Goal: Browse casually: Explore the website without a specific task or goal

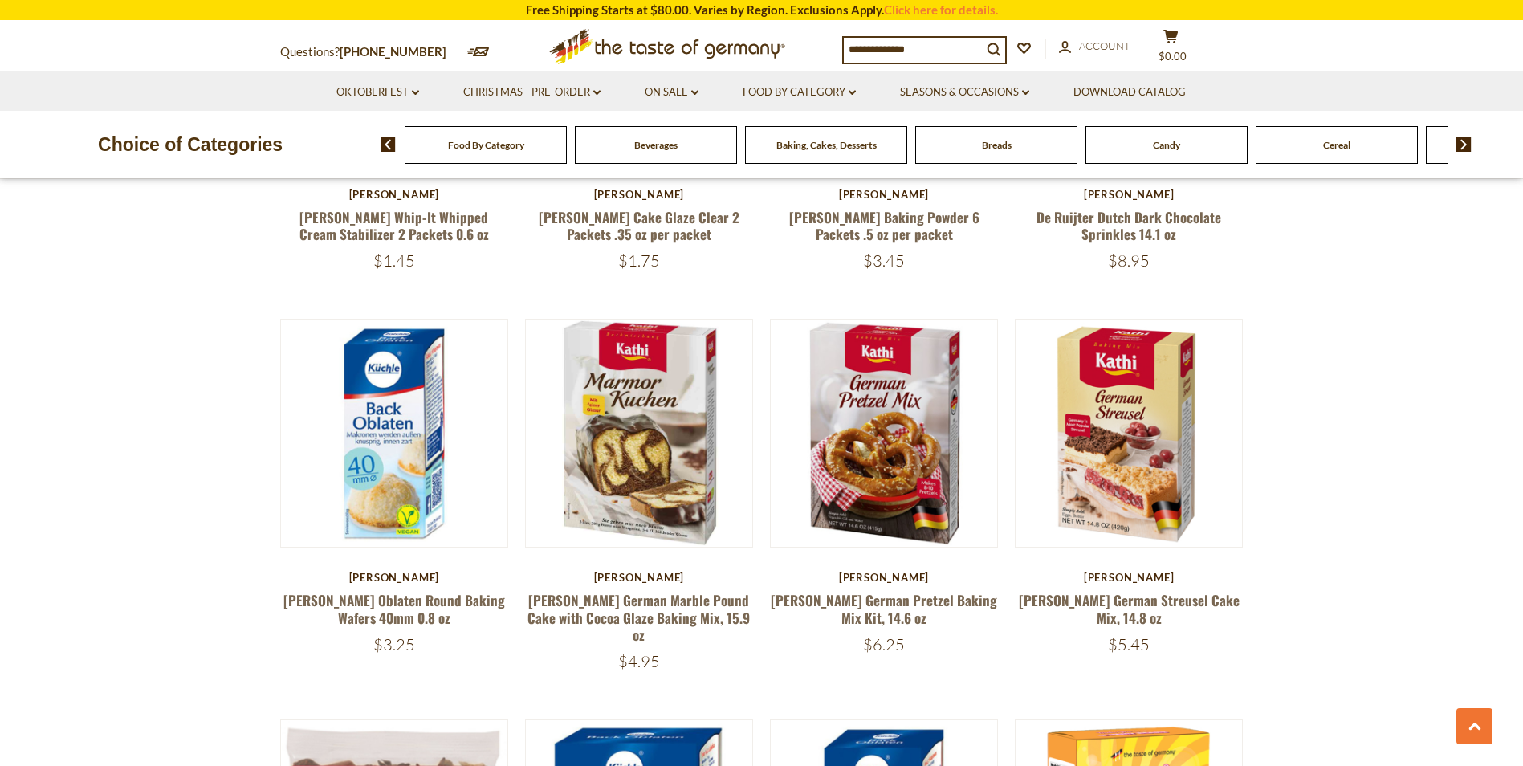
scroll to position [2375, 0]
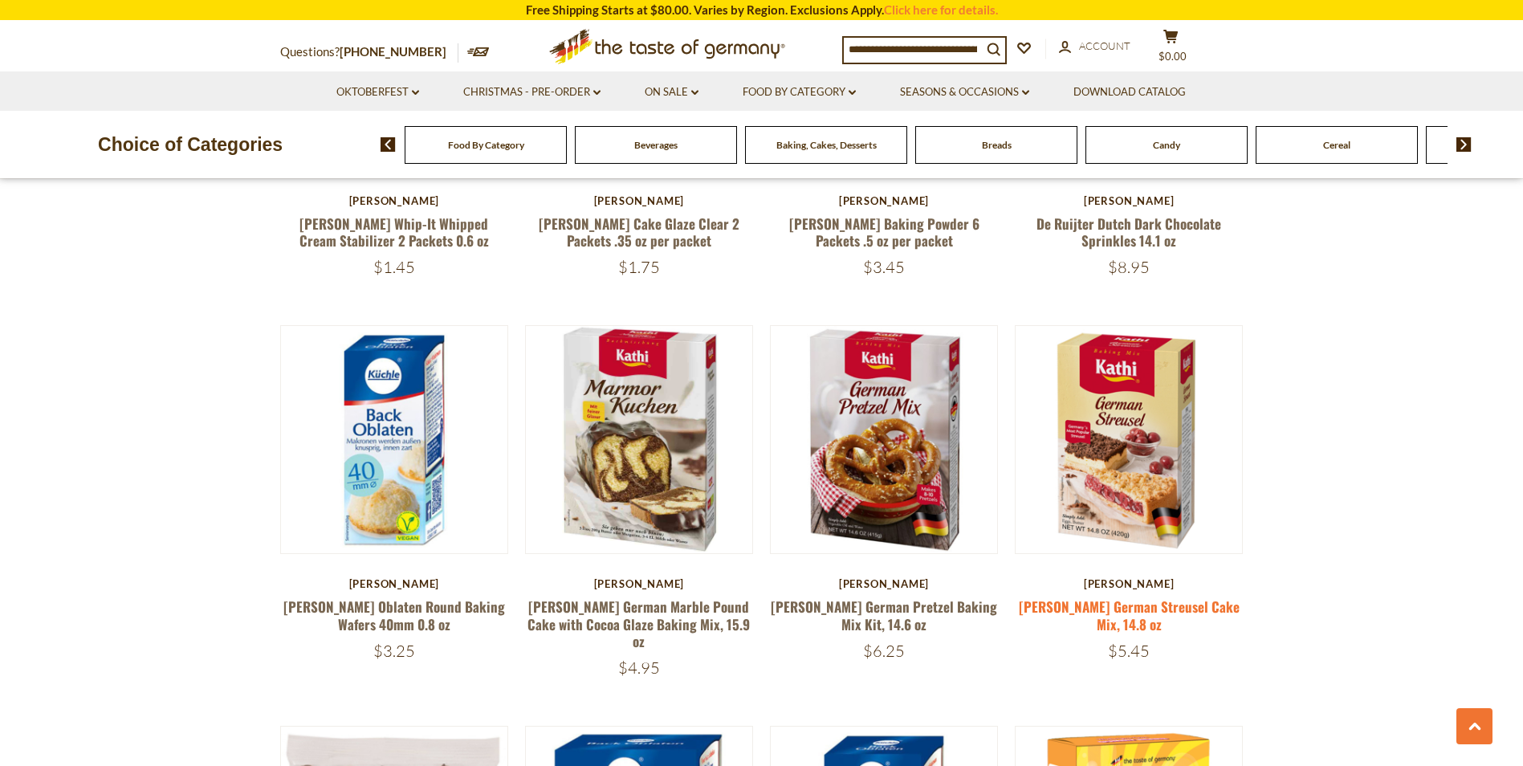
click at [1068, 606] on link "[PERSON_NAME] German Streusel Cake Mix, 14.8 oz" at bounding box center [1129, 614] width 221 height 37
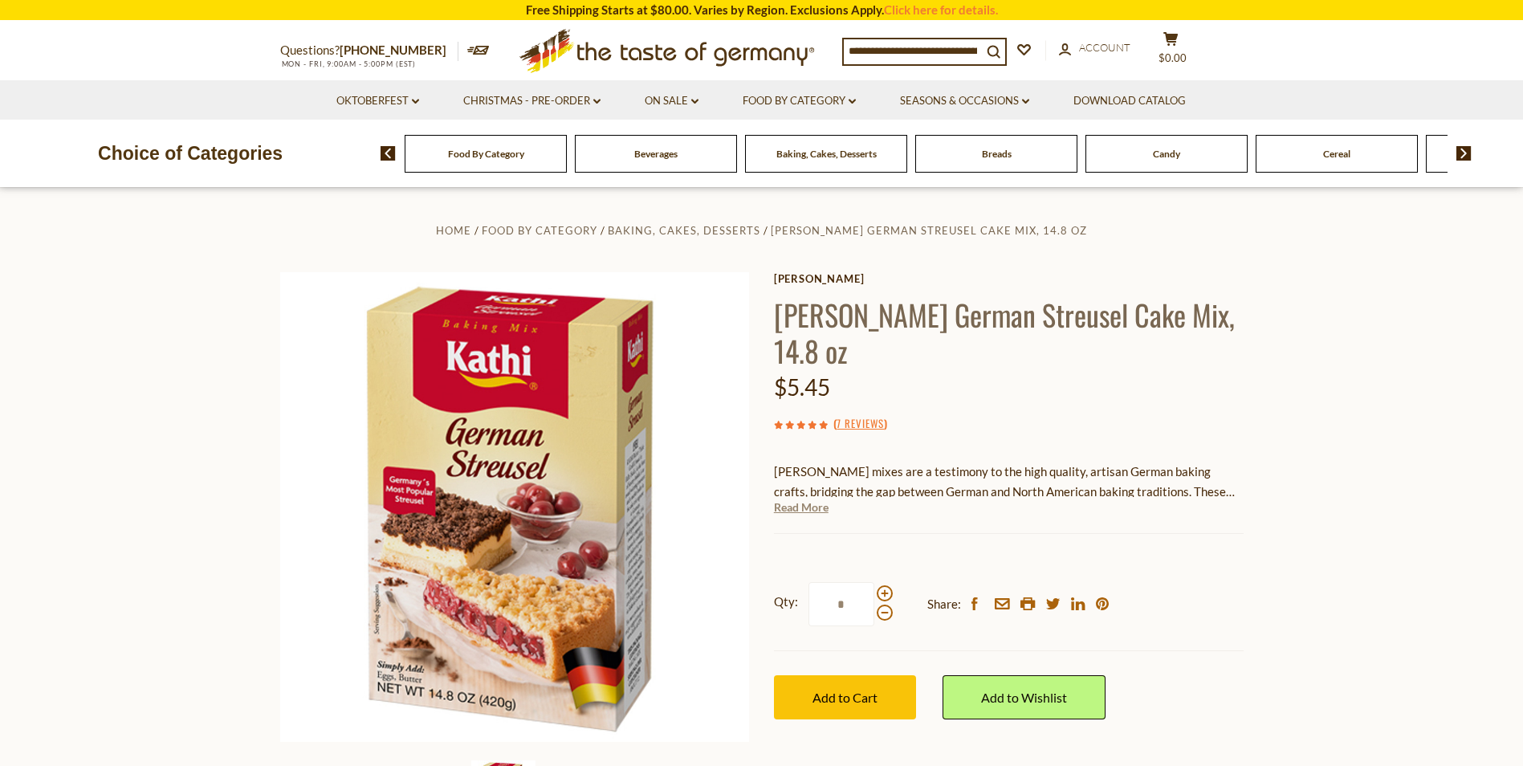
click at [813, 499] on link "Read More" at bounding box center [801, 507] width 55 height 16
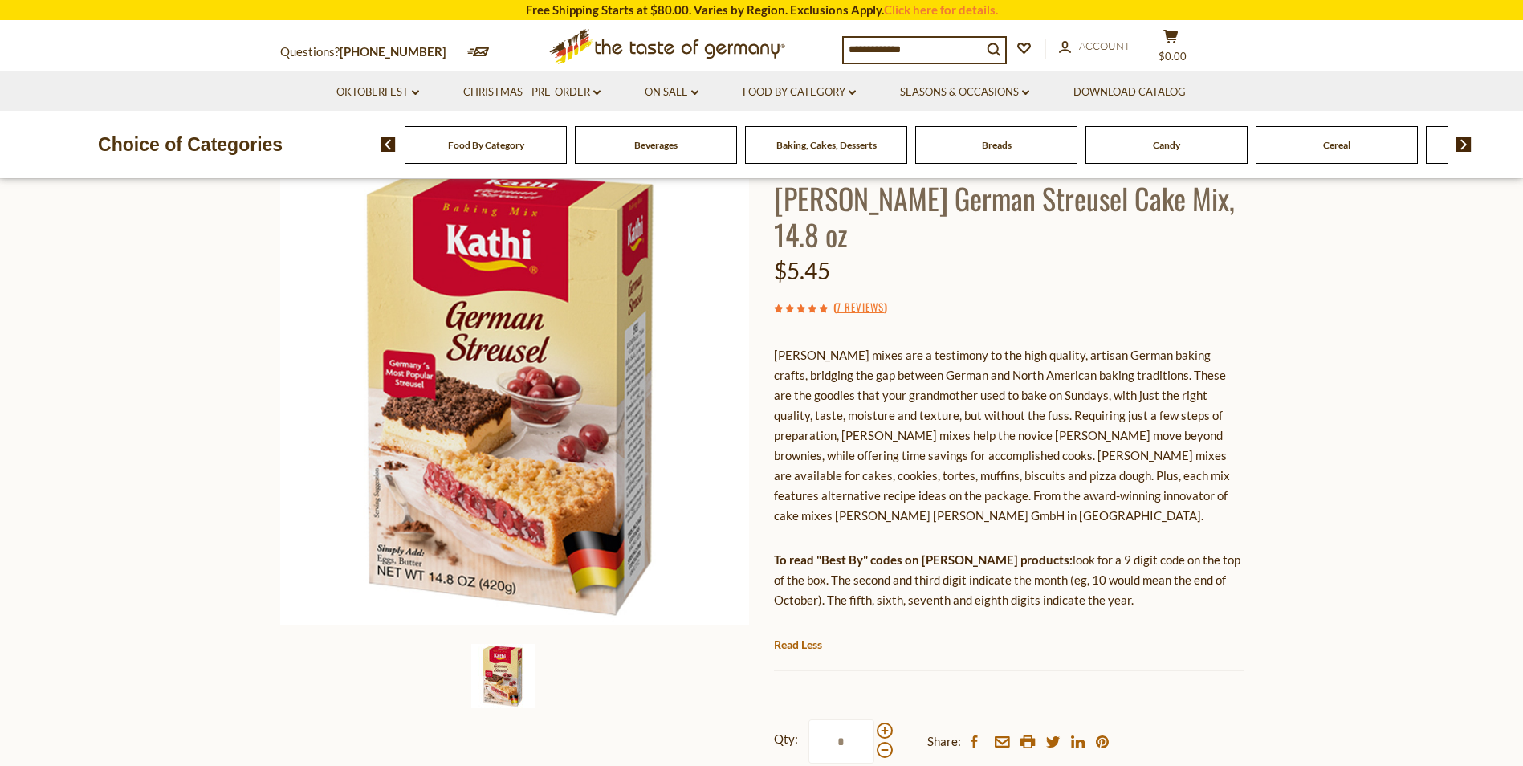
scroll to position [87, 0]
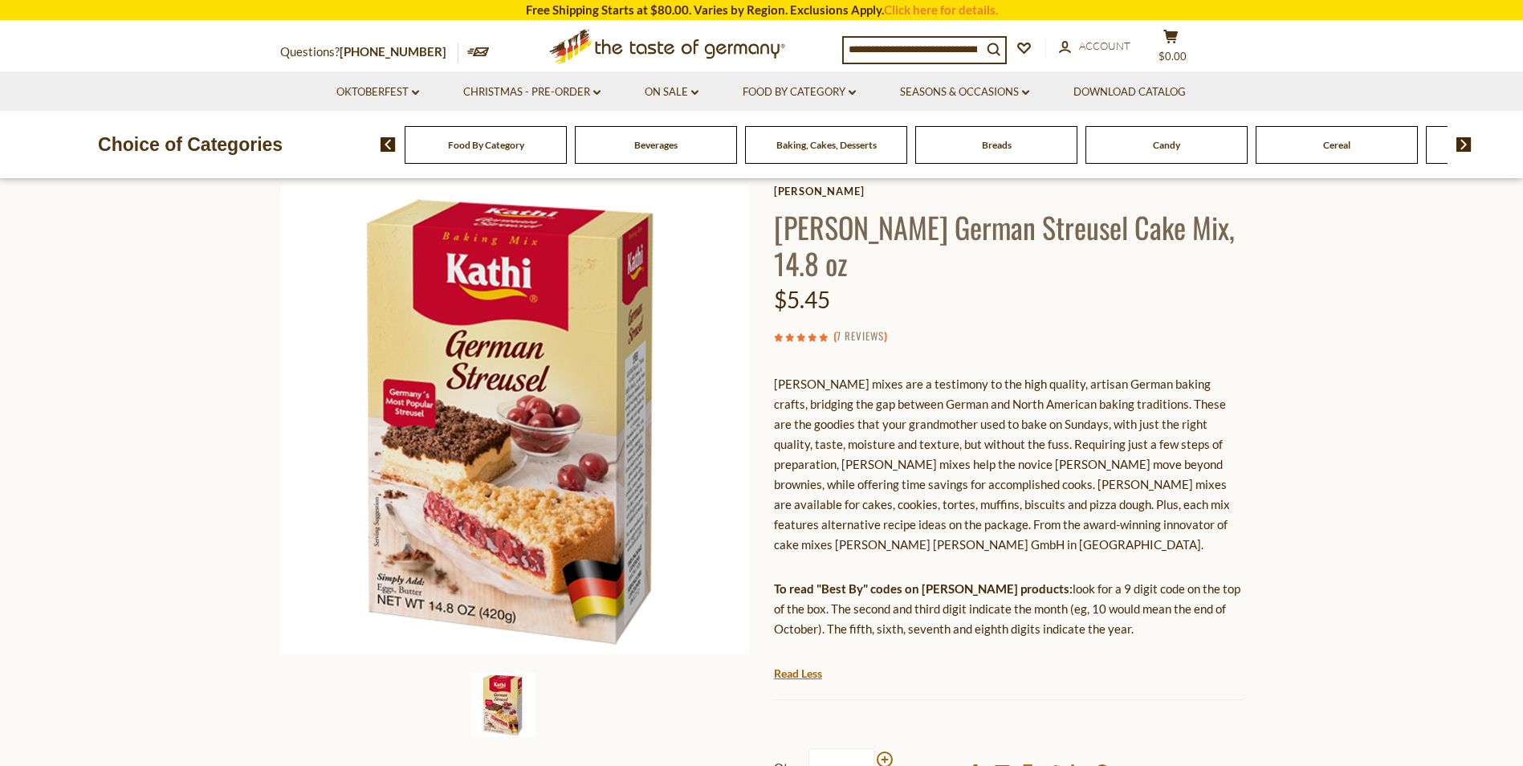
click at [864, 327] on link "7 Reviews" at bounding box center [859, 336] width 47 height 18
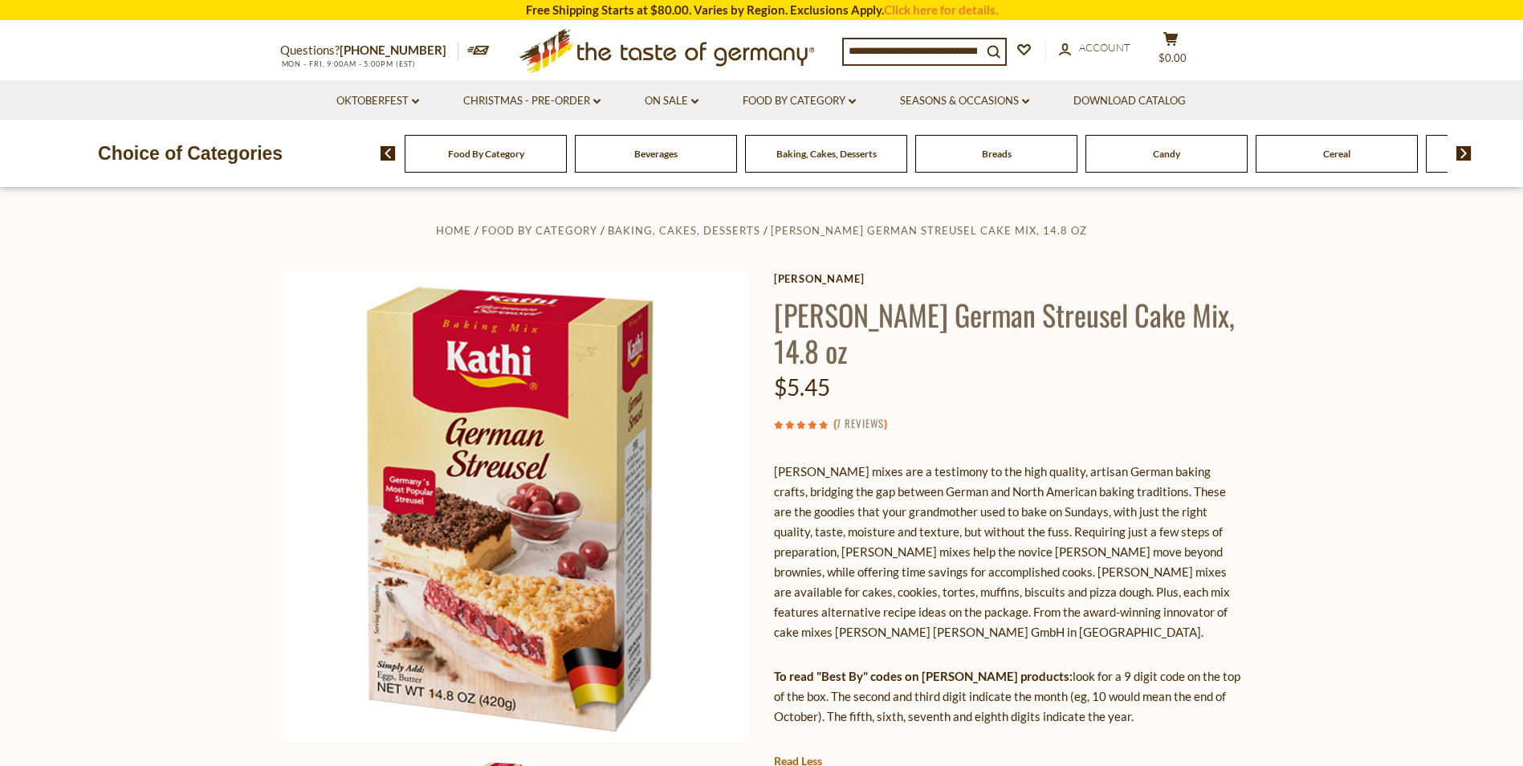
click at [868, 415] on link "7 Reviews" at bounding box center [859, 424] width 47 height 18
click at [811, 421] on icon at bounding box center [811, 425] width 9 height 9
click at [851, 415] on link "7 Reviews" at bounding box center [859, 424] width 47 height 18
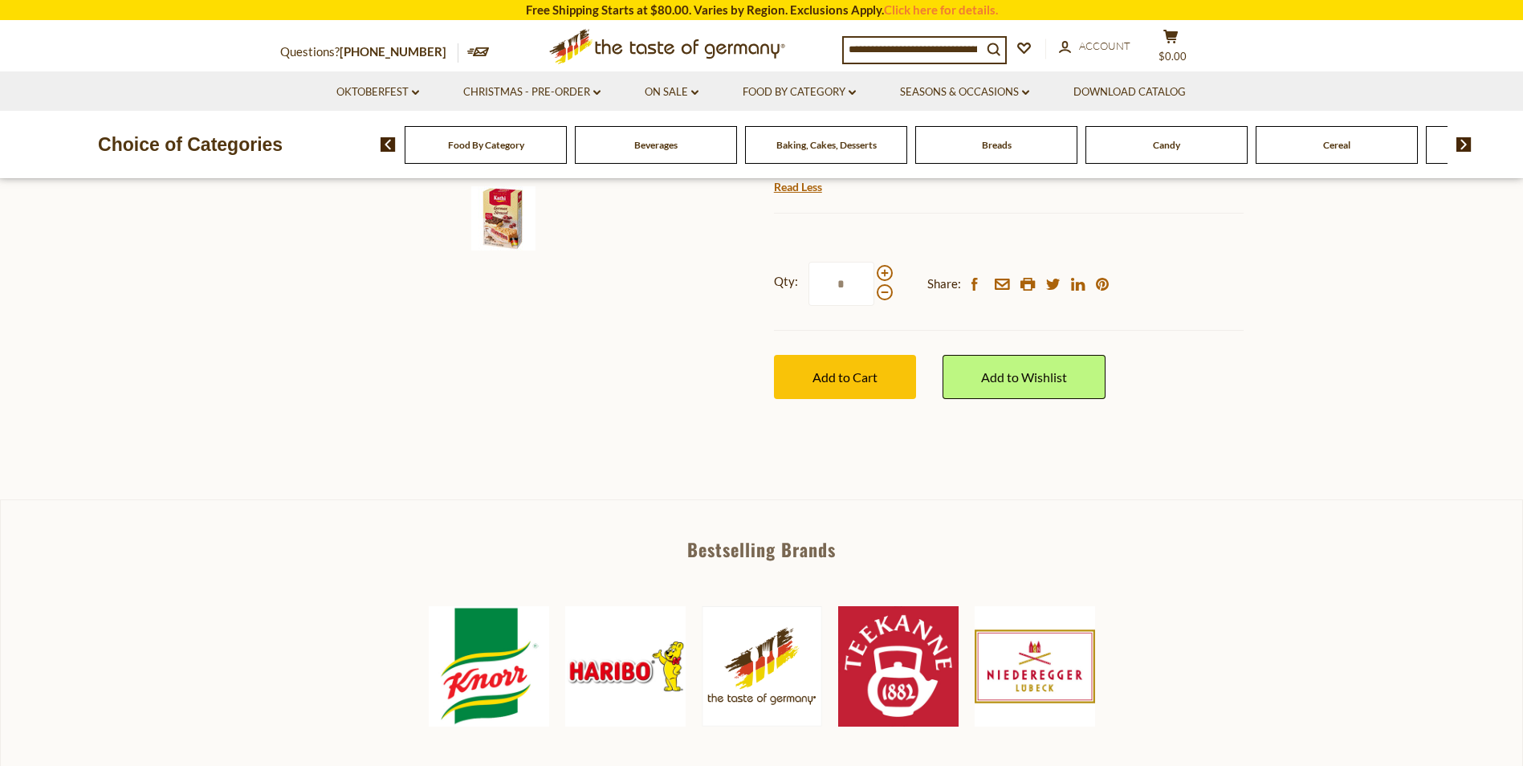
scroll to position [699, 0]
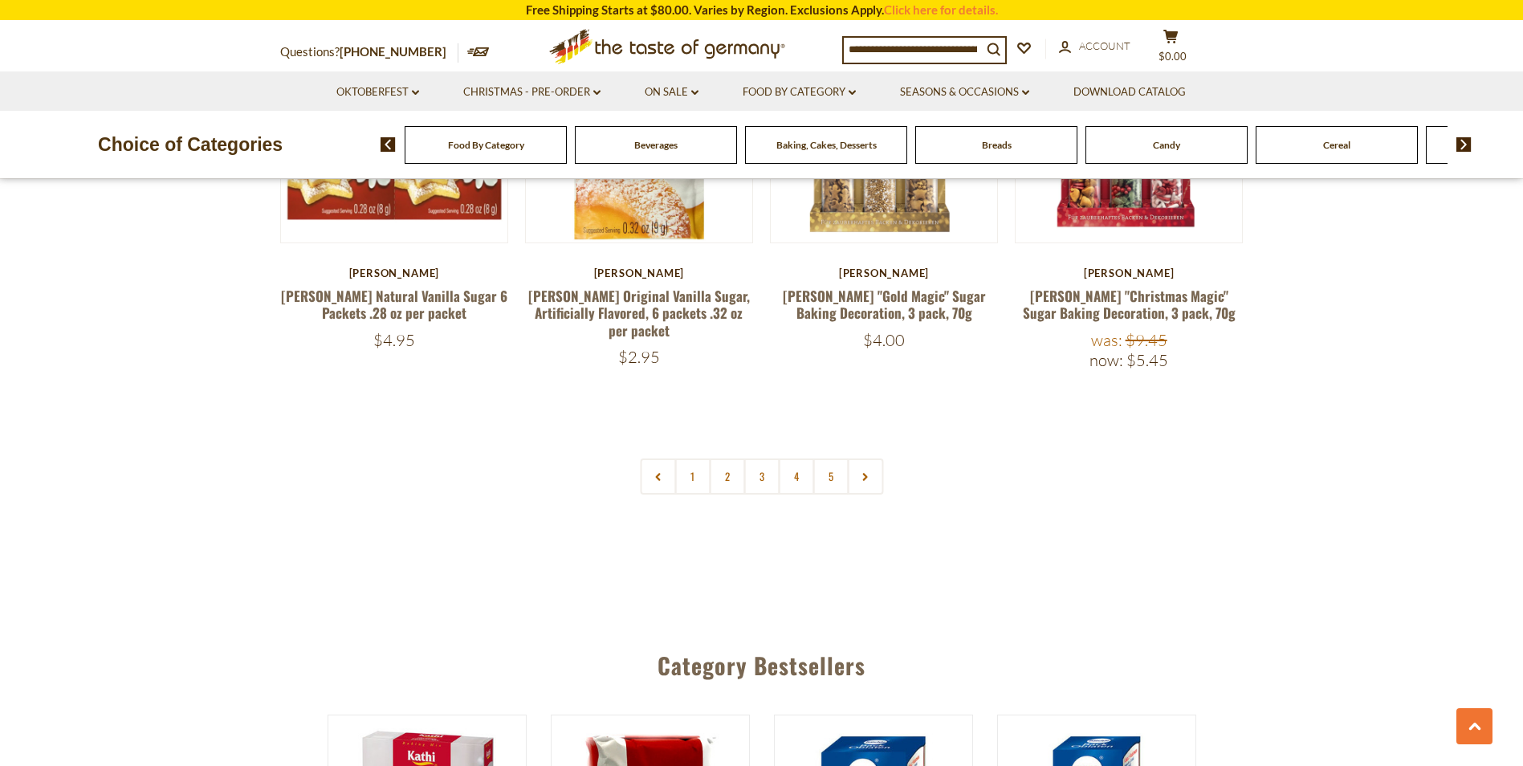
scroll to position [3859, 0]
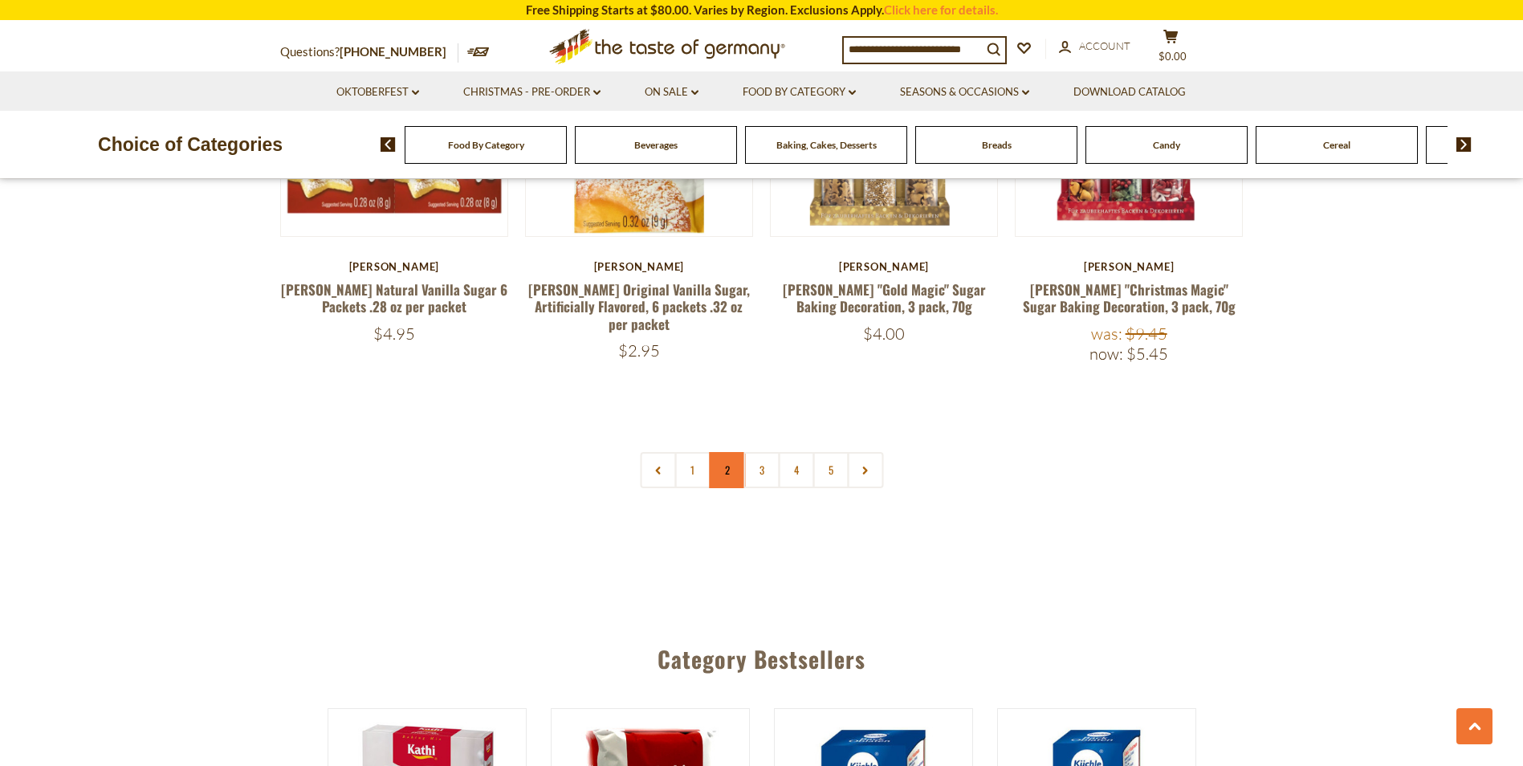
click at [730, 454] on link "2" at bounding box center [727, 470] width 36 height 36
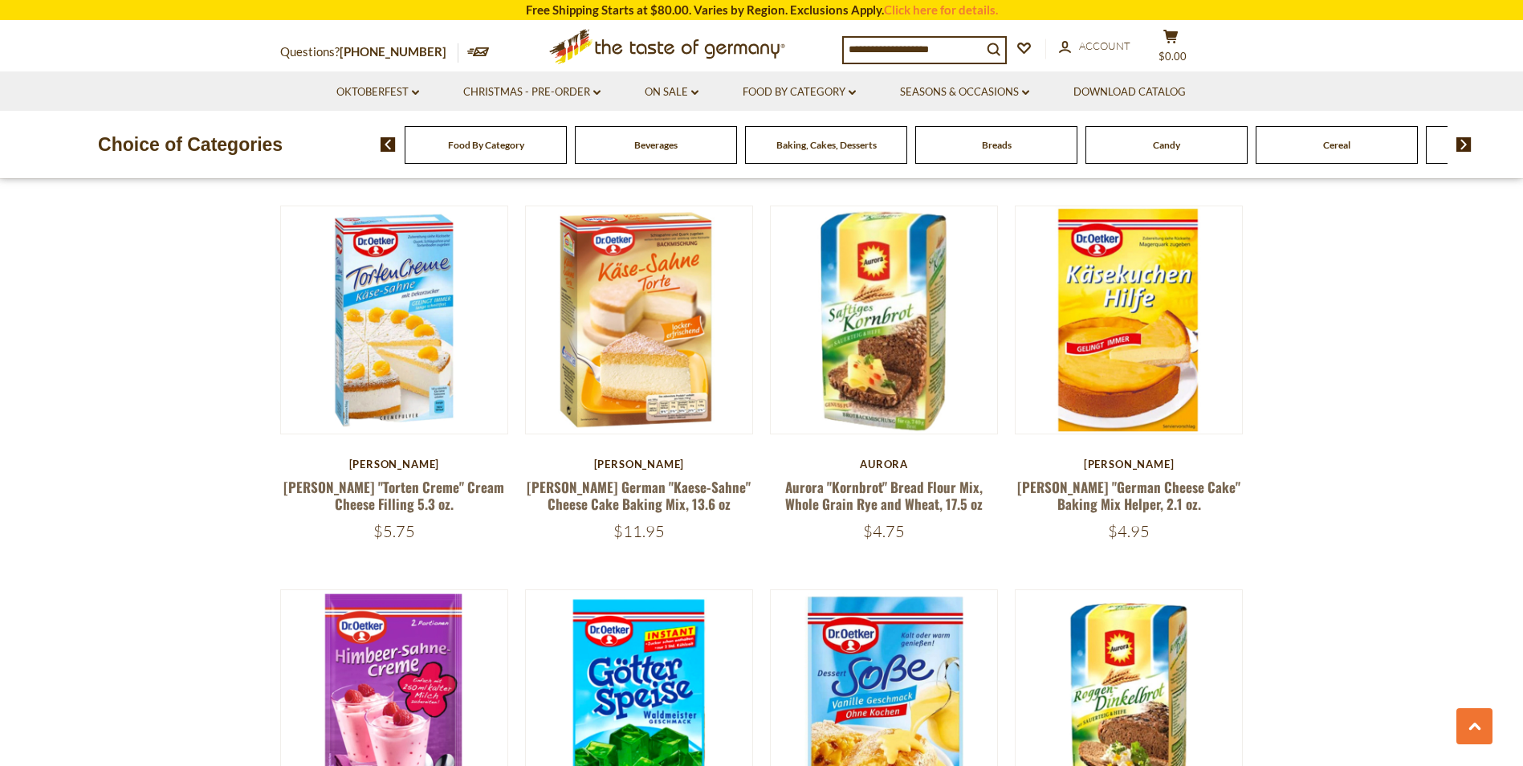
scroll to position [2147, 0]
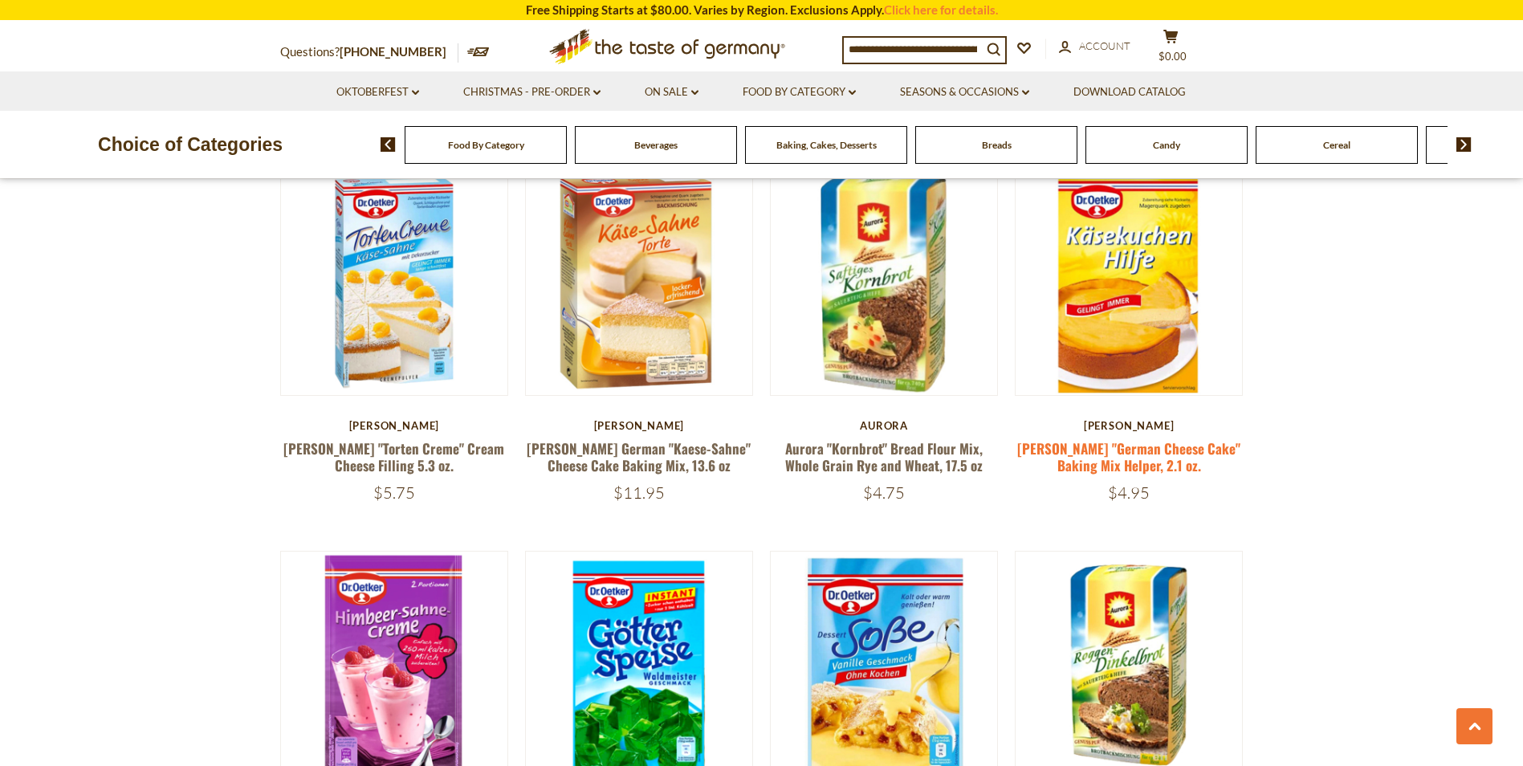
click at [1133, 438] on link "[PERSON_NAME] "German Cheese Cake" Baking Mix Helper, 2.1 oz." at bounding box center [1128, 456] width 223 height 37
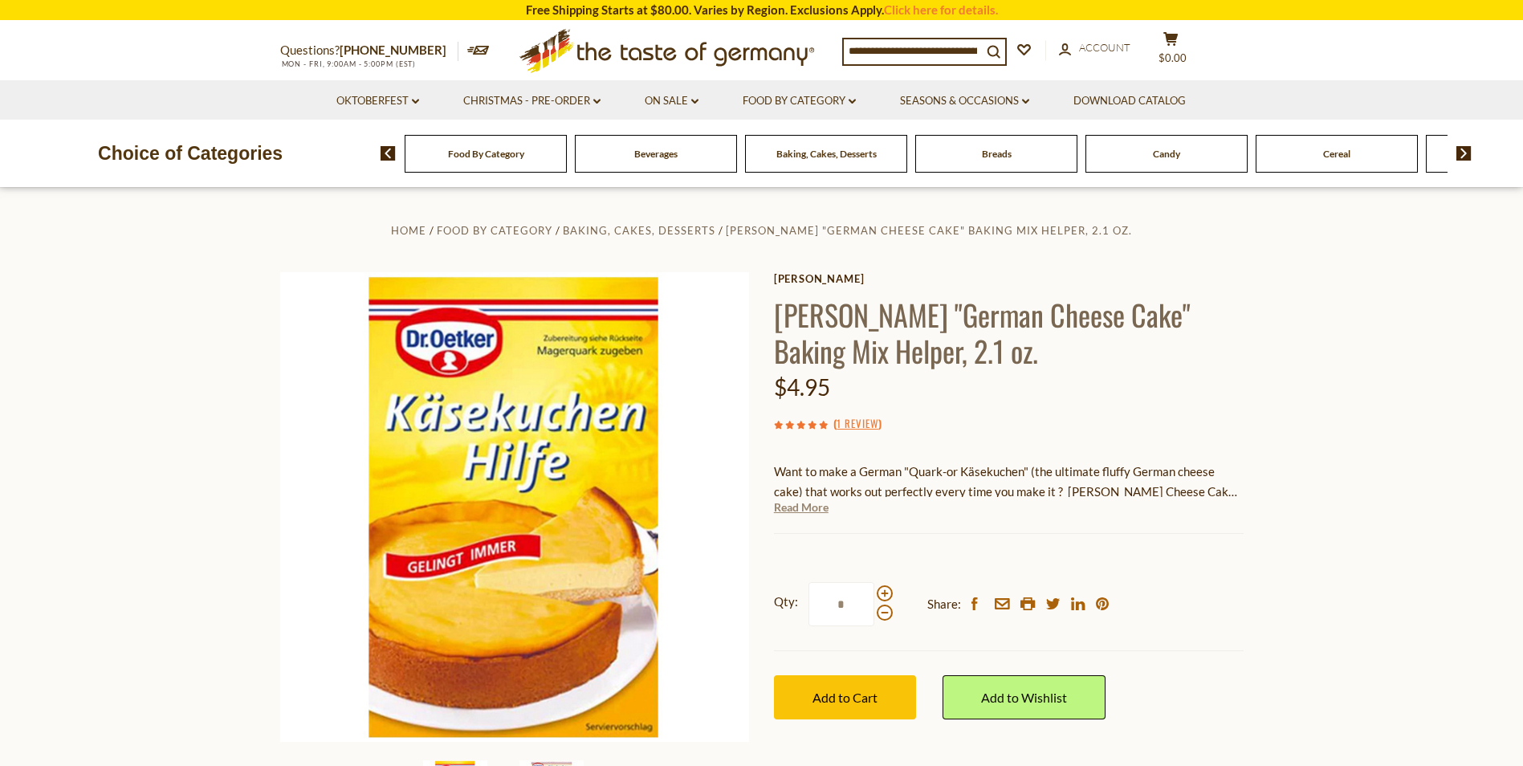
click at [811, 508] on link "Read More" at bounding box center [801, 507] width 55 height 16
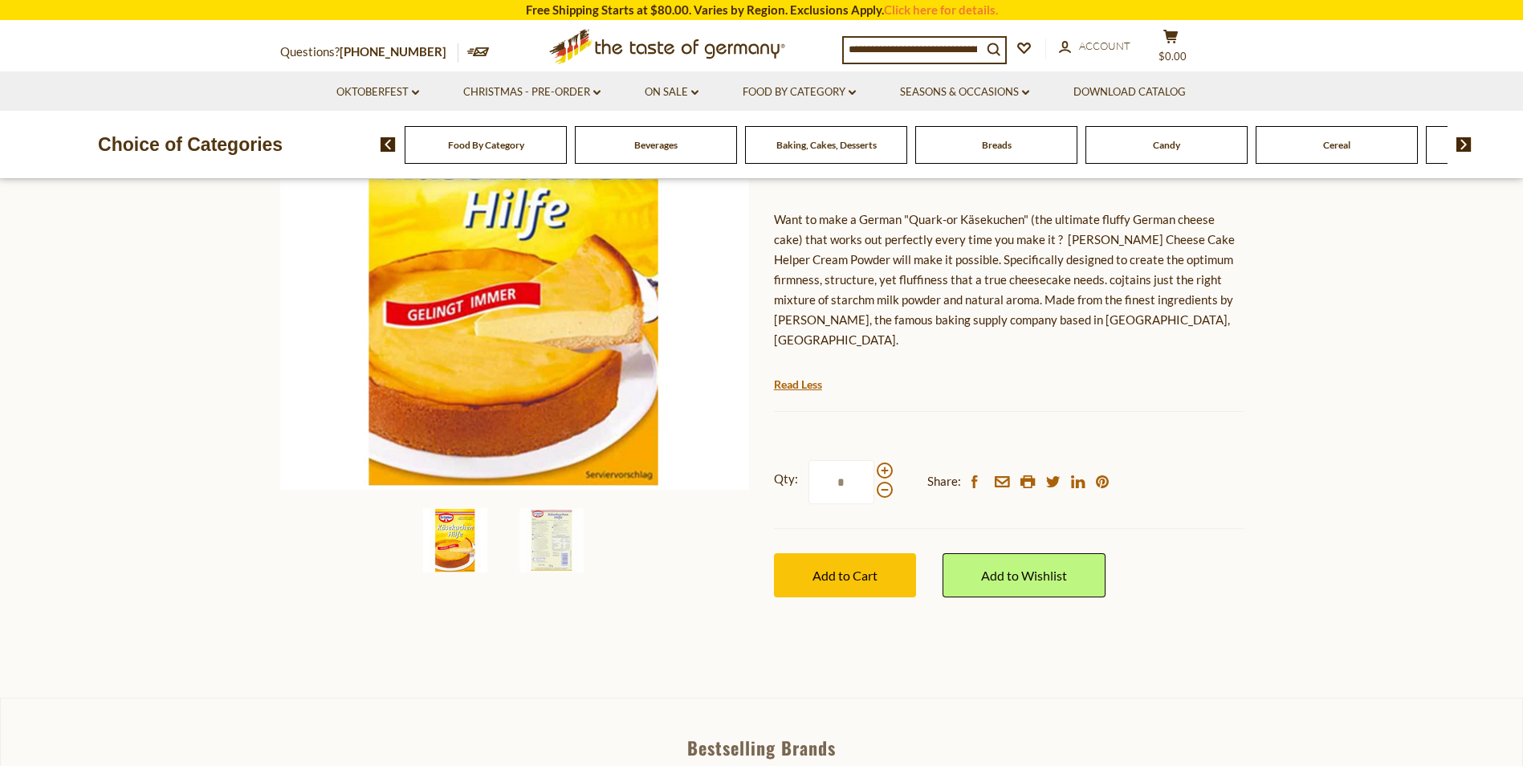
scroll to position [244, 0]
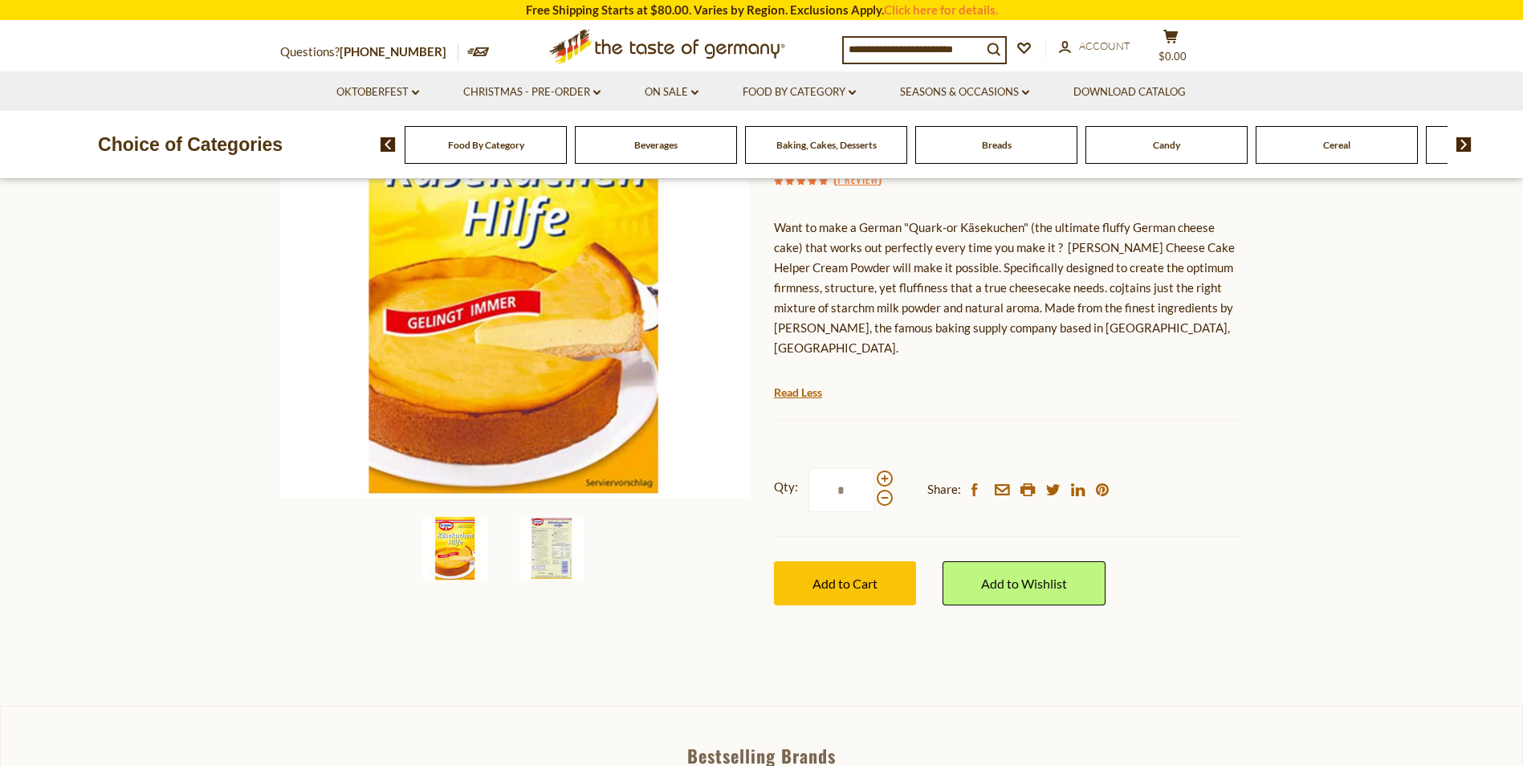
click at [547, 558] on img at bounding box center [551, 548] width 64 height 64
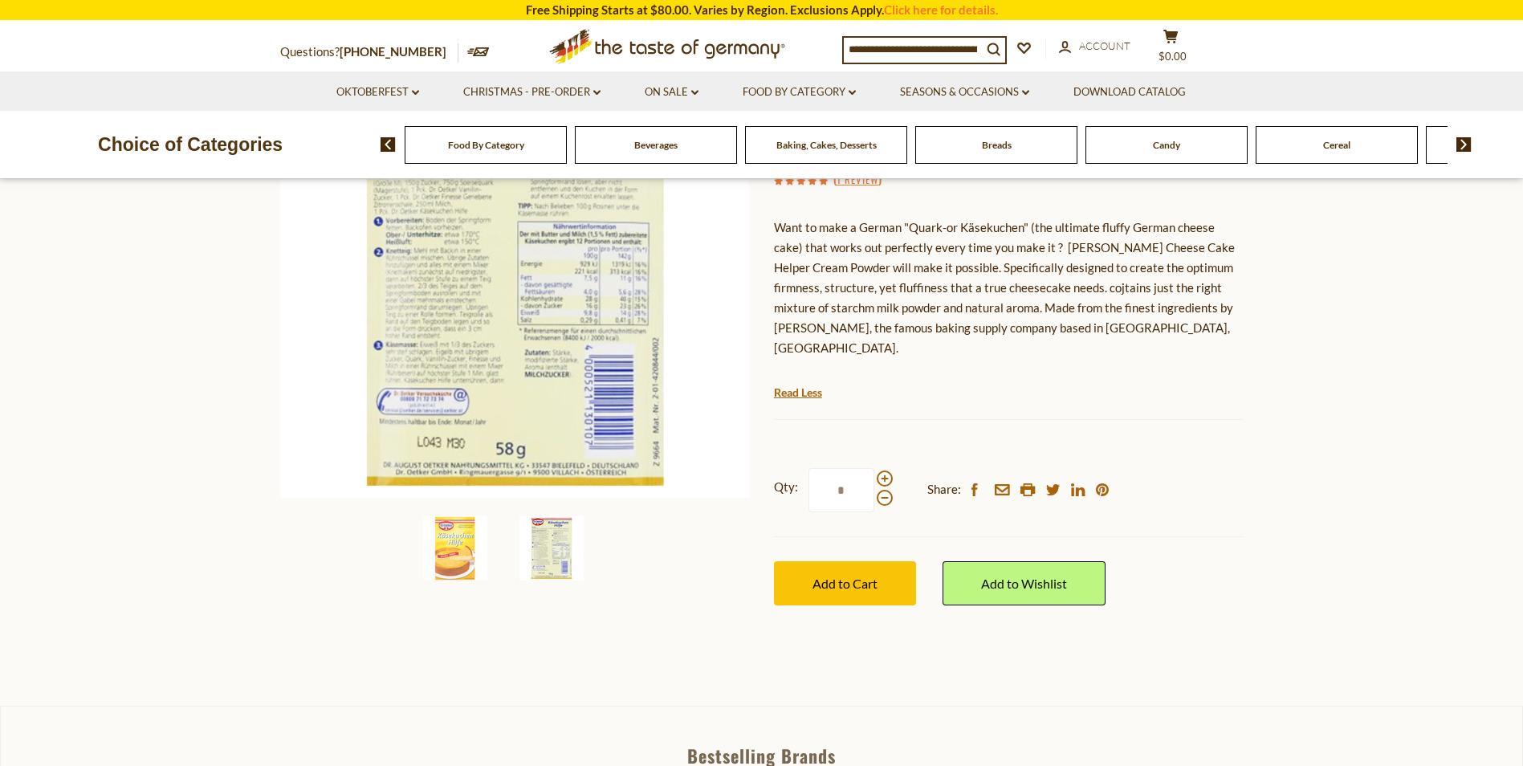
scroll to position [0, 0]
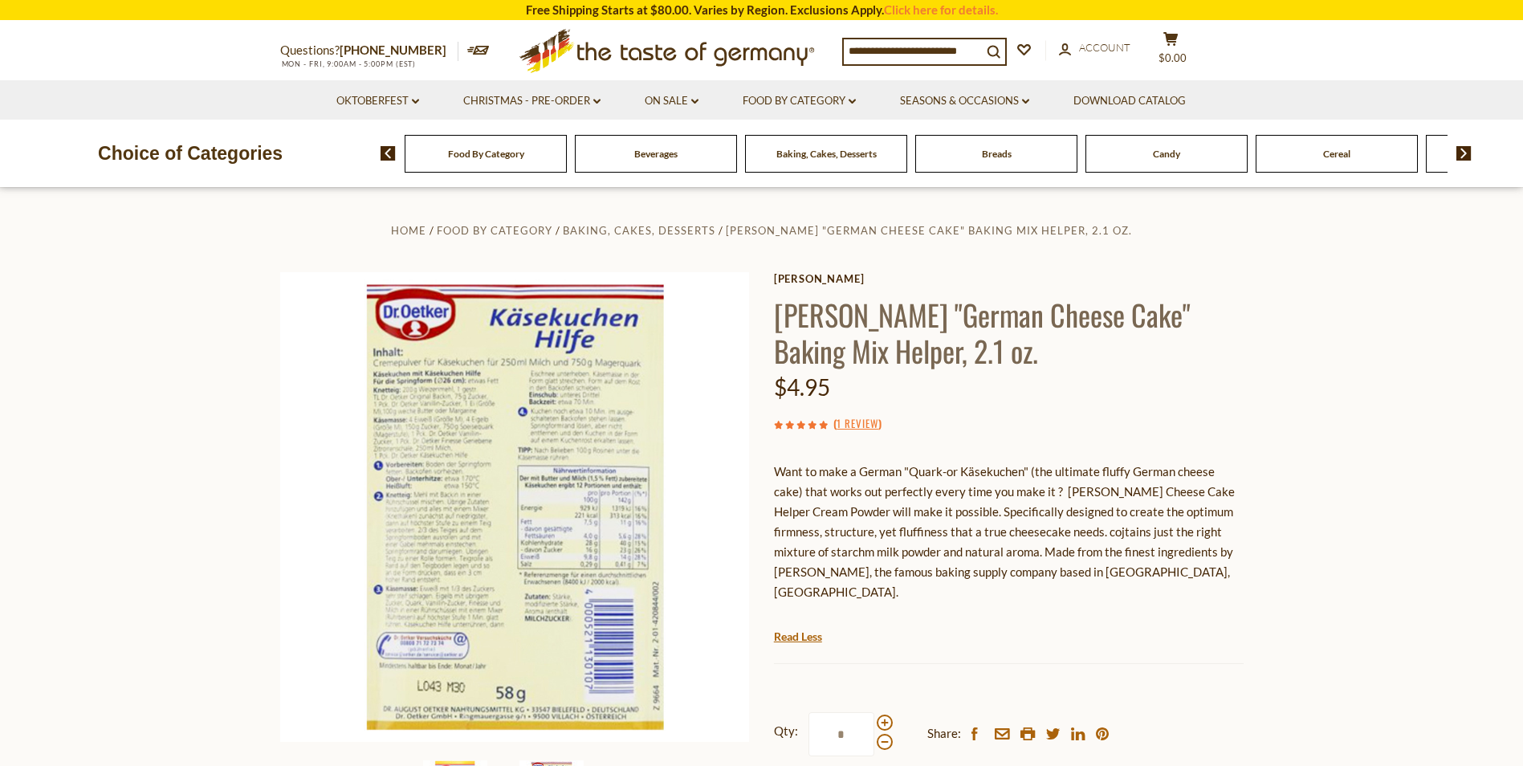
click at [800, 425] on use at bounding box center [800, 425] width 8 height 8
click at [860, 420] on link "1 Review" at bounding box center [857, 424] width 42 height 18
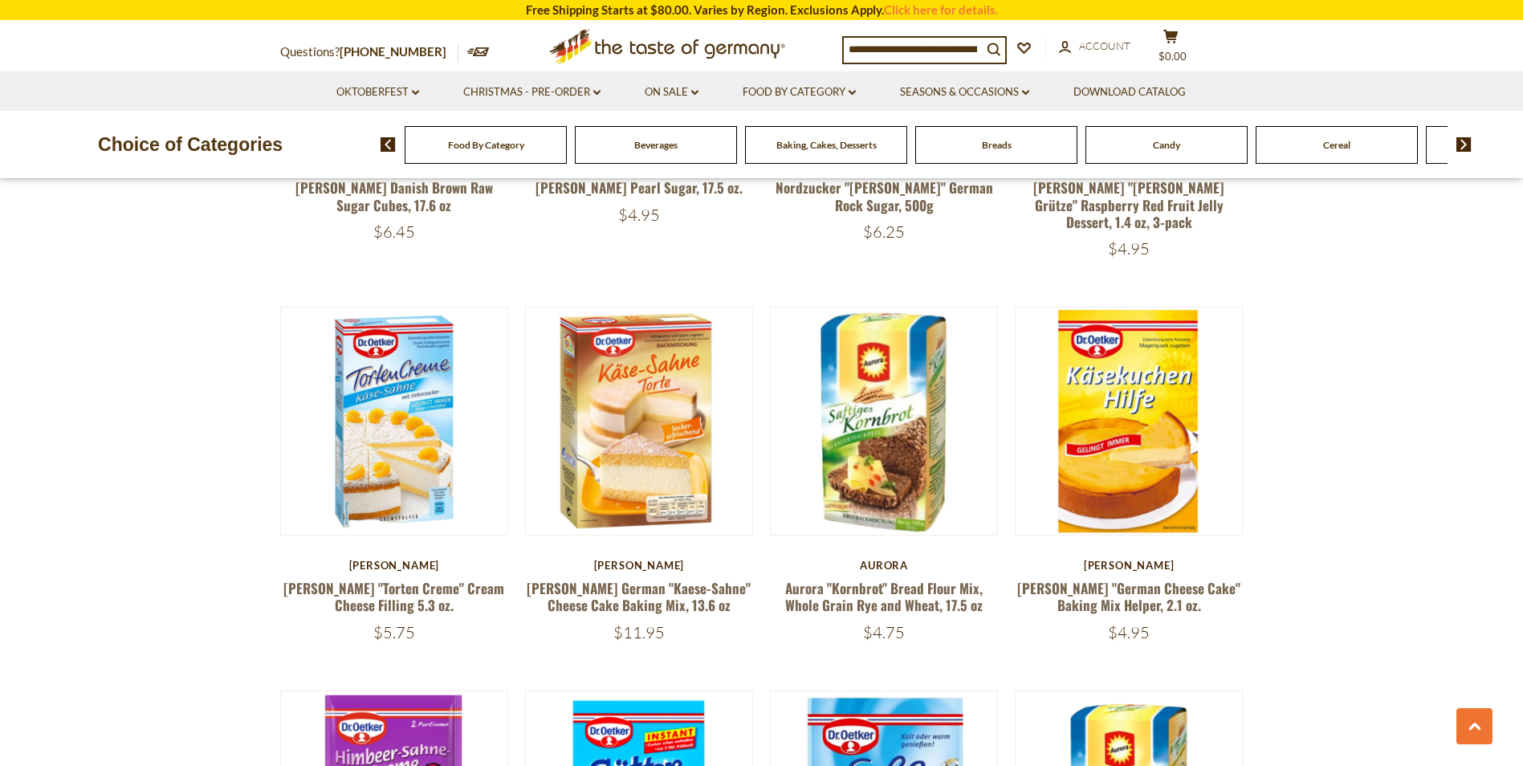
scroll to position [2001, 0]
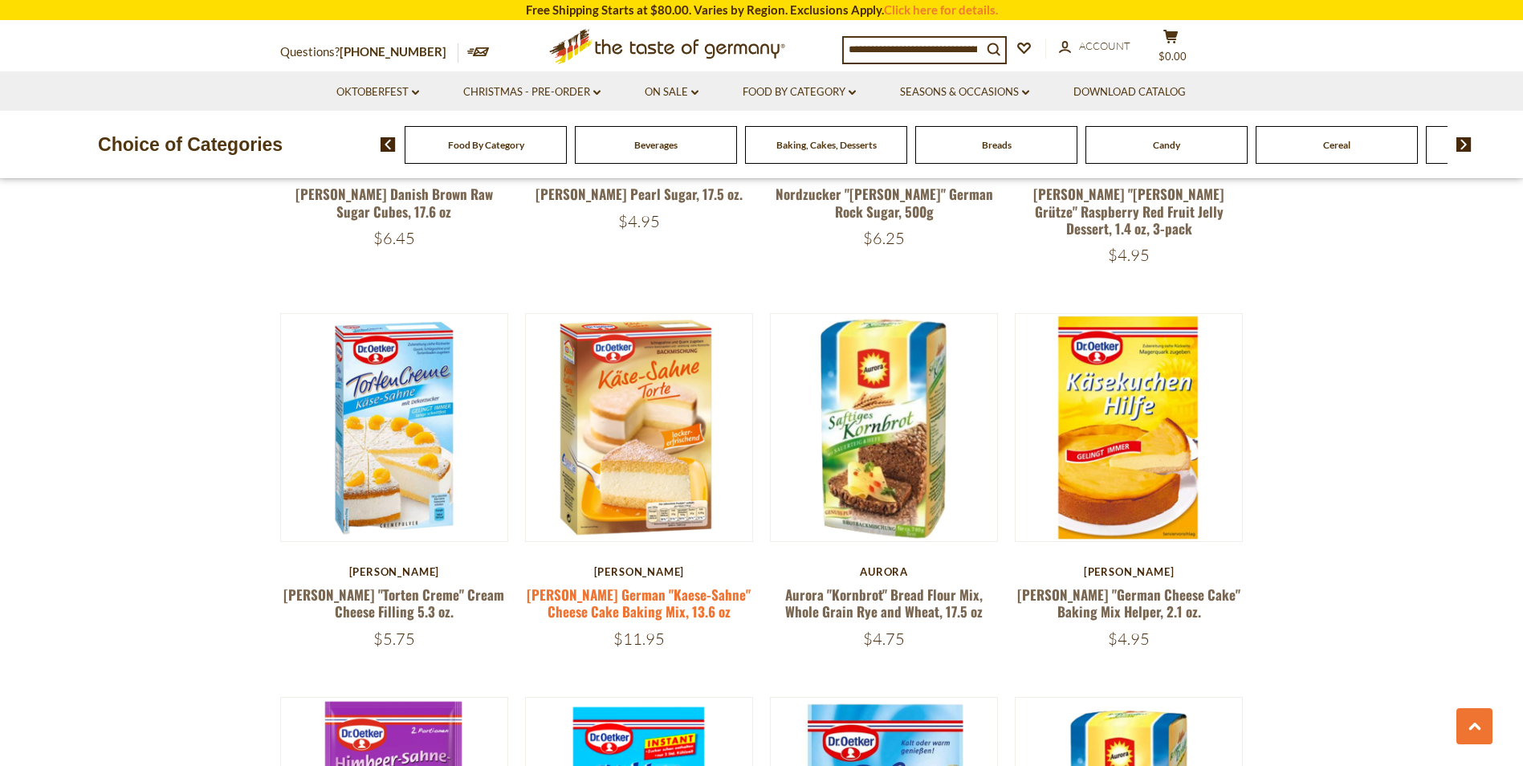
click at [651, 584] on link "[PERSON_NAME] German "Kaese-Sahne" Cheese Cake Baking Mix, 13.6 oz" at bounding box center [639, 602] width 224 height 37
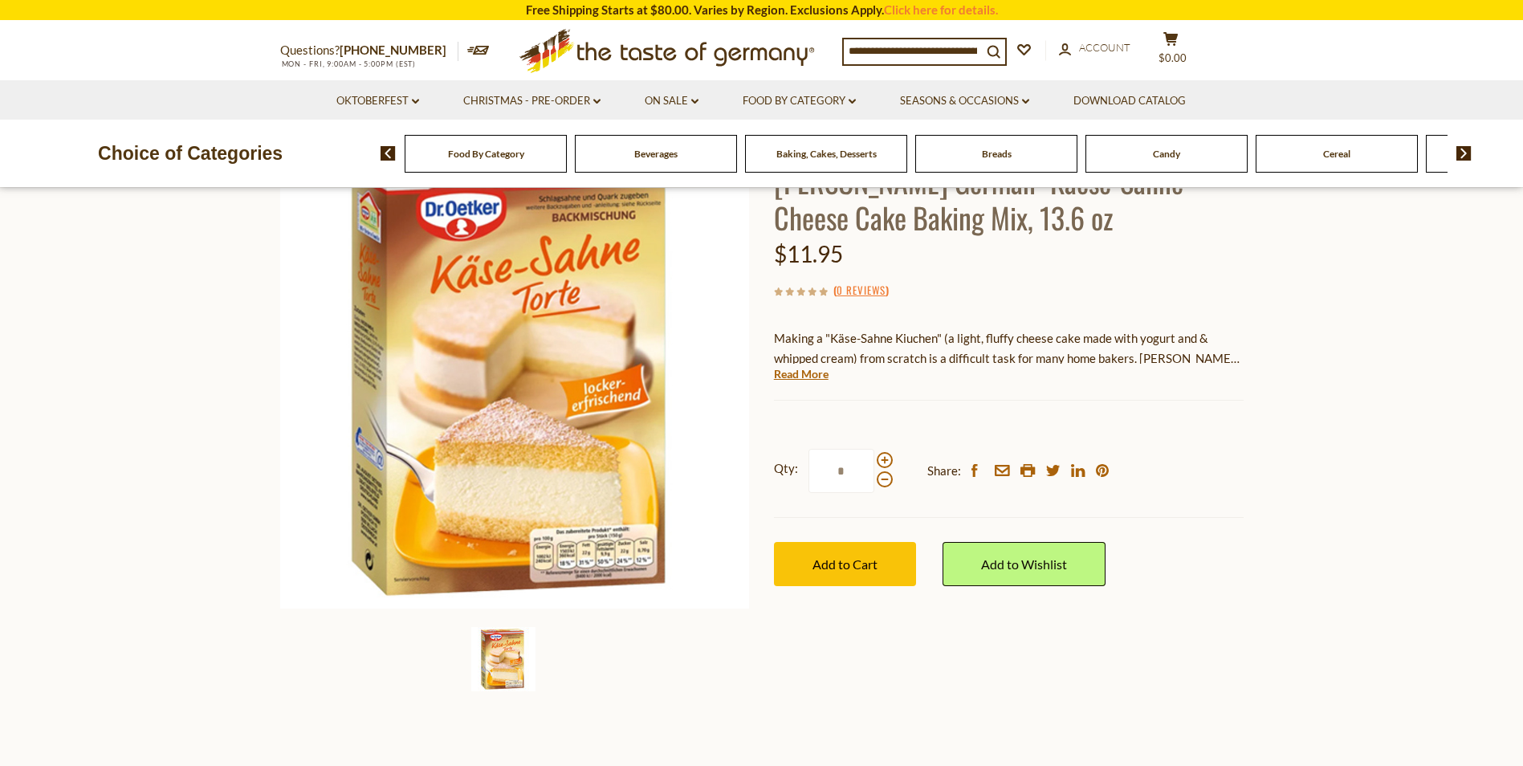
scroll to position [52, 0]
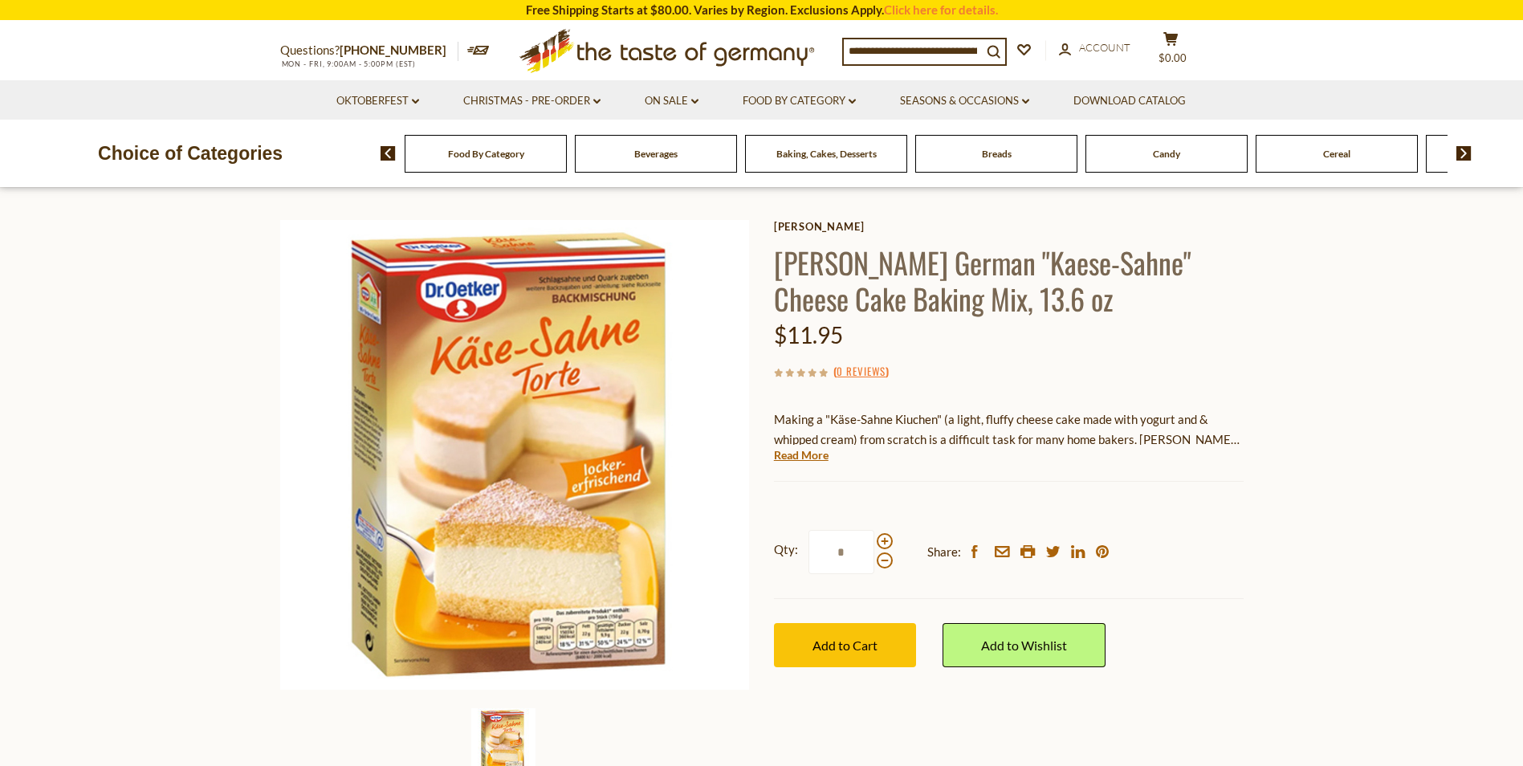
click at [808, 368] on icon at bounding box center [811, 372] width 9 height 9
click at [812, 460] on link "Read More" at bounding box center [801, 455] width 55 height 16
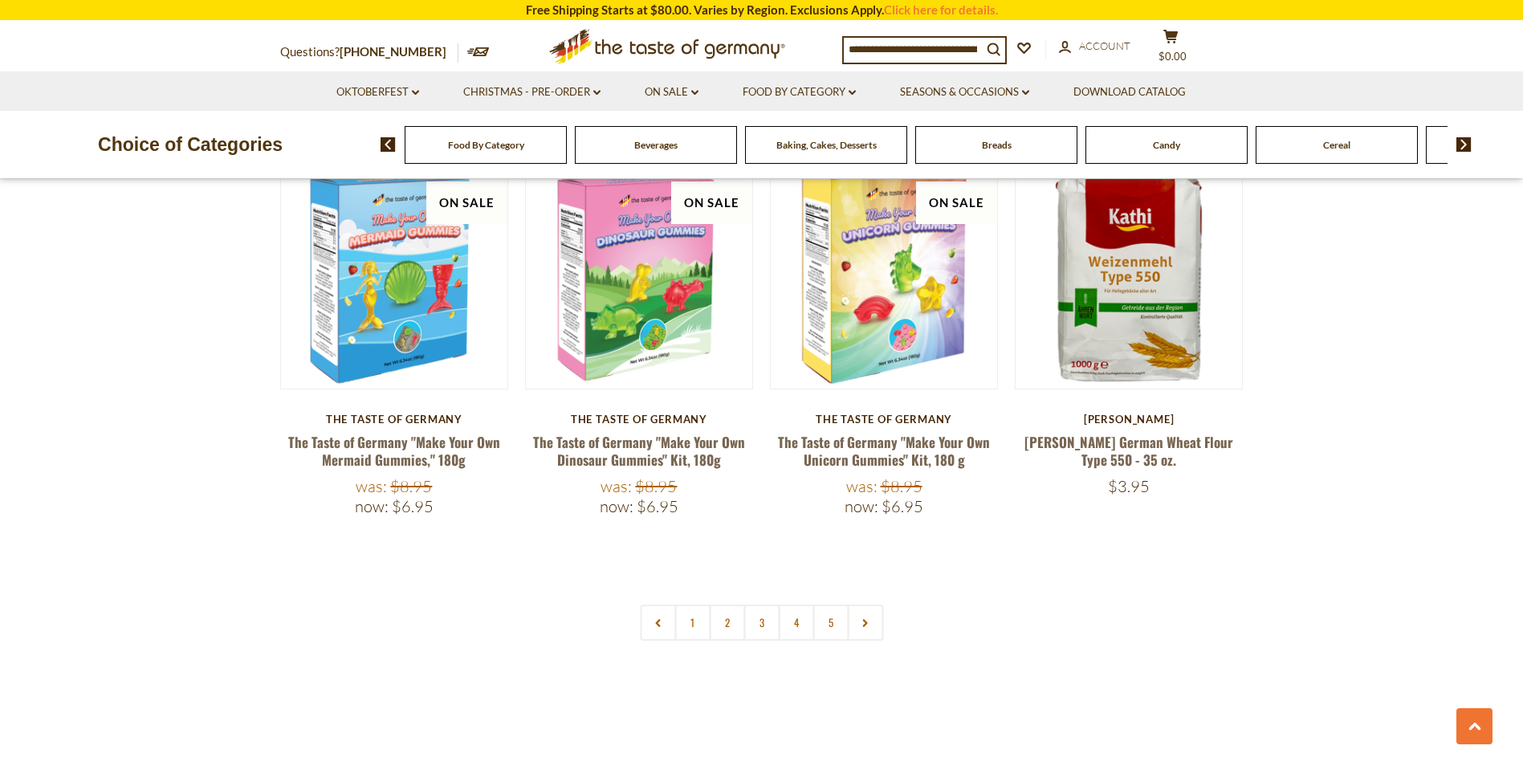
scroll to position [3715, 0]
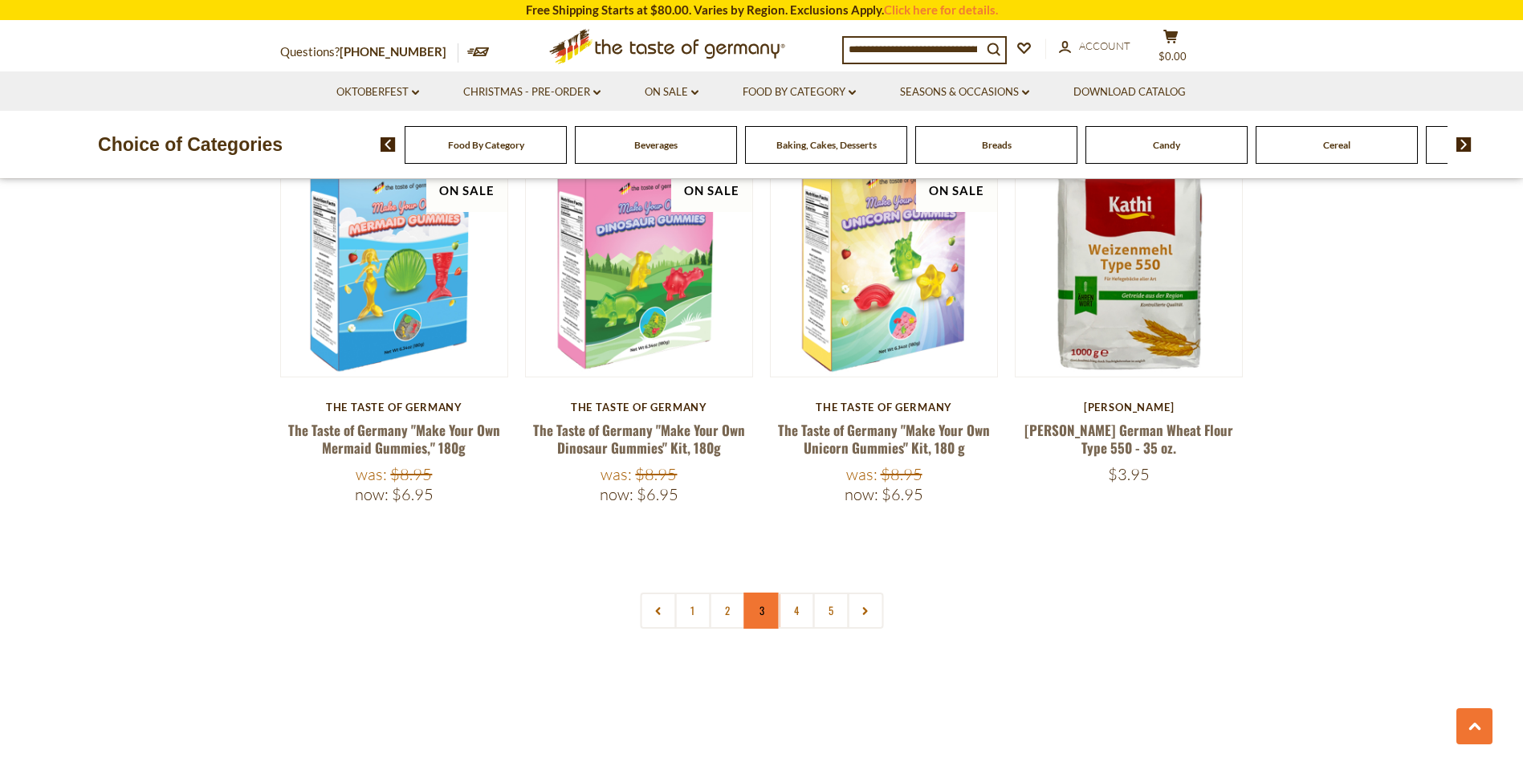
click at [762, 592] on link "3" at bounding box center [761, 610] width 36 height 36
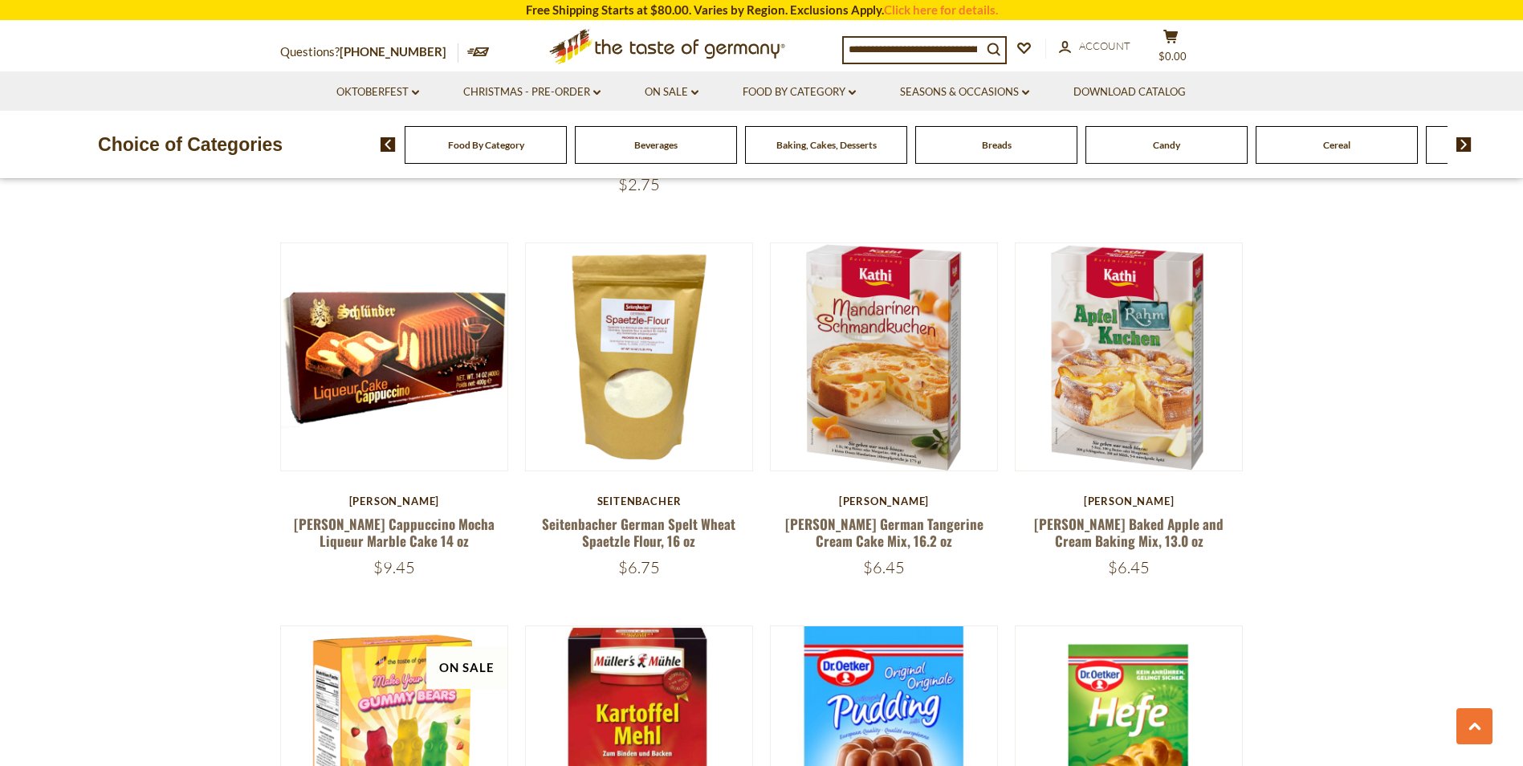
scroll to position [1364, 0]
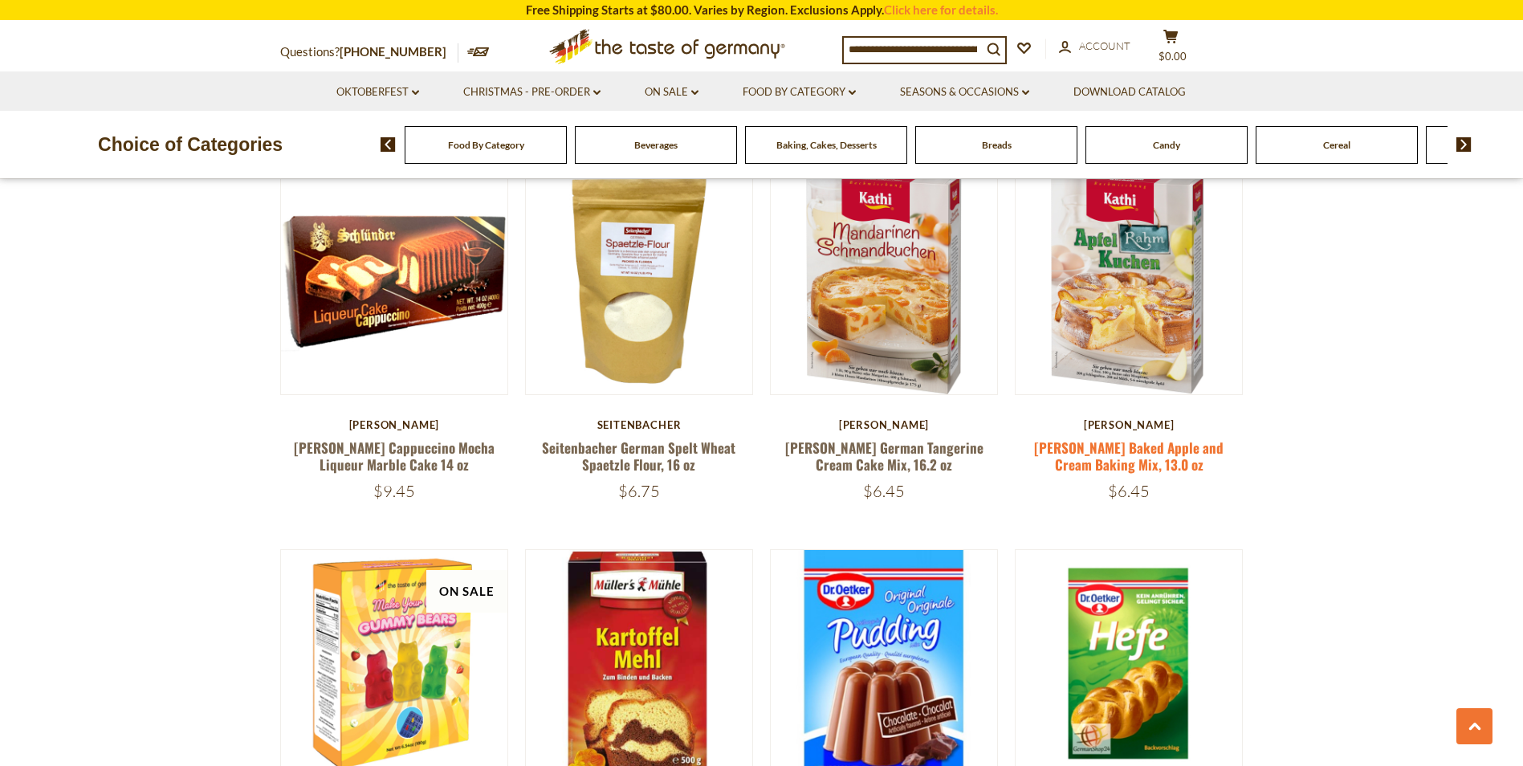
click at [1100, 449] on link "Kathi Baked Apple and Cream Baking Mix, 13.0 oz" at bounding box center [1128, 455] width 189 height 37
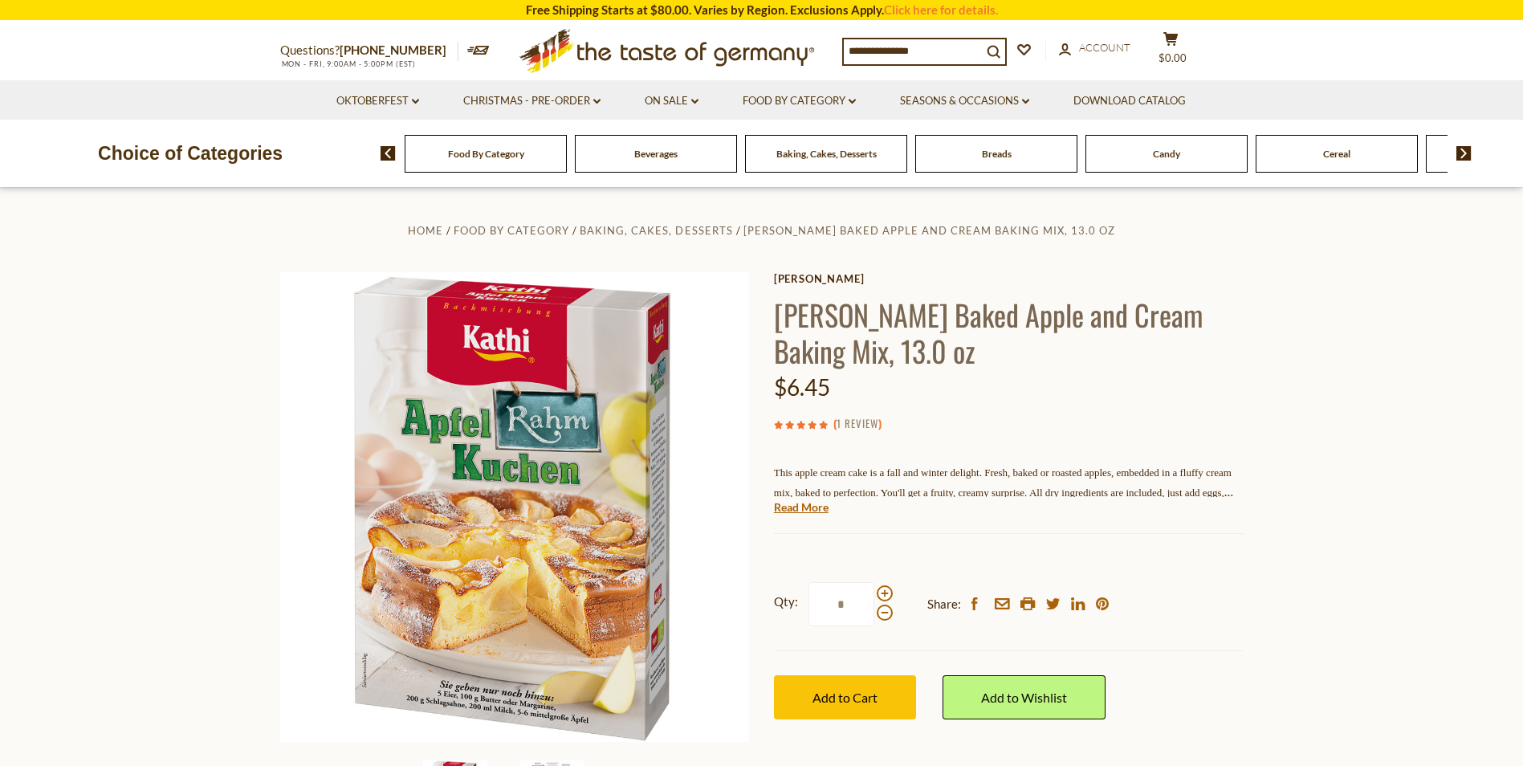
click at [856, 422] on link "1 Review" at bounding box center [857, 424] width 42 height 18
click at [864, 417] on link "1 Review" at bounding box center [857, 424] width 42 height 18
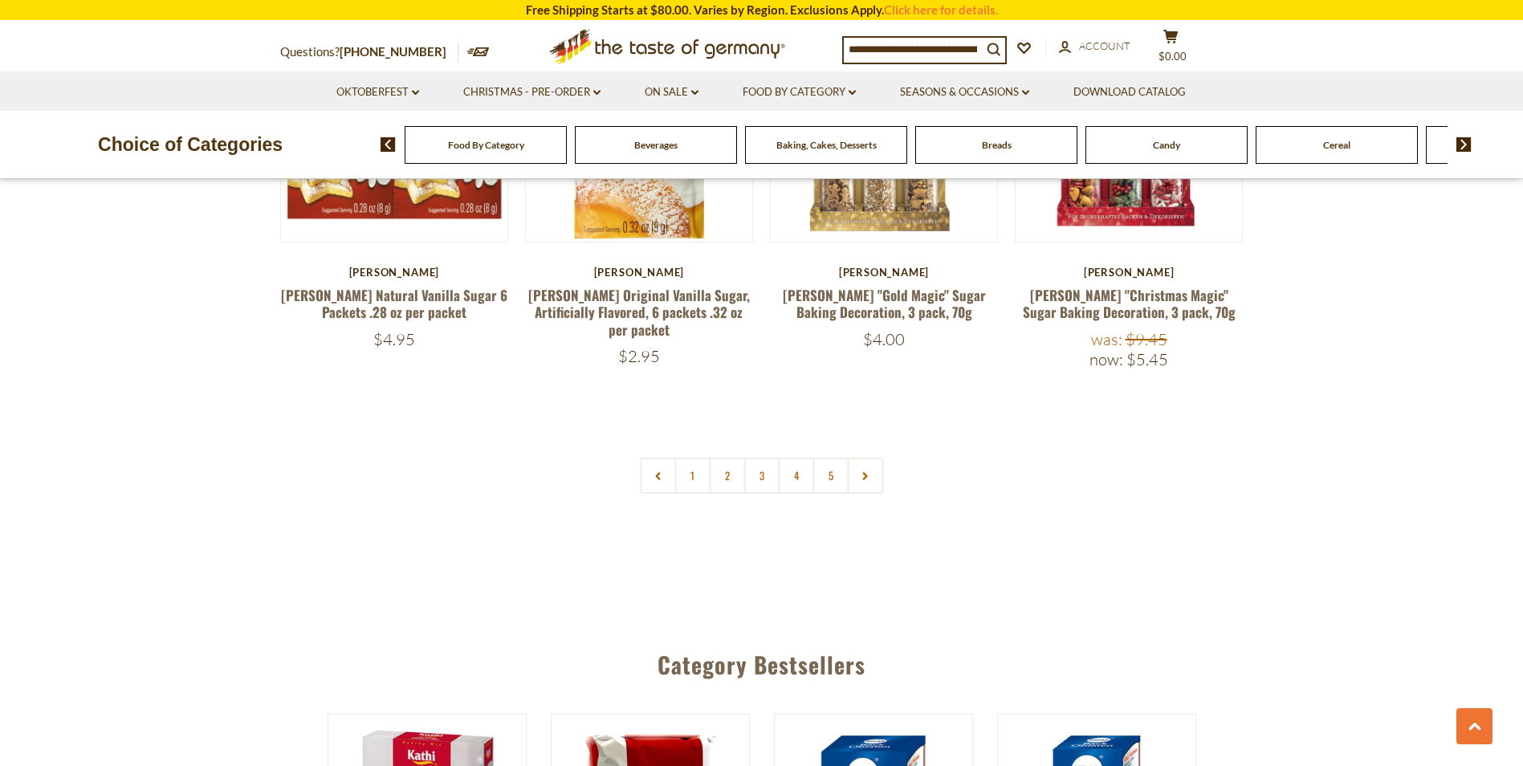
scroll to position [3860, 0]
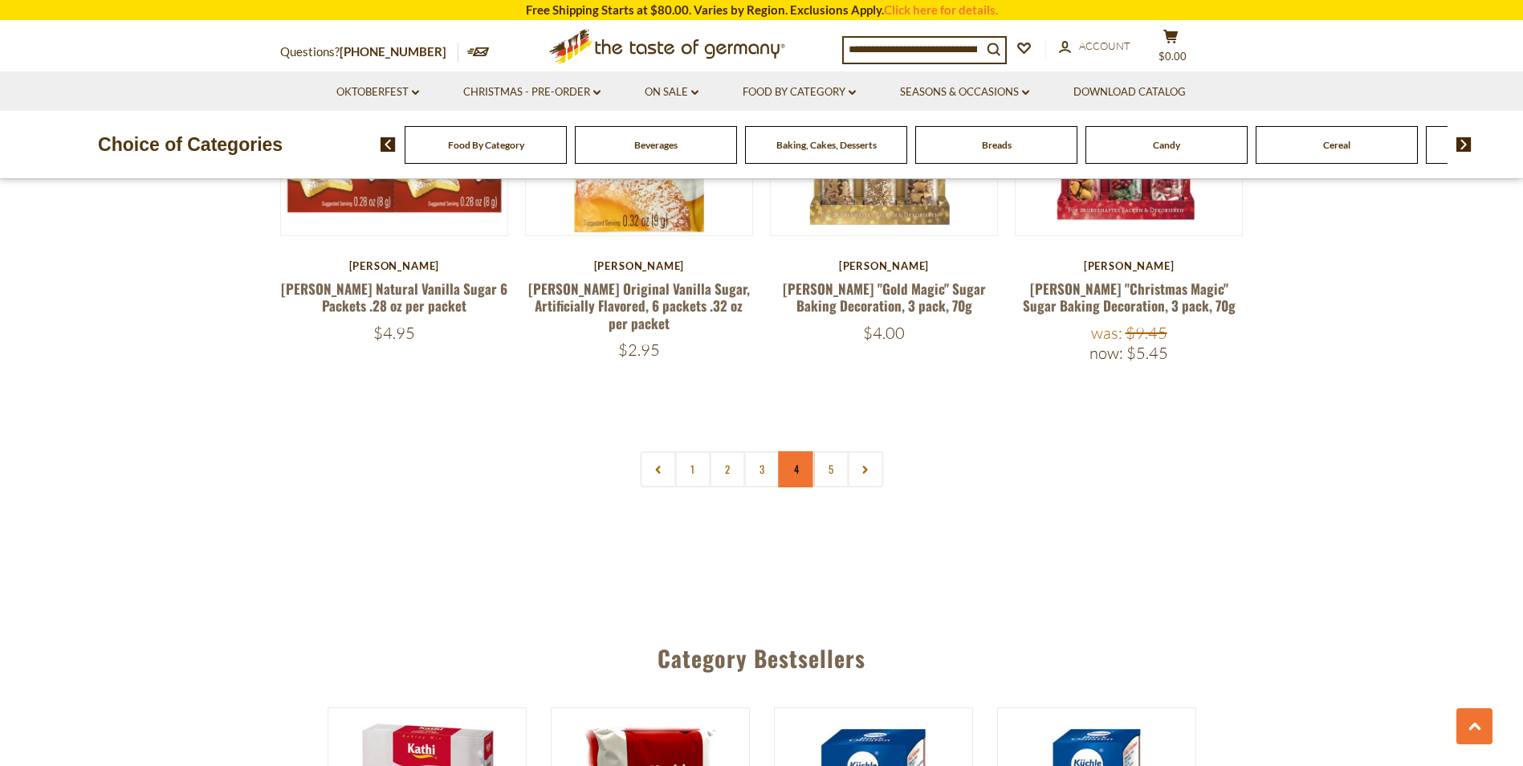
click at [792, 457] on link "4" at bounding box center [796, 469] width 36 height 36
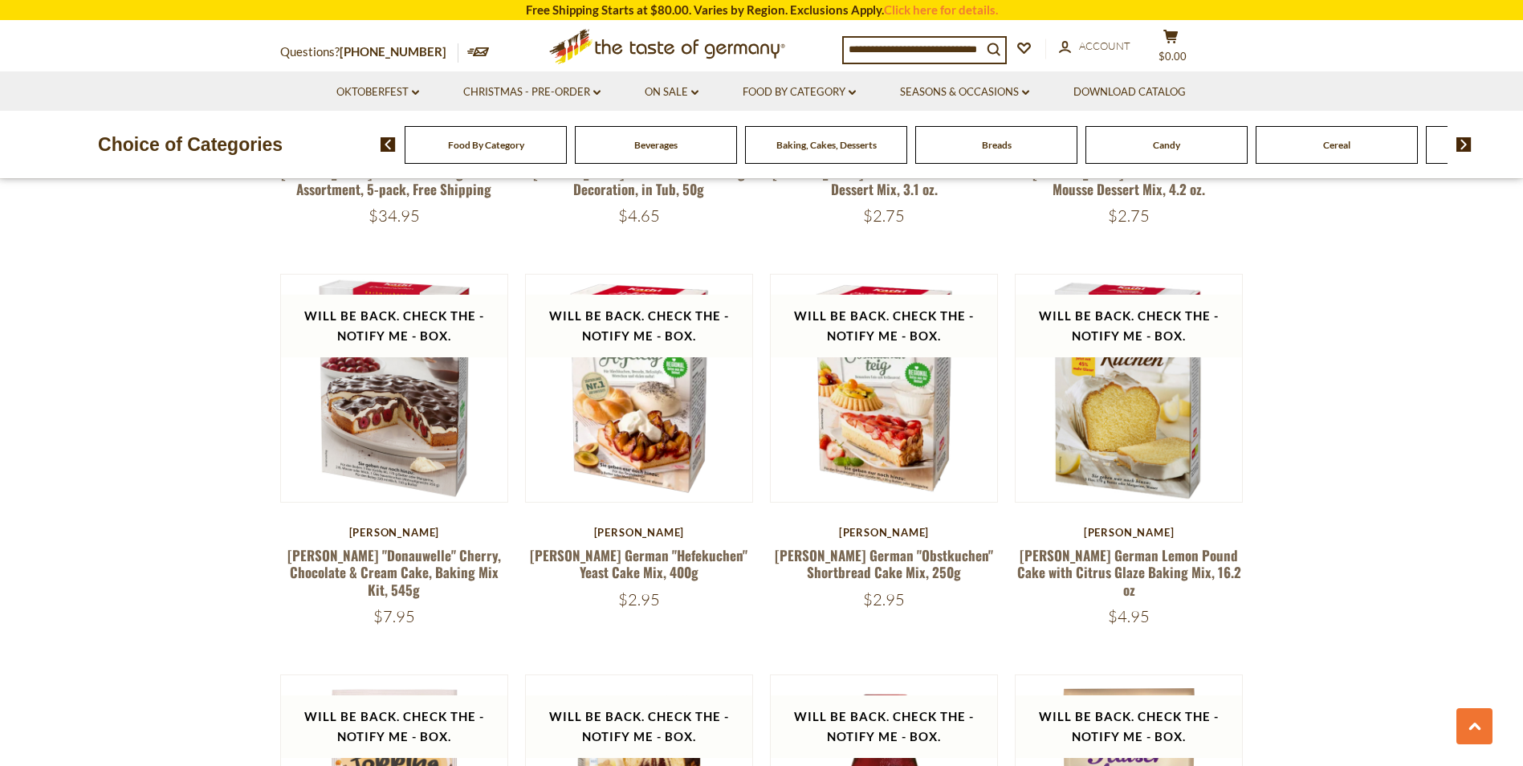
scroll to position [863, 0]
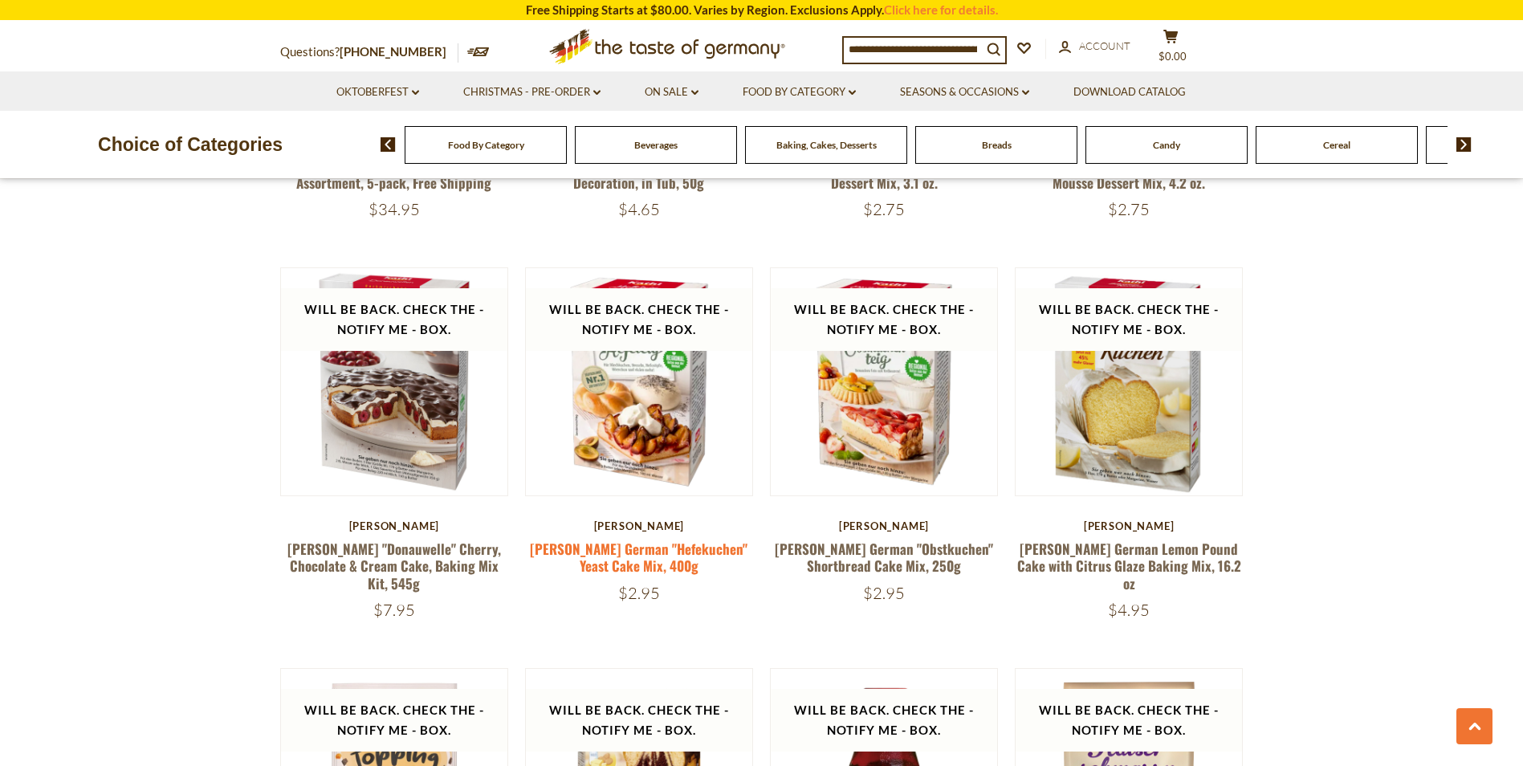
click at [657, 548] on link "[PERSON_NAME] German "Hefekuchen" Yeast Cake Mix, 400g" at bounding box center [639, 557] width 218 height 37
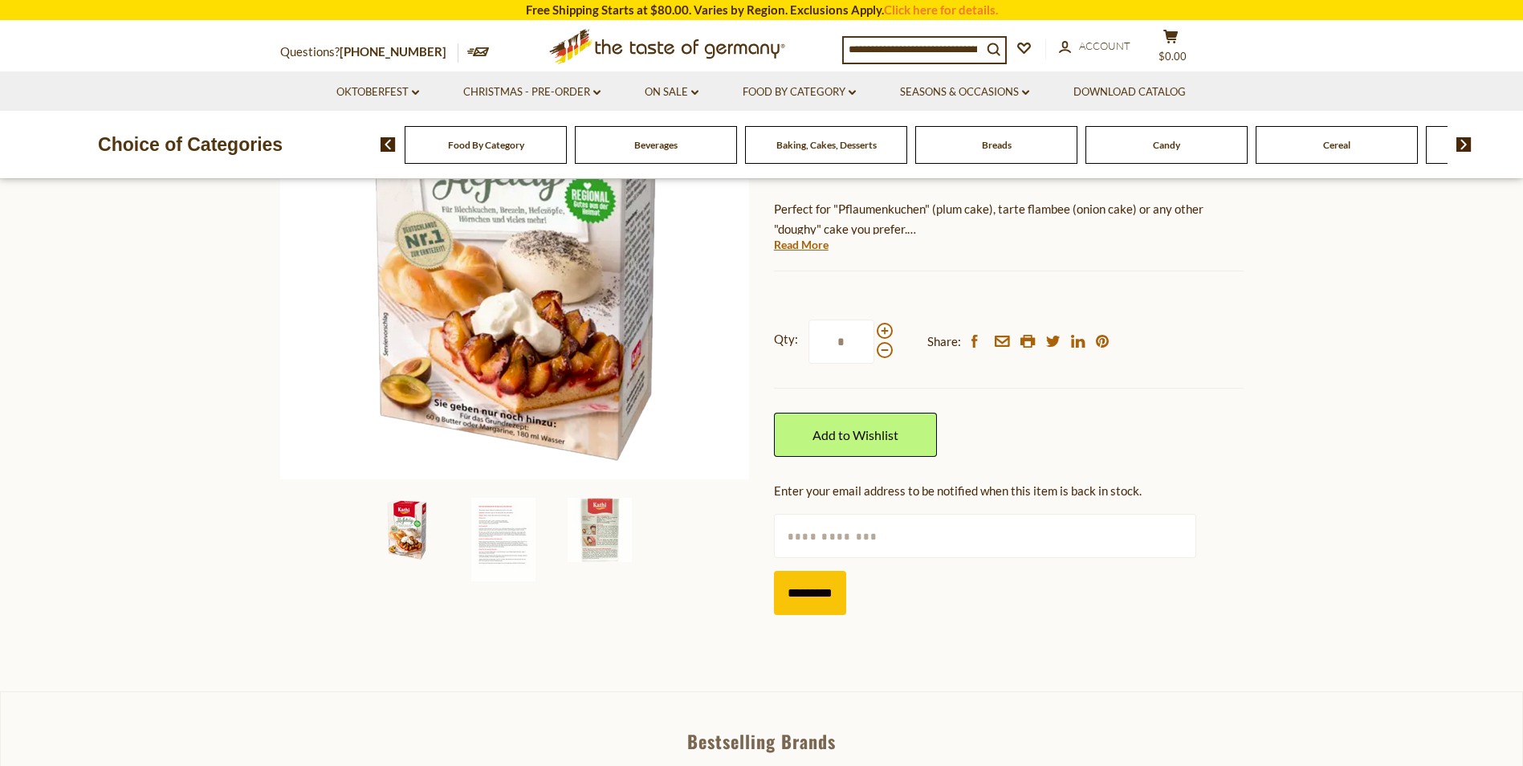
scroll to position [291, 0]
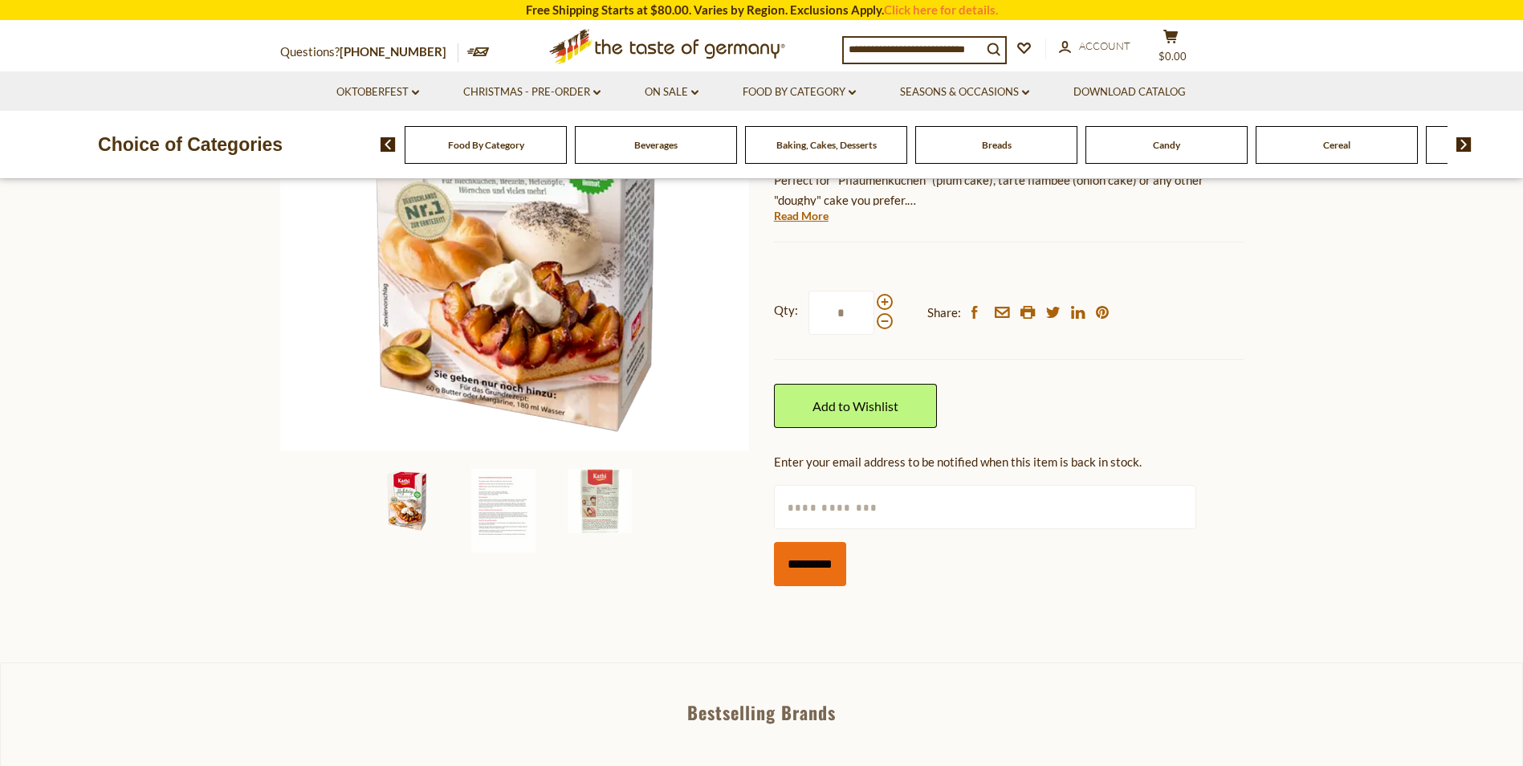
click at [803, 563] on input "*********" at bounding box center [810, 564] width 72 height 44
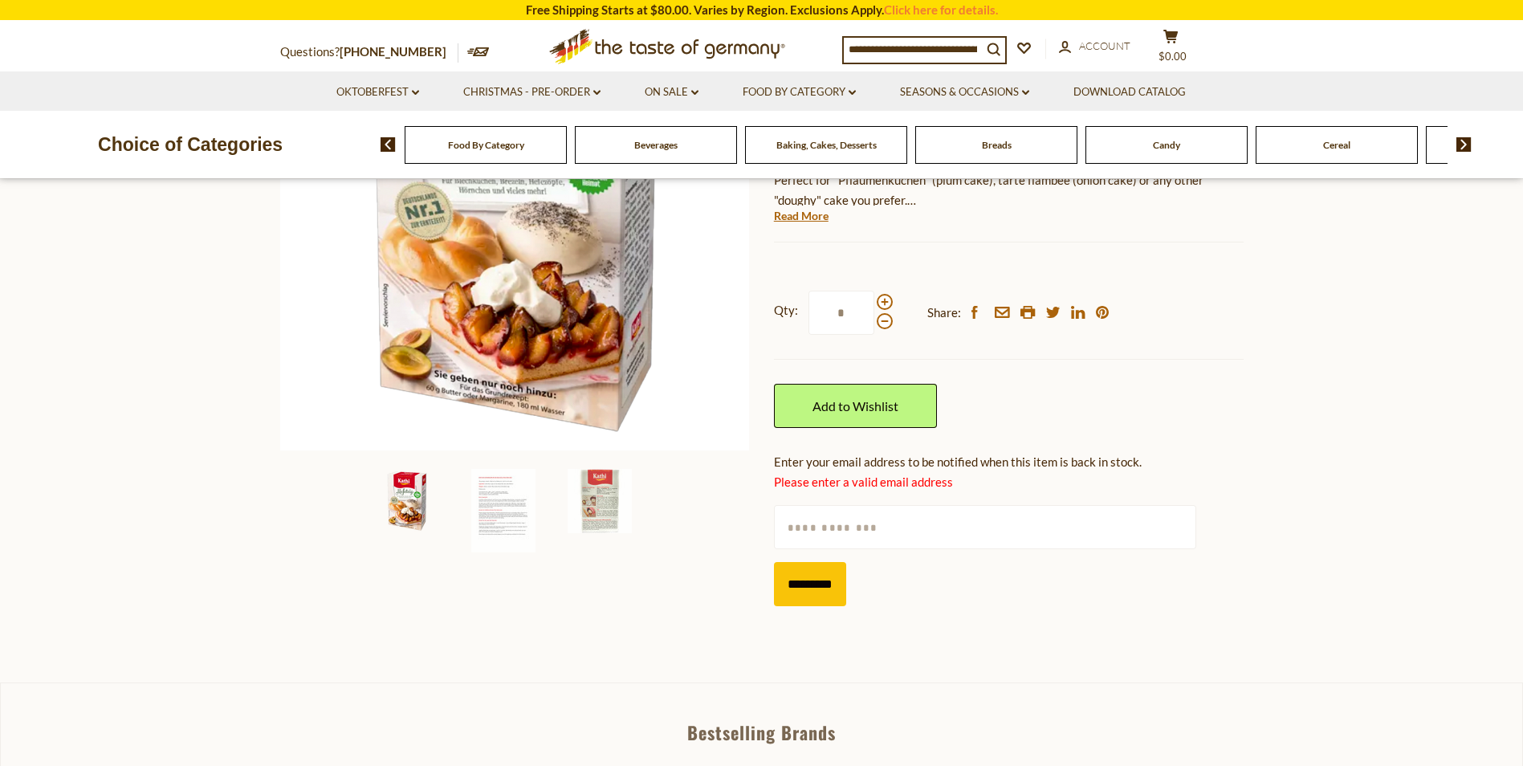
click at [972, 527] on input "text" at bounding box center [985, 527] width 422 height 44
type input "**********"
click at [828, 588] on input "*********" at bounding box center [810, 584] width 72 height 44
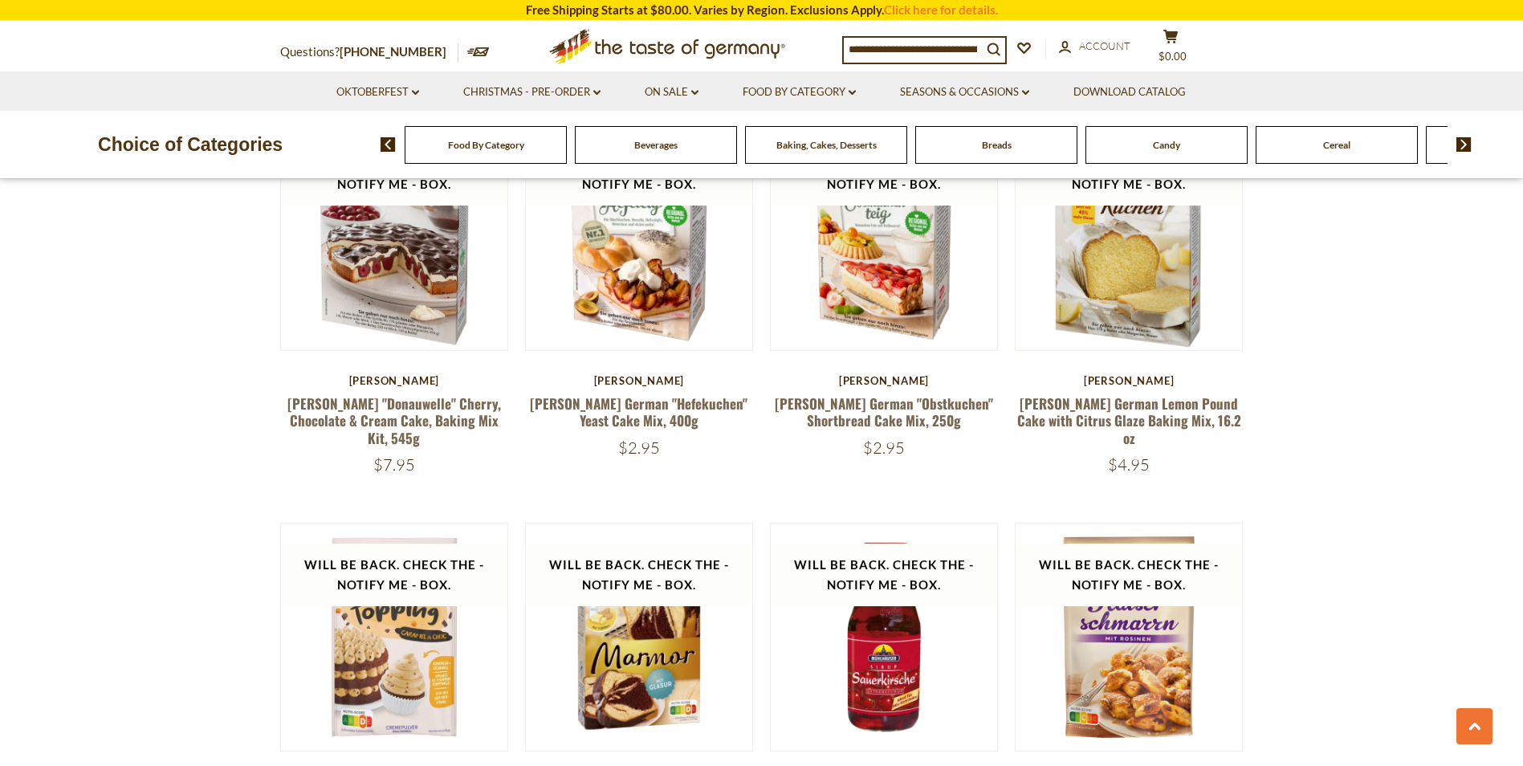
scroll to position [1015, 0]
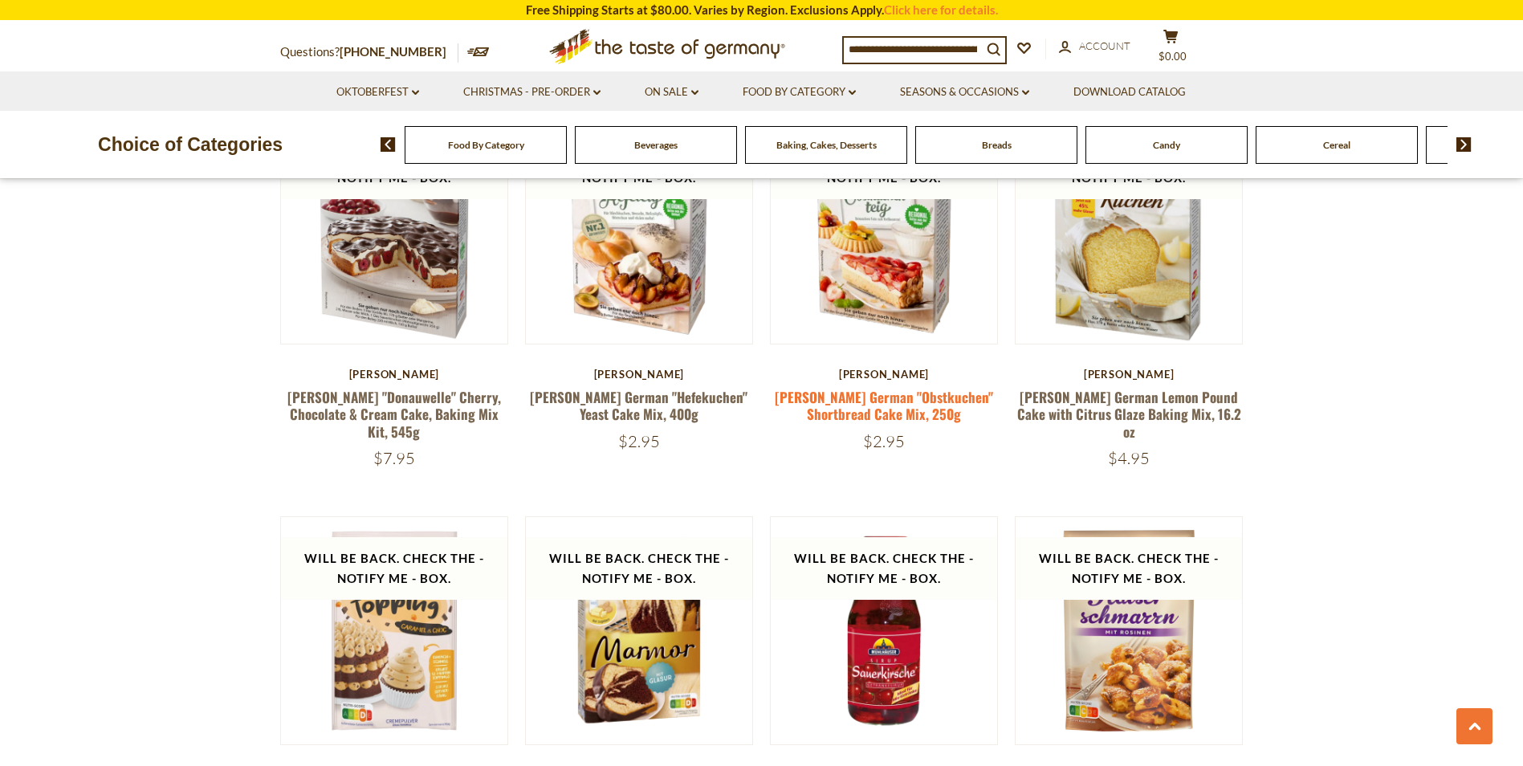
click at [884, 405] on link "[PERSON_NAME] German "Obstkuchen" Shortbread Cake Mix, 250g" at bounding box center [884, 405] width 218 height 37
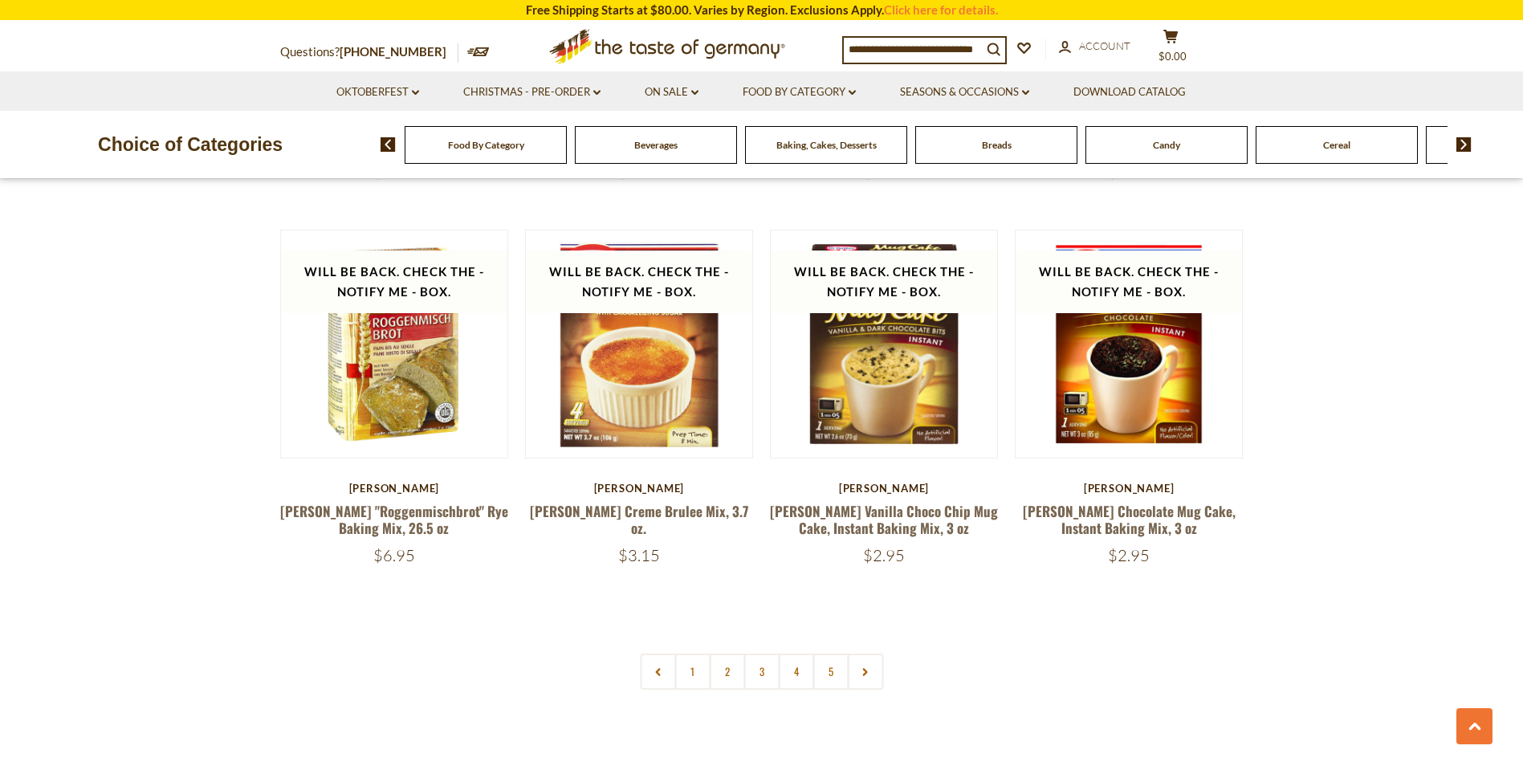
scroll to position [3630, 0]
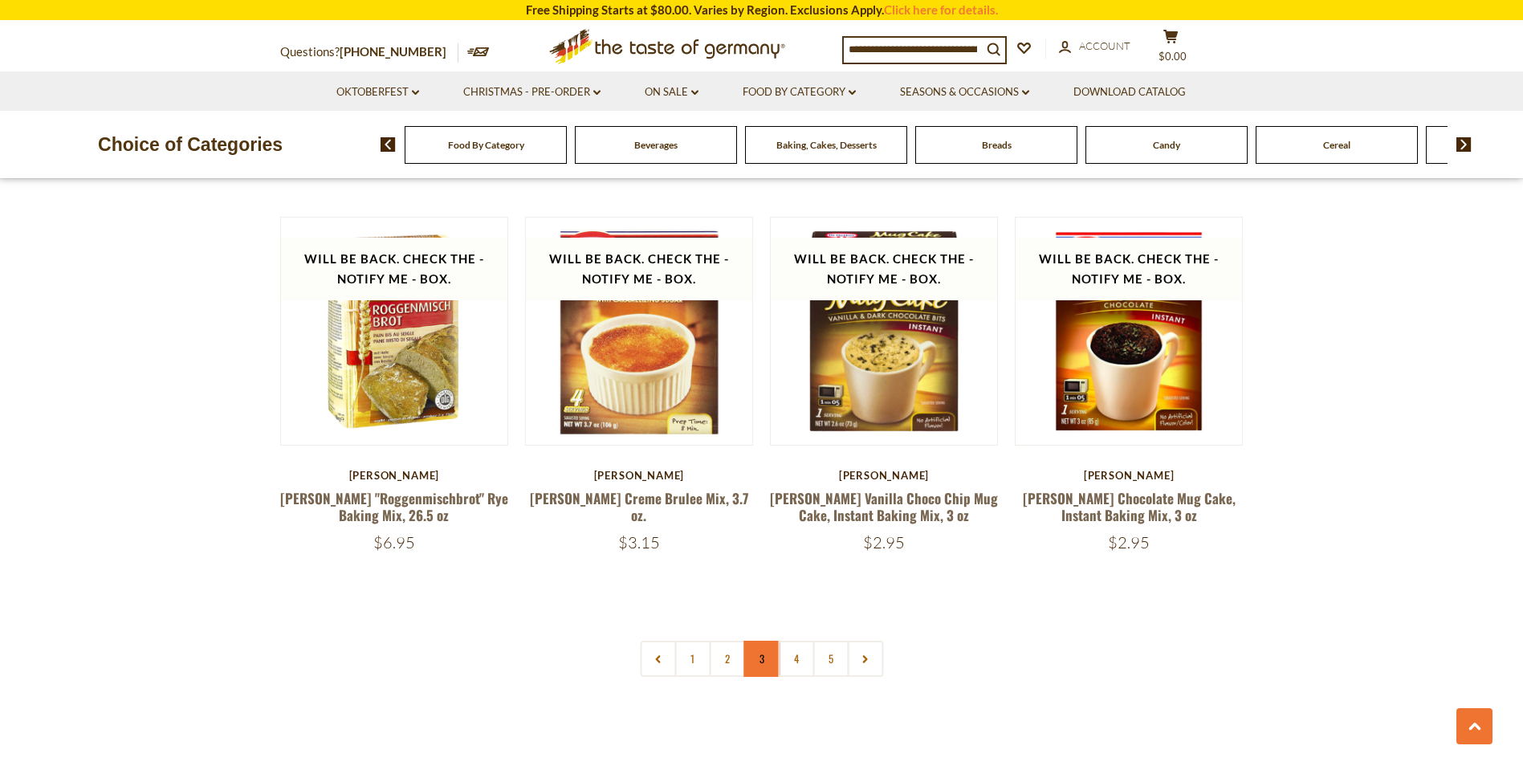
click at [760, 640] on link "3" at bounding box center [761, 658] width 36 height 36
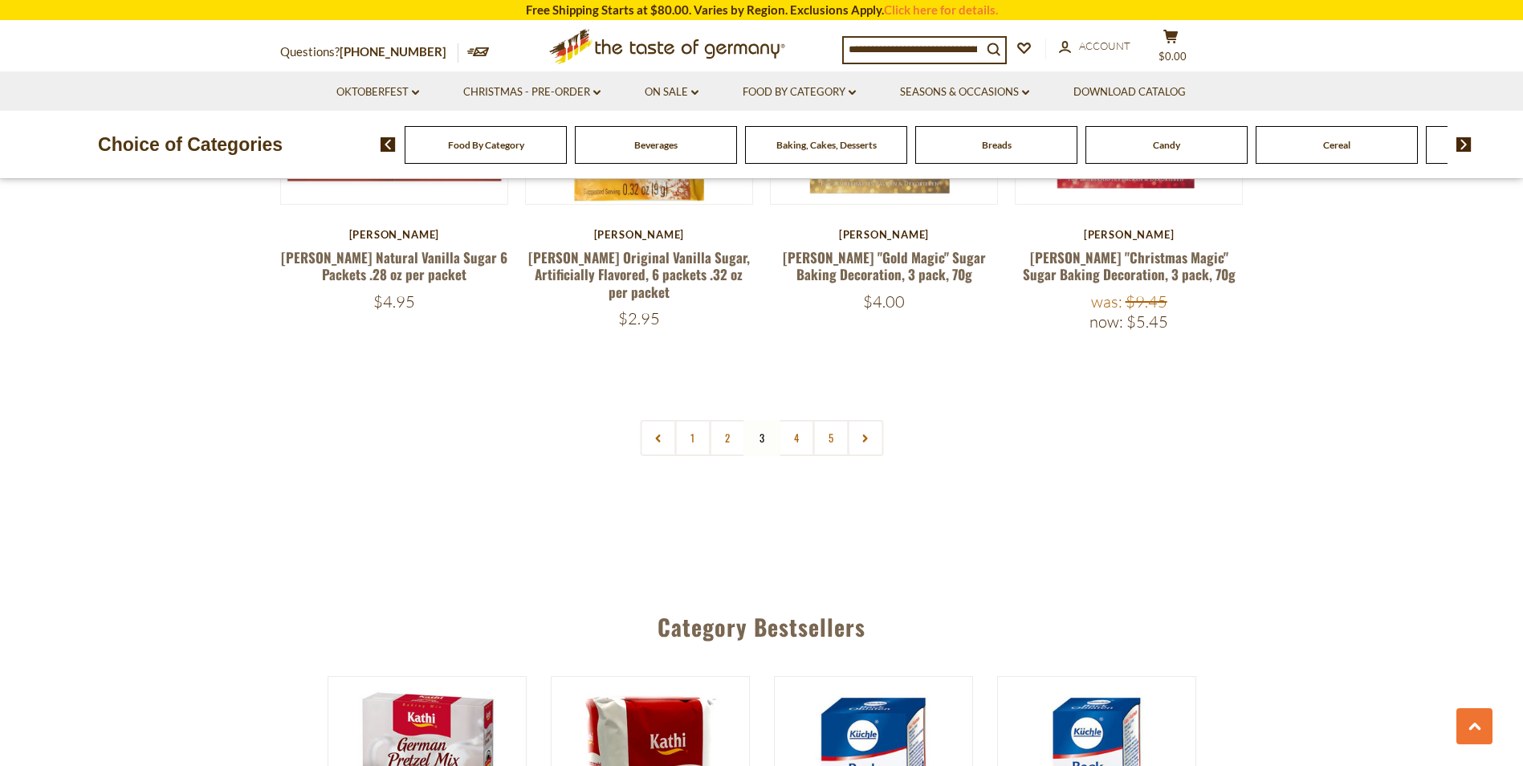
scroll to position [3821, 0]
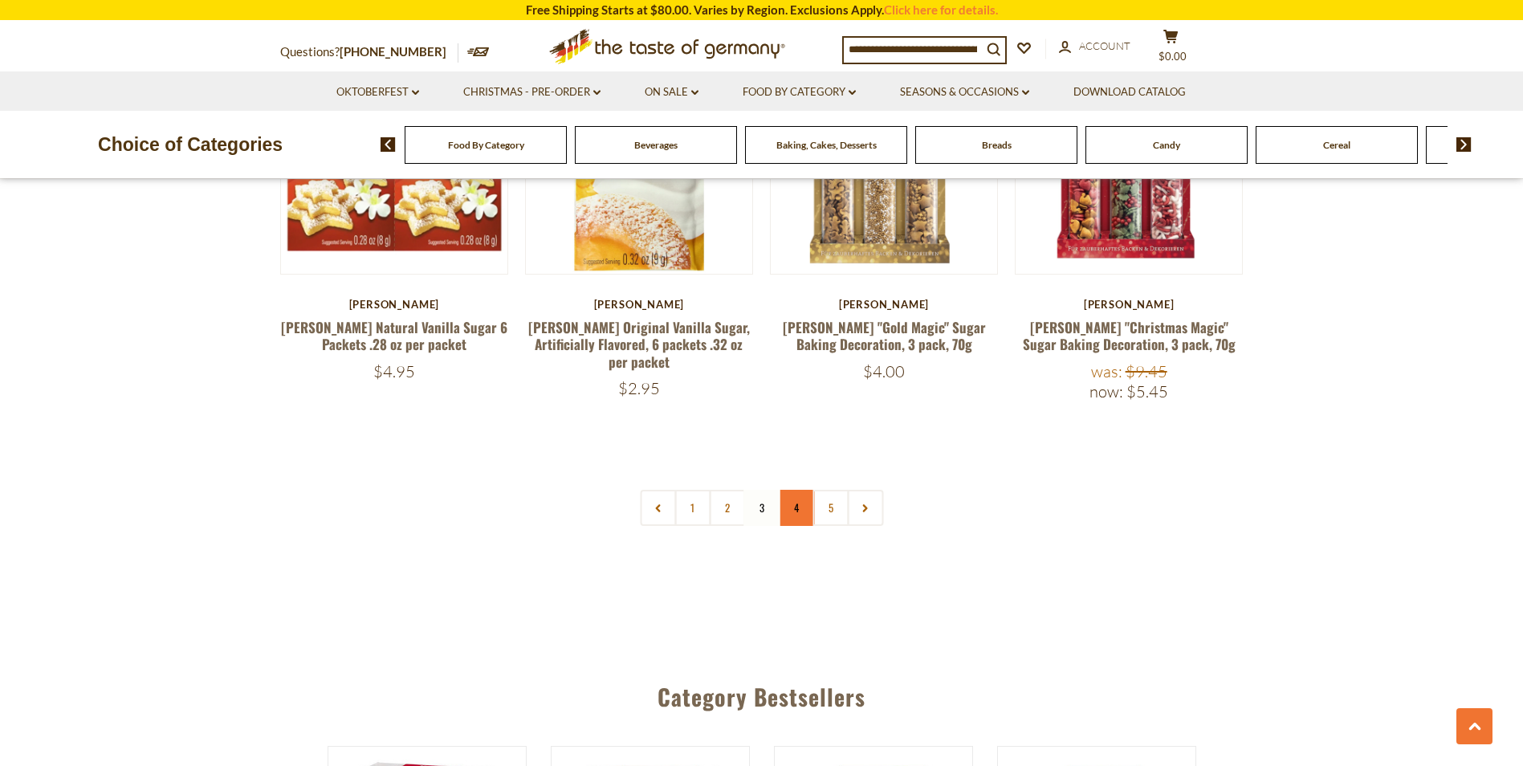
click at [801, 490] on link "4" at bounding box center [796, 508] width 36 height 36
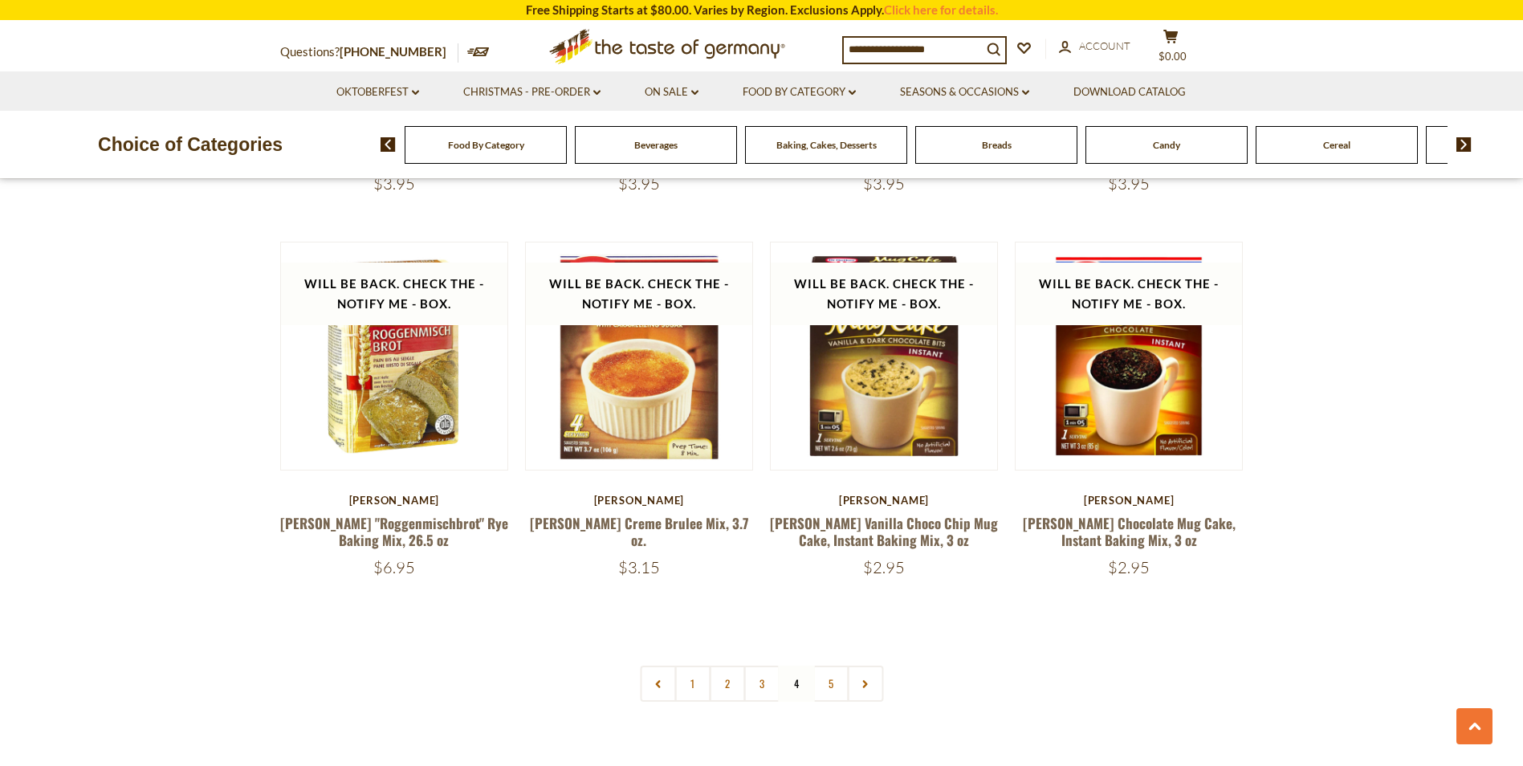
scroll to position [3682, 0]
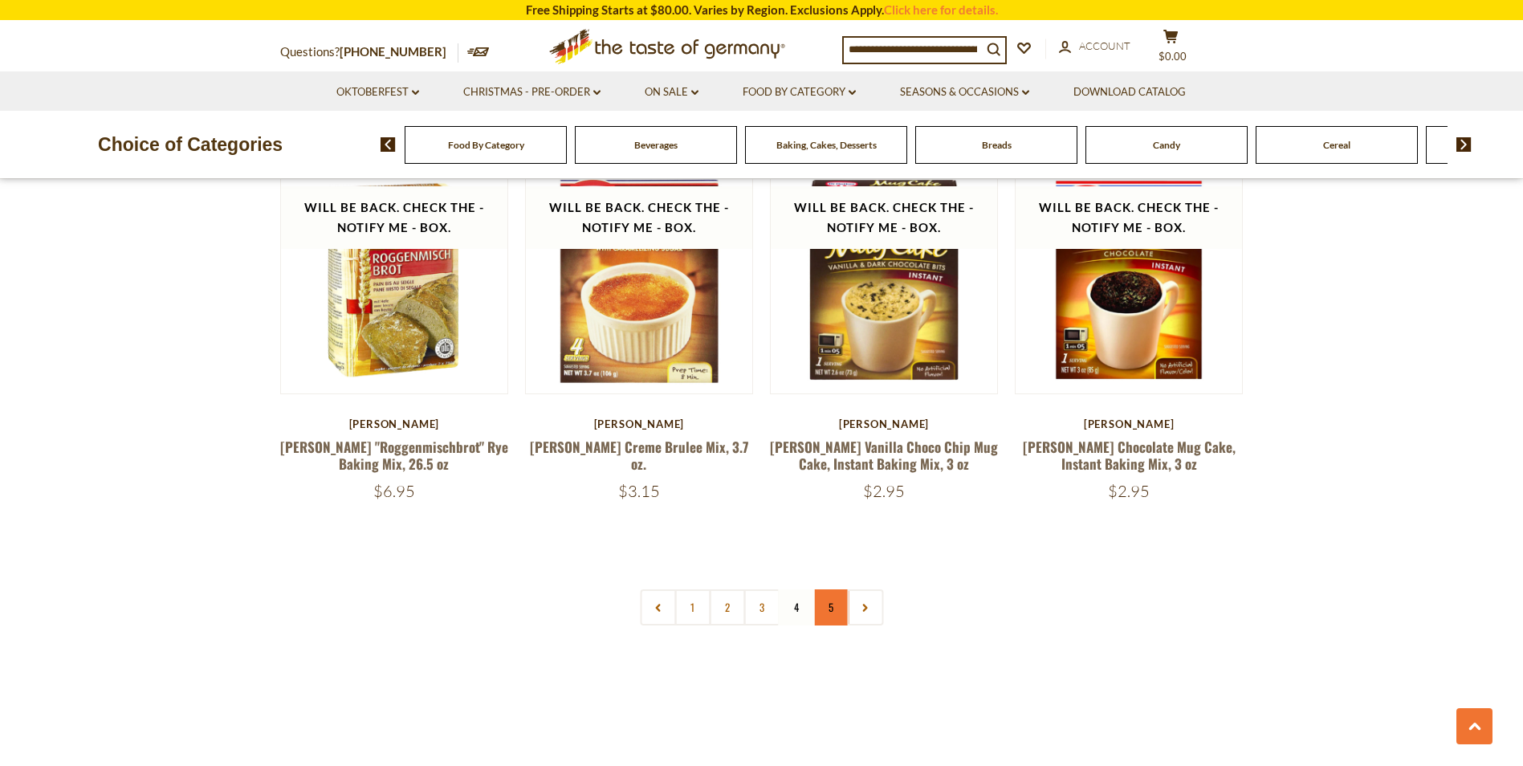
click at [829, 589] on link "5" at bounding box center [830, 607] width 36 height 36
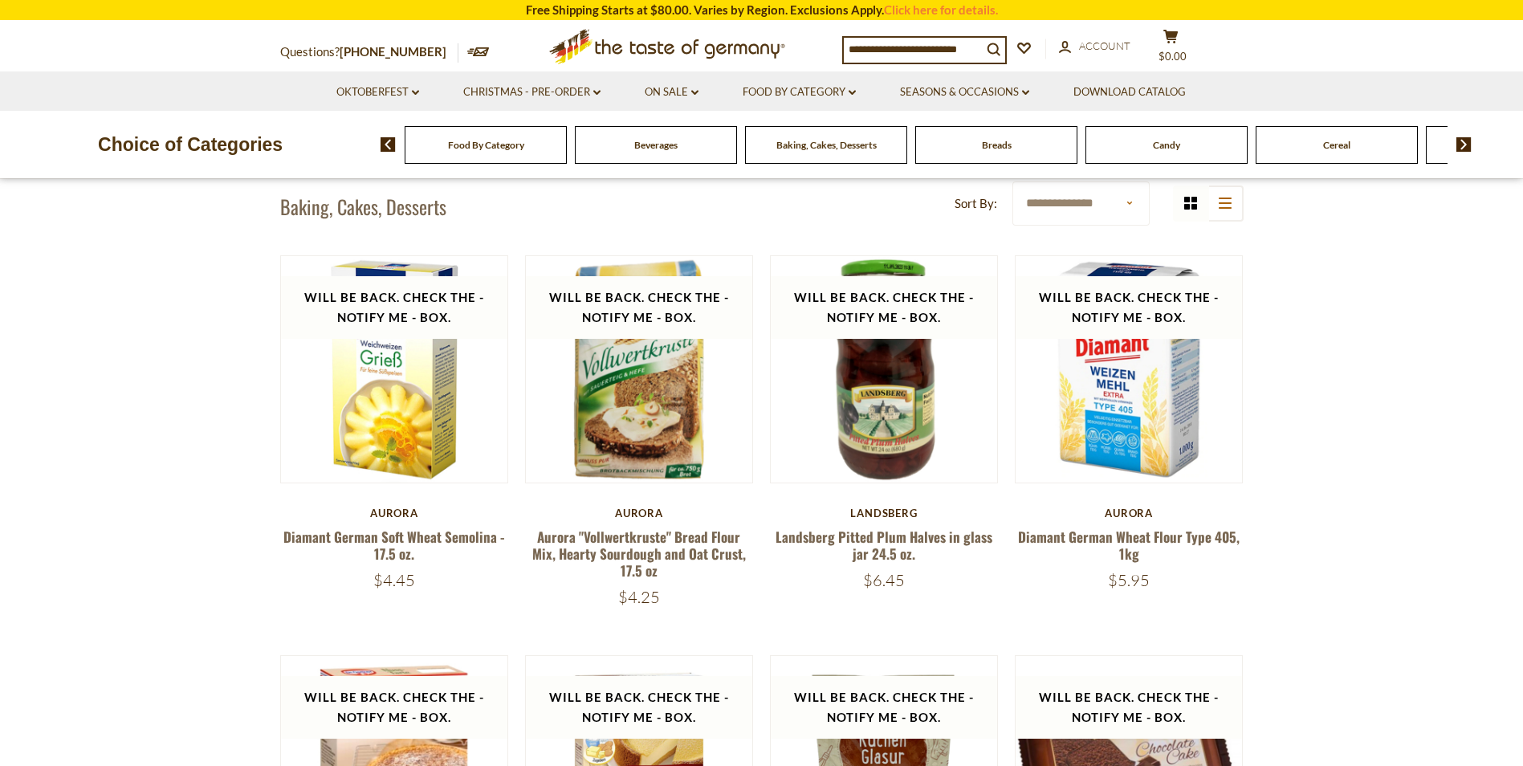
scroll to position [475, 0]
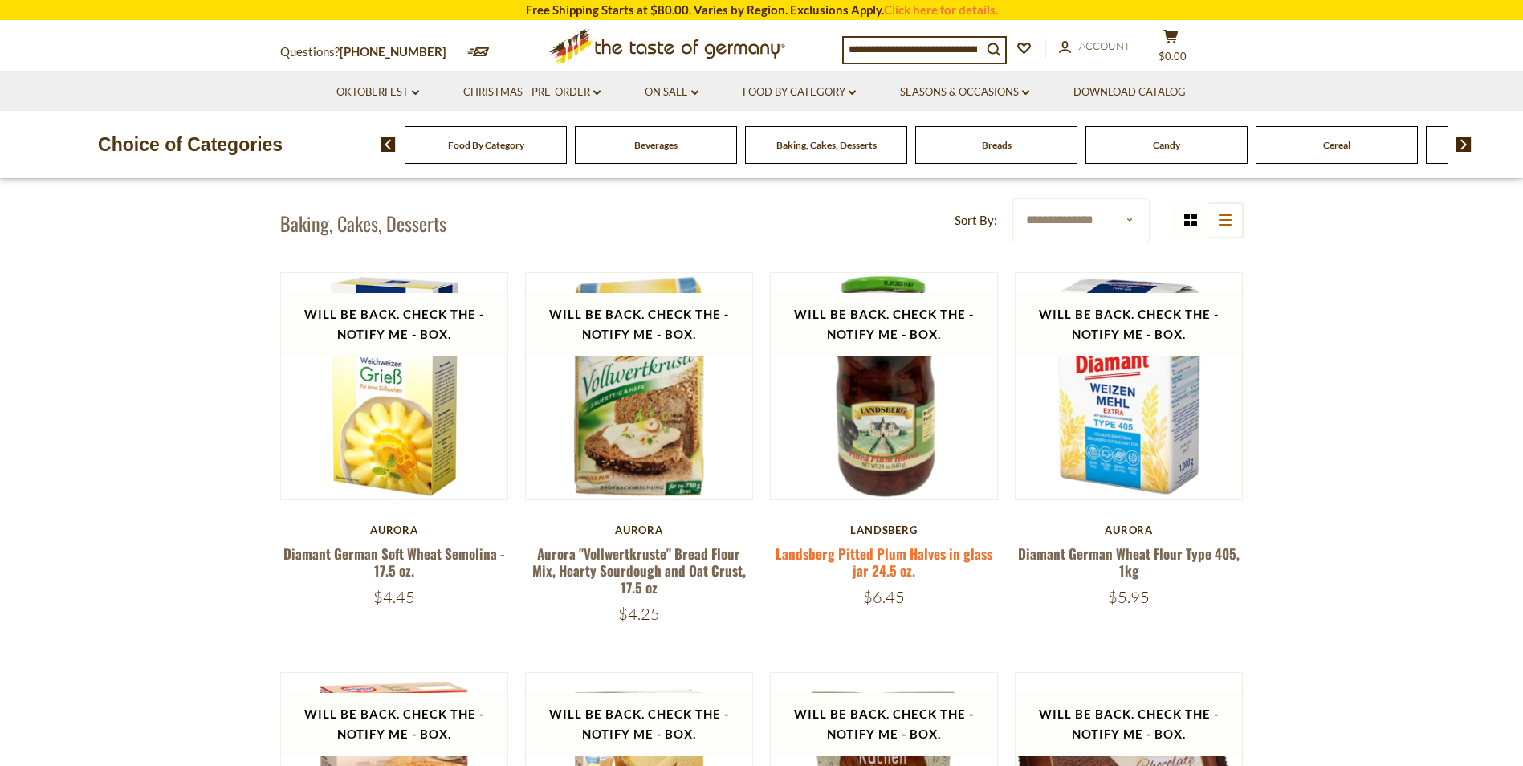
click at [898, 556] on link "Landsberg Pitted Plum Halves in glass jar 24.5 oz." at bounding box center [883, 561] width 217 height 37
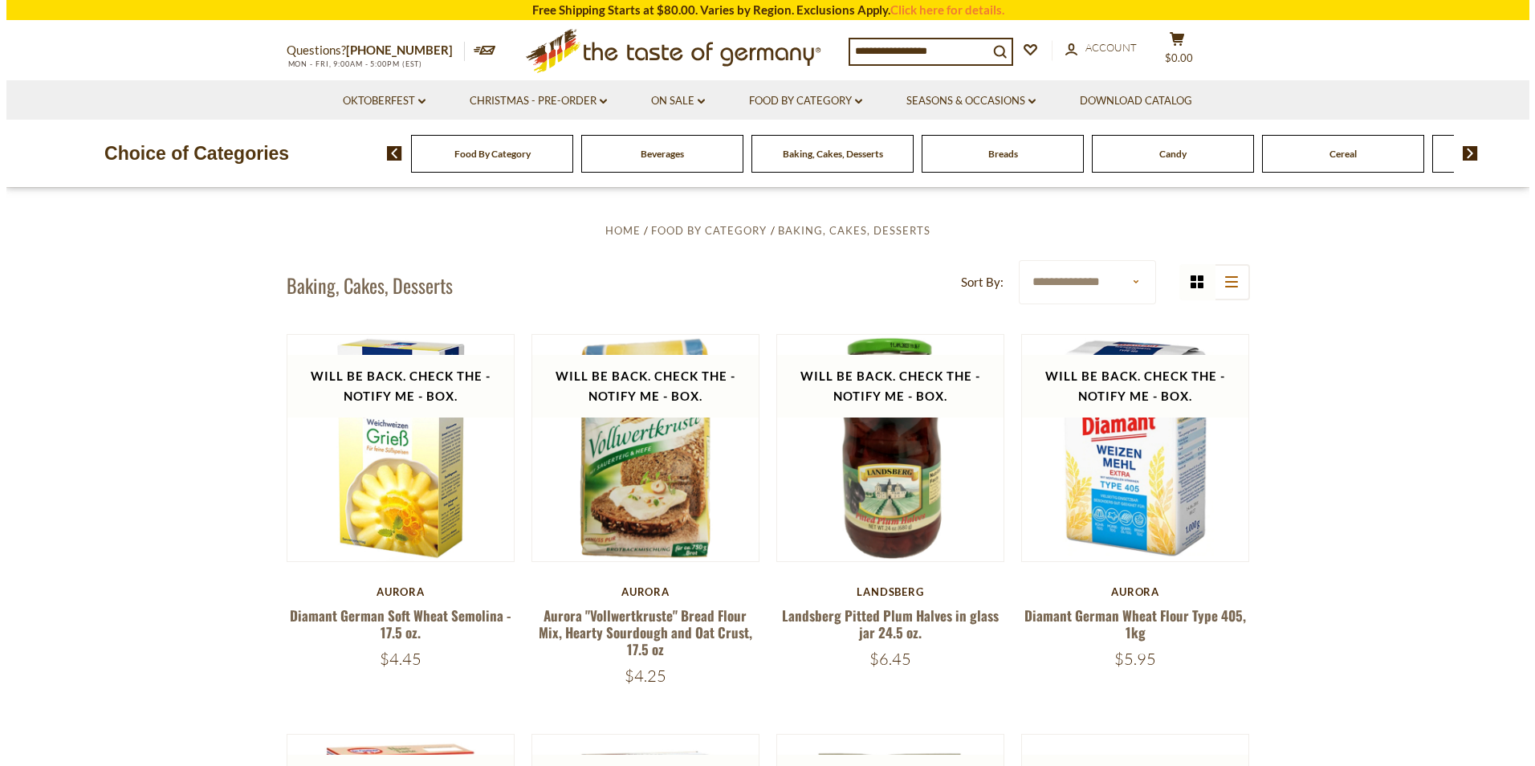
scroll to position [475, 0]
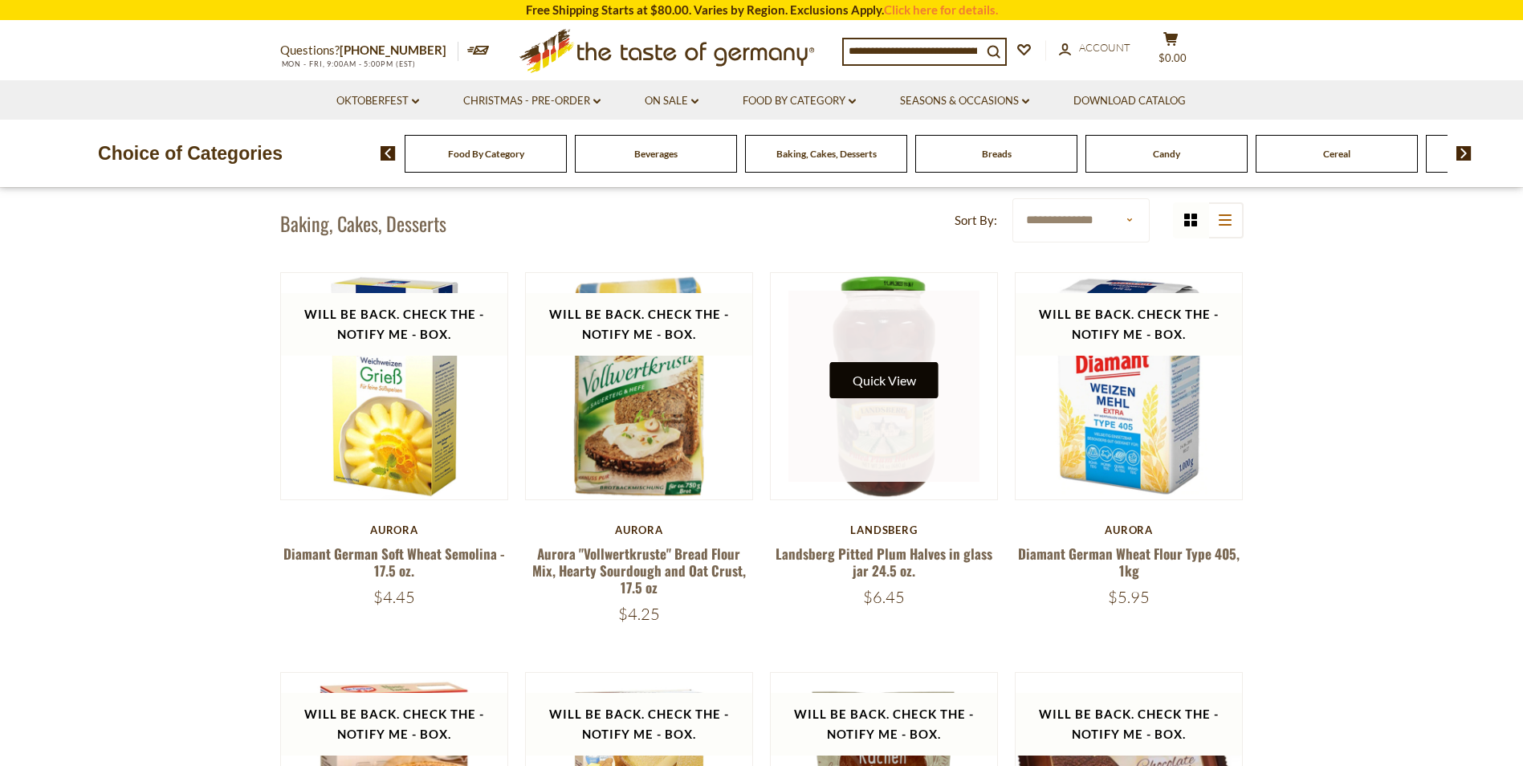
click at [873, 382] on button "Quick View" at bounding box center [884, 380] width 108 height 36
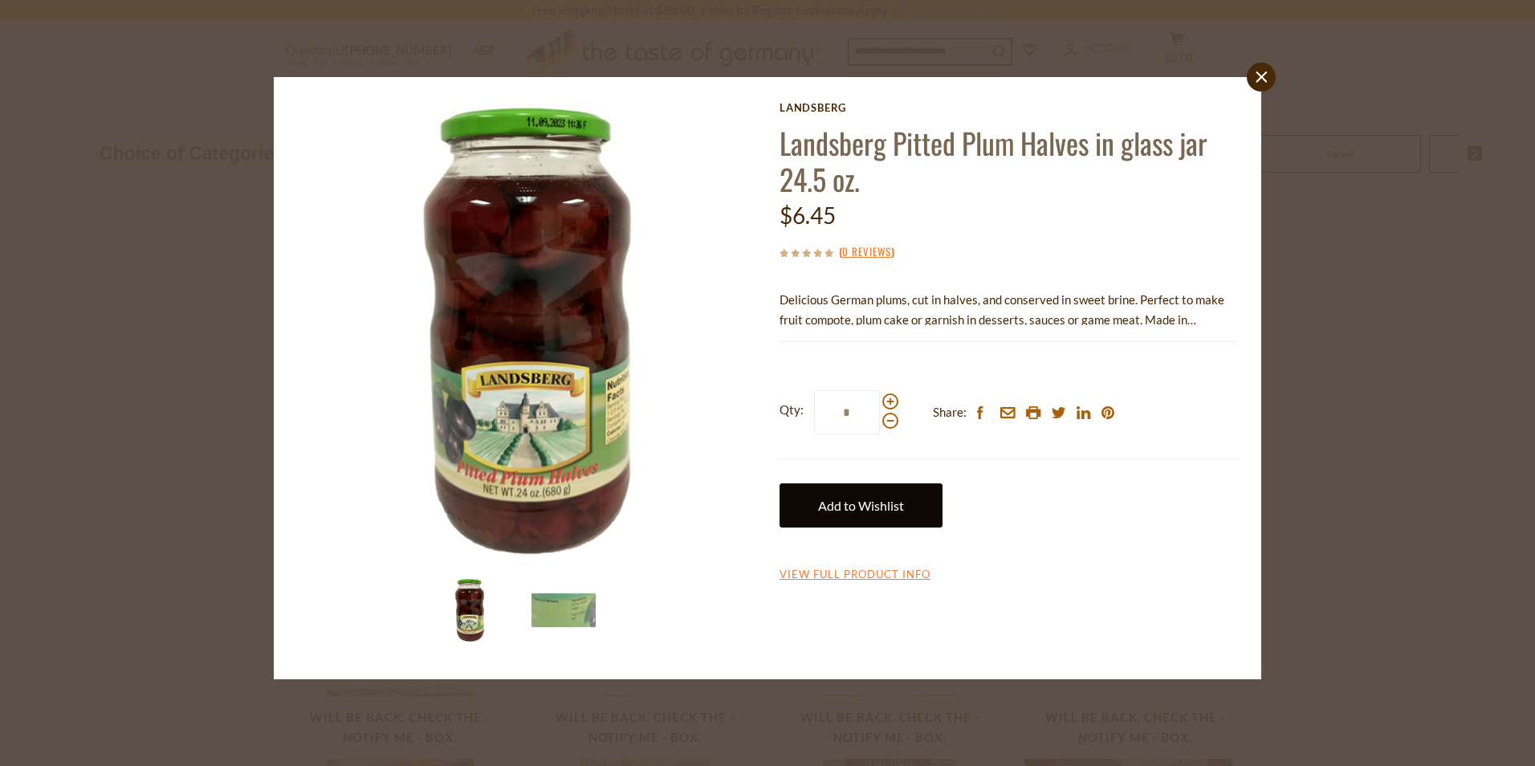
click at [819, 503] on link "Add to Wishlist" at bounding box center [860, 505] width 163 height 44
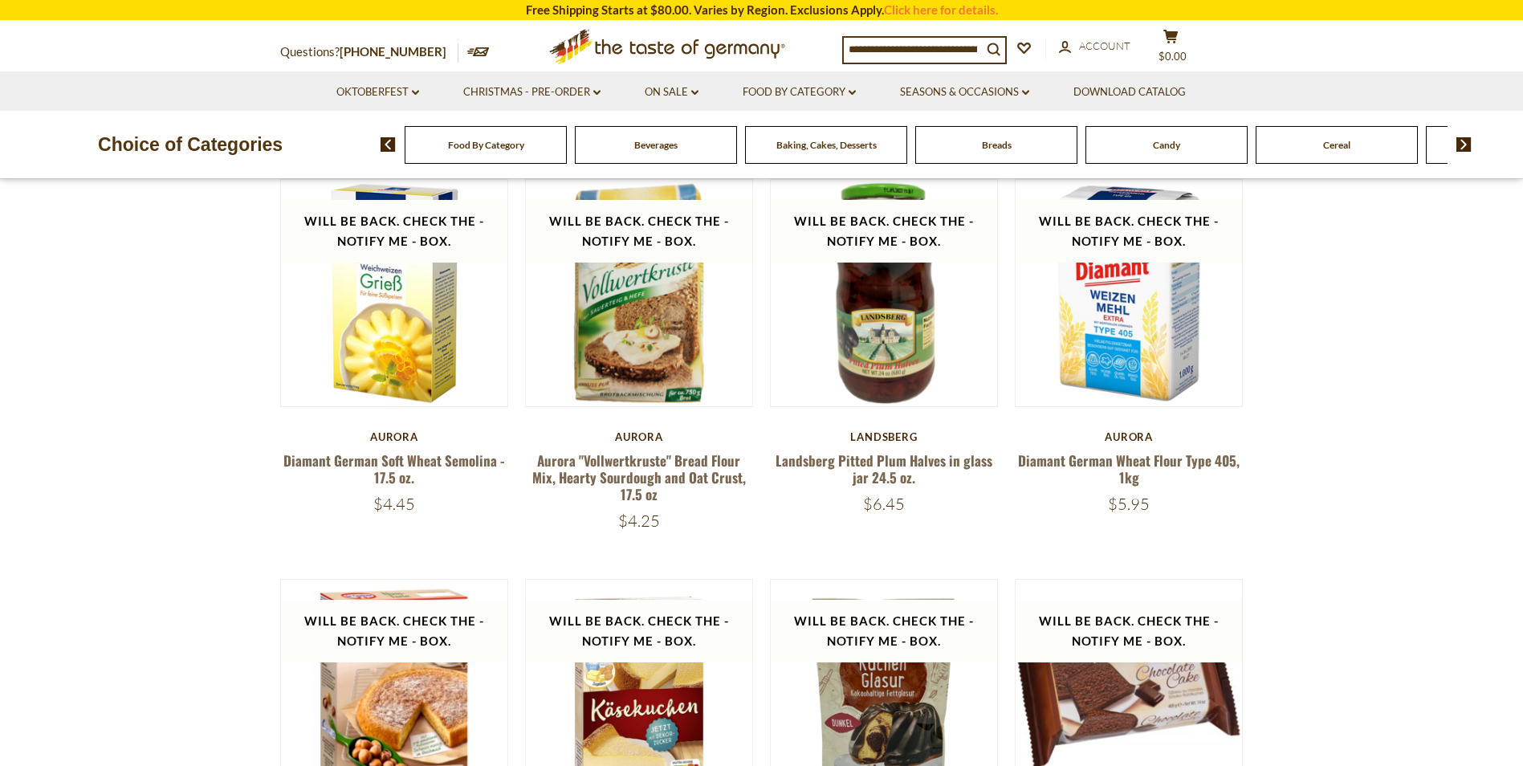
scroll to position [574, 0]
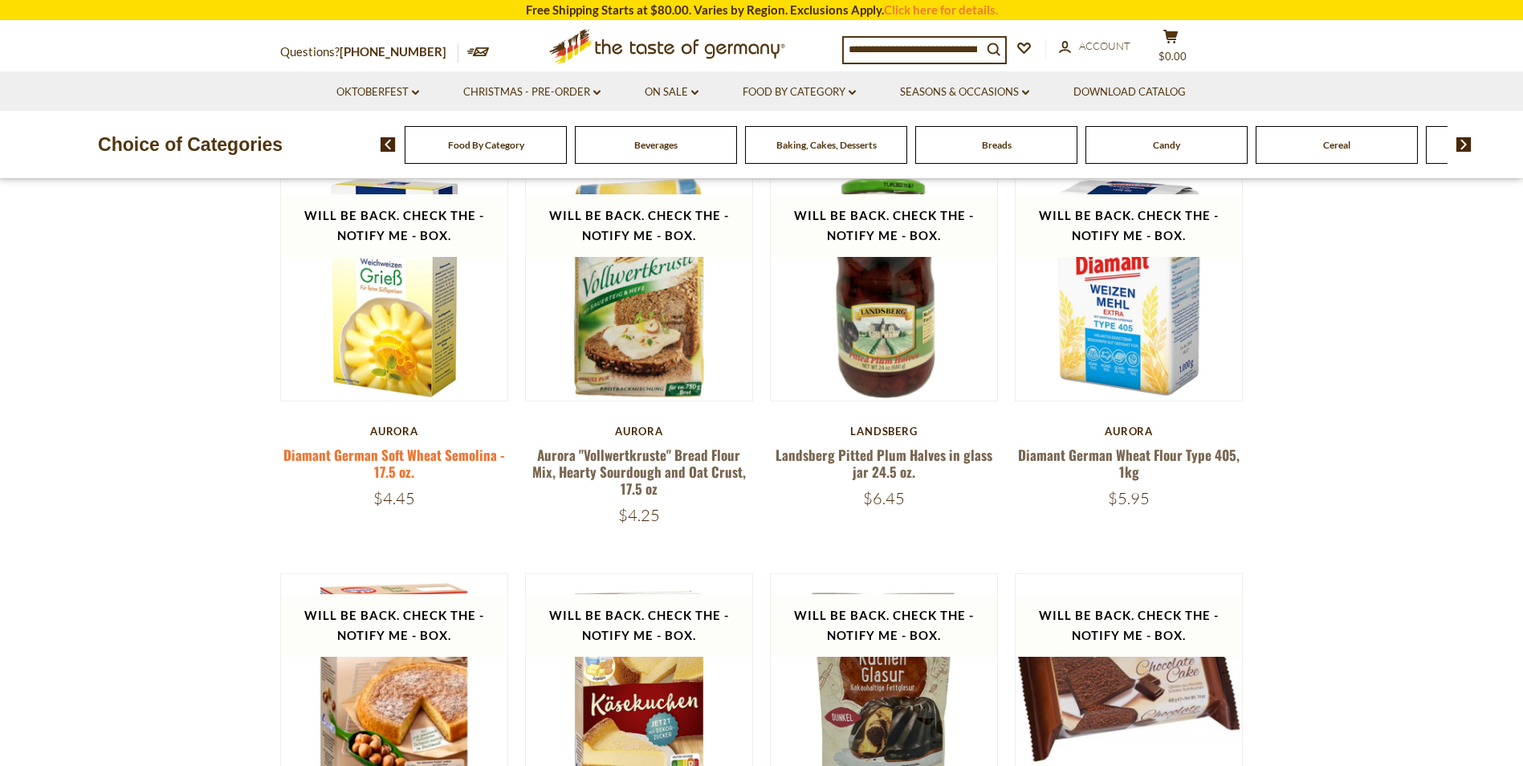
click at [374, 453] on link "Diamant German Soft Wheat Semolina - 17.5 oz." at bounding box center [394, 463] width 222 height 37
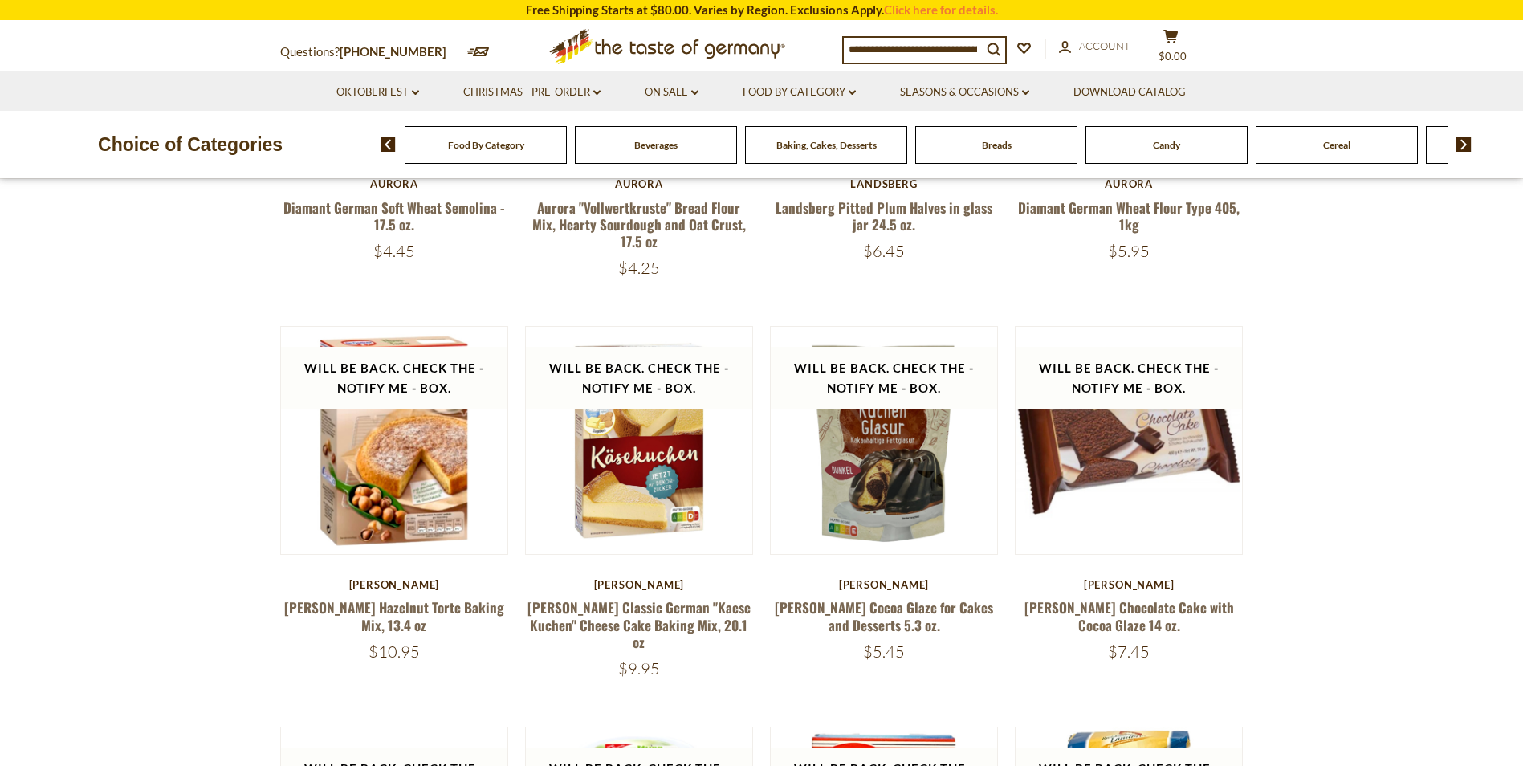
scroll to position [673, 0]
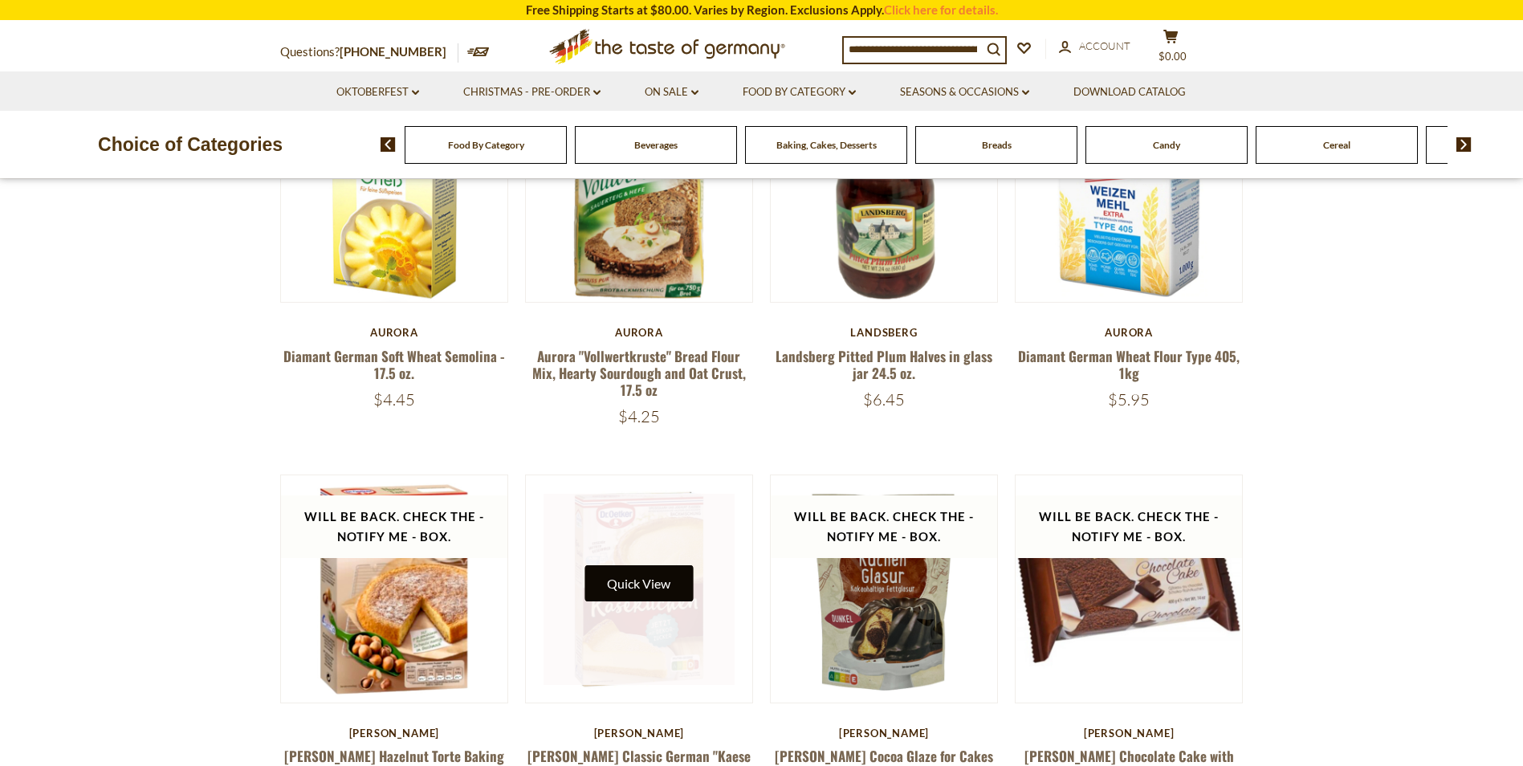
click at [675, 565] on button "Quick View" at bounding box center [638, 583] width 108 height 36
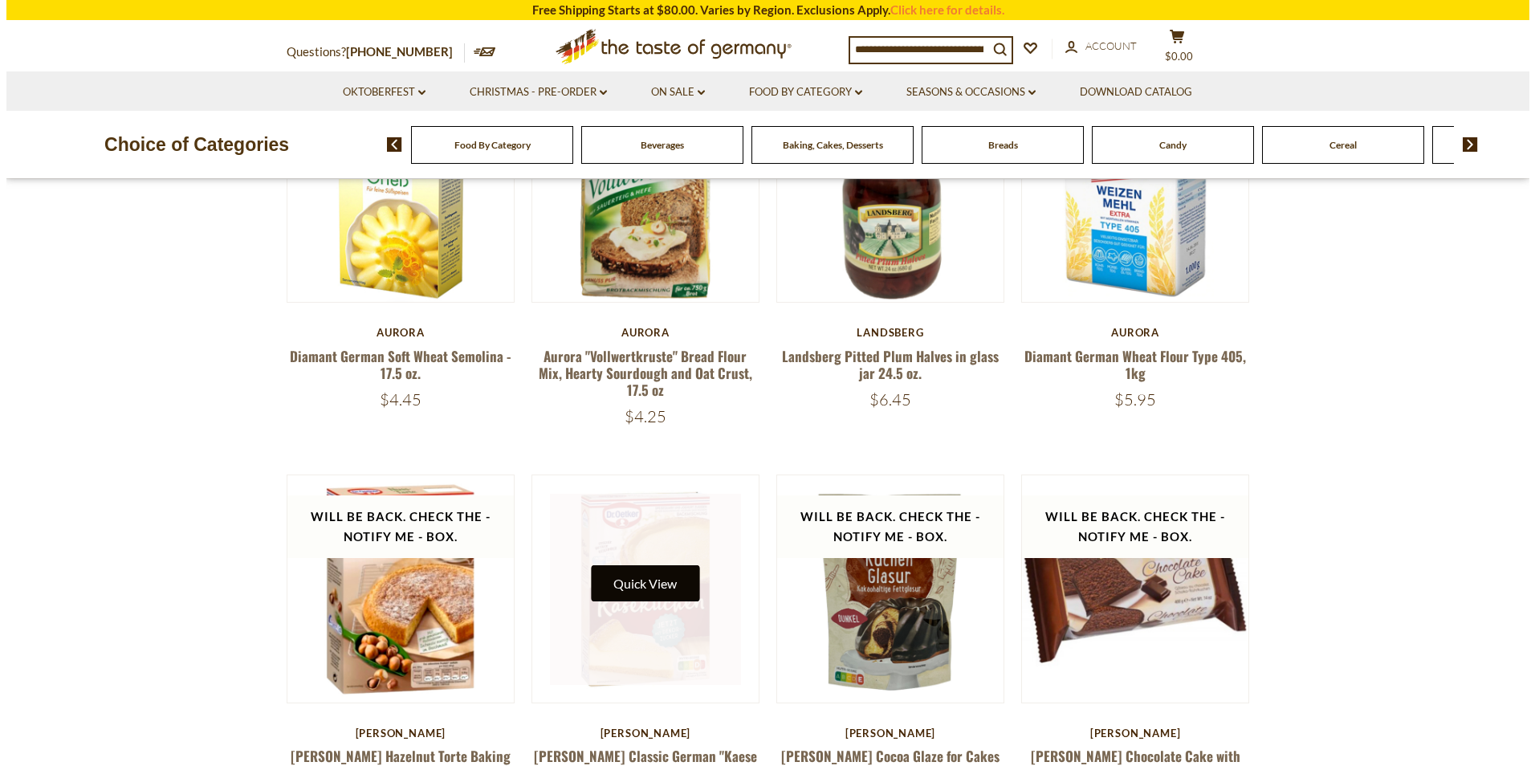
scroll to position [675, 0]
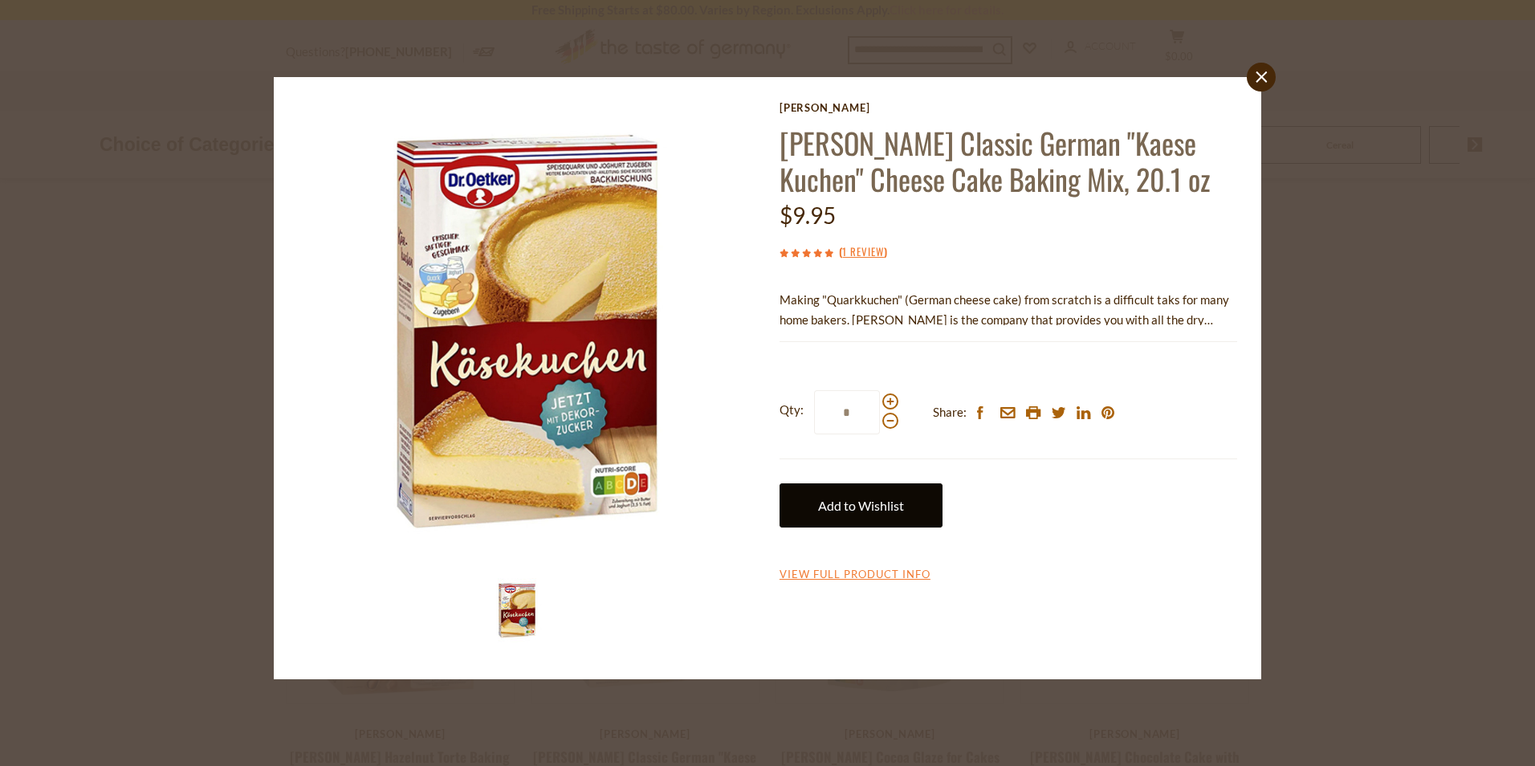
click at [876, 505] on link "Add to Wishlist" at bounding box center [860, 505] width 163 height 44
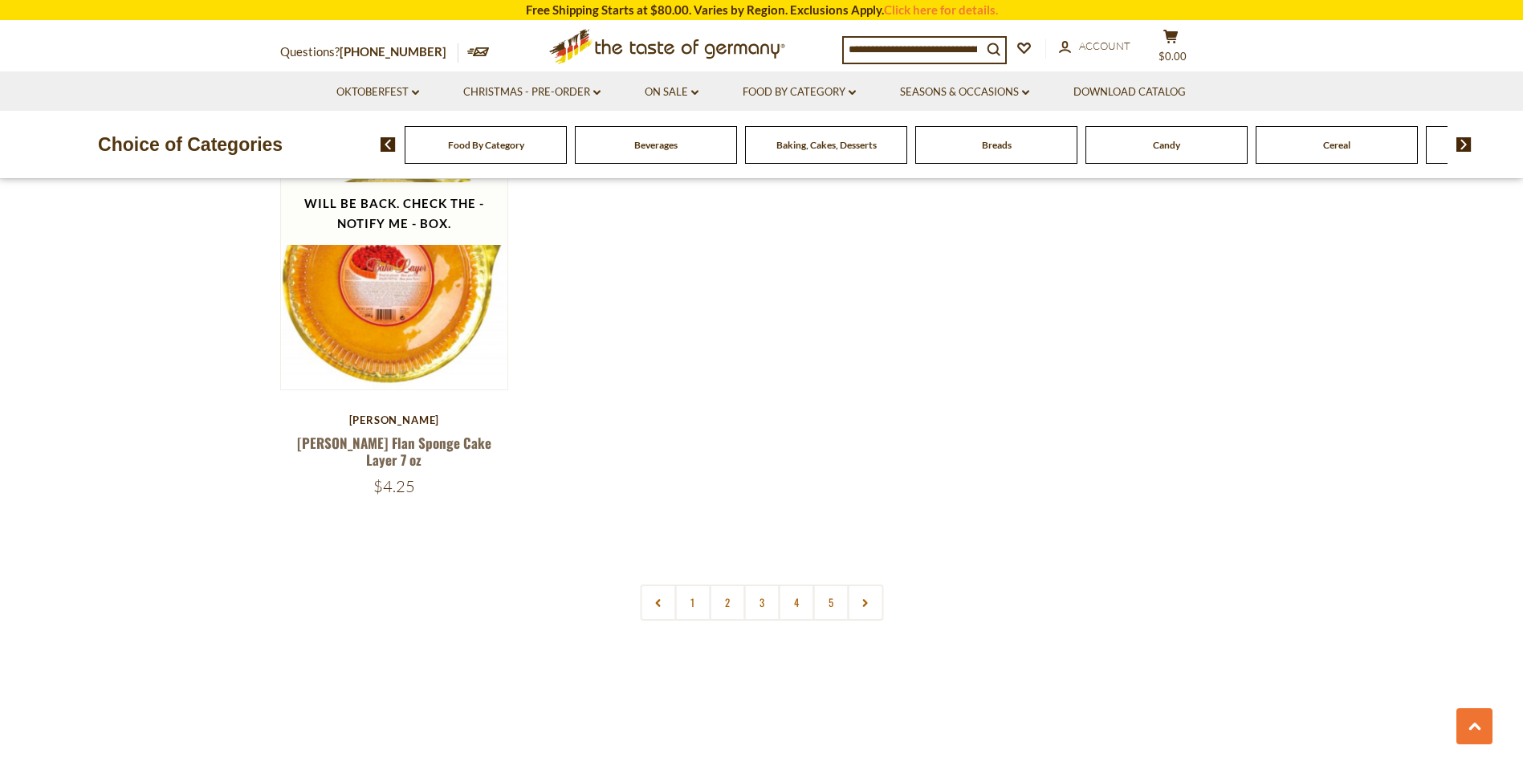
scroll to position [2982, 0]
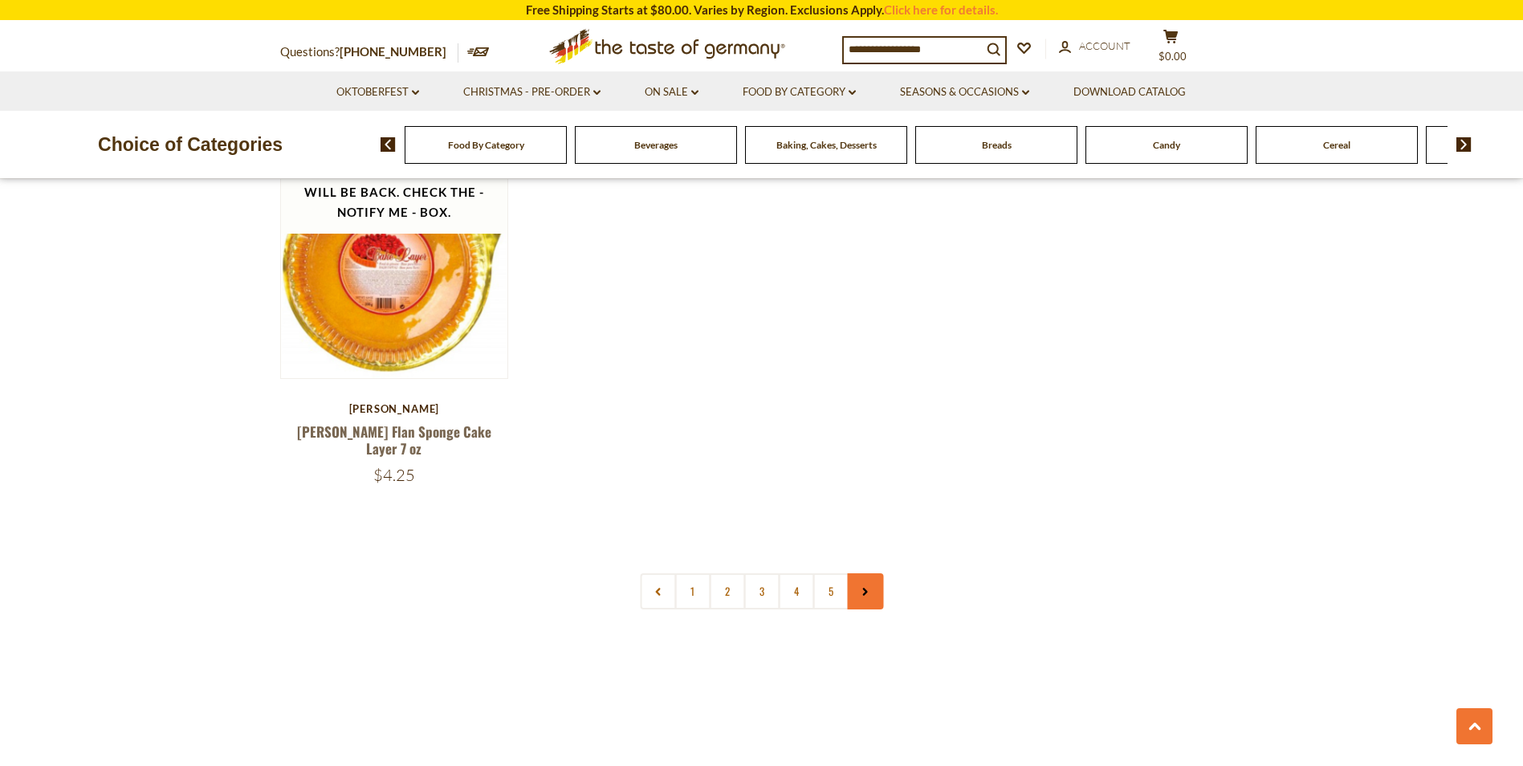
click at [860, 588] on icon at bounding box center [865, 592] width 10 height 8
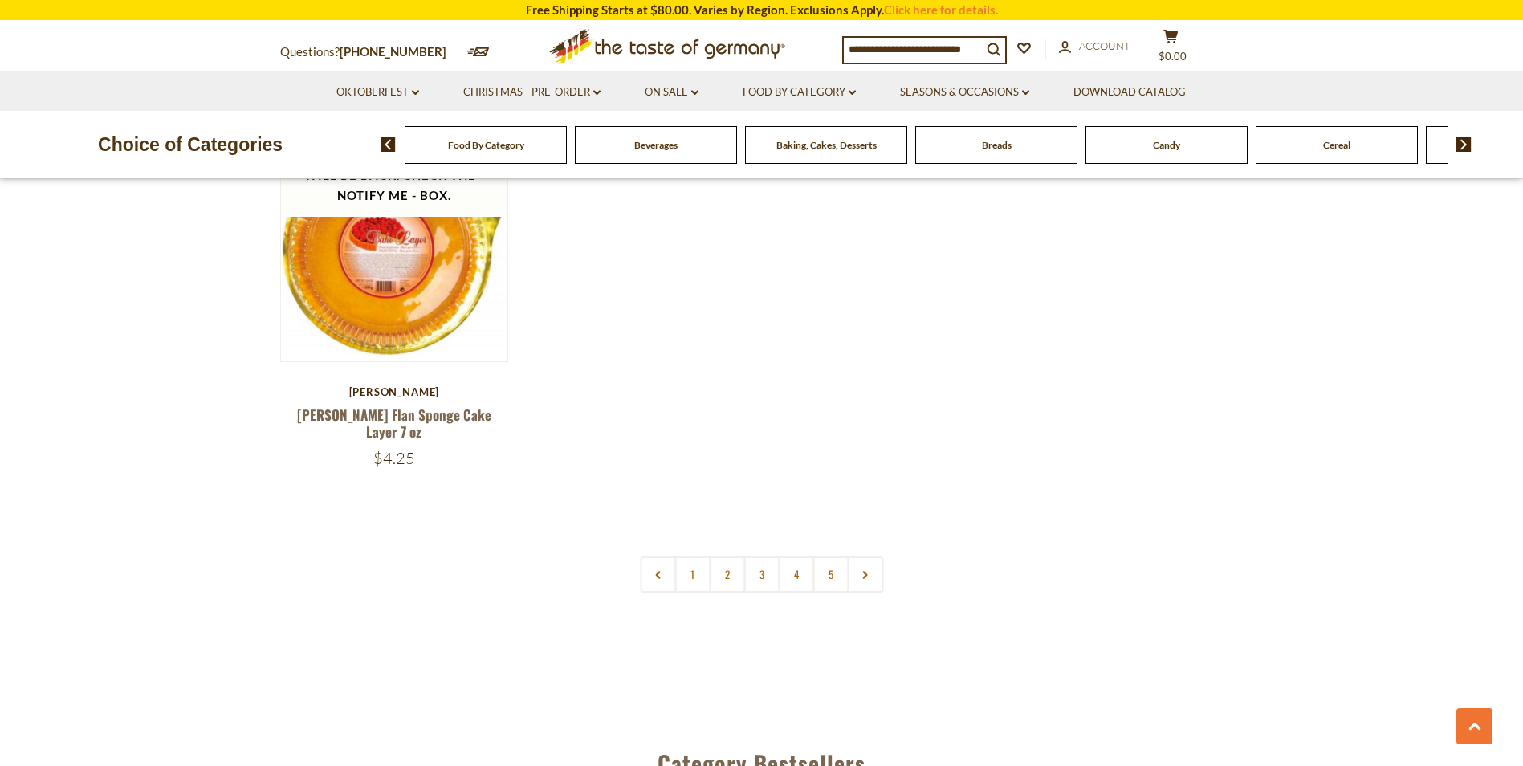
scroll to position [3043, 0]
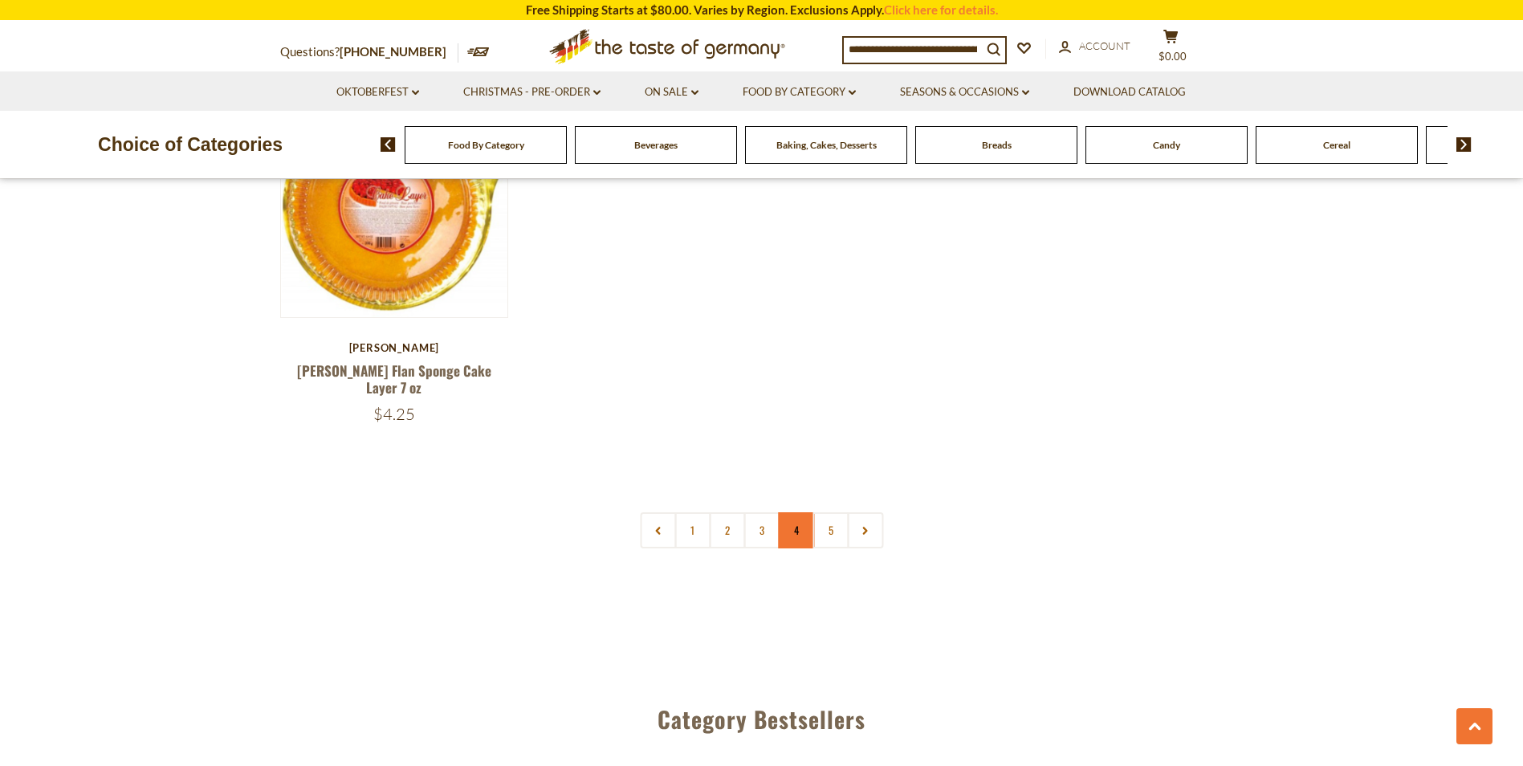
click at [793, 512] on link "4" at bounding box center [796, 530] width 36 height 36
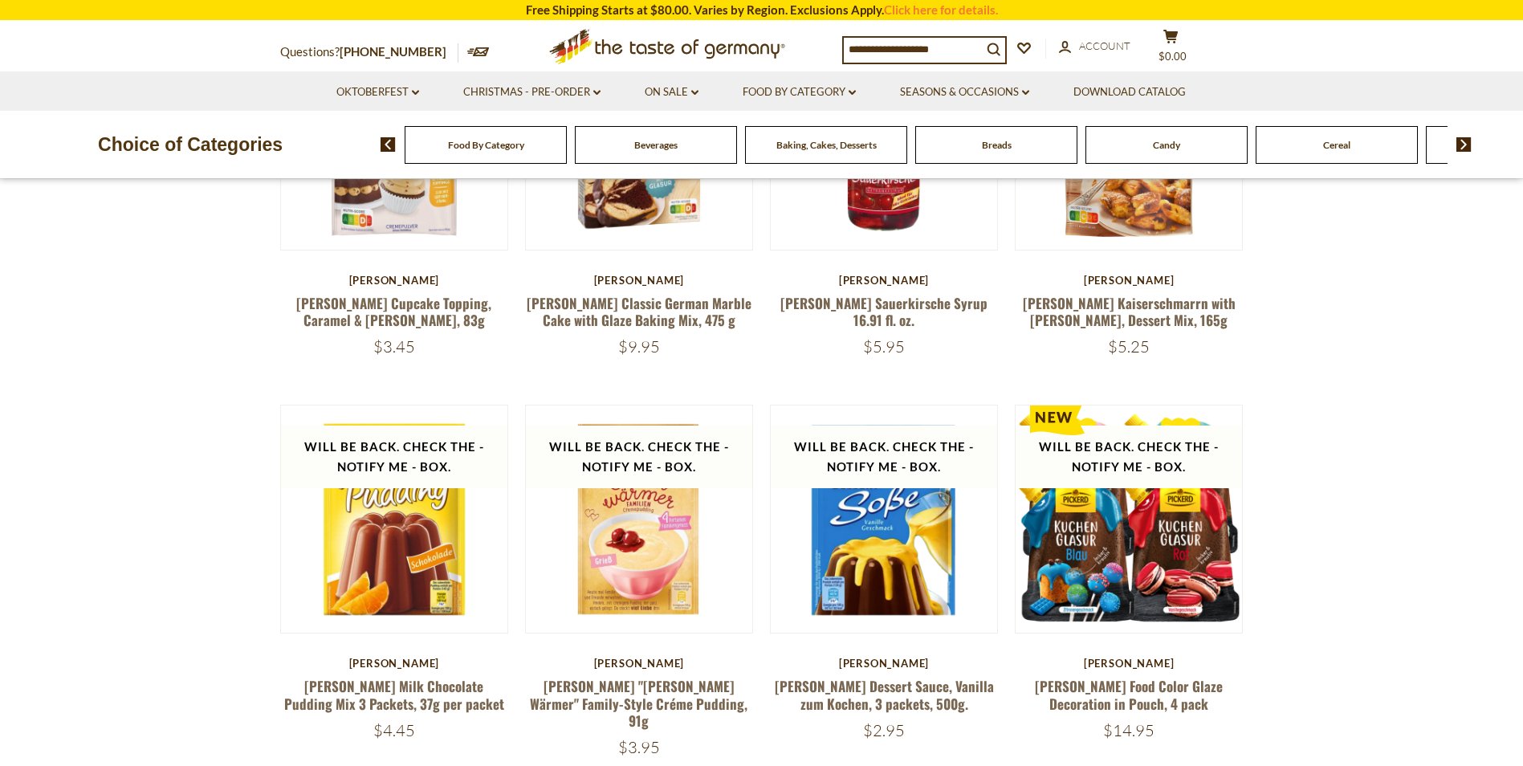
scroll to position [0, 0]
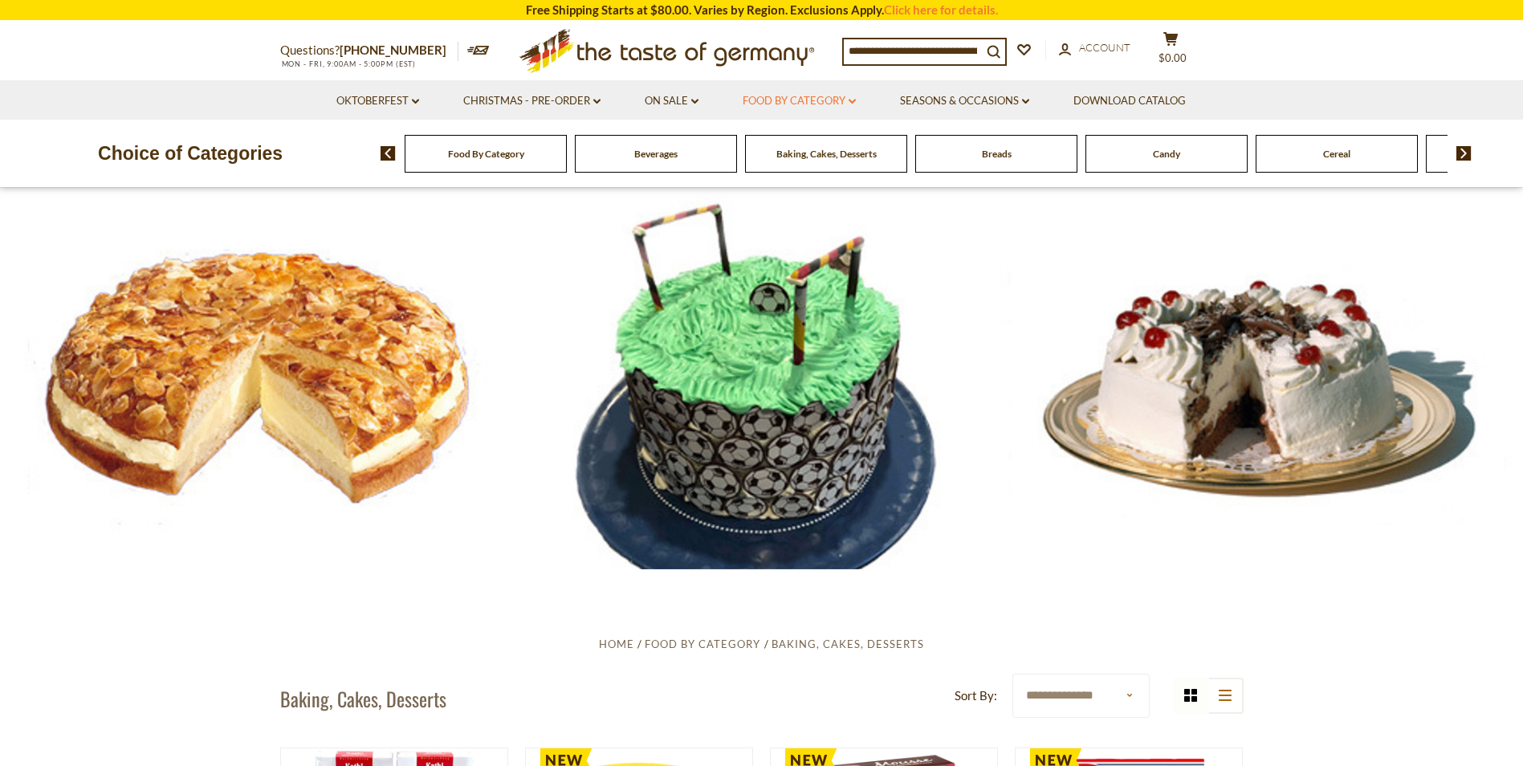
click at [849, 96] on link "Food By Category dropdown_arrow" at bounding box center [798, 101] width 113 height 18
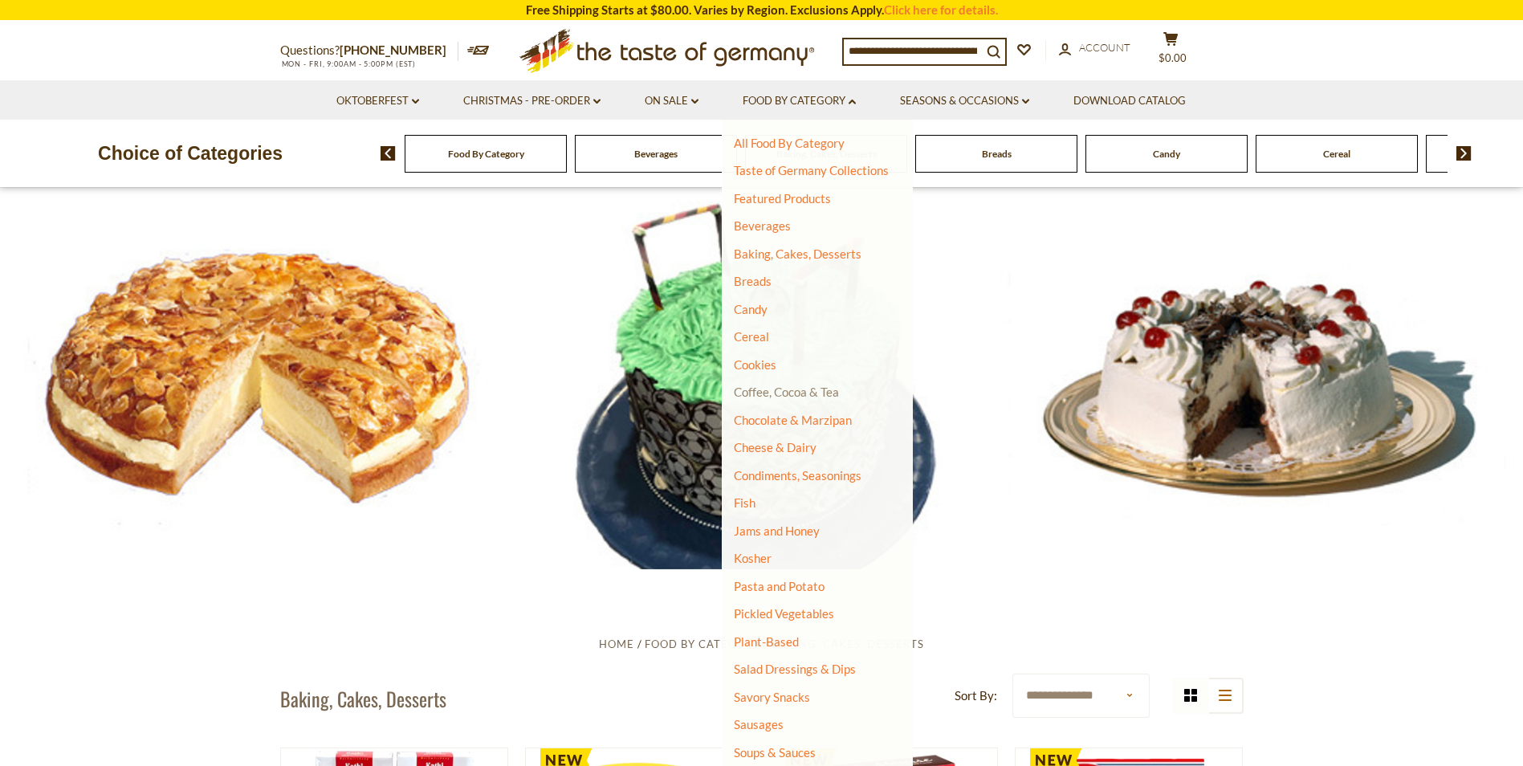
click at [772, 393] on link "Coffee, Cocoa & Tea" at bounding box center [786, 391] width 105 height 14
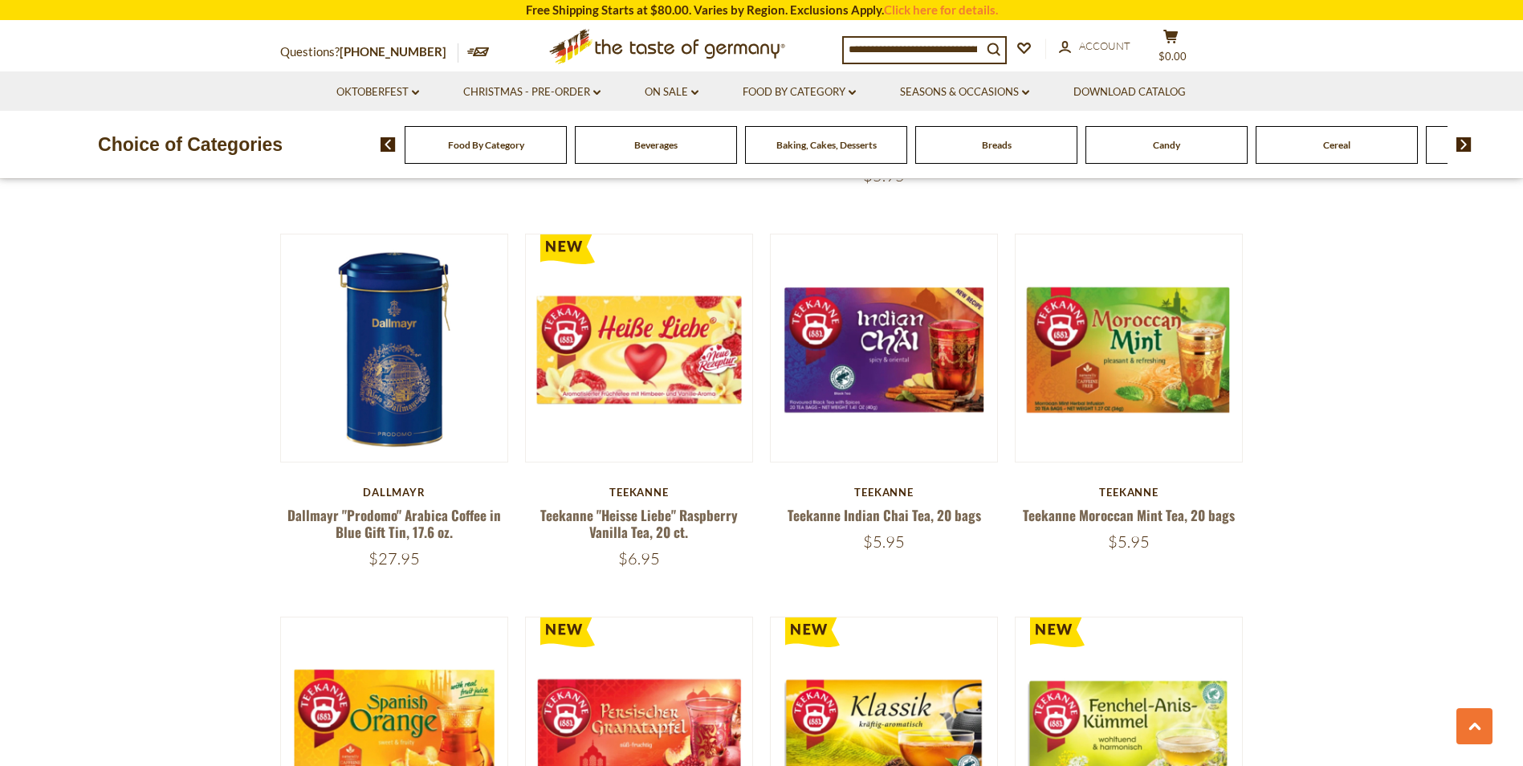
scroll to position [3241, 0]
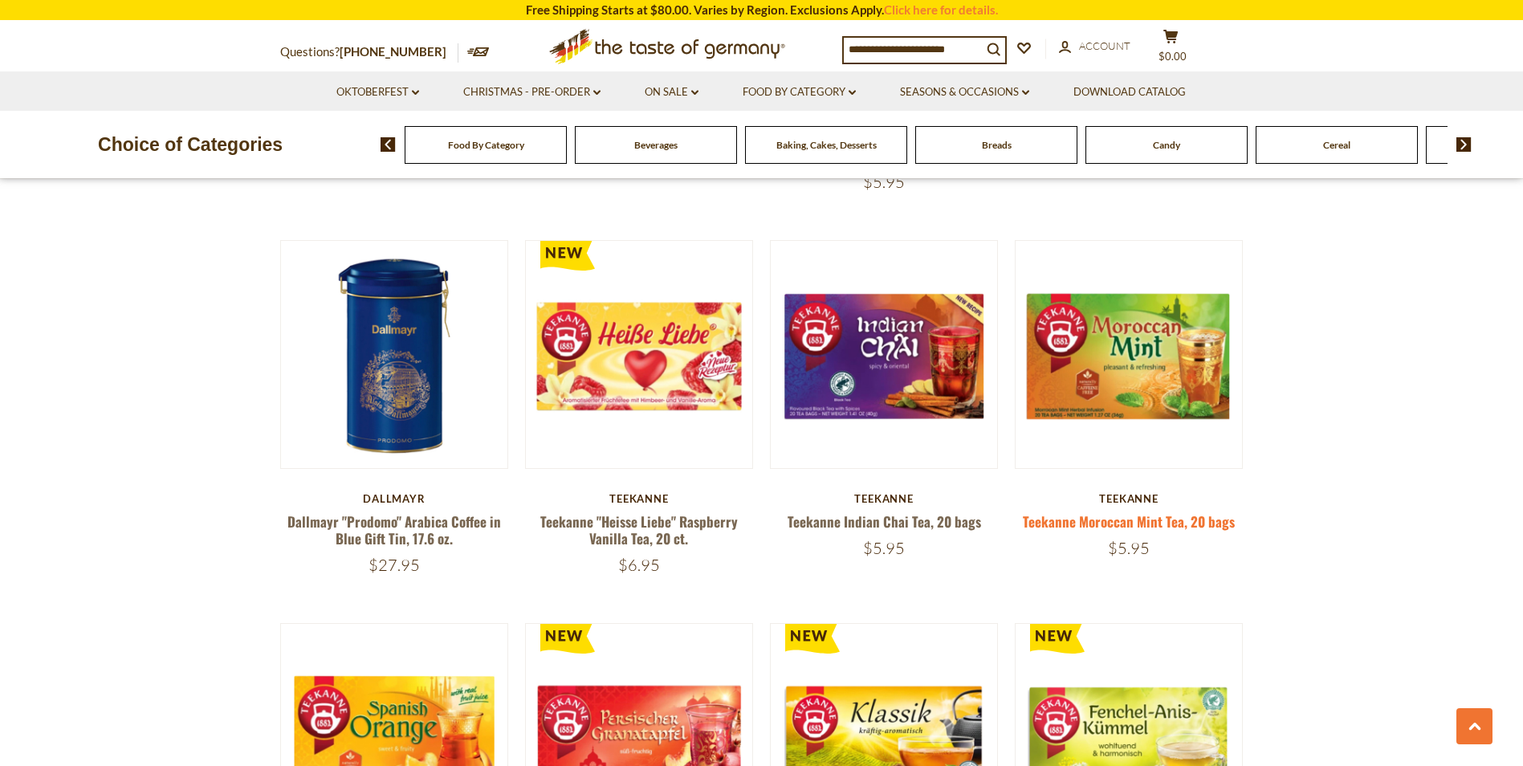
click at [1086, 511] on link "Teekanne Moroccan Mint Tea, 20 bags" at bounding box center [1129, 521] width 212 height 20
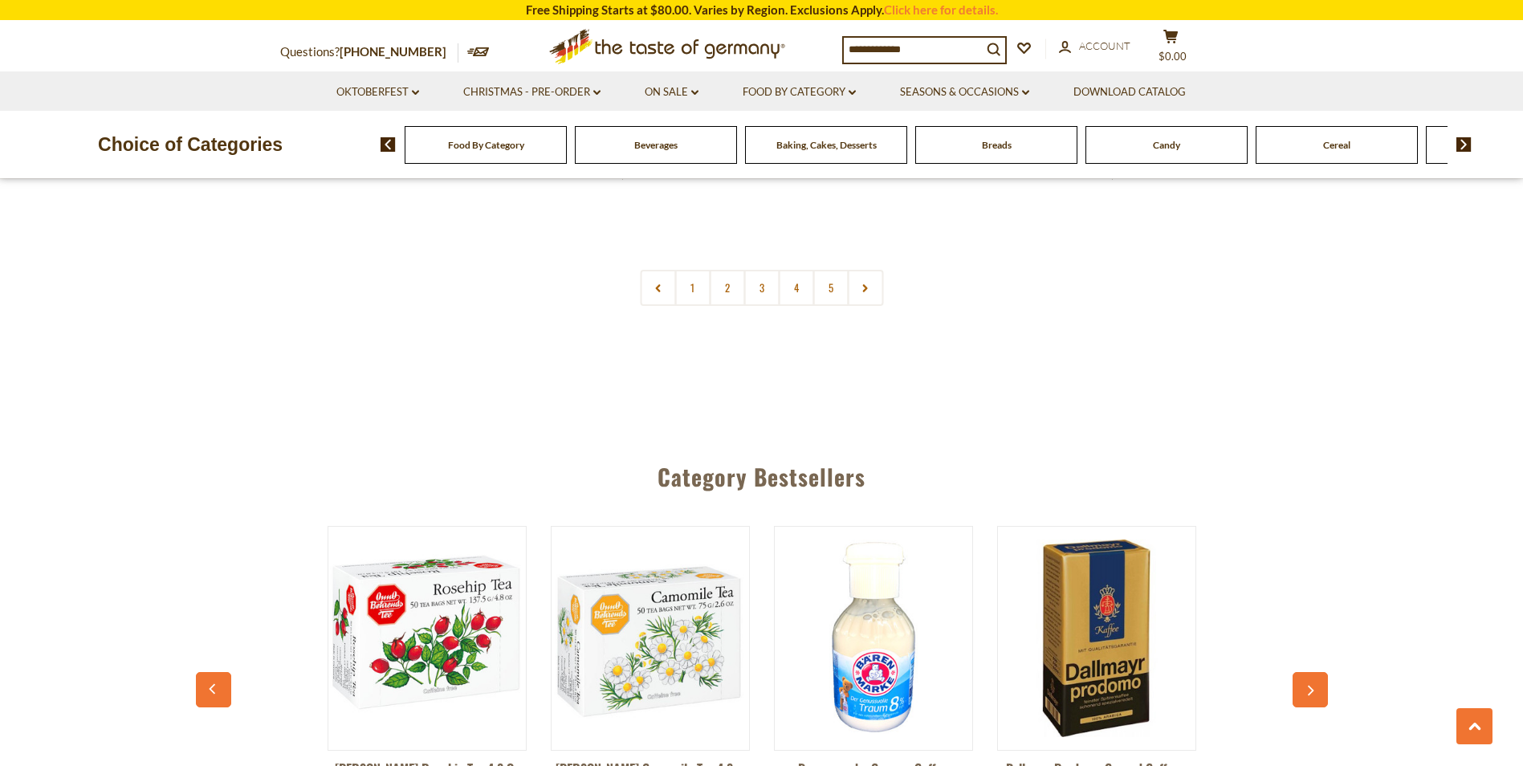
scroll to position [4044, 0]
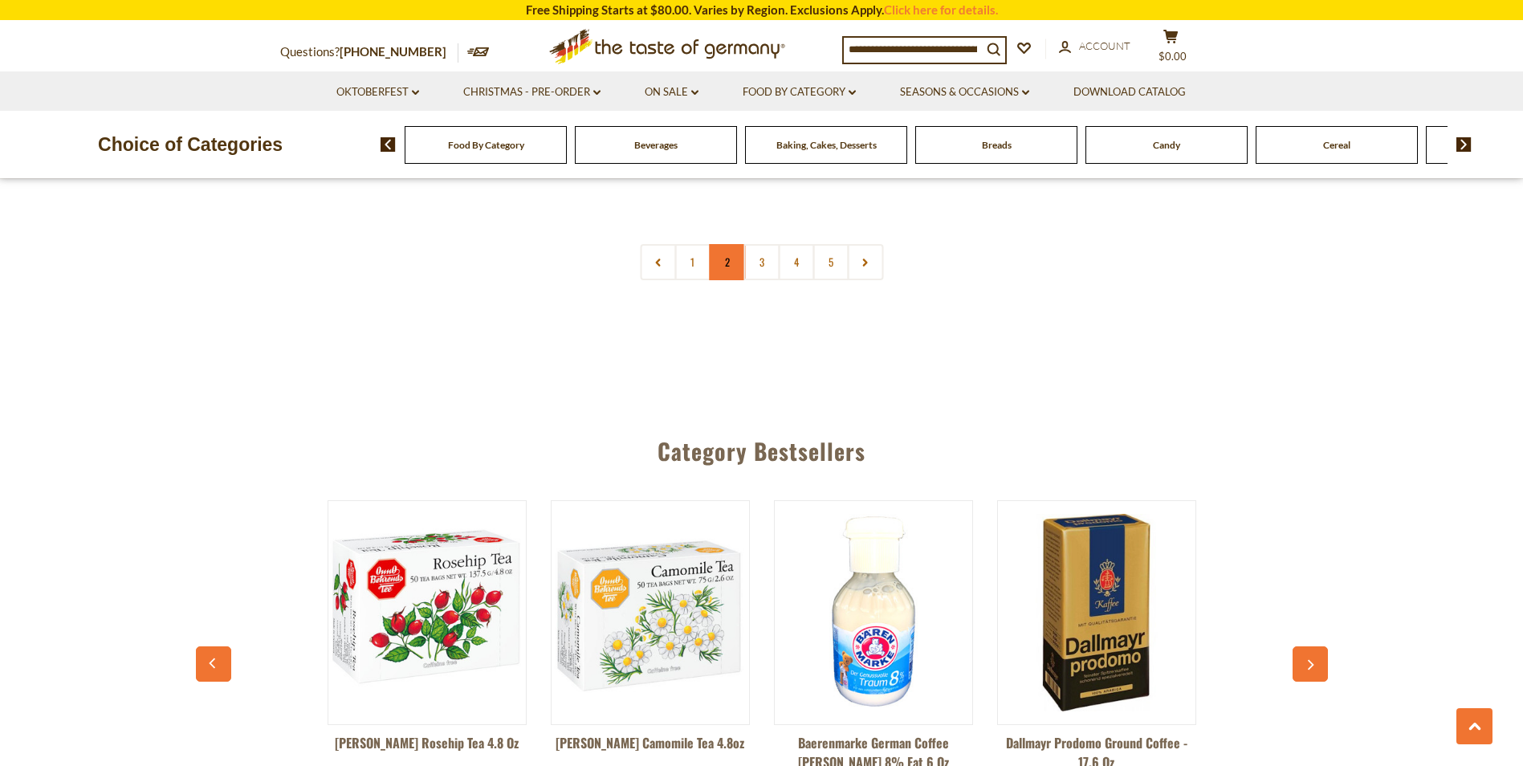
click at [723, 249] on link "2" at bounding box center [727, 262] width 36 height 36
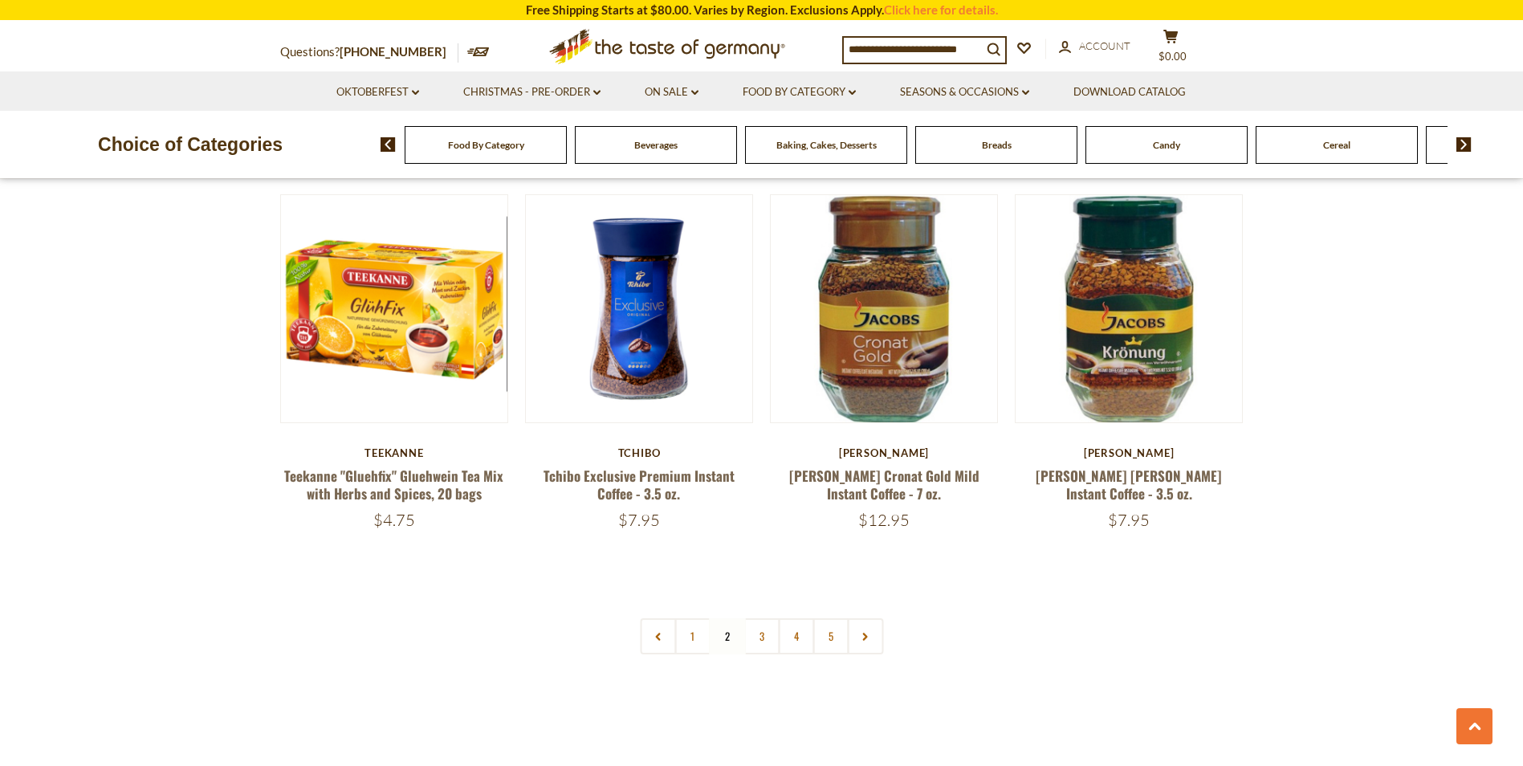
scroll to position [3576, 0]
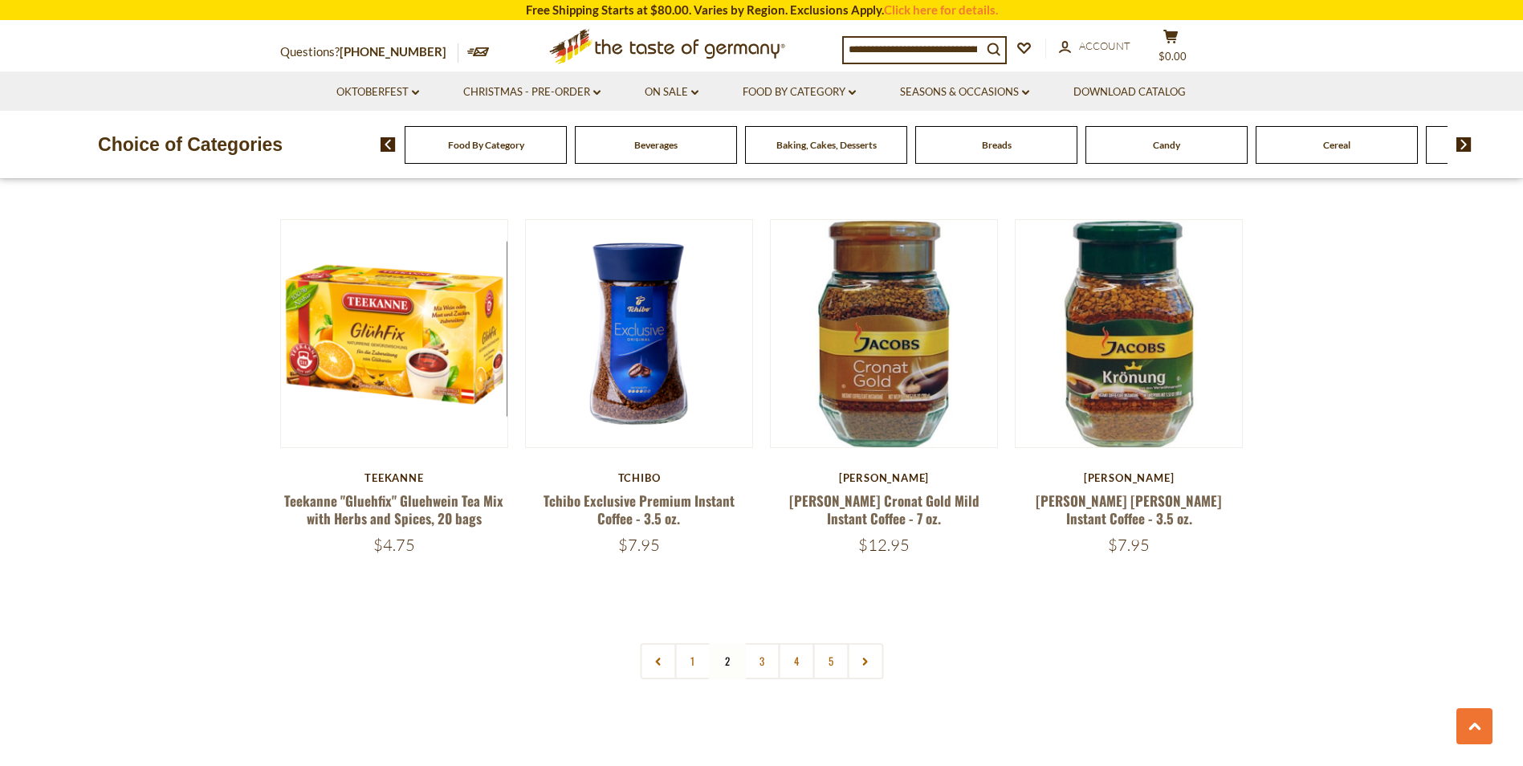
click at [724, 661] on nav "1 2 3 4 5" at bounding box center [761, 661] width 243 height 36
click at [688, 665] on link "1" at bounding box center [692, 661] width 36 height 36
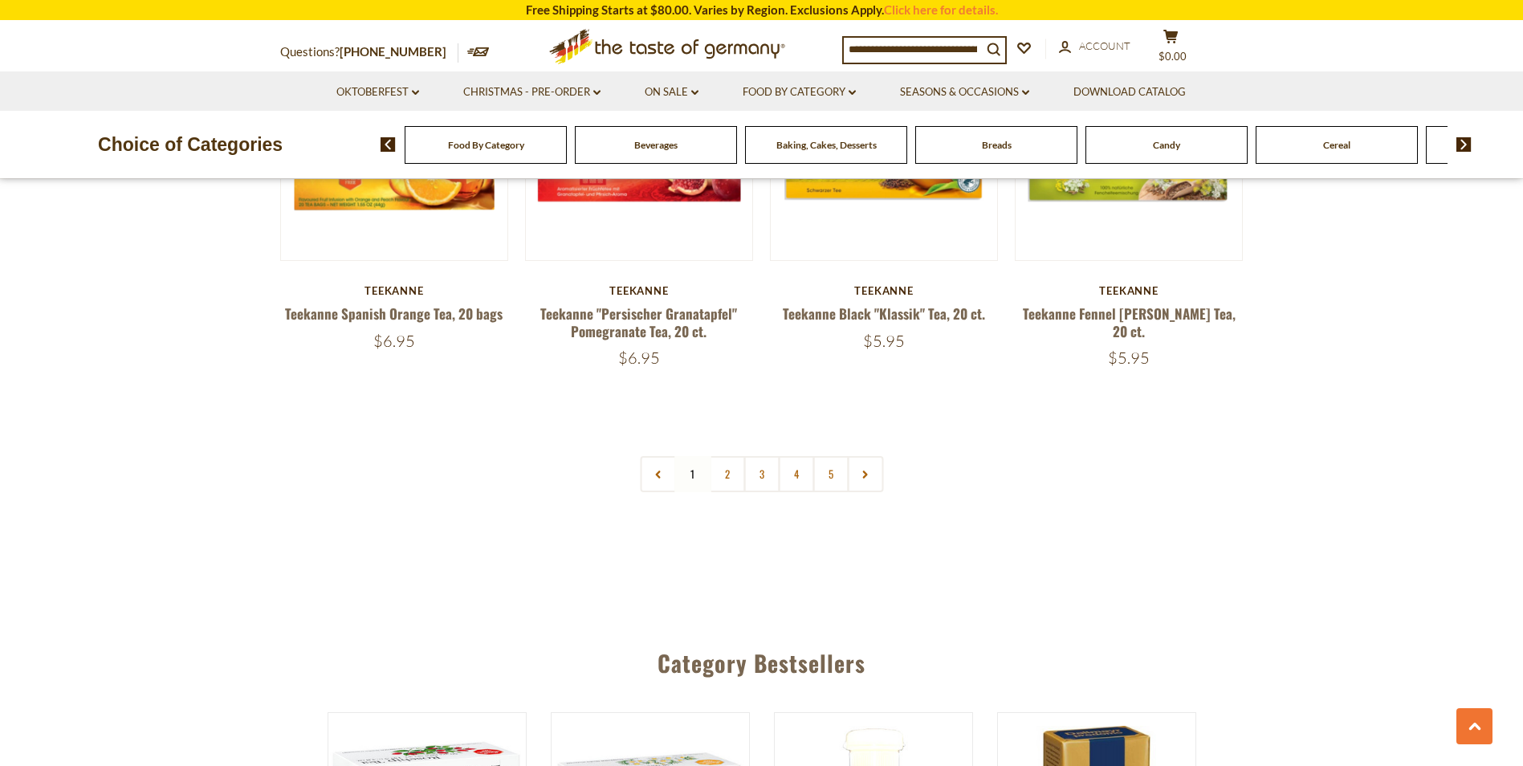
scroll to position [3825, 0]
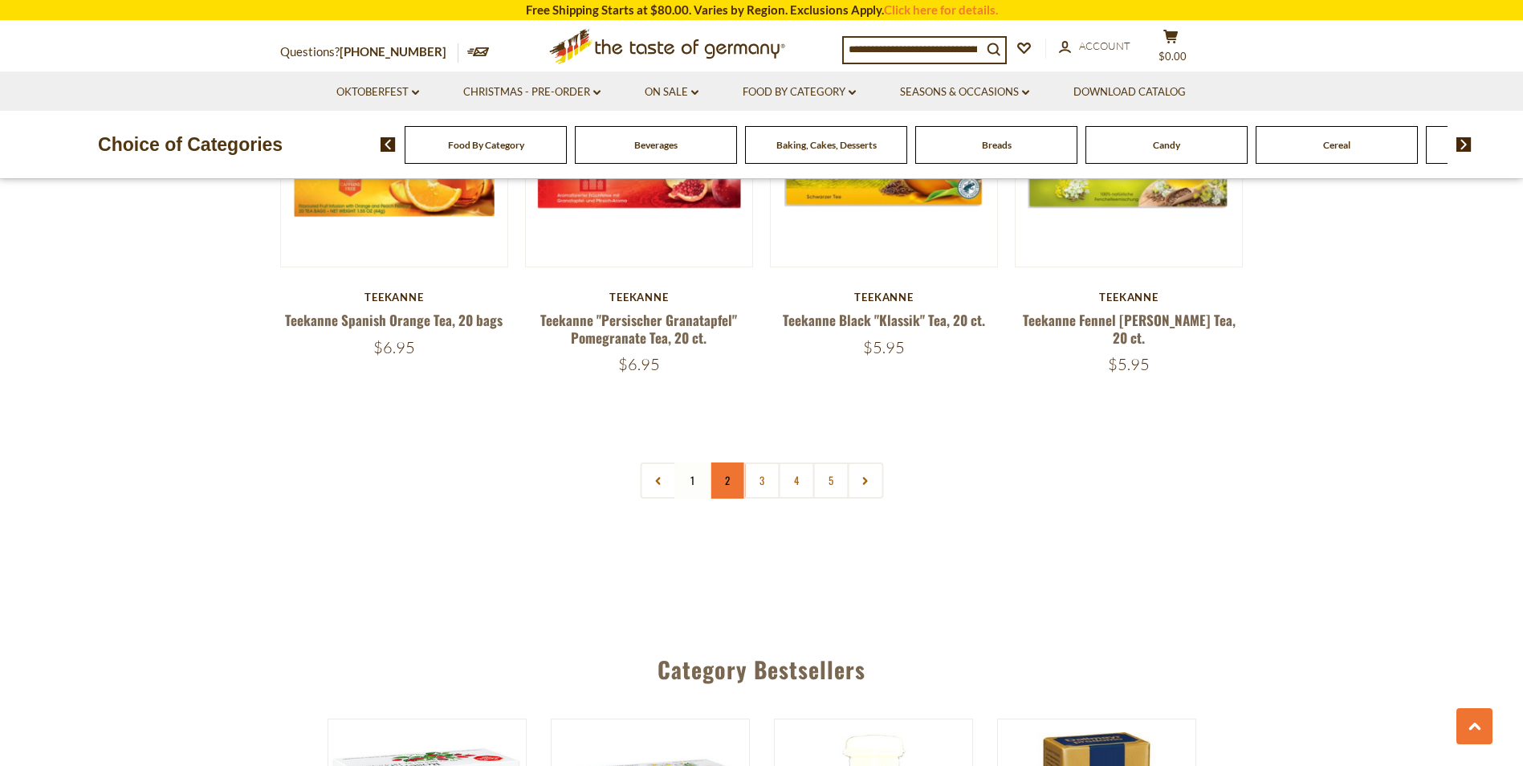
click at [726, 462] on link "2" at bounding box center [727, 480] width 36 height 36
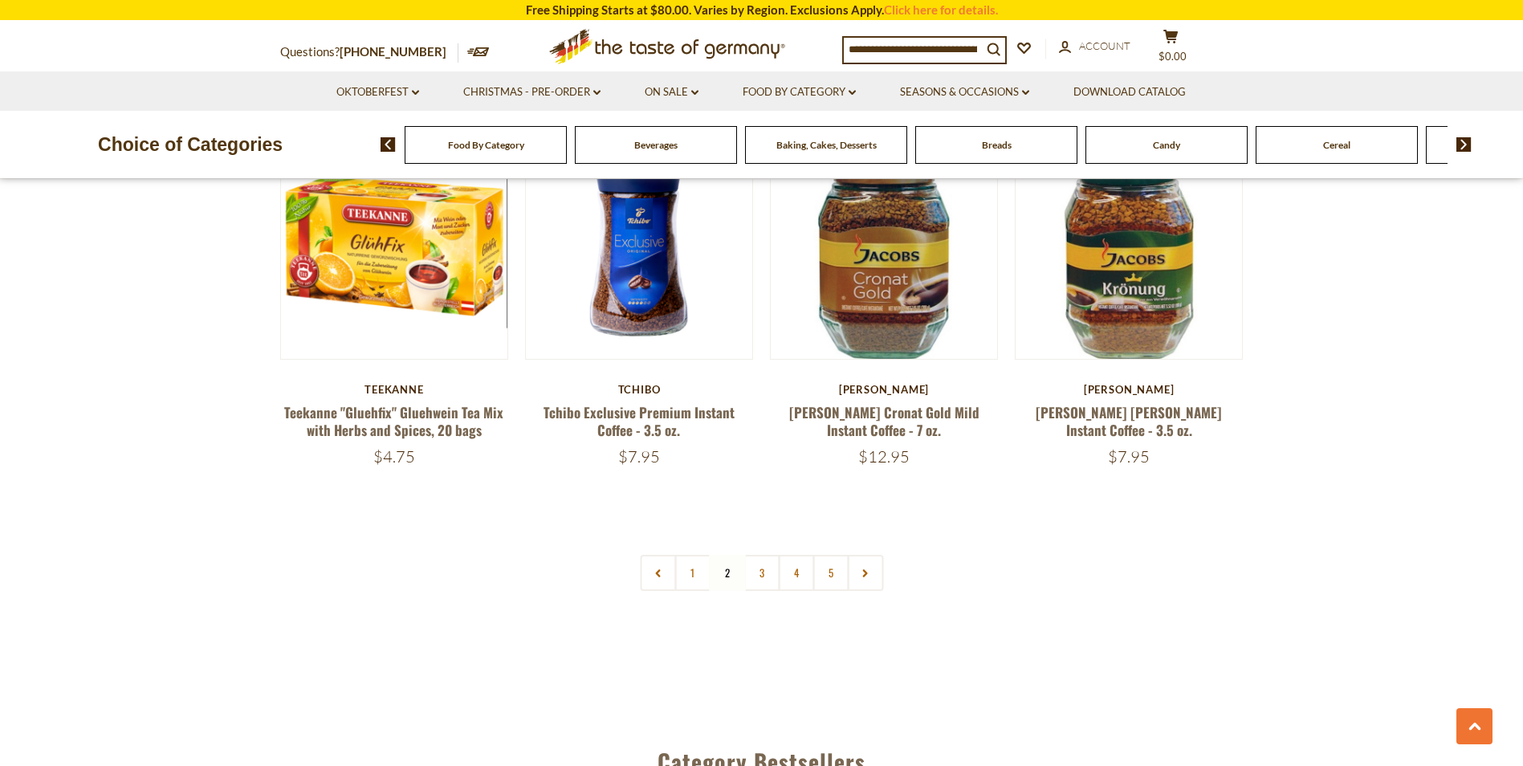
scroll to position [3678, 0]
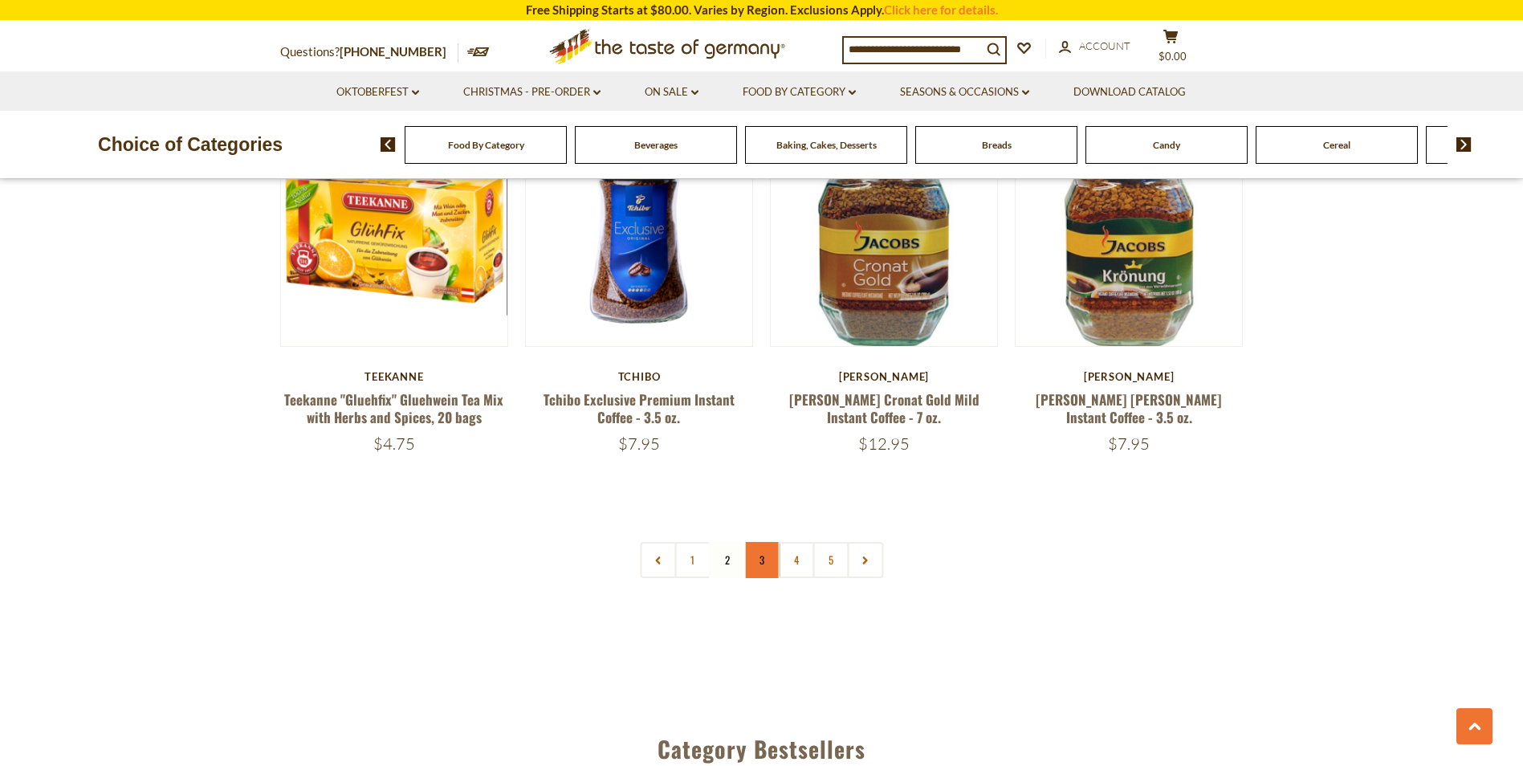
click at [760, 556] on link "3" at bounding box center [761, 560] width 36 height 36
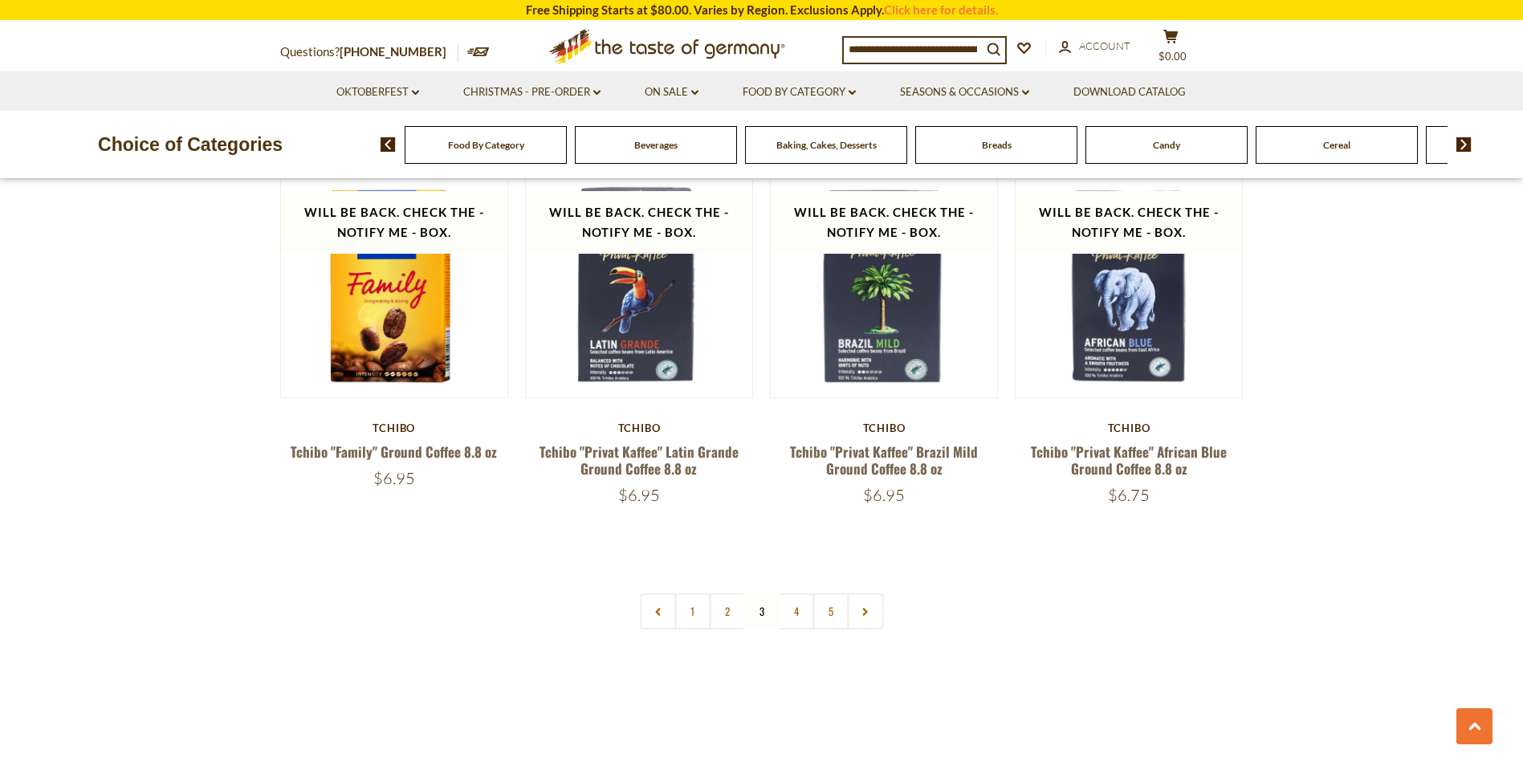
scroll to position [3650, 0]
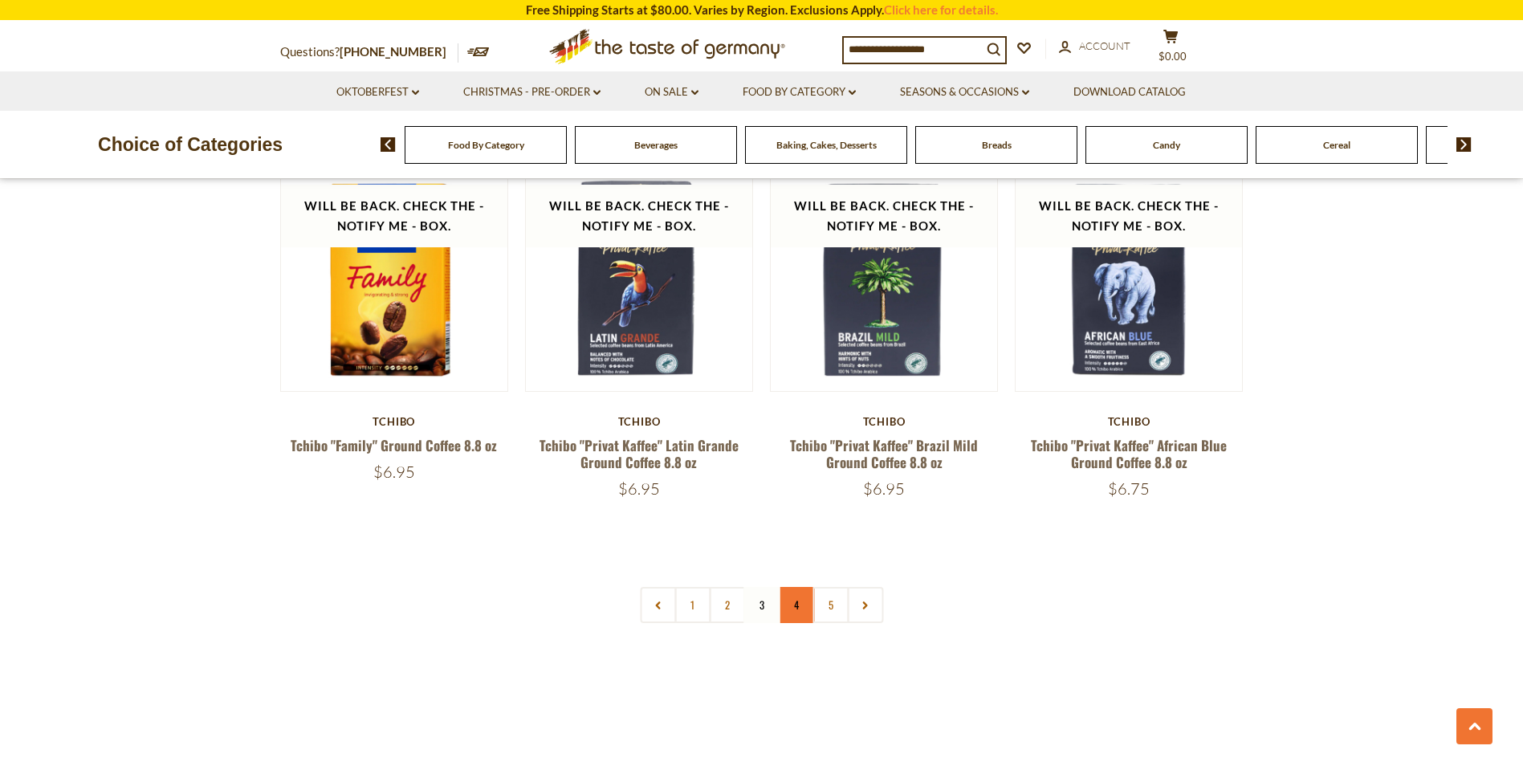
click at [792, 601] on link "4" at bounding box center [796, 605] width 36 height 36
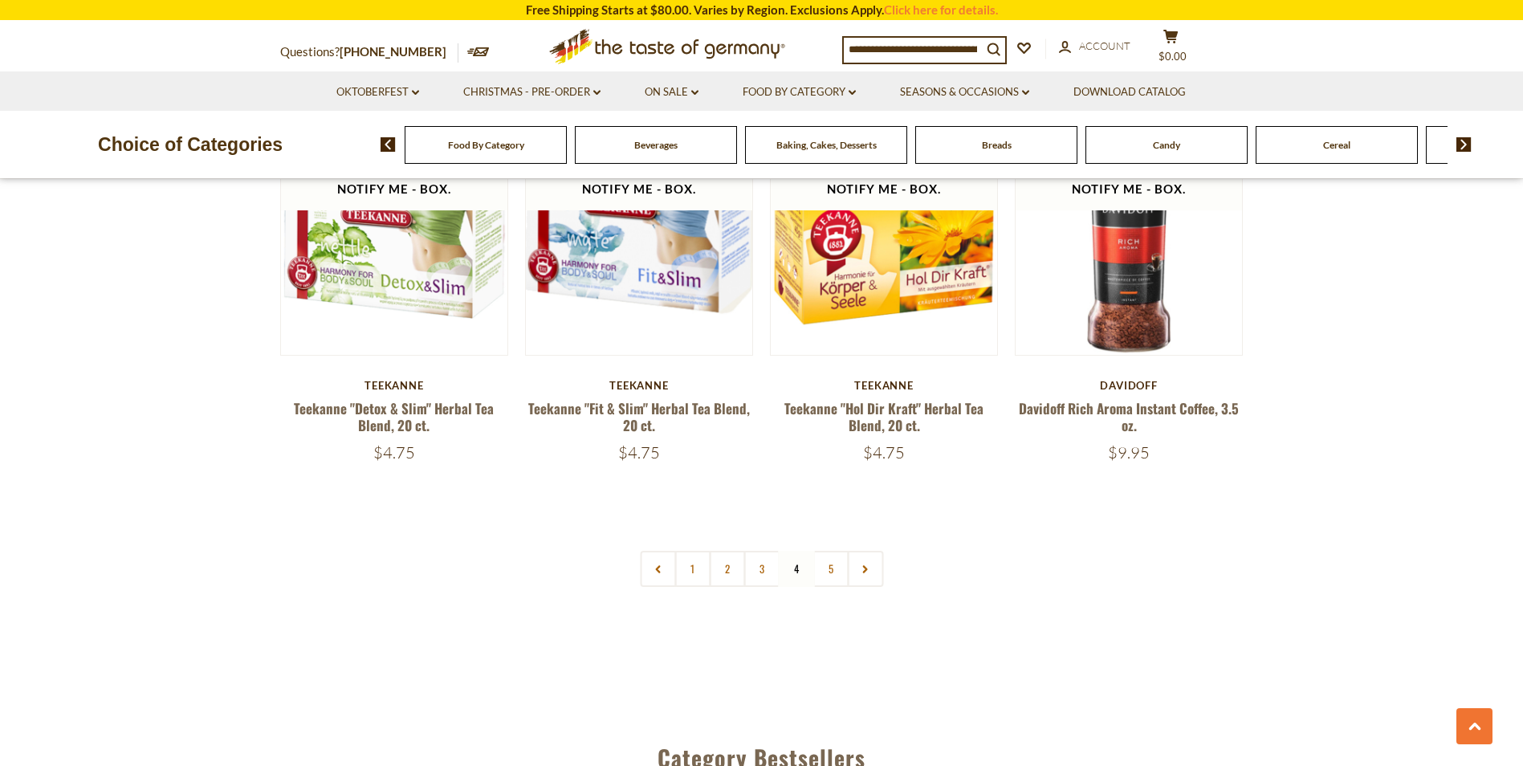
scroll to position [3739, 0]
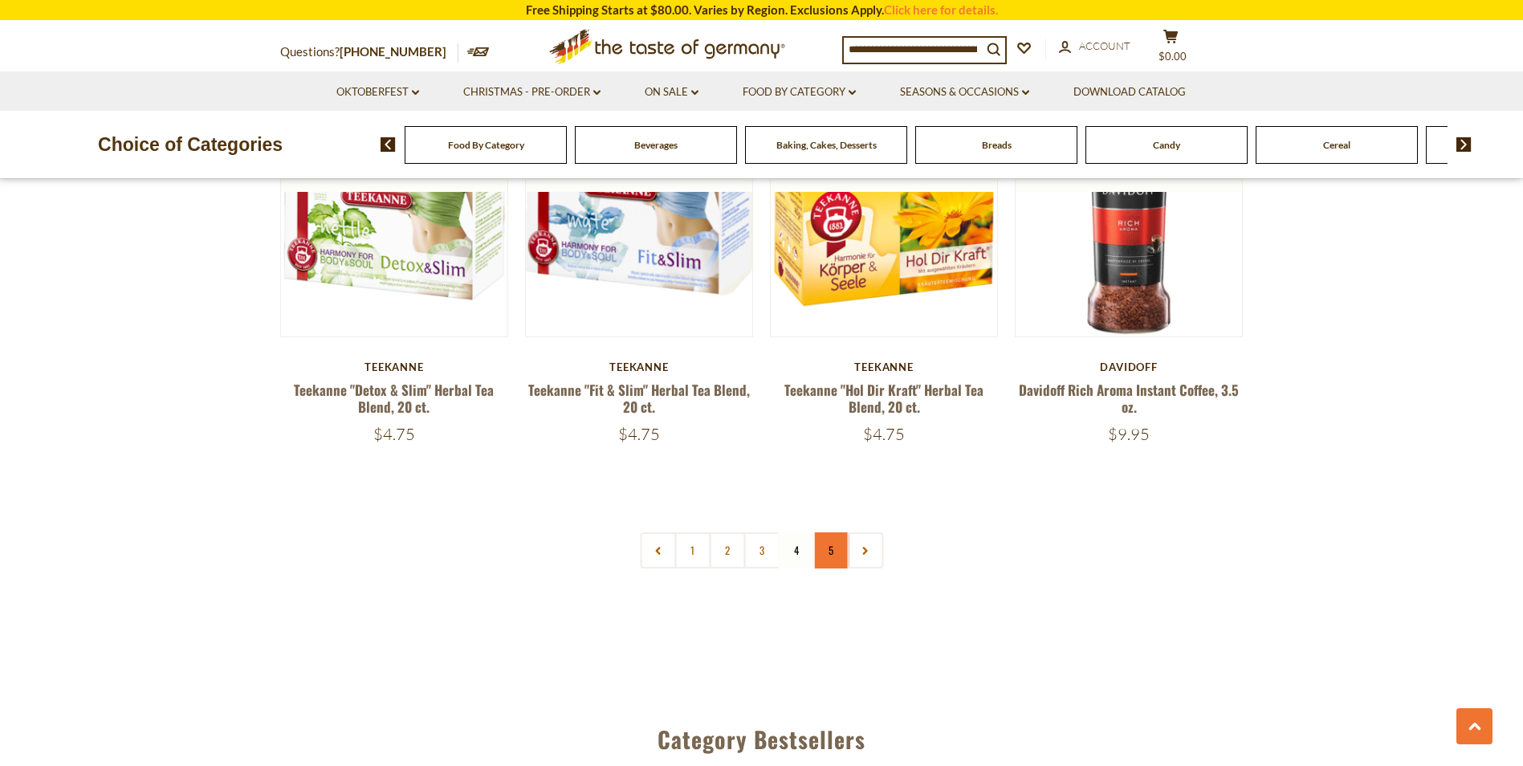
click at [829, 532] on link "5" at bounding box center [830, 550] width 36 height 36
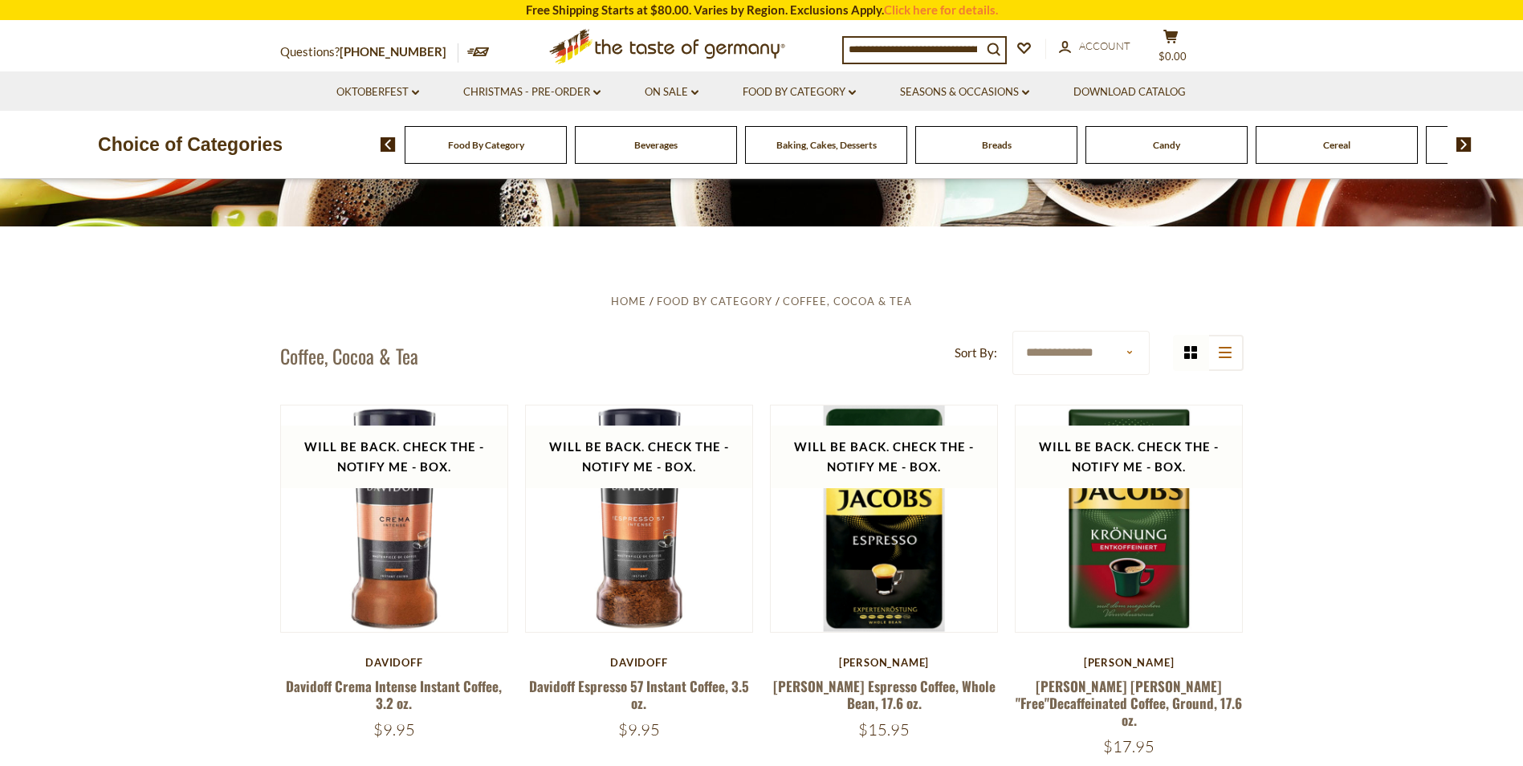
scroll to position [0, 0]
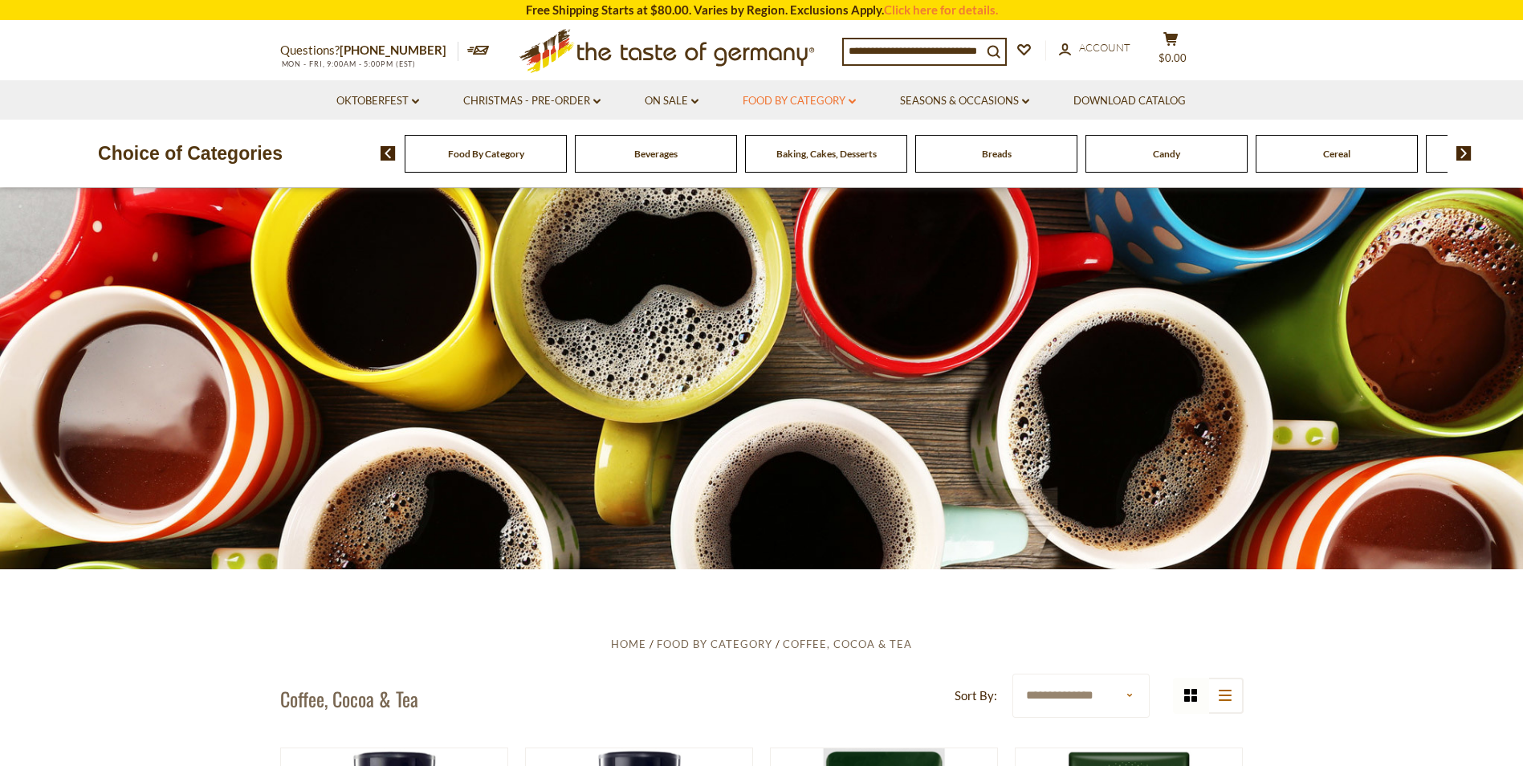
click at [851, 98] on link "Food By Category dropdown_arrow" at bounding box center [798, 101] width 113 height 18
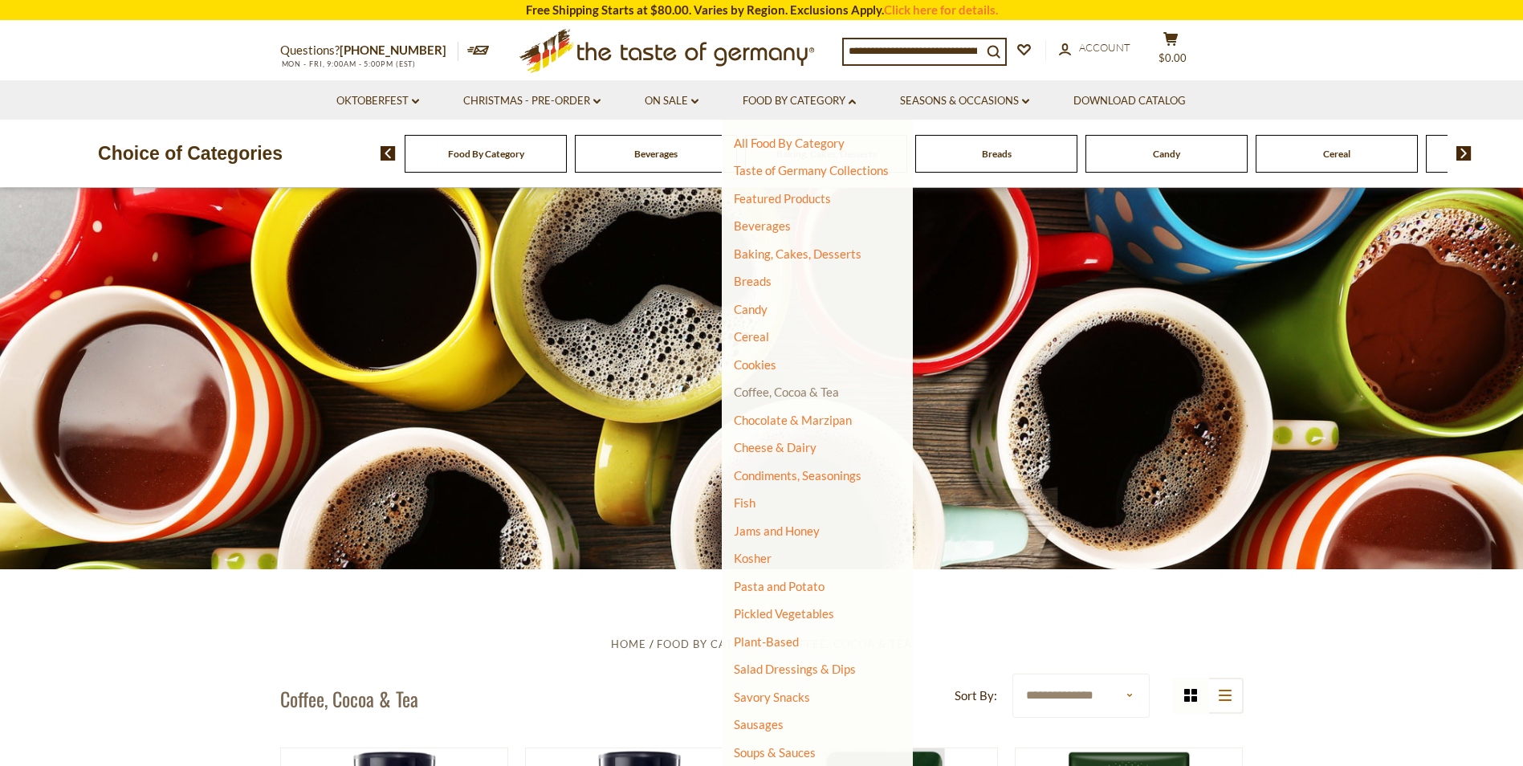
click at [801, 393] on link "Coffee, Cocoa & Tea" at bounding box center [786, 391] width 105 height 14
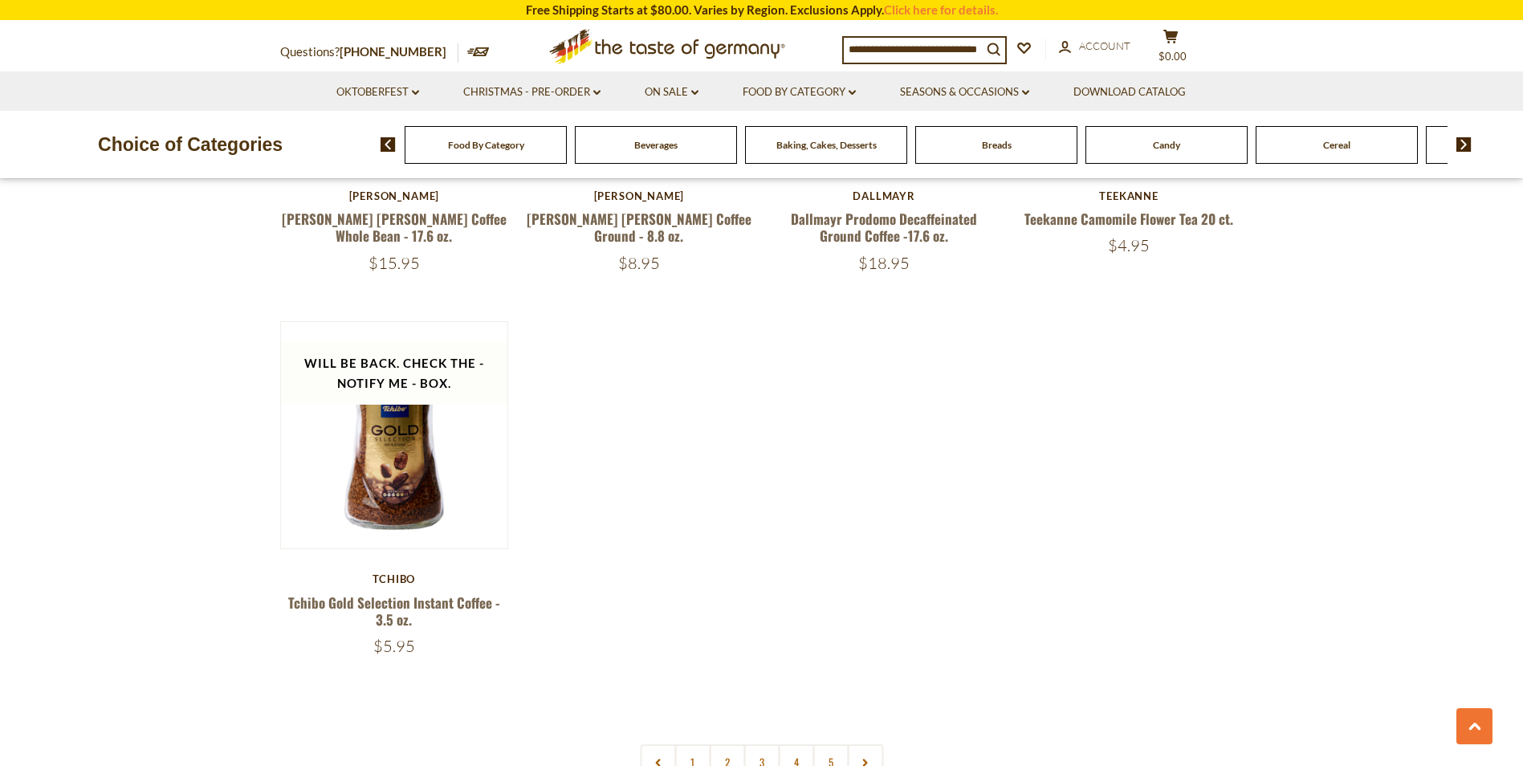
scroll to position [2386, 0]
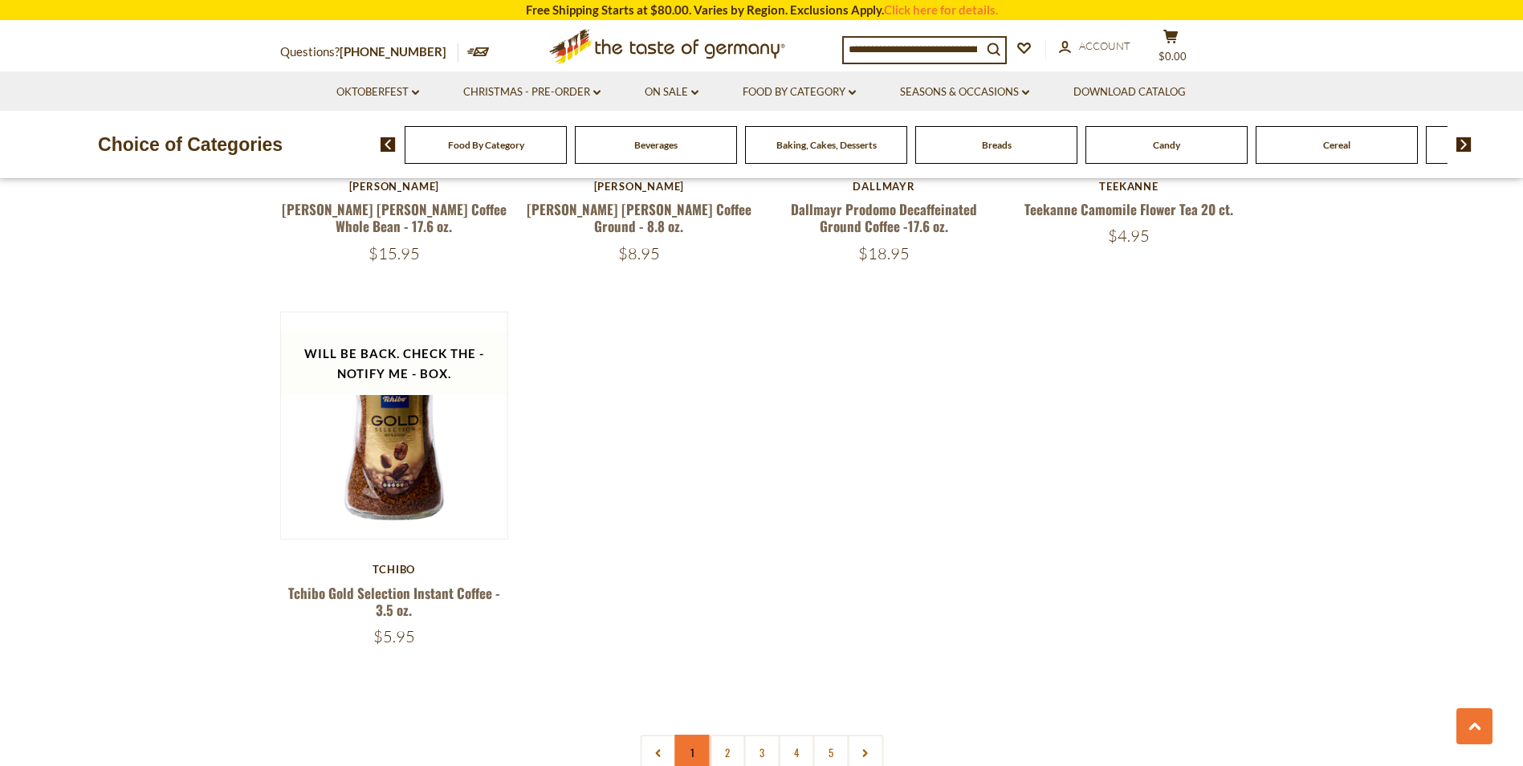
click at [685, 737] on link "1" at bounding box center [692, 752] width 36 height 36
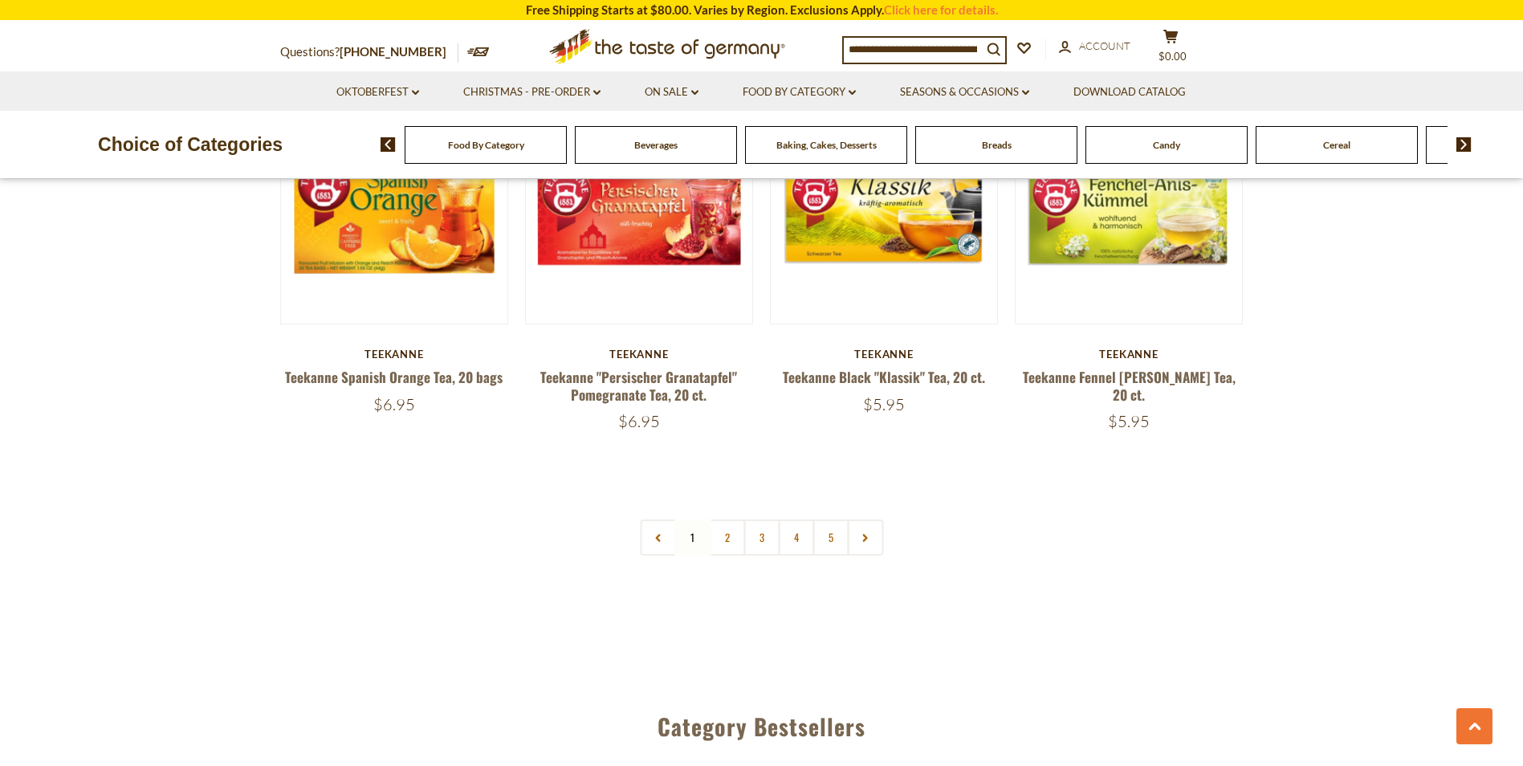
scroll to position [3820, 0]
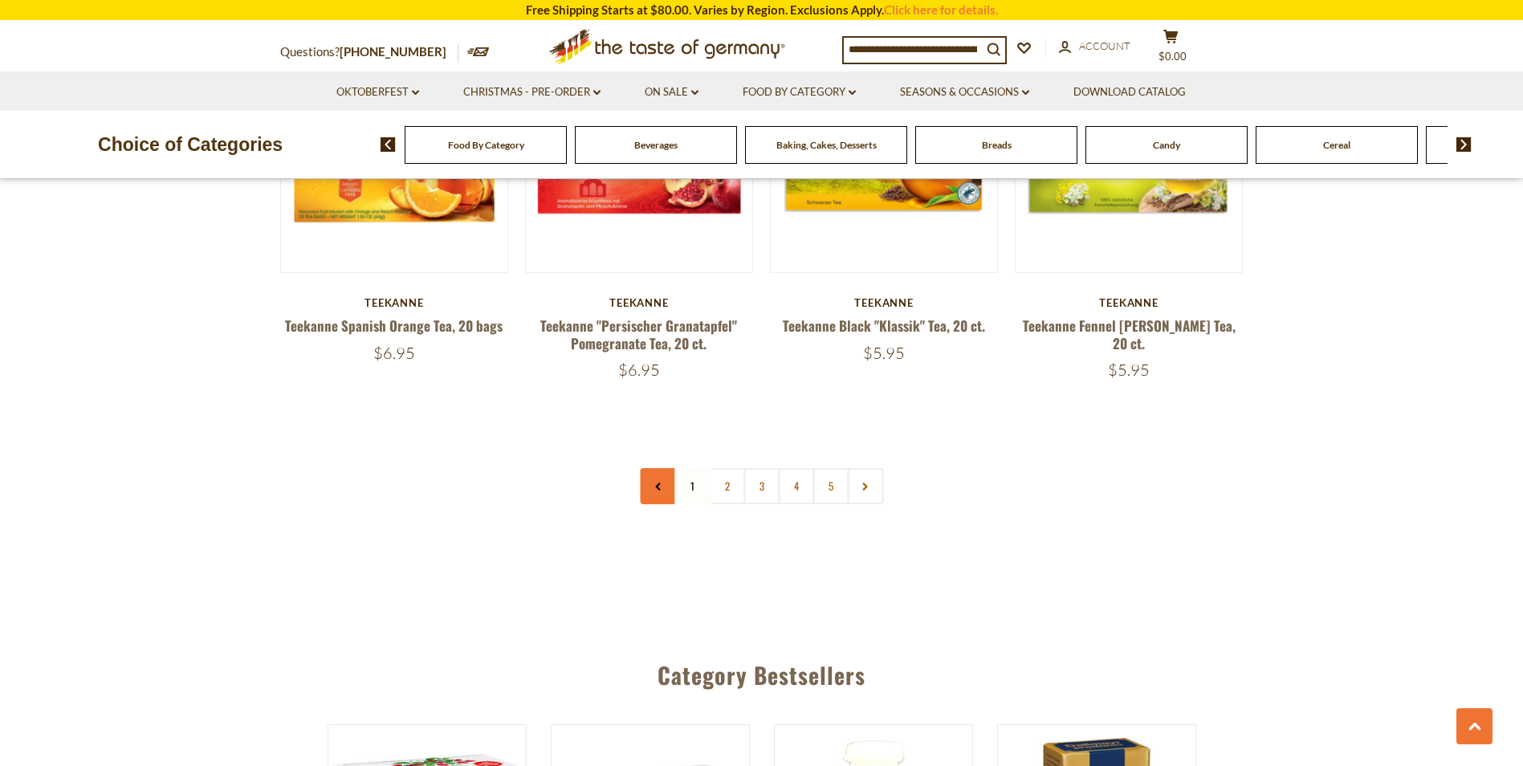
click at [654, 482] on icon at bounding box center [658, 486] width 10 height 8
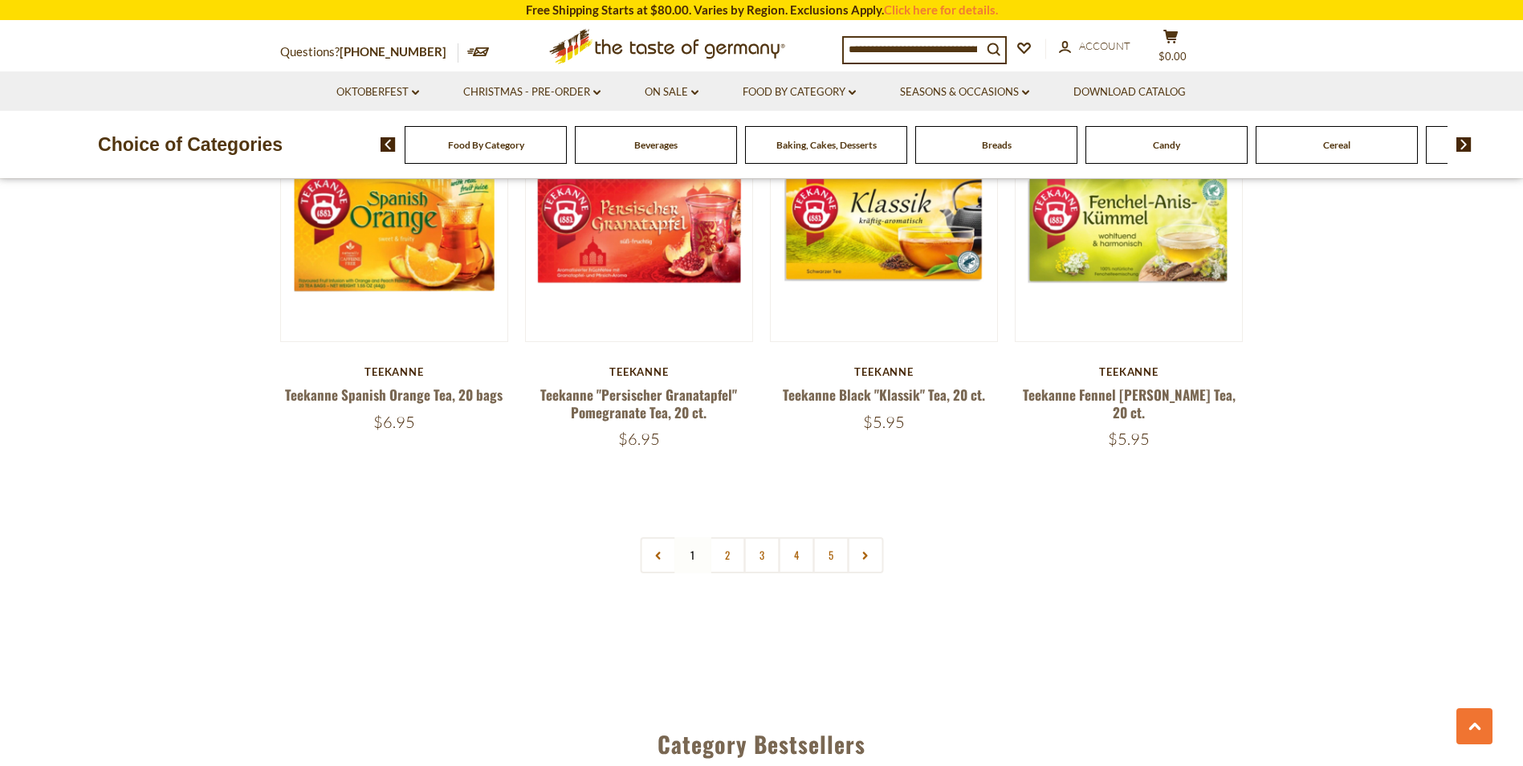
scroll to position [3764, 0]
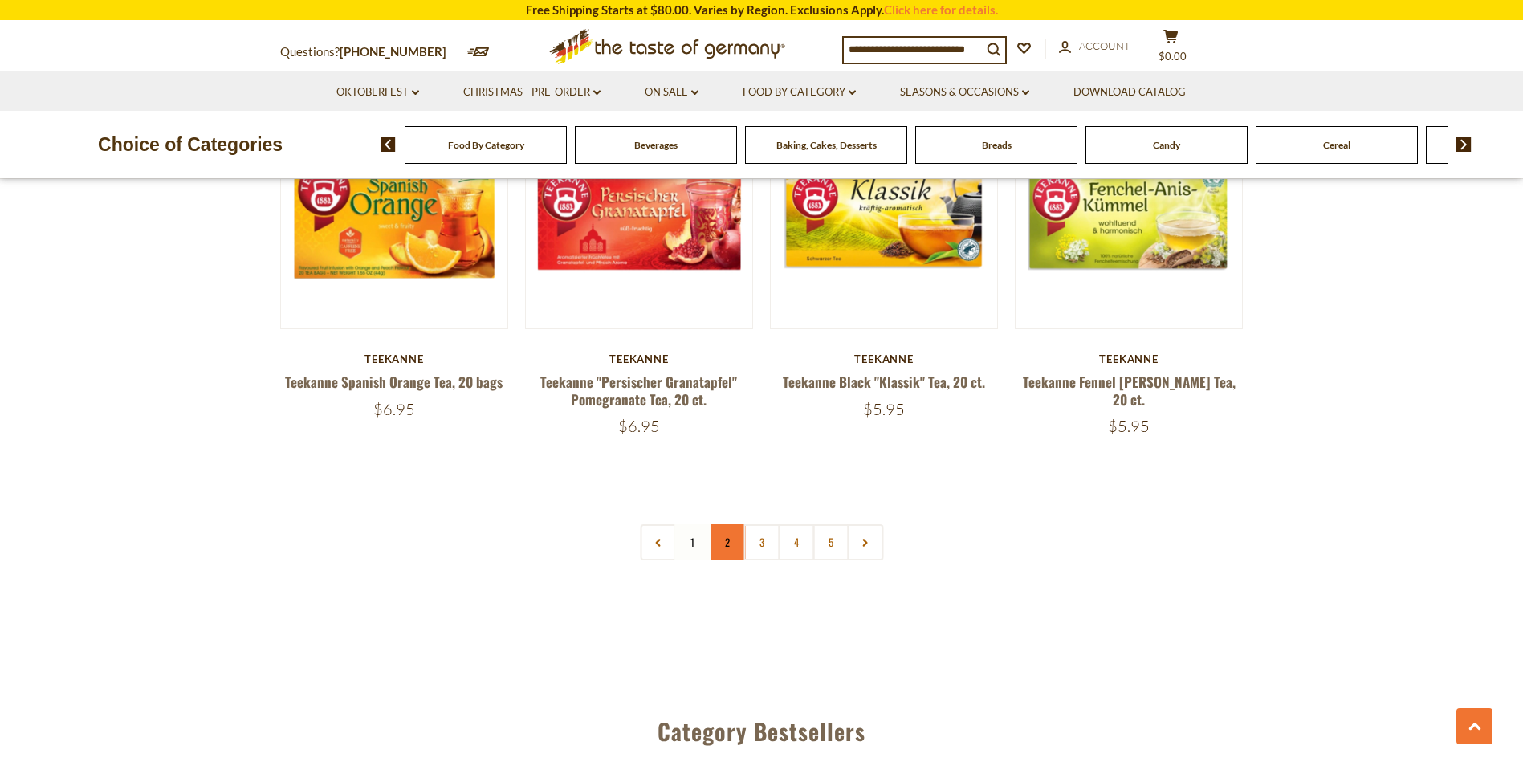
click at [726, 524] on link "2" at bounding box center [727, 542] width 36 height 36
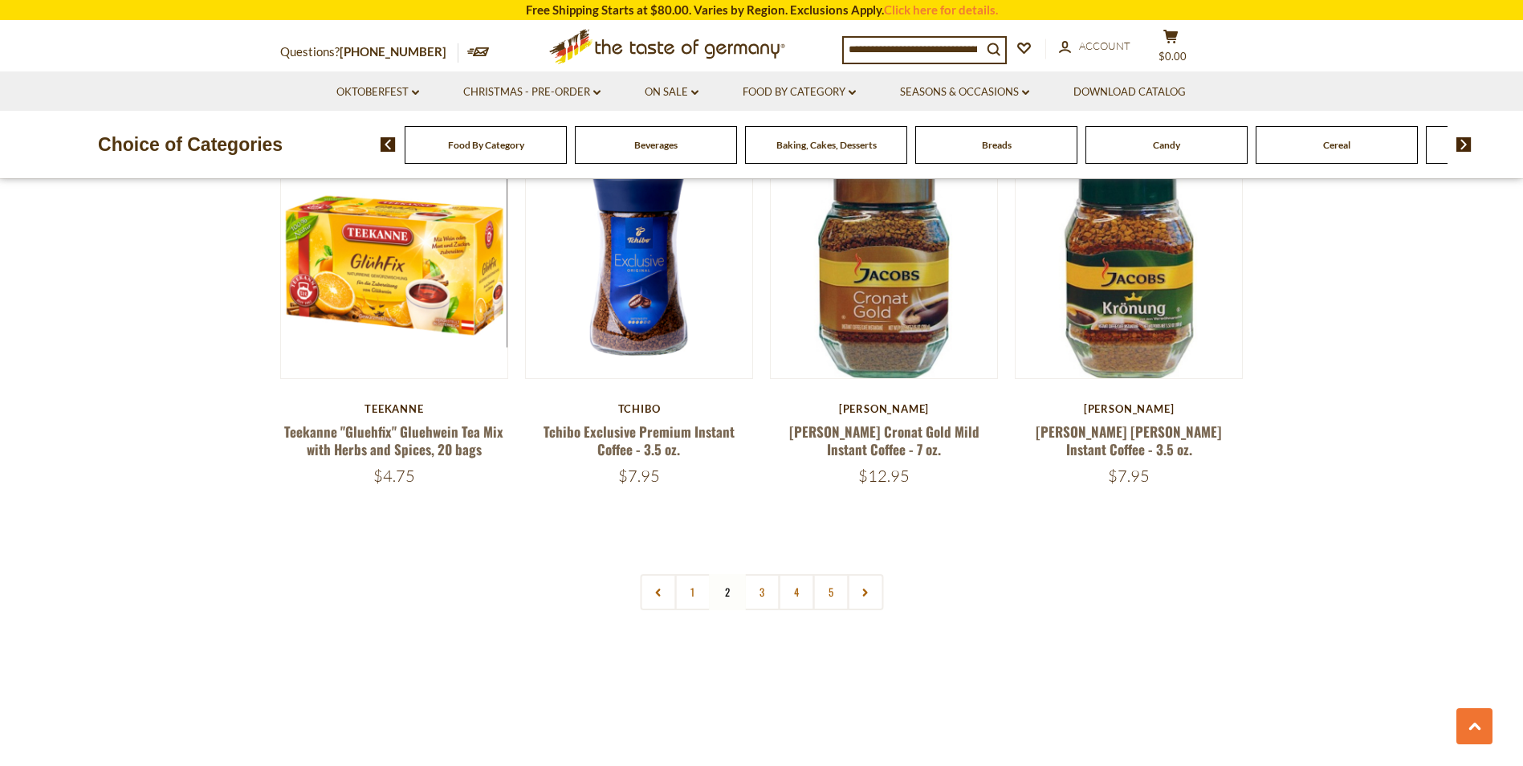
scroll to position [3658, 0]
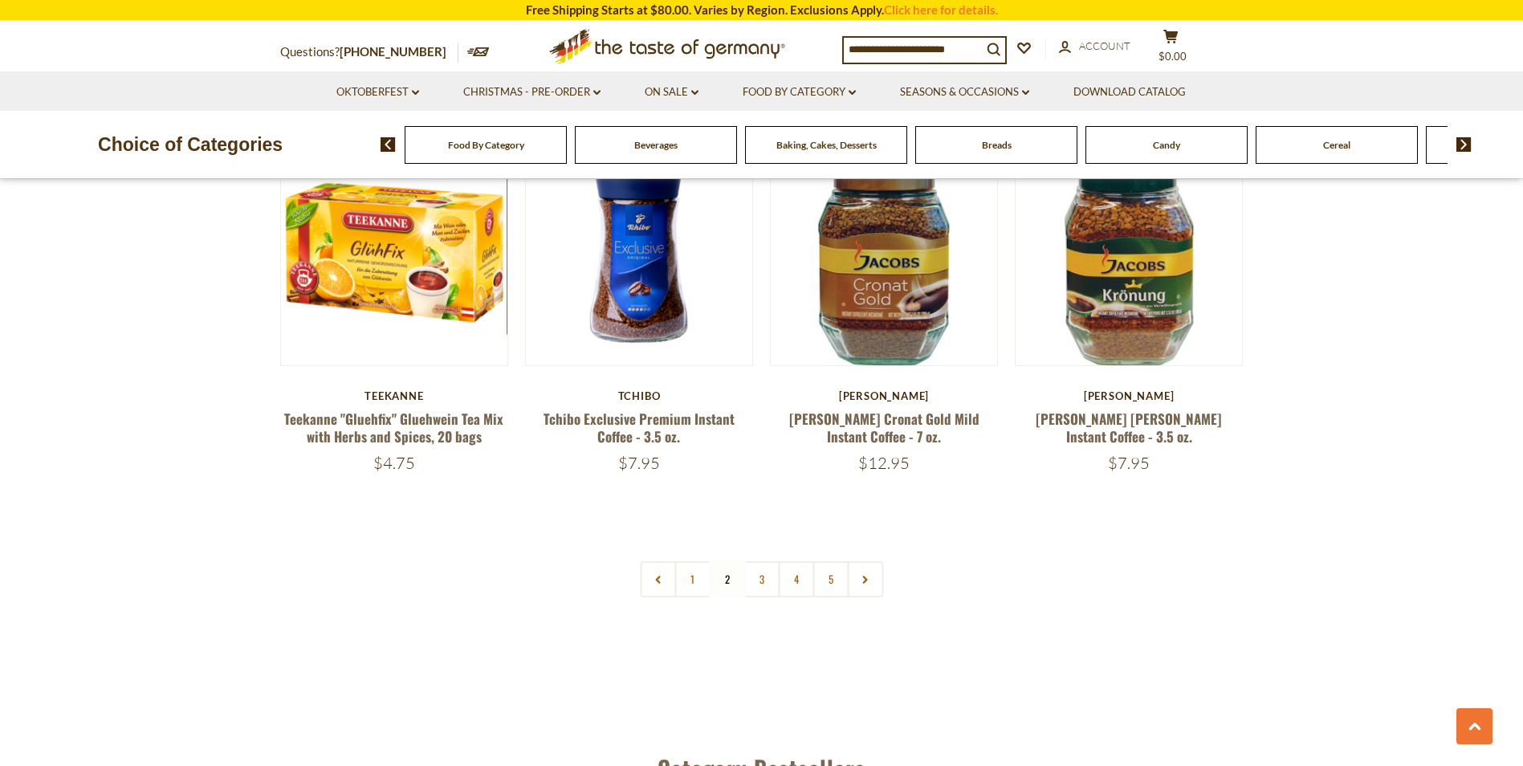
click at [655, 581] on icon at bounding box center [658, 579] width 10 height 8
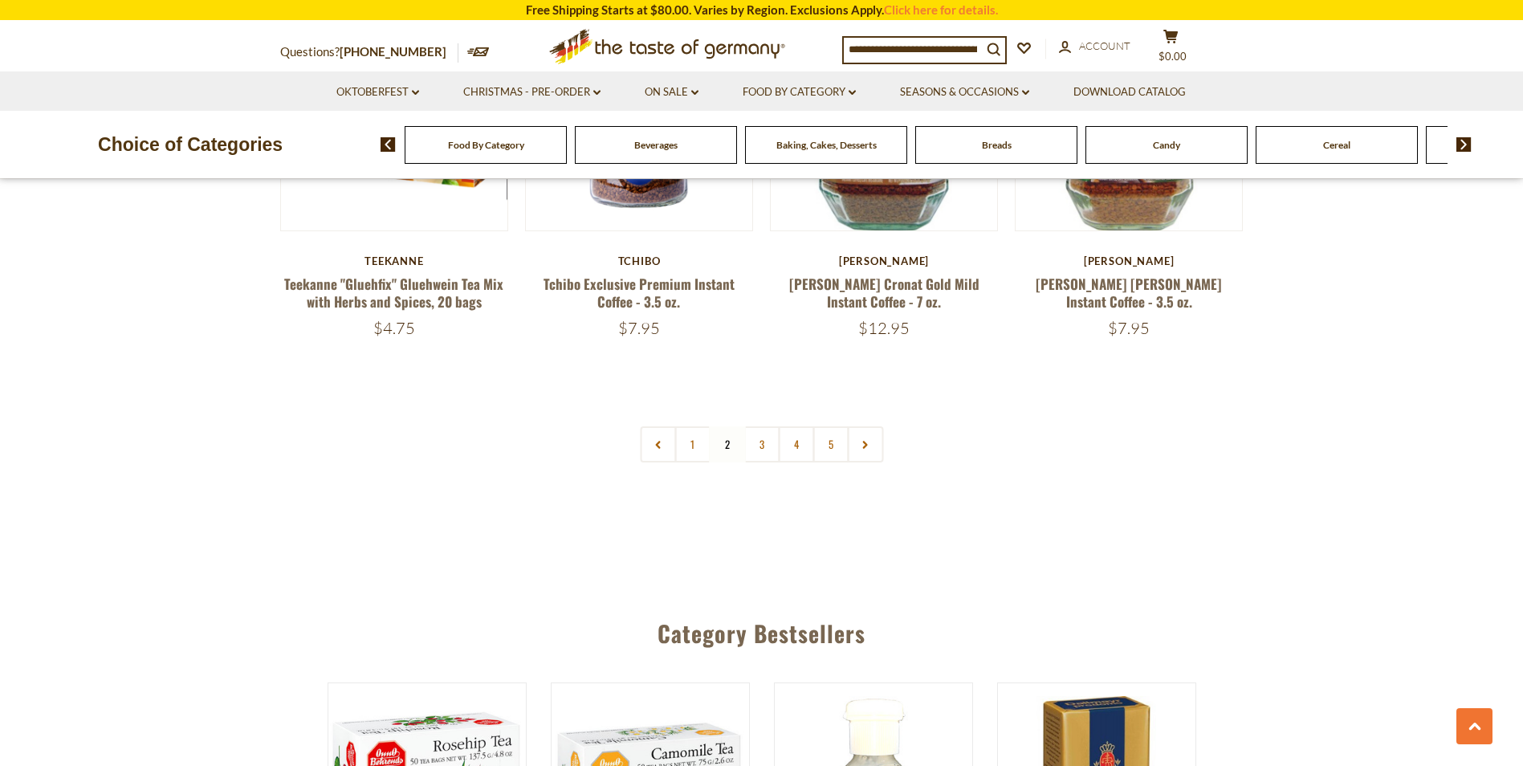
scroll to position [3805, 0]
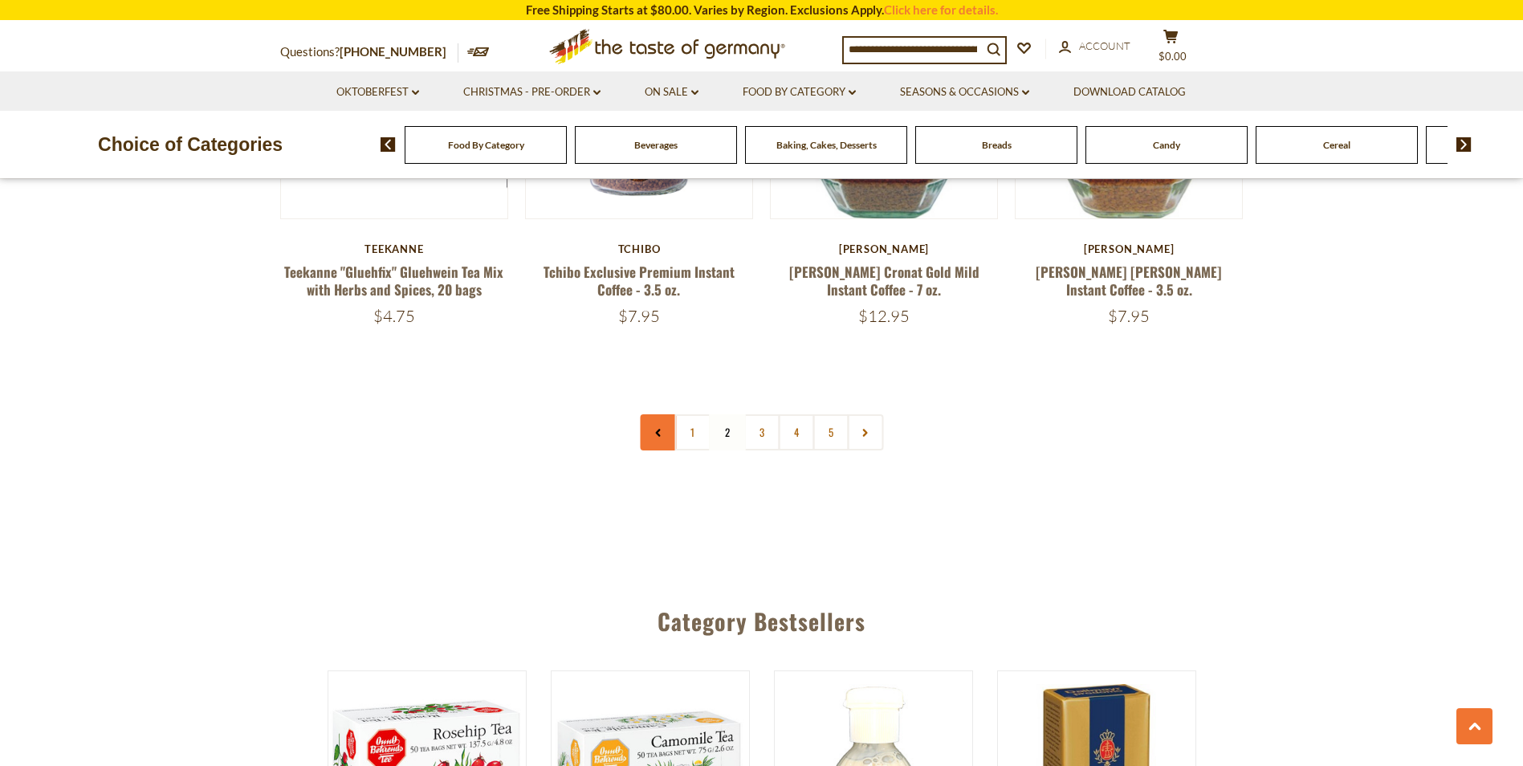
click at [658, 431] on use at bounding box center [658, 433] width 5 height 8
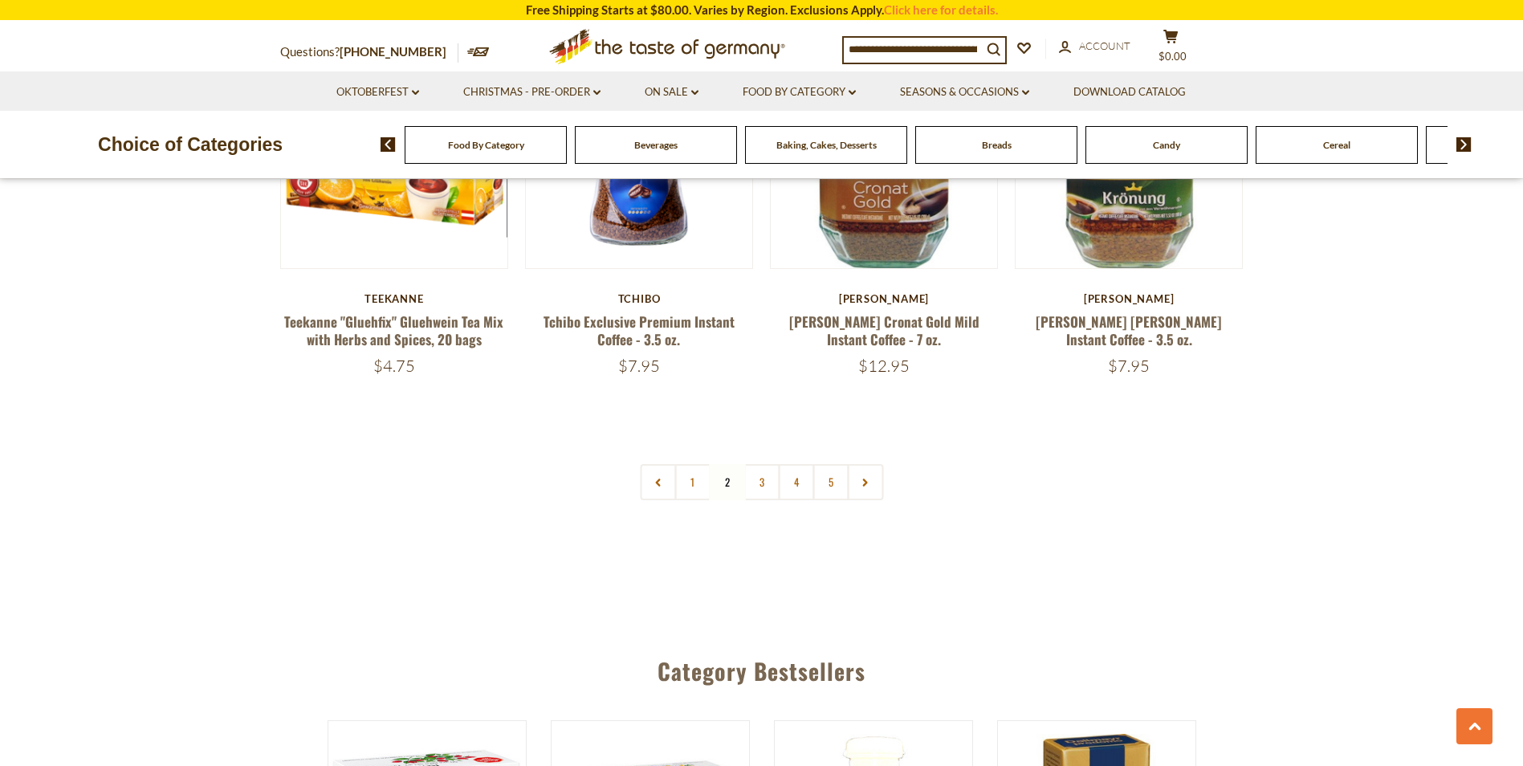
scroll to position [3774, 0]
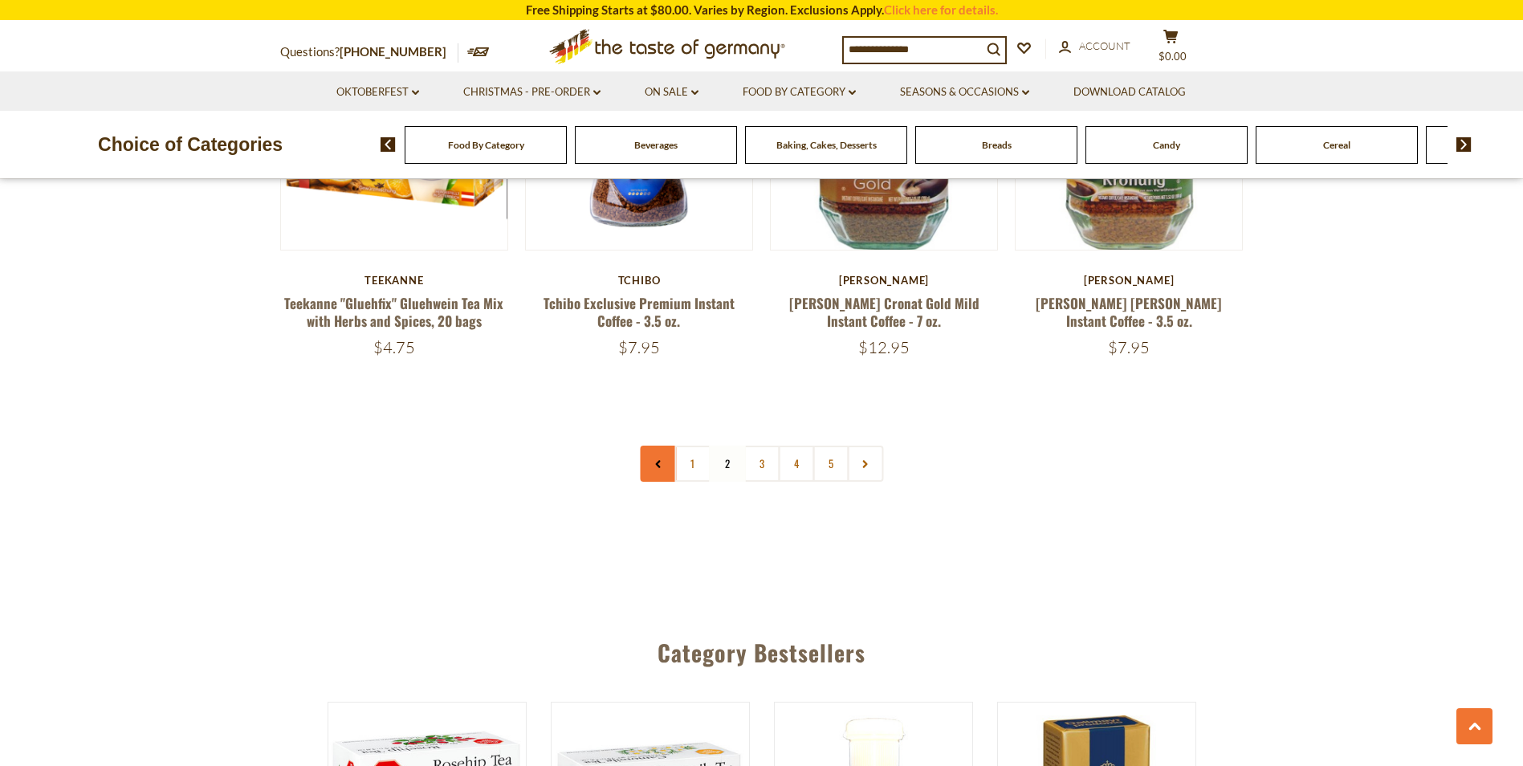
click at [655, 462] on icon at bounding box center [658, 464] width 10 height 8
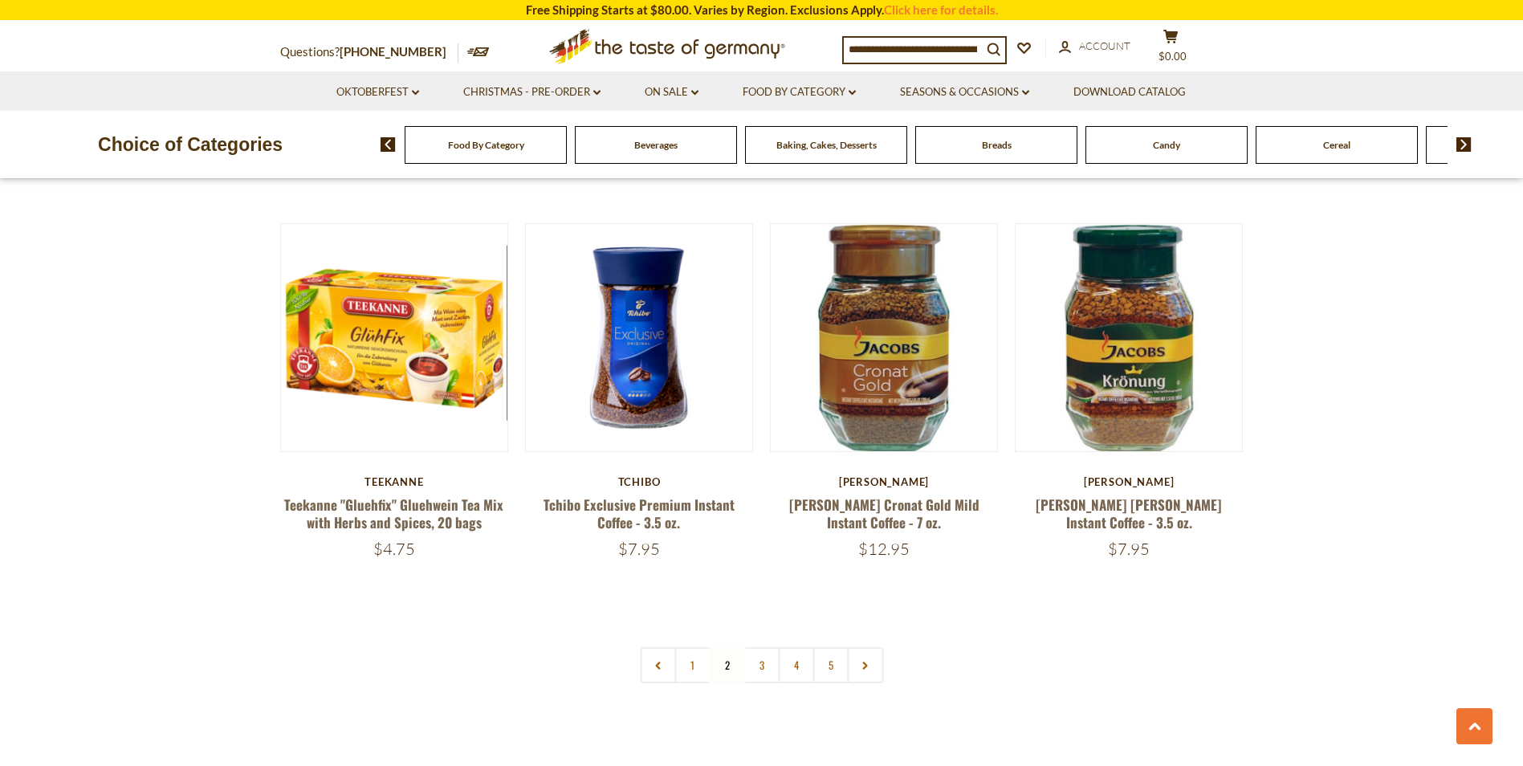
scroll to position [3711, 0]
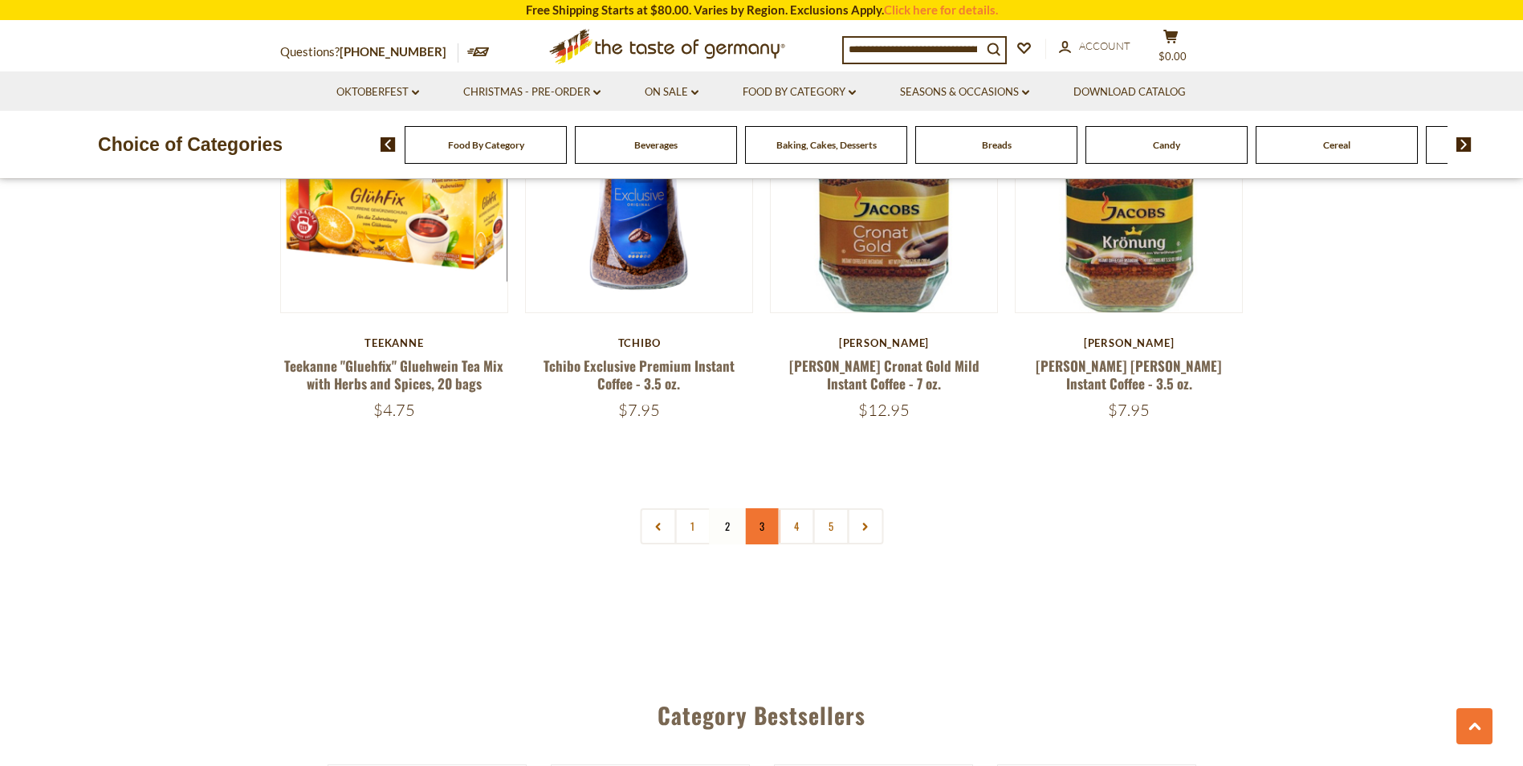
click at [759, 523] on link "3" at bounding box center [761, 526] width 36 height 36
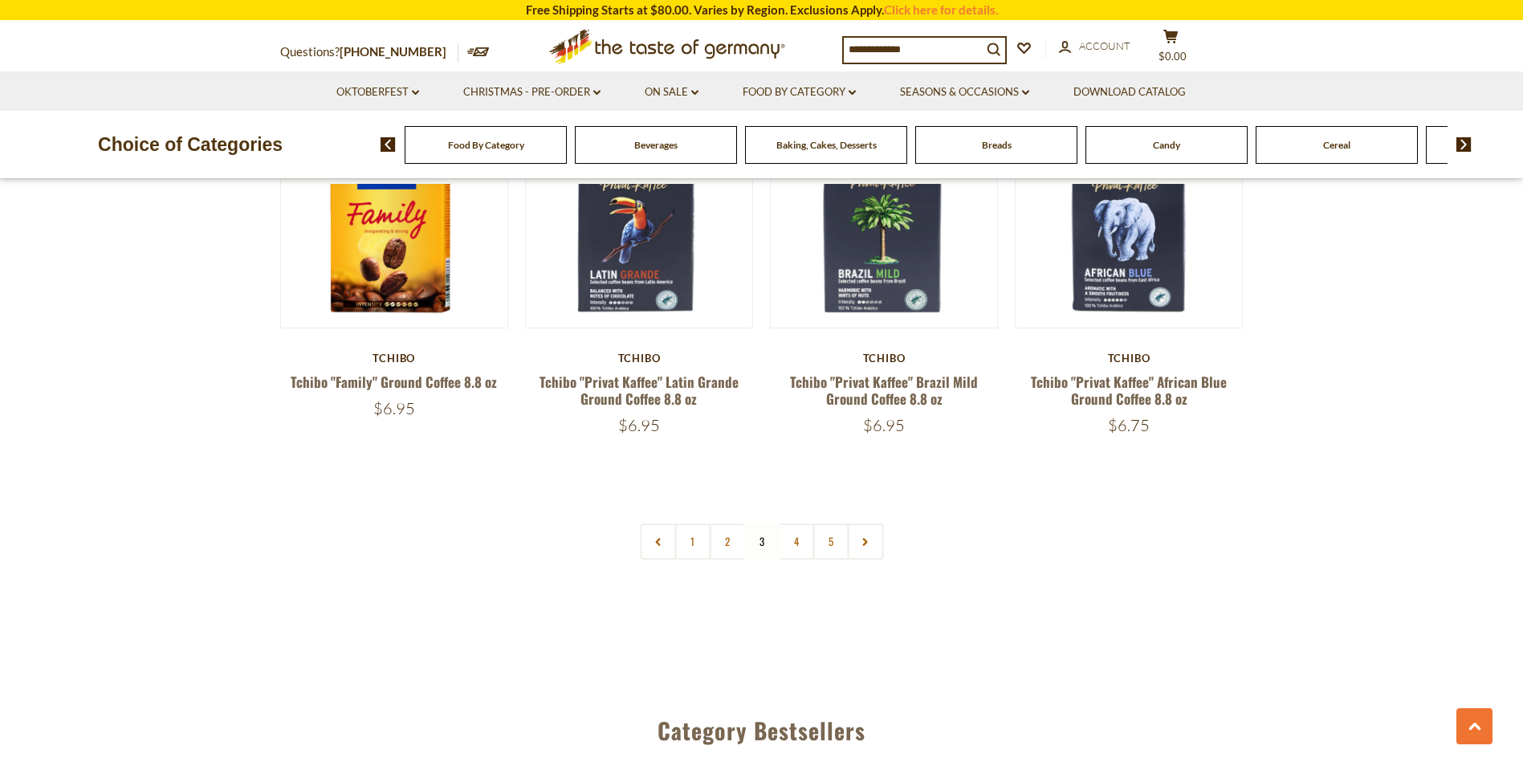
scroll to position [3751, 0]
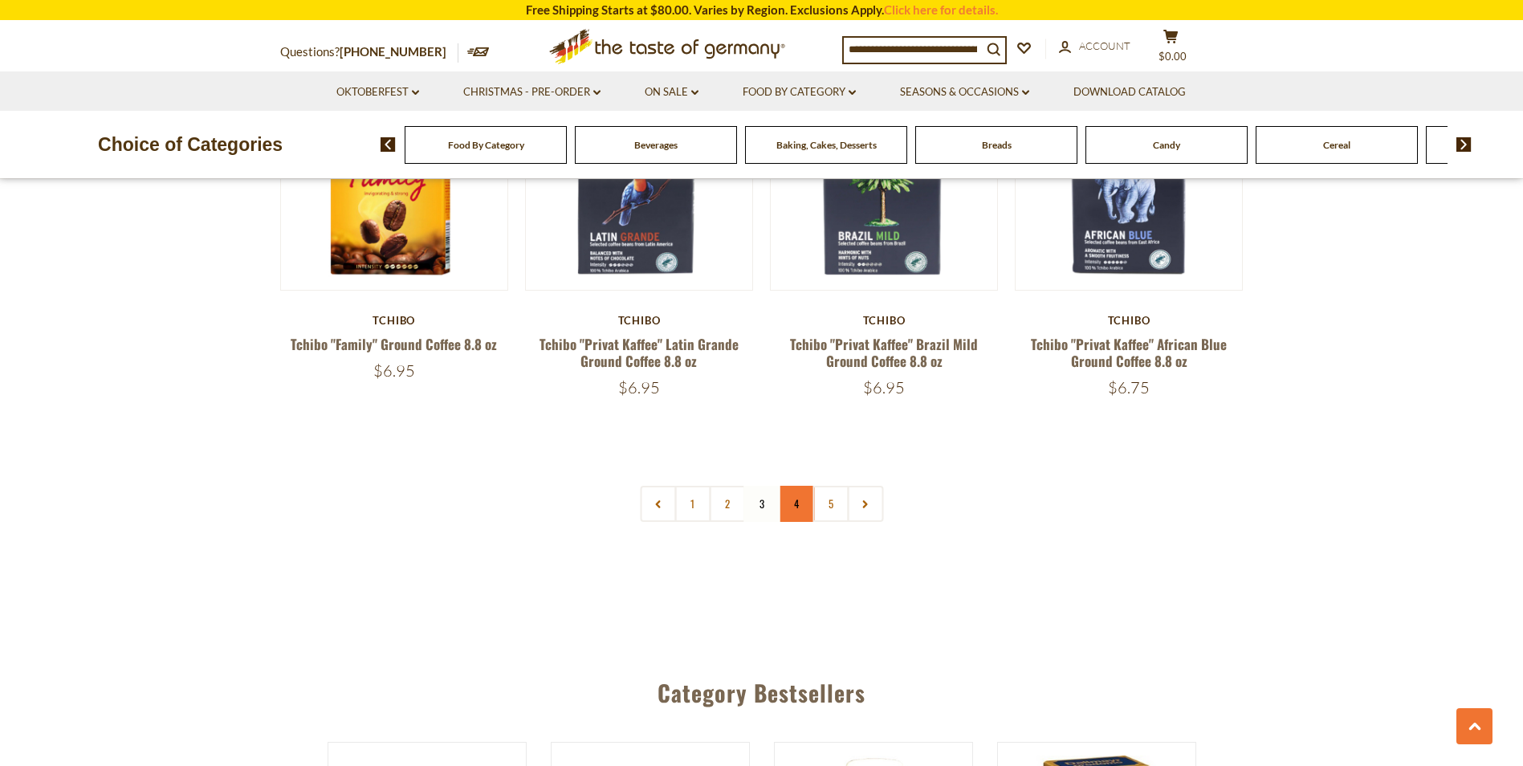
click at [792, 502] on link "4" at bounding box center [796, 504] width 36 height 36
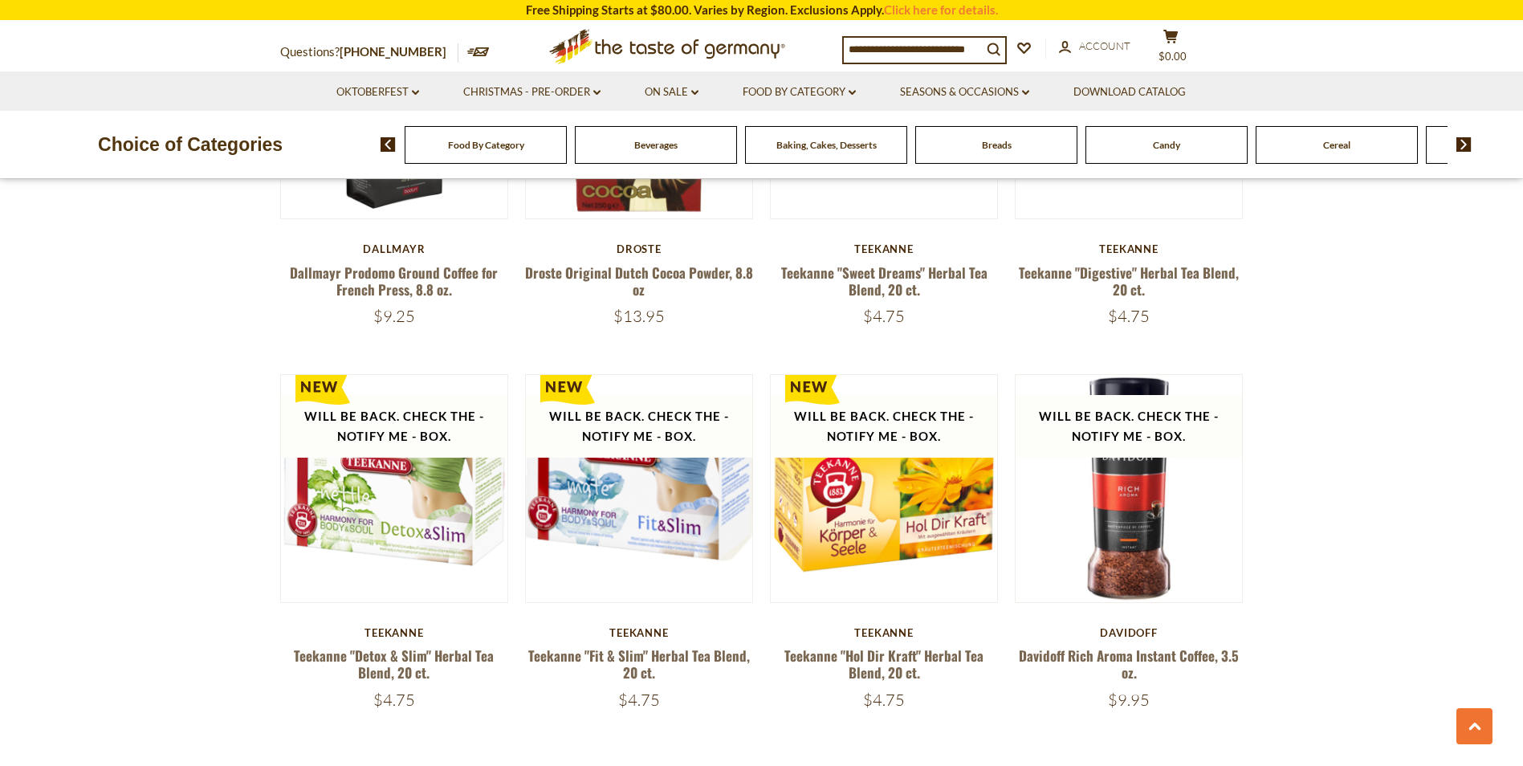
scroll to position [3536, 0]
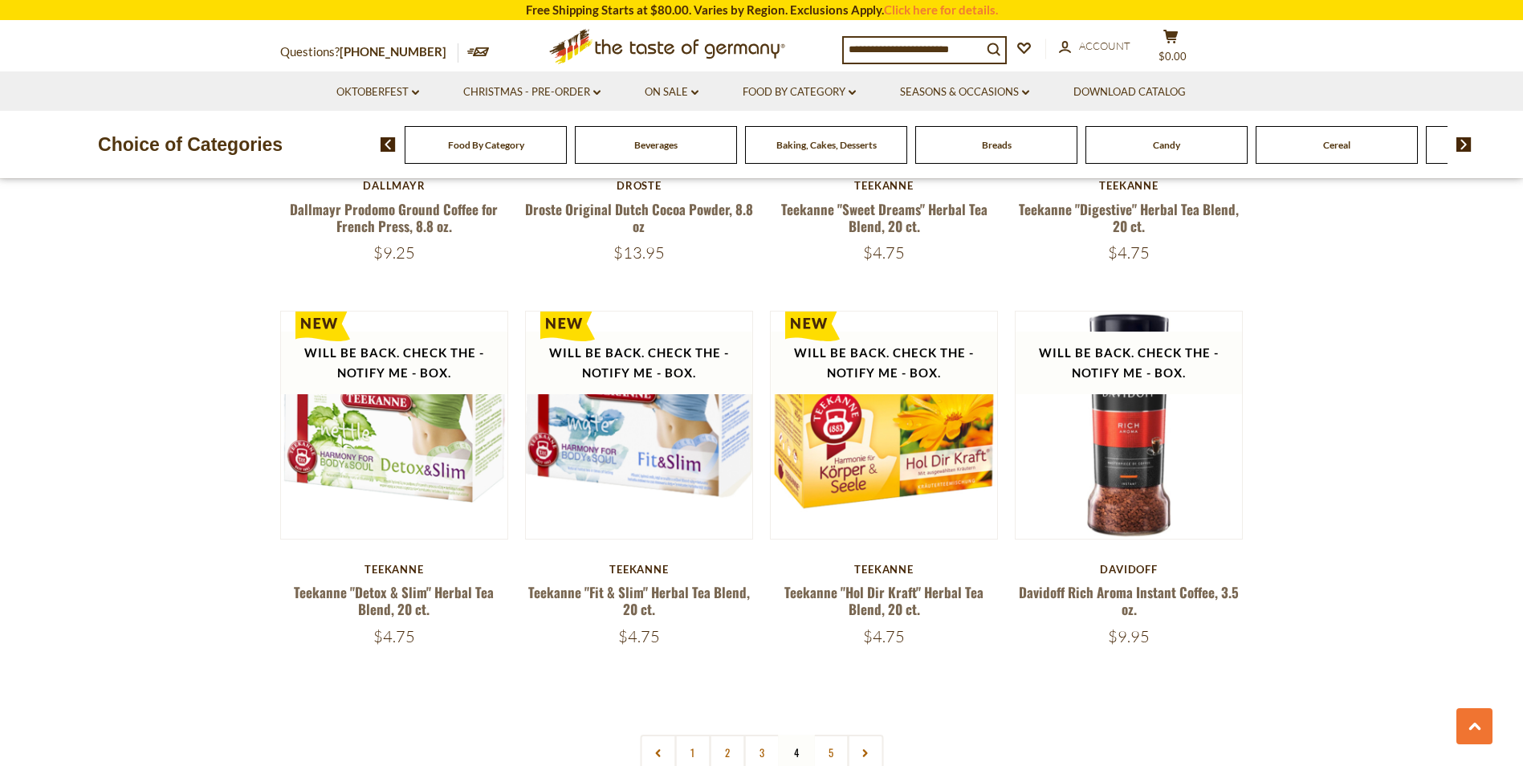
scroll to position [3820, 0]
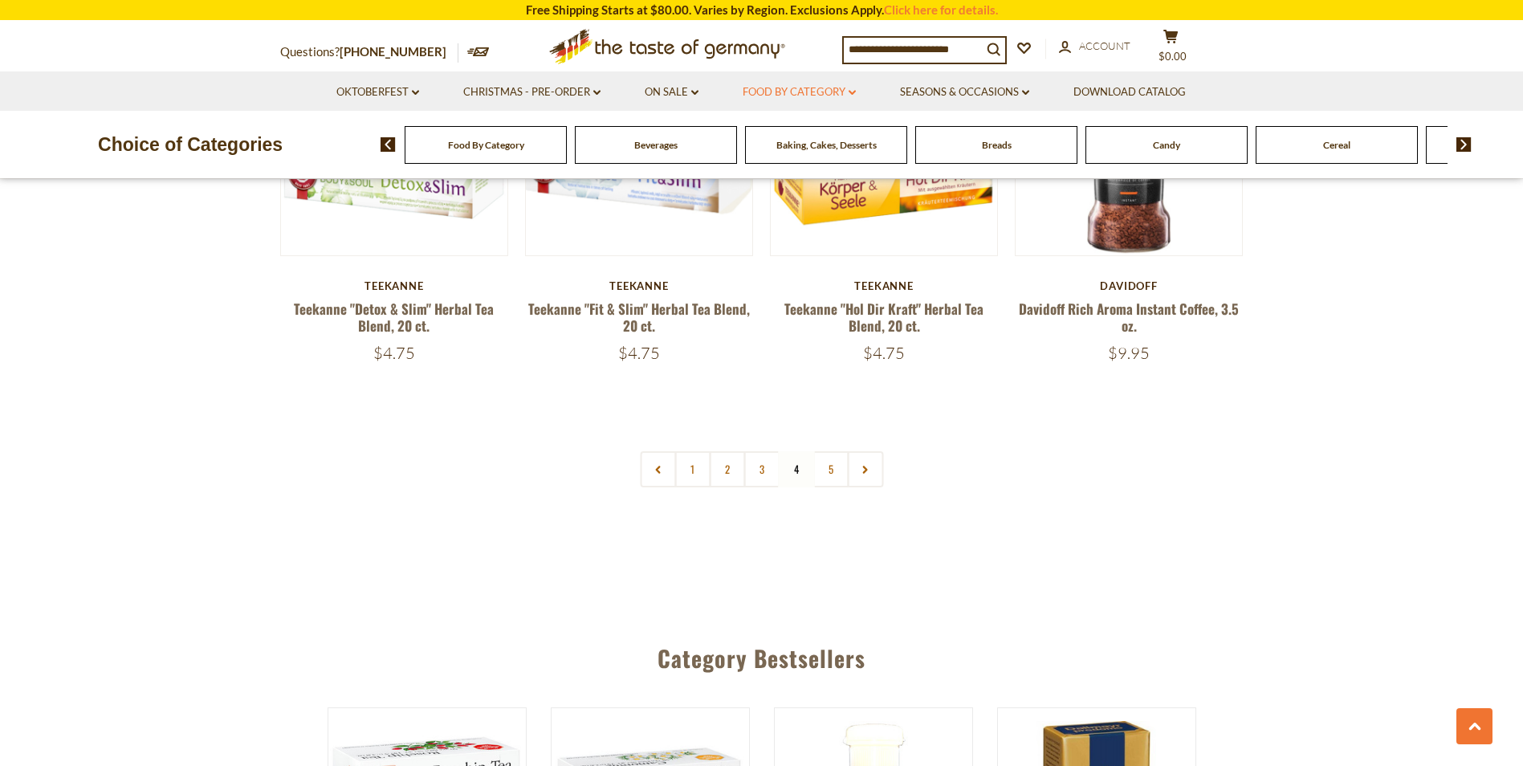
click at [851, 89] on link "Food By Category dropdown_arrow" at bounding box center [798, 92] width 113 height 18
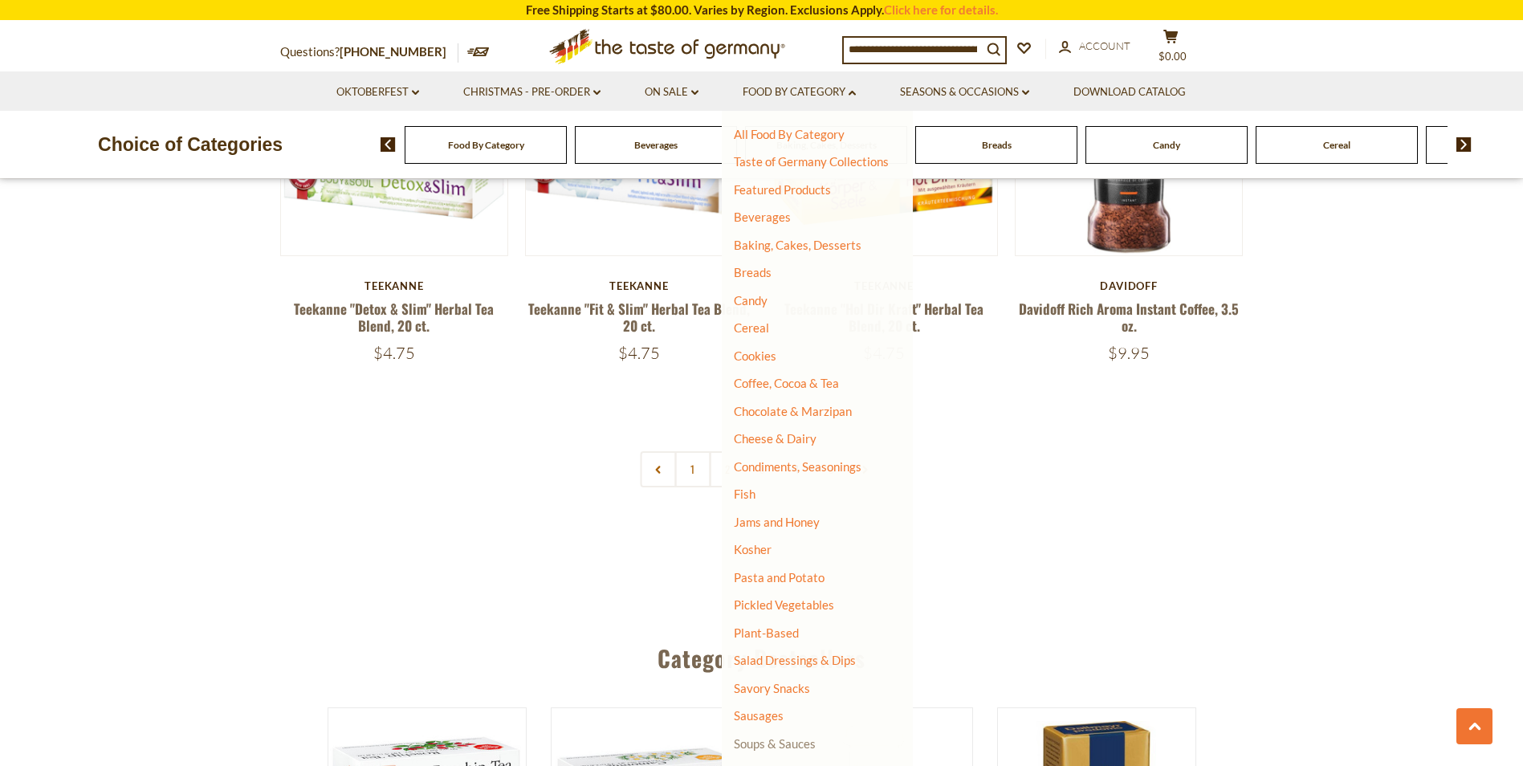
click at [753, 743] on link "Soups & Sauces" at bounding box center [775, 743] width 82 height 14
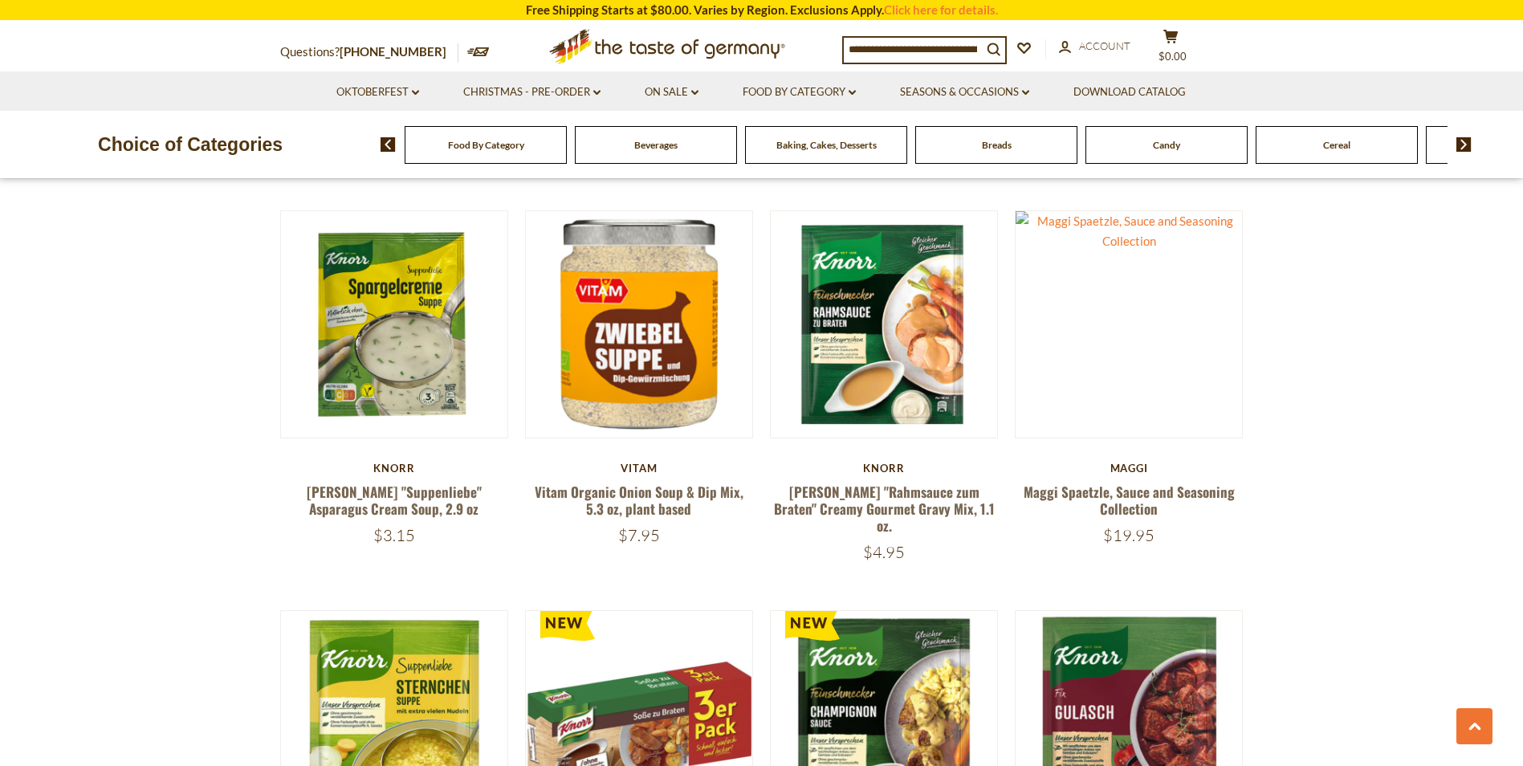
scroll to position [1310, 0]
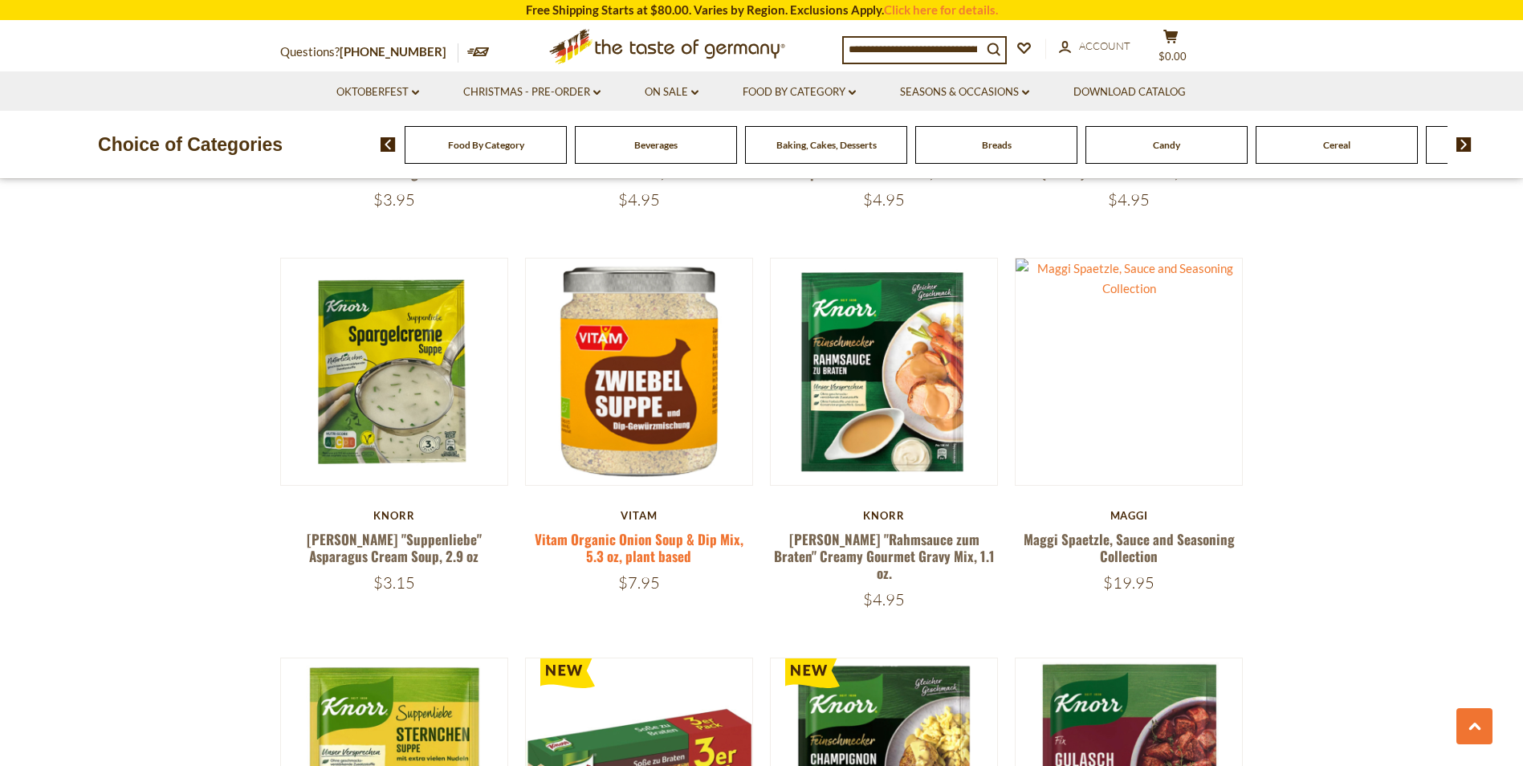
click at [646, 529] on link "Vitam Organic Onion Soup & Dip Mix, 5.3 oz, plant based" at bounding box center [639, 547] width 209 height 37
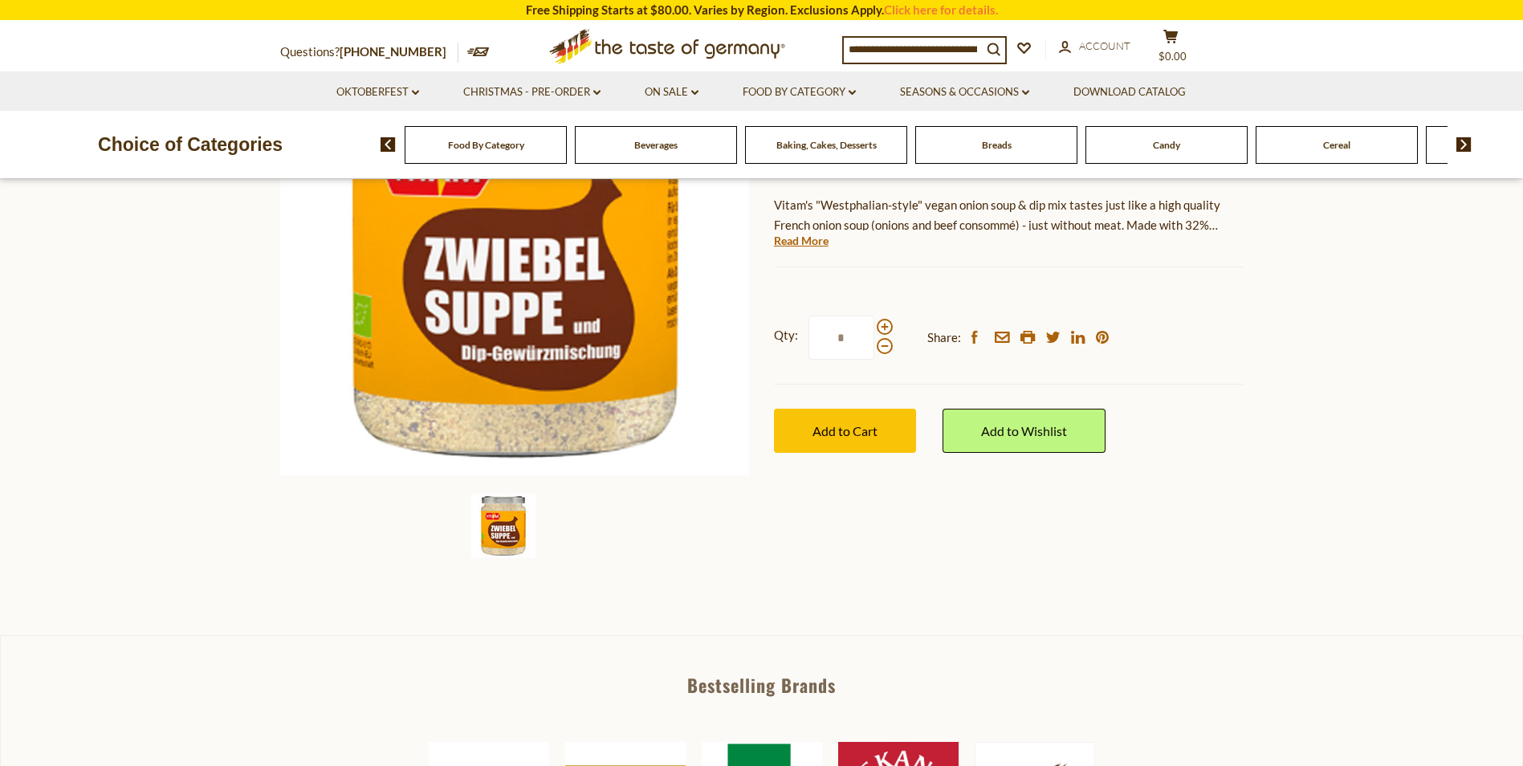
scroll to position [68, 0]
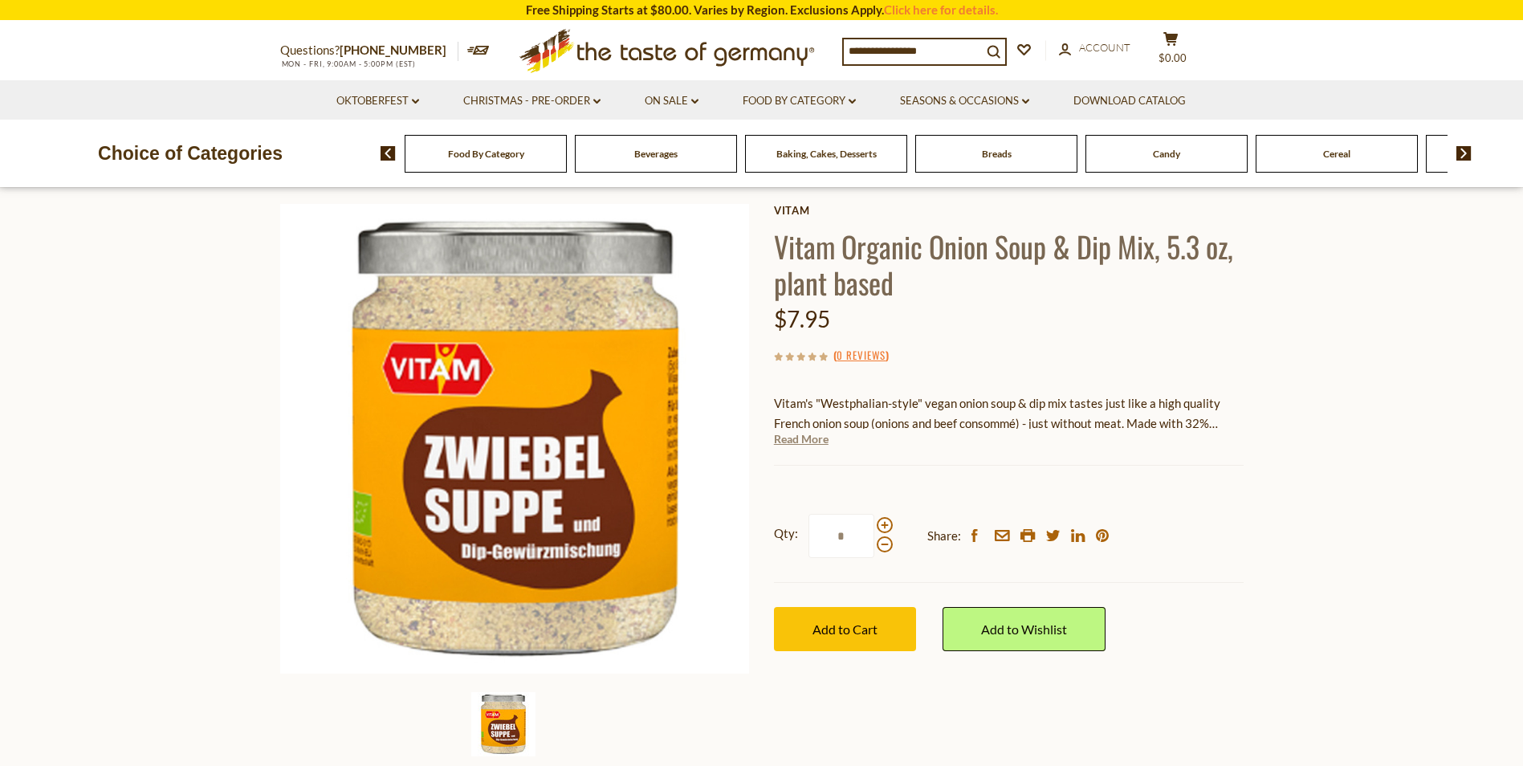
click at [796, 437] on link "Read More" at bounding box center [801, 439] width 55 height 16
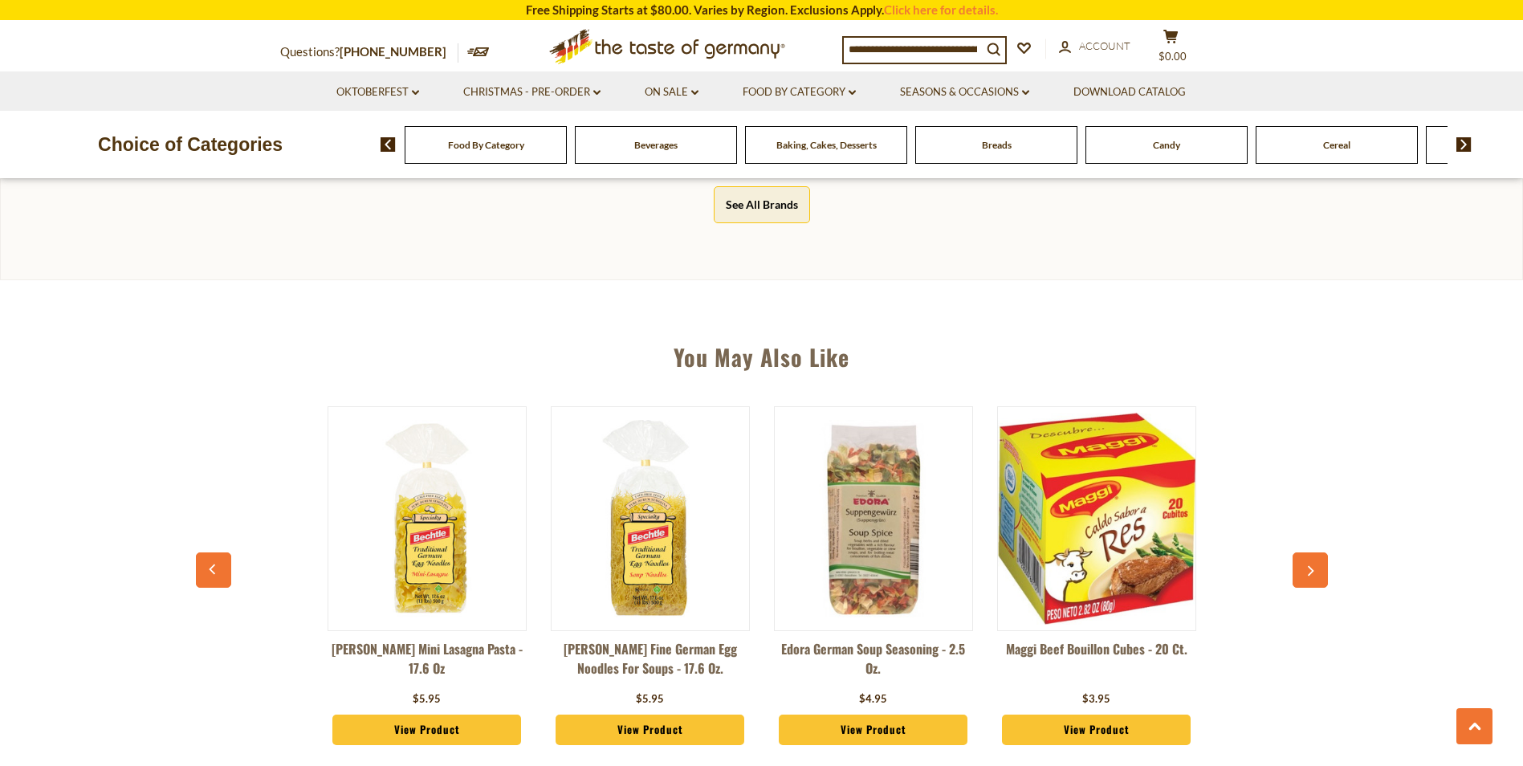
scroll to position [1537, 0]
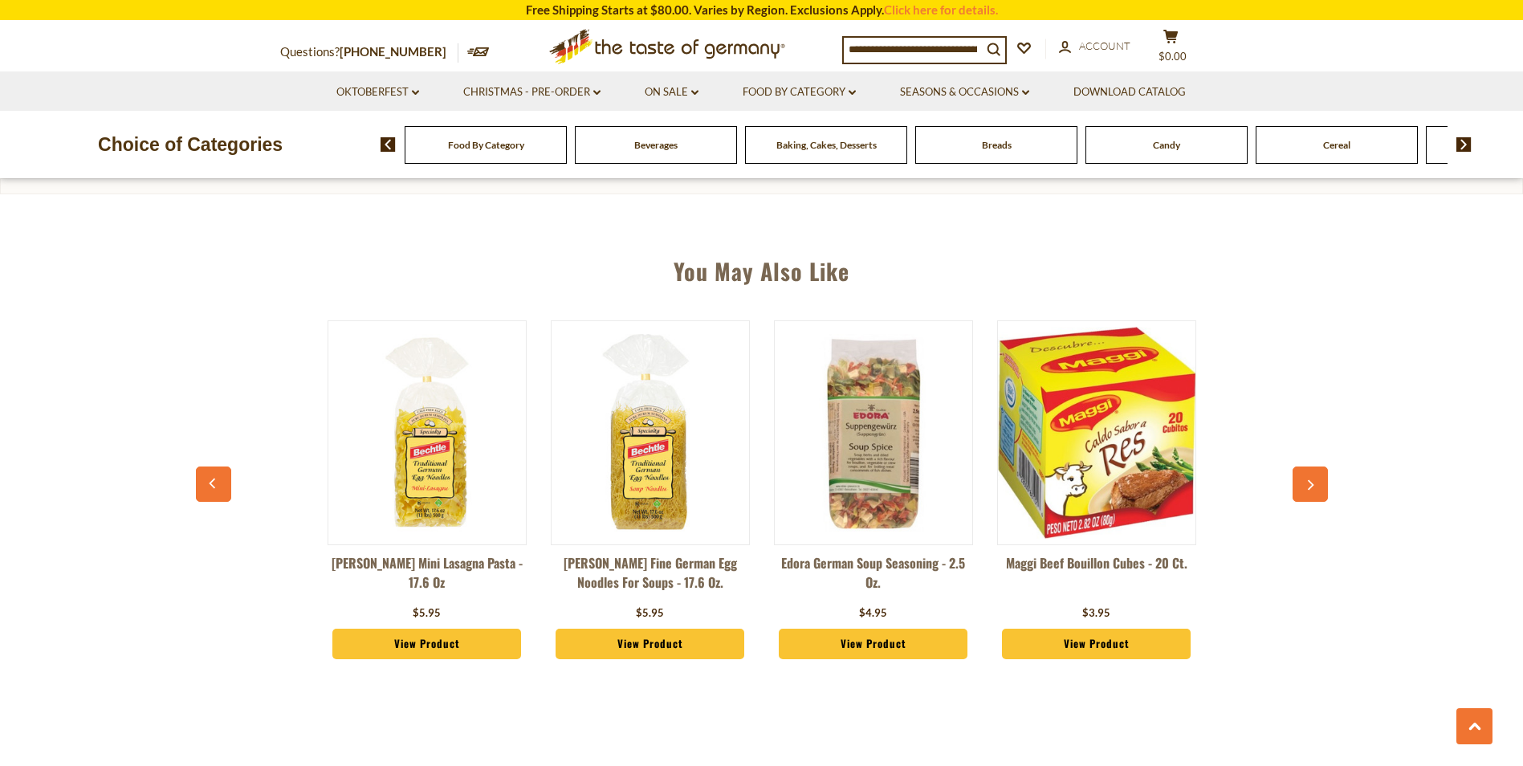
click at [1311, 480] on icon "button" at bounding box center [1309, 485] width 10 height 11
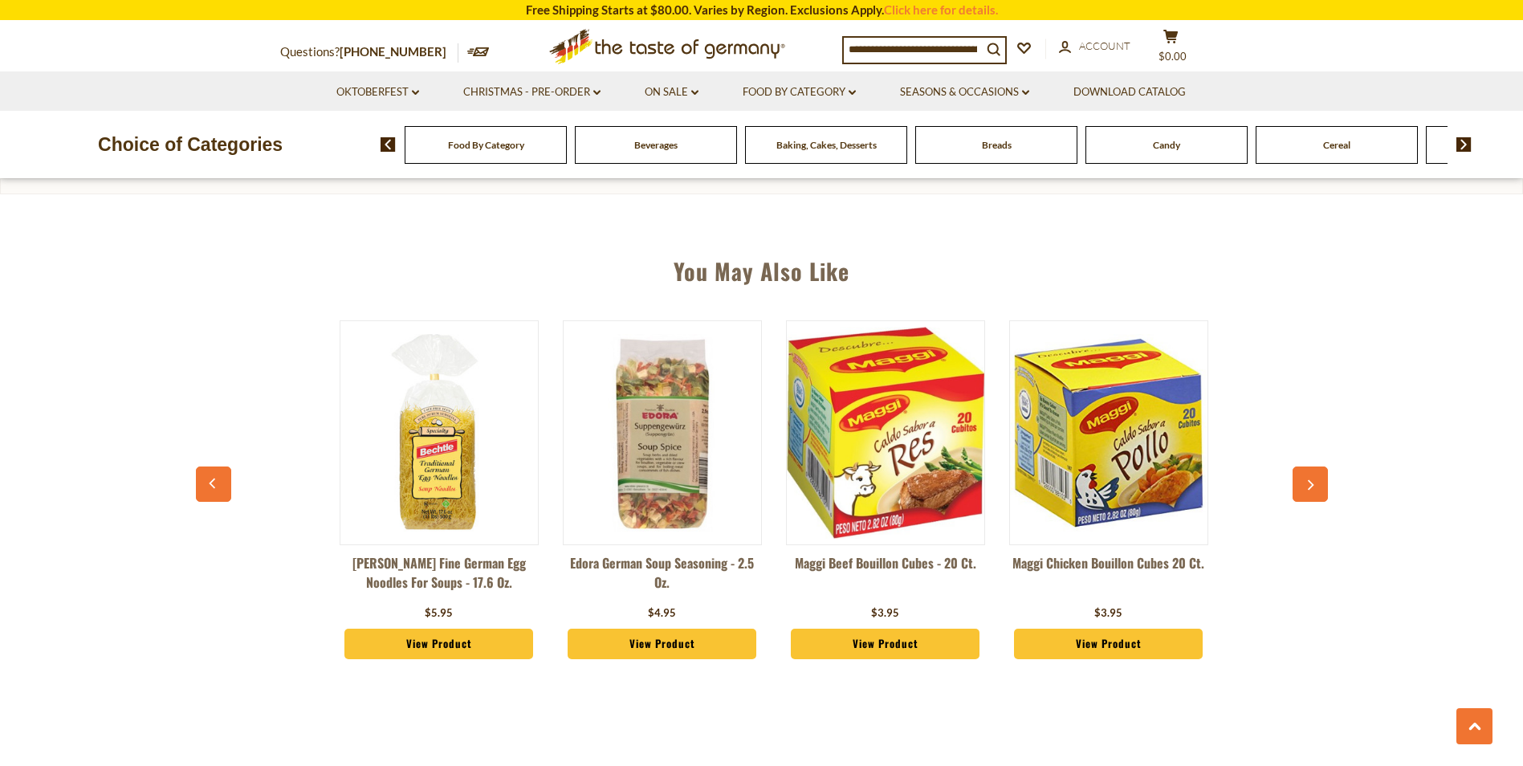
scroll to position [0, 223]
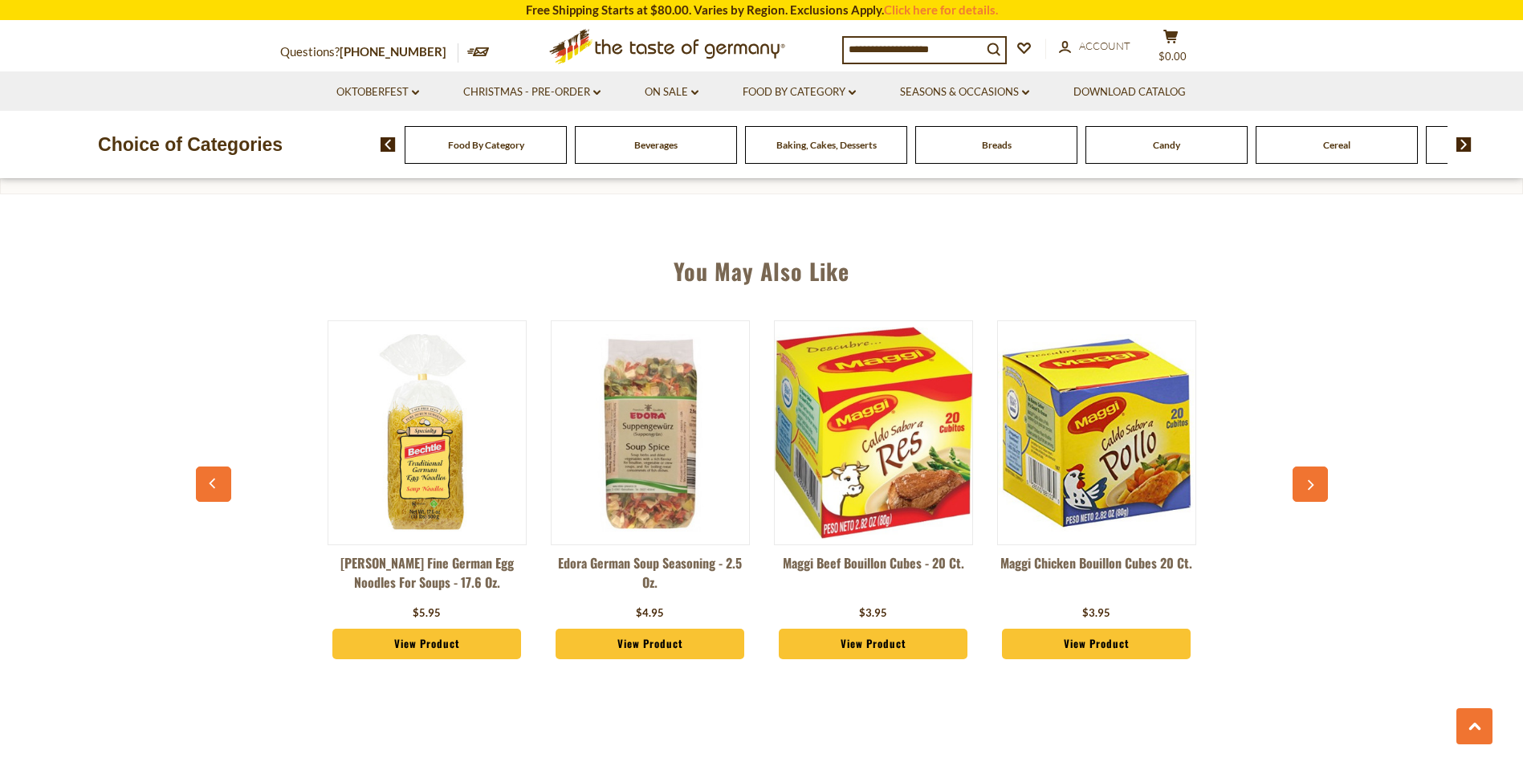
click at [205, 466] on button "button" at bounding box center [213, 483] width 35 height 35
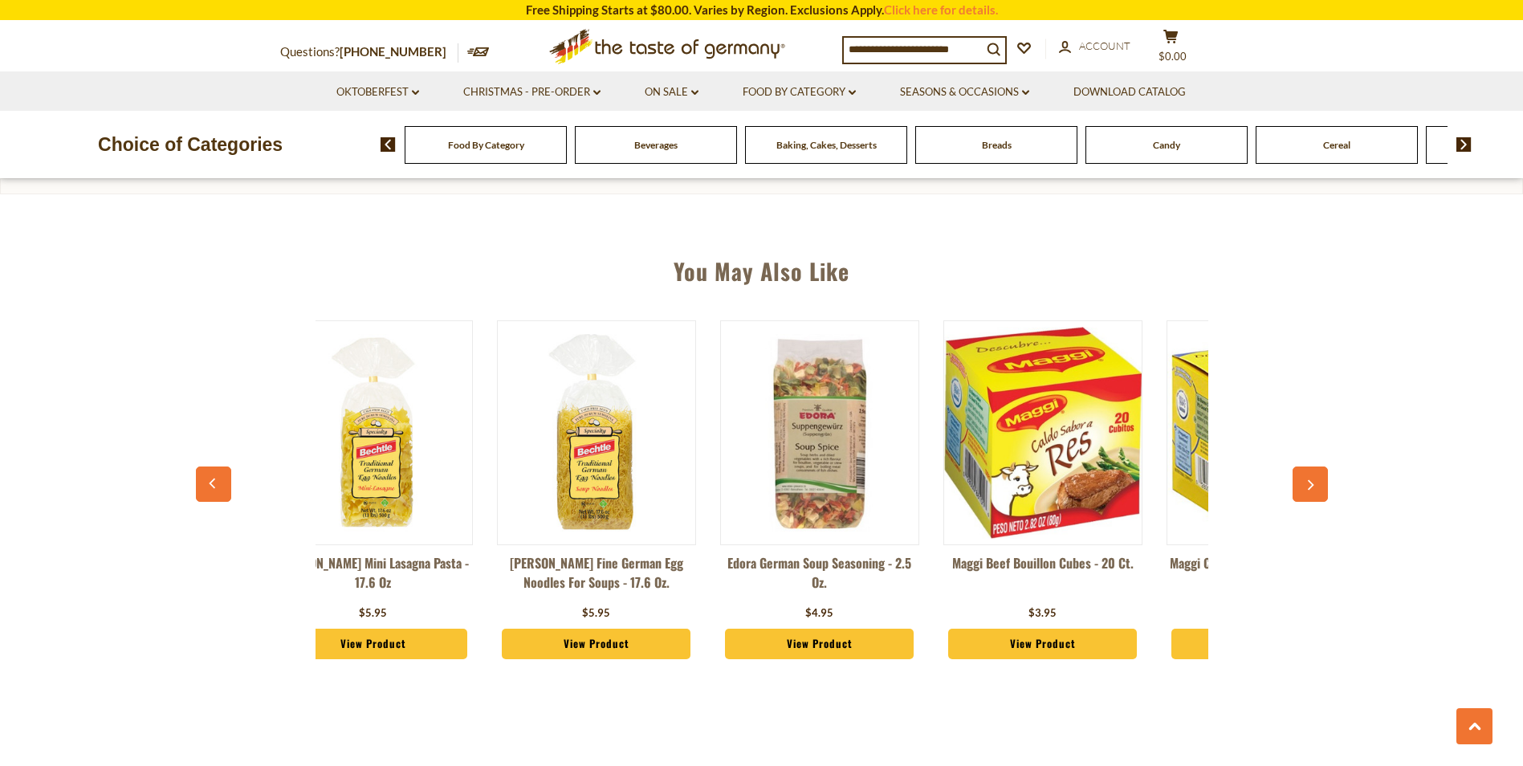
scroll to position [0, 0]
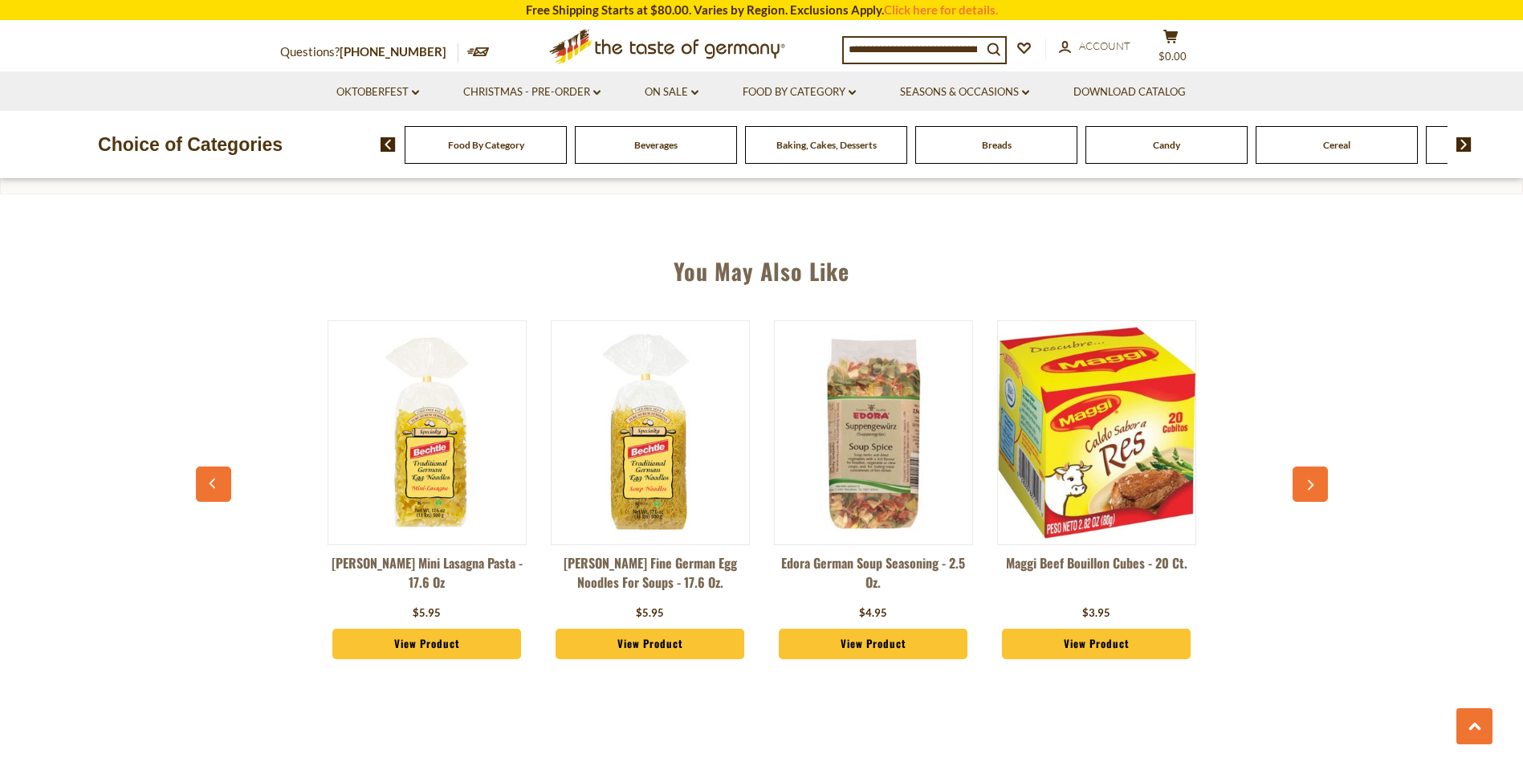
click at [1063, 553] on link "Maggi Beef Bouillon Cubes - 20 ct." at bounding box center [1096, 577] width 199 height 48
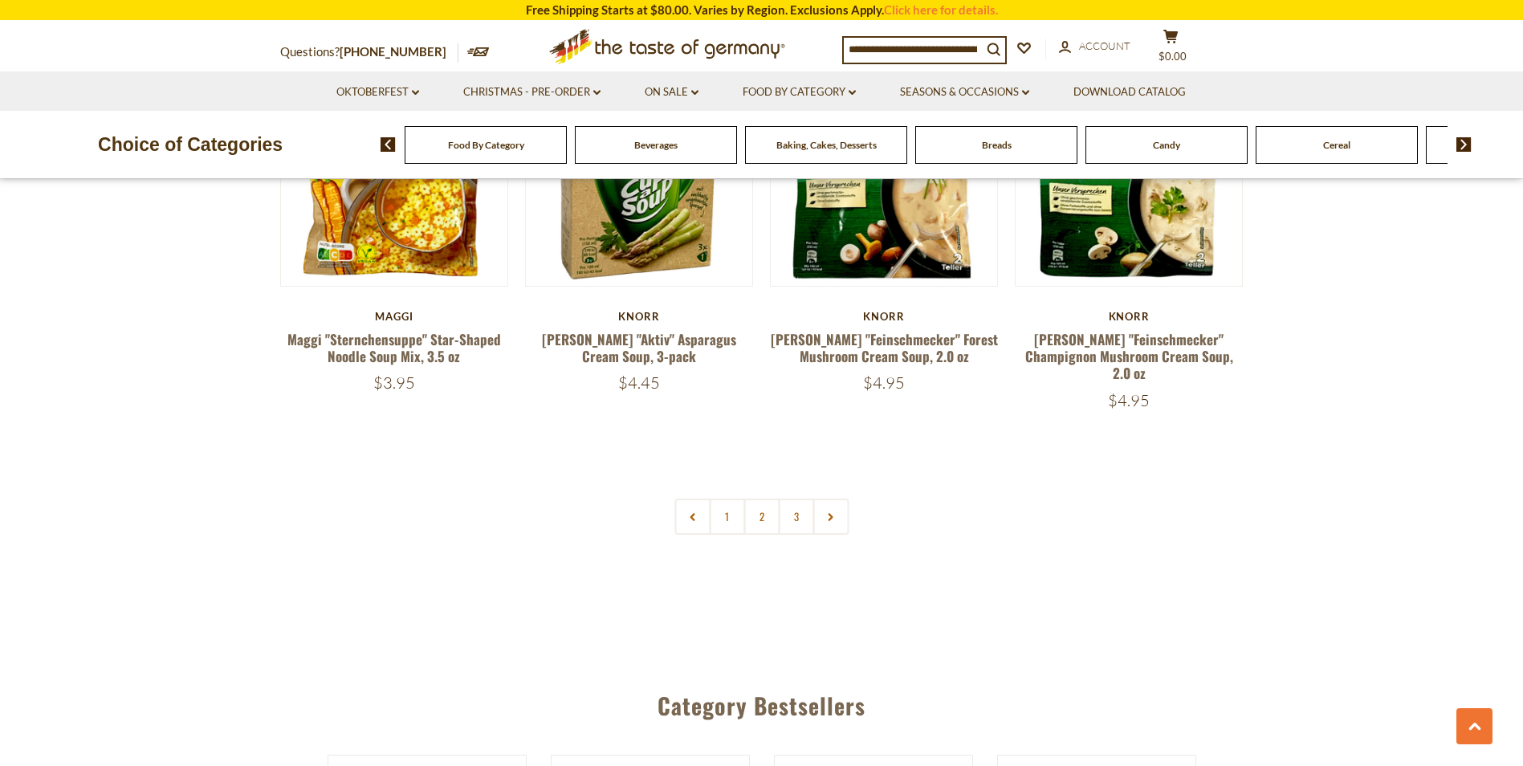
scroll to position [3435, 0]
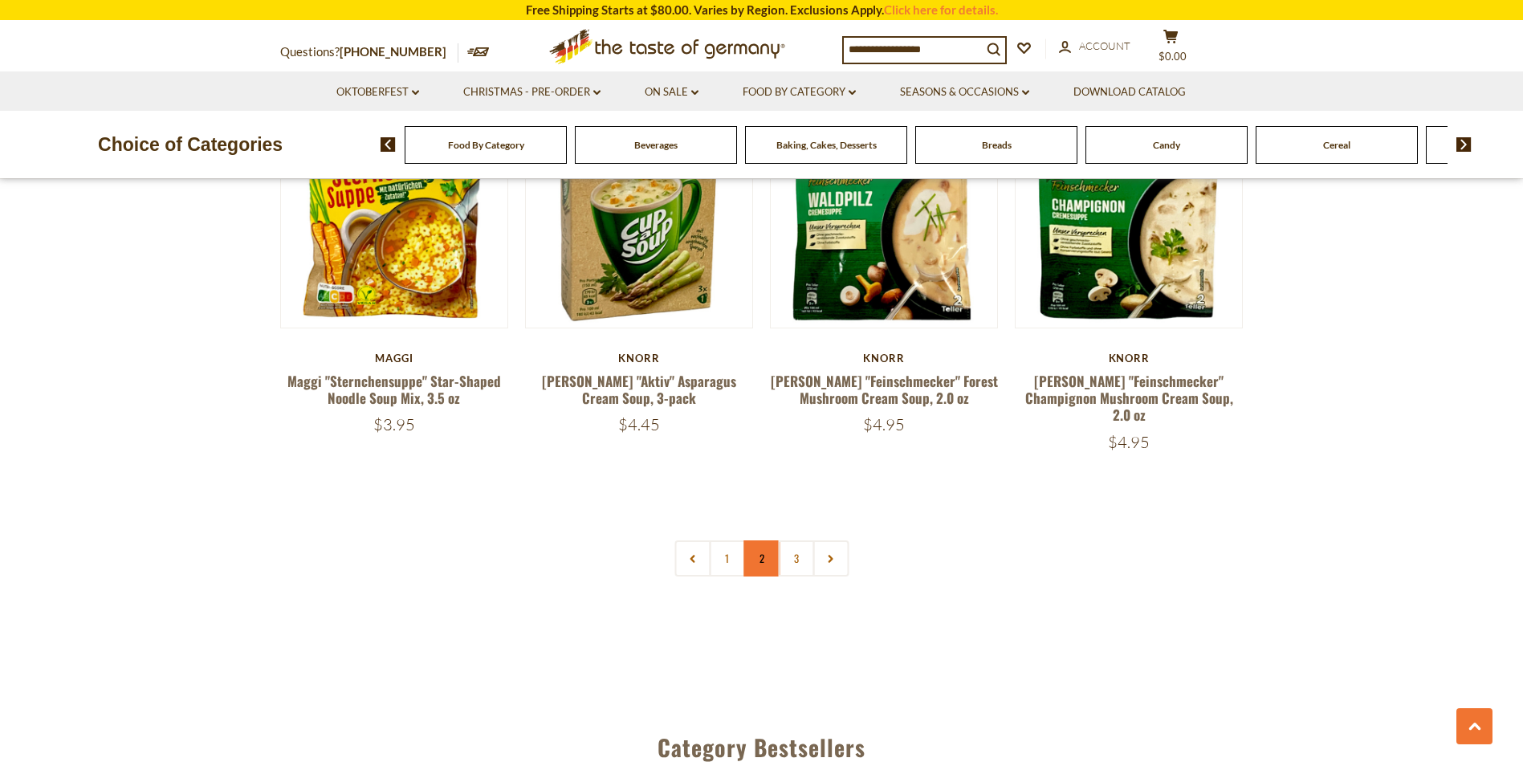
click at [758, 540] on link "2" at bounding box center [761, 558] width 36 height 36
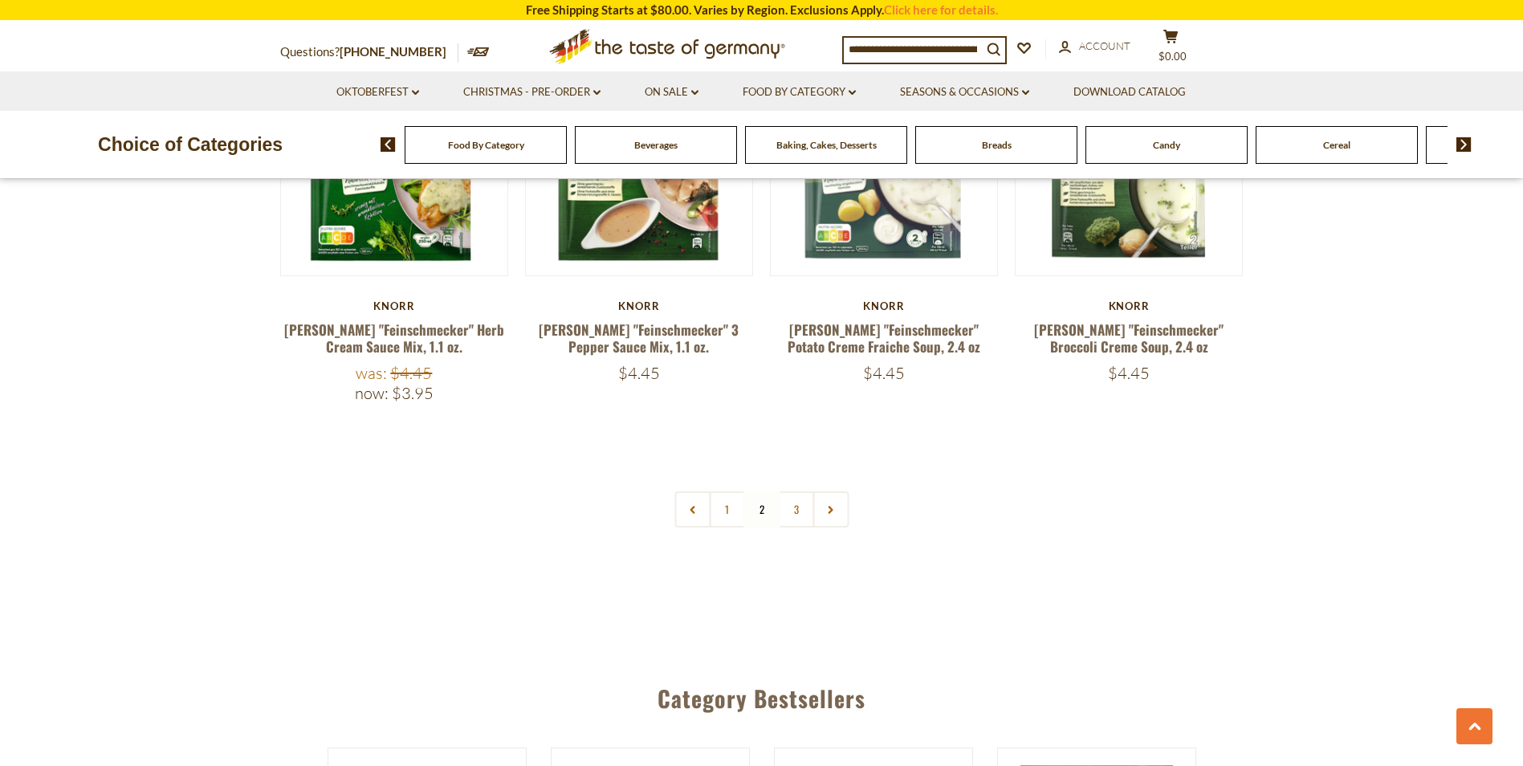
scroll to position [3419, 0]
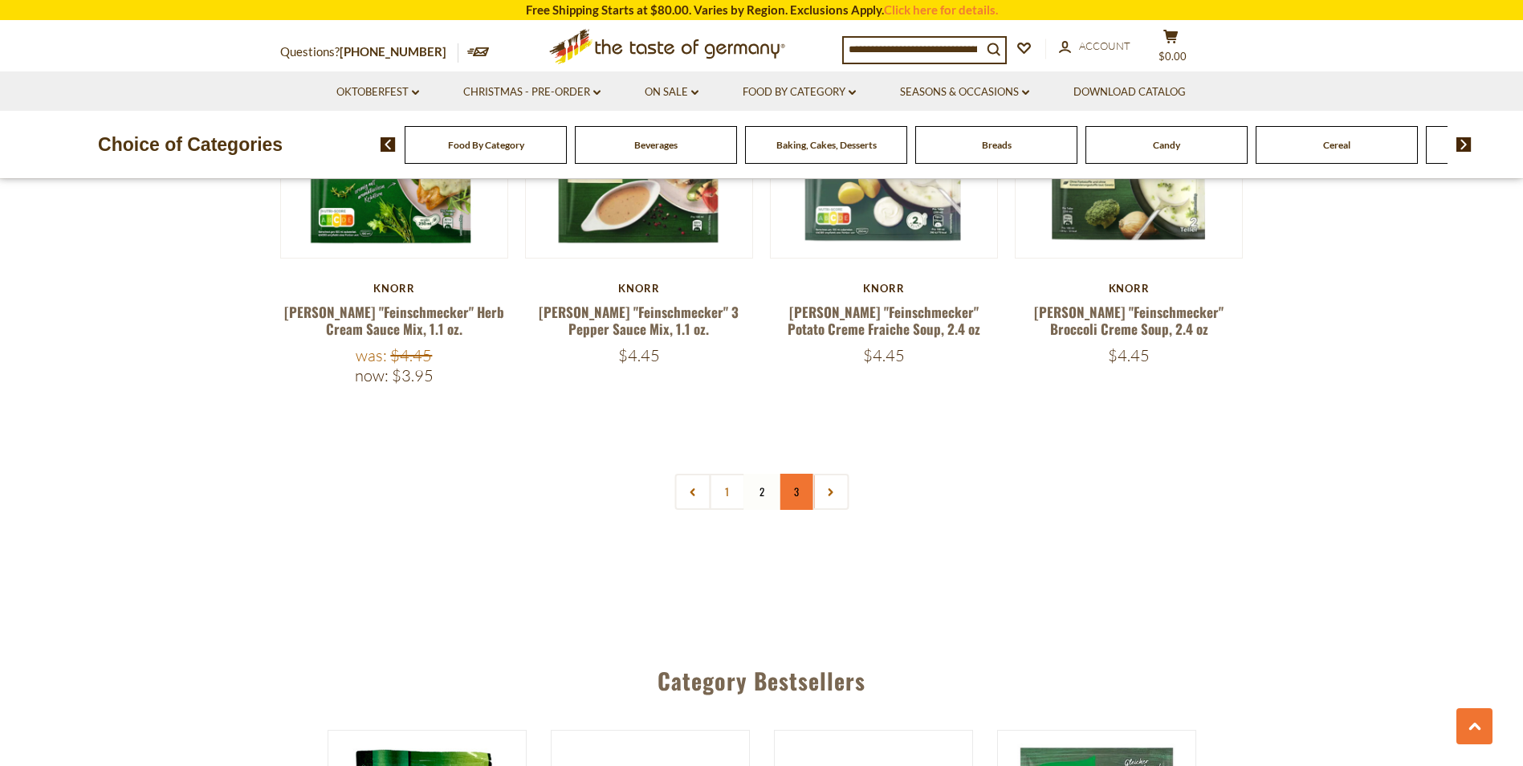
click at [796, 489] on link "3" at bounding box center [796, 492] width 36 height 36
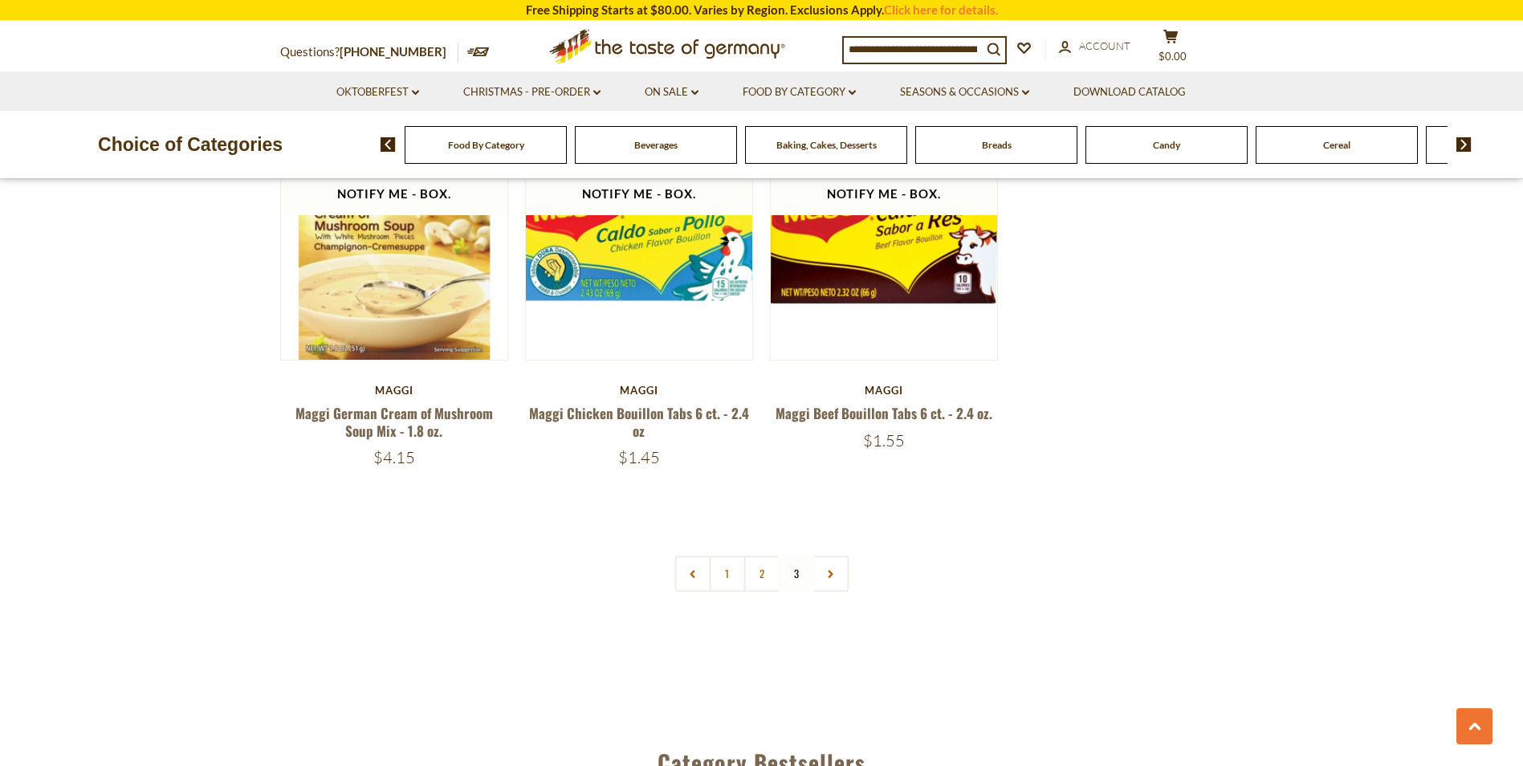
scroll to position [2170, 0]
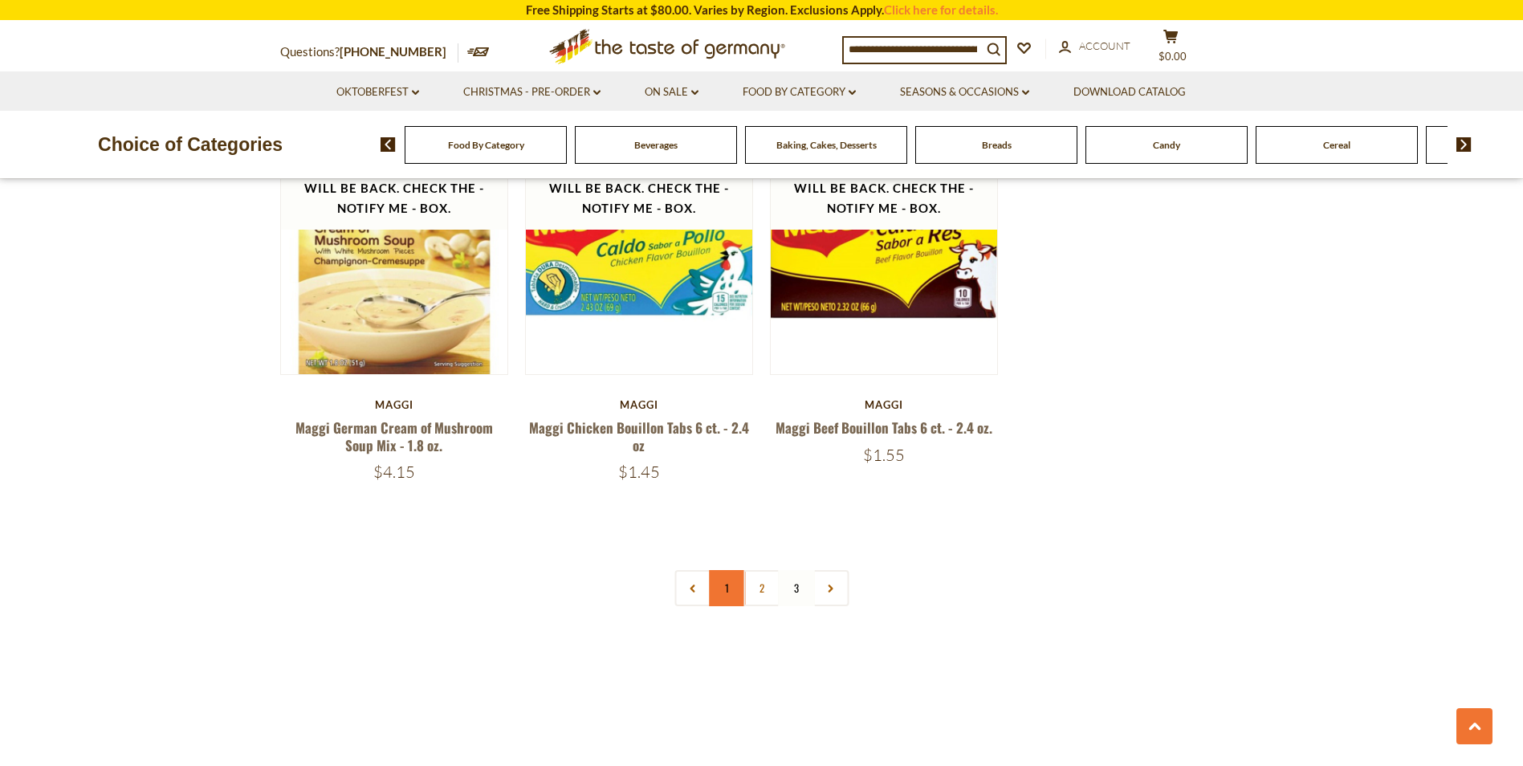
click at [722, 570] on link "1" at bounding box center [727, 588] width 36 height 36
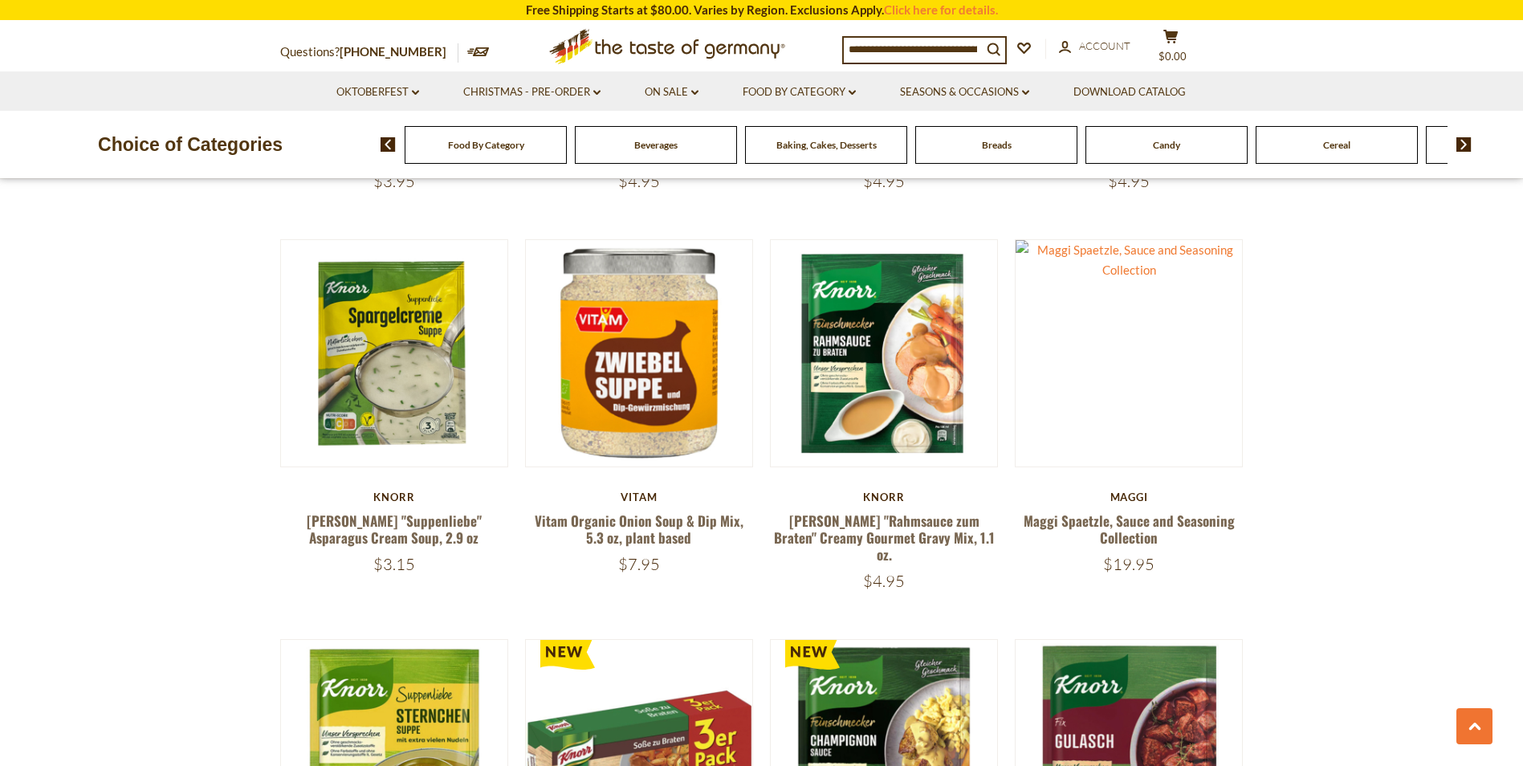
scroll to position [1370, 0]
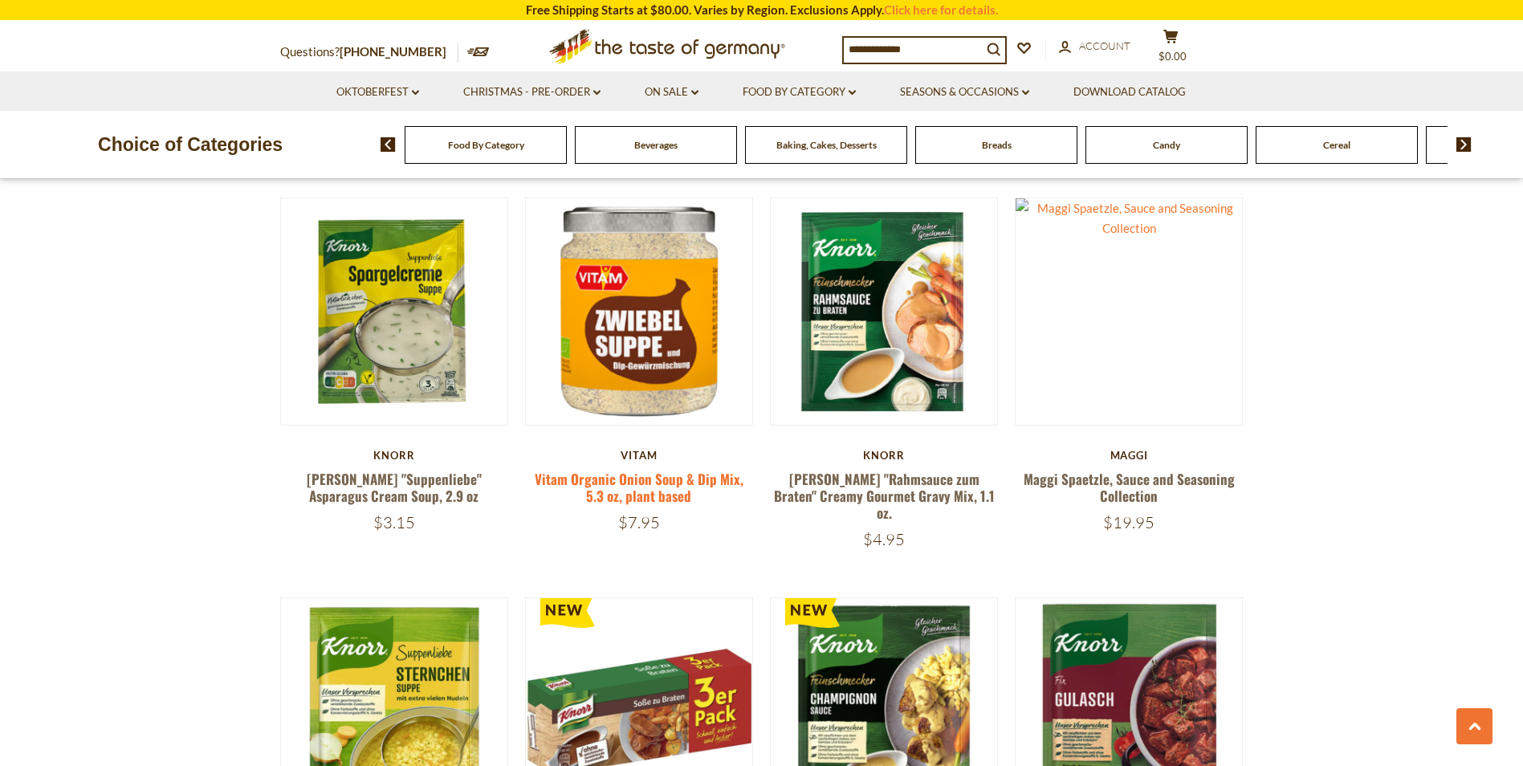
click at [657, 469] on link "Vitam Organic Onion Soup & Dip Mix, 5.3 oz, plant based" at bounding box center [639, 487] width 209 height 37
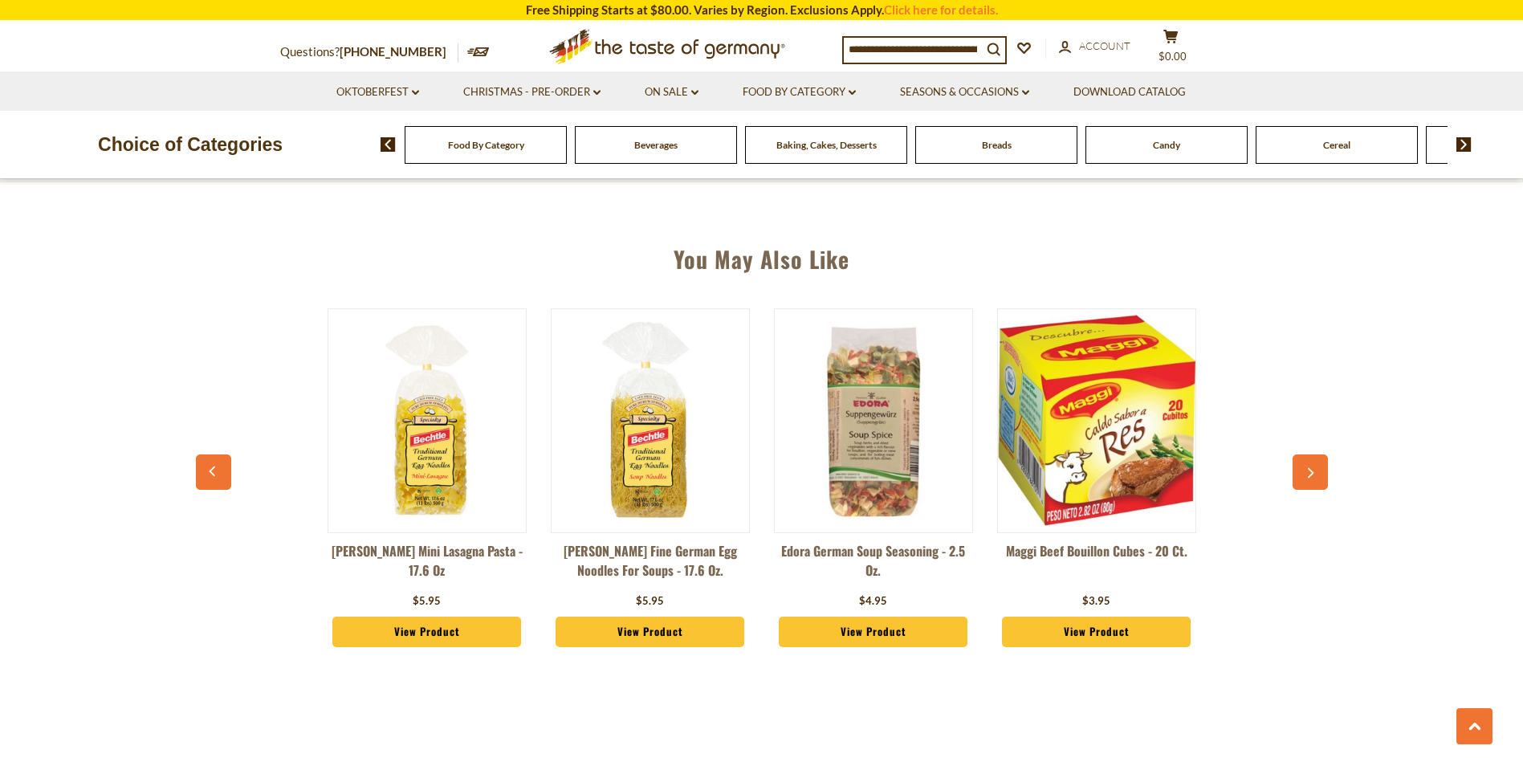
scroll to position [1040, 0]
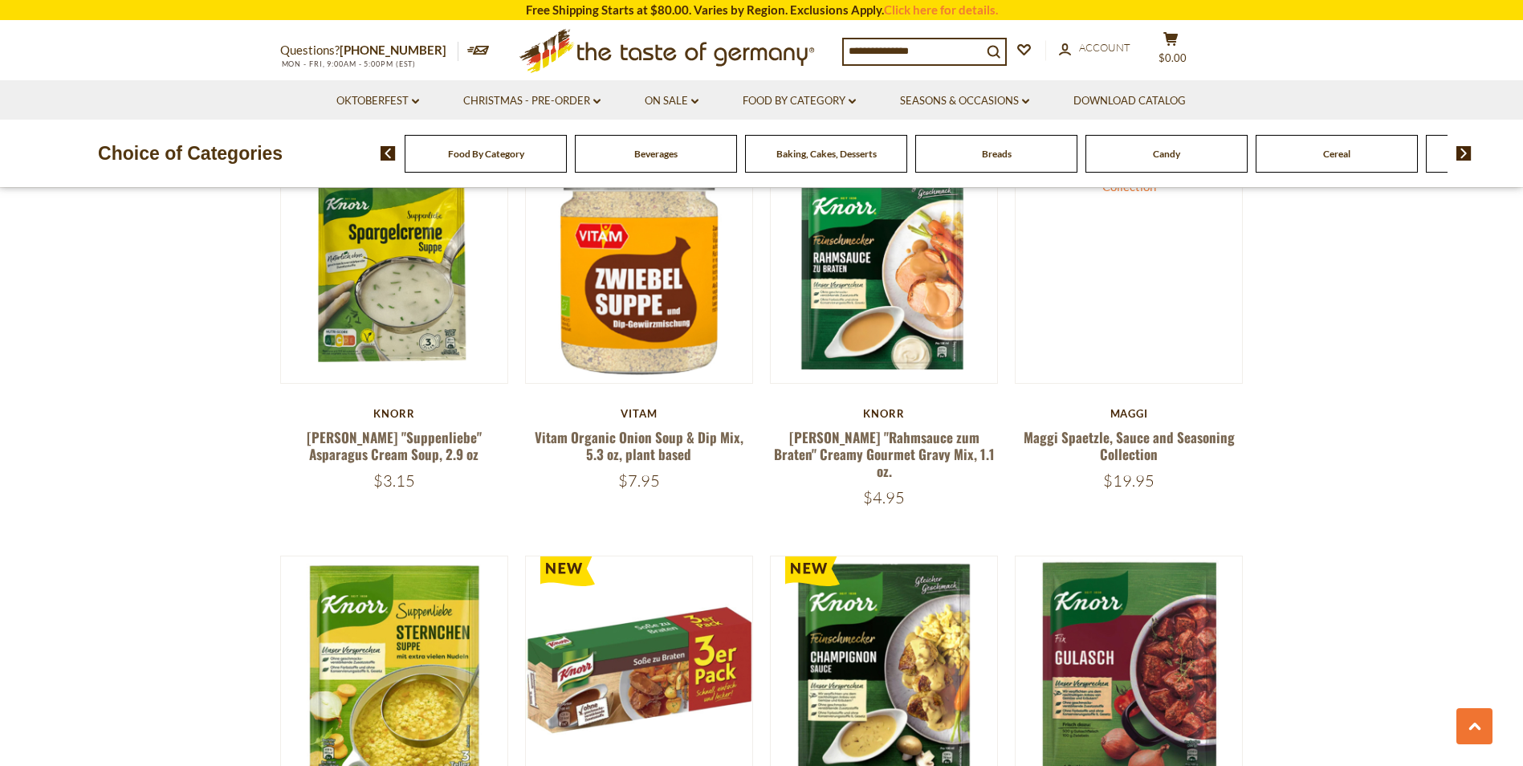
scroll to position [1370, 0]
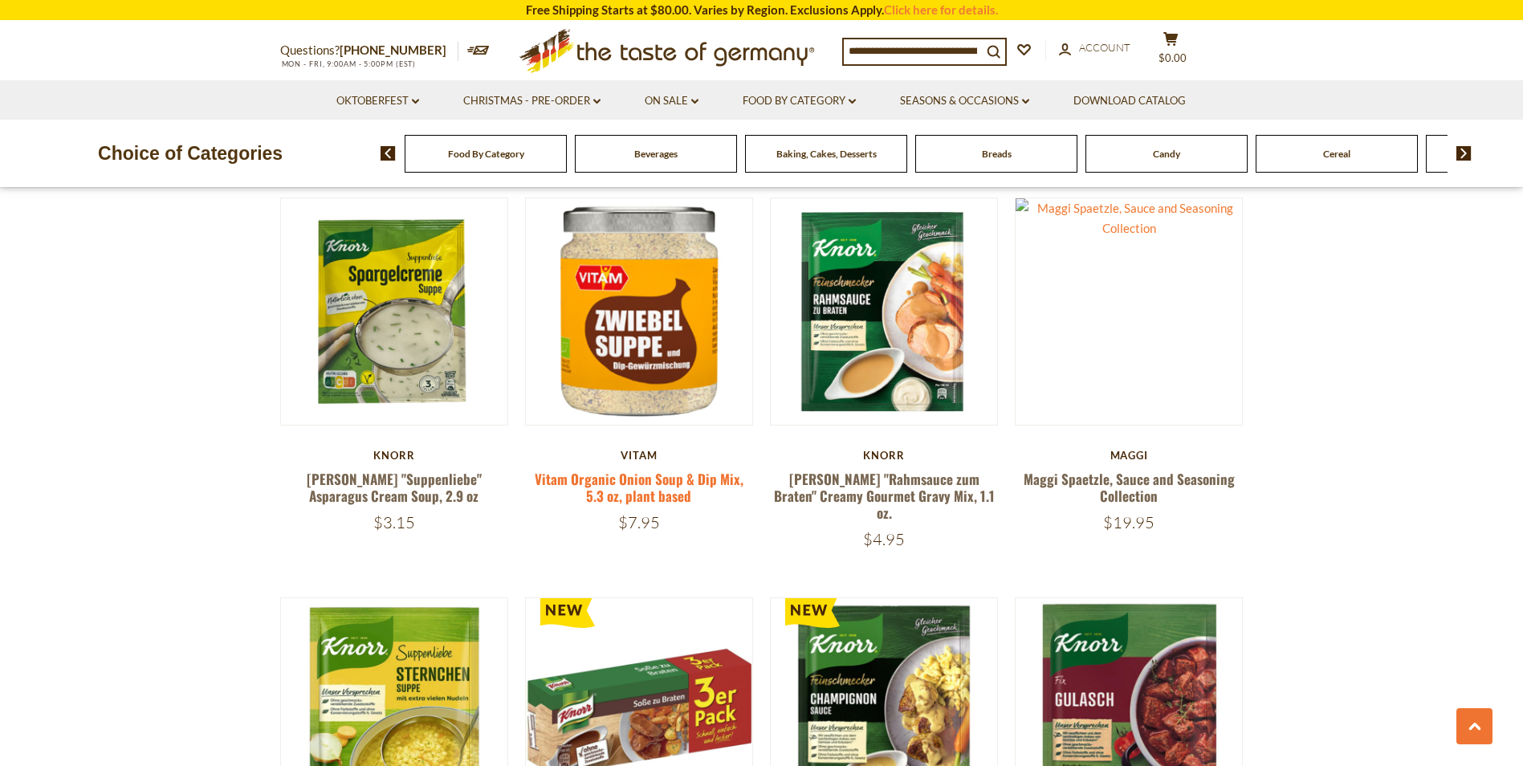
click at [632, 469] on link "Vitam Organic Onion Soup & Dip Mix, 5.3 oz, plant based" at bounding box center [639, 487] width 209 height 37
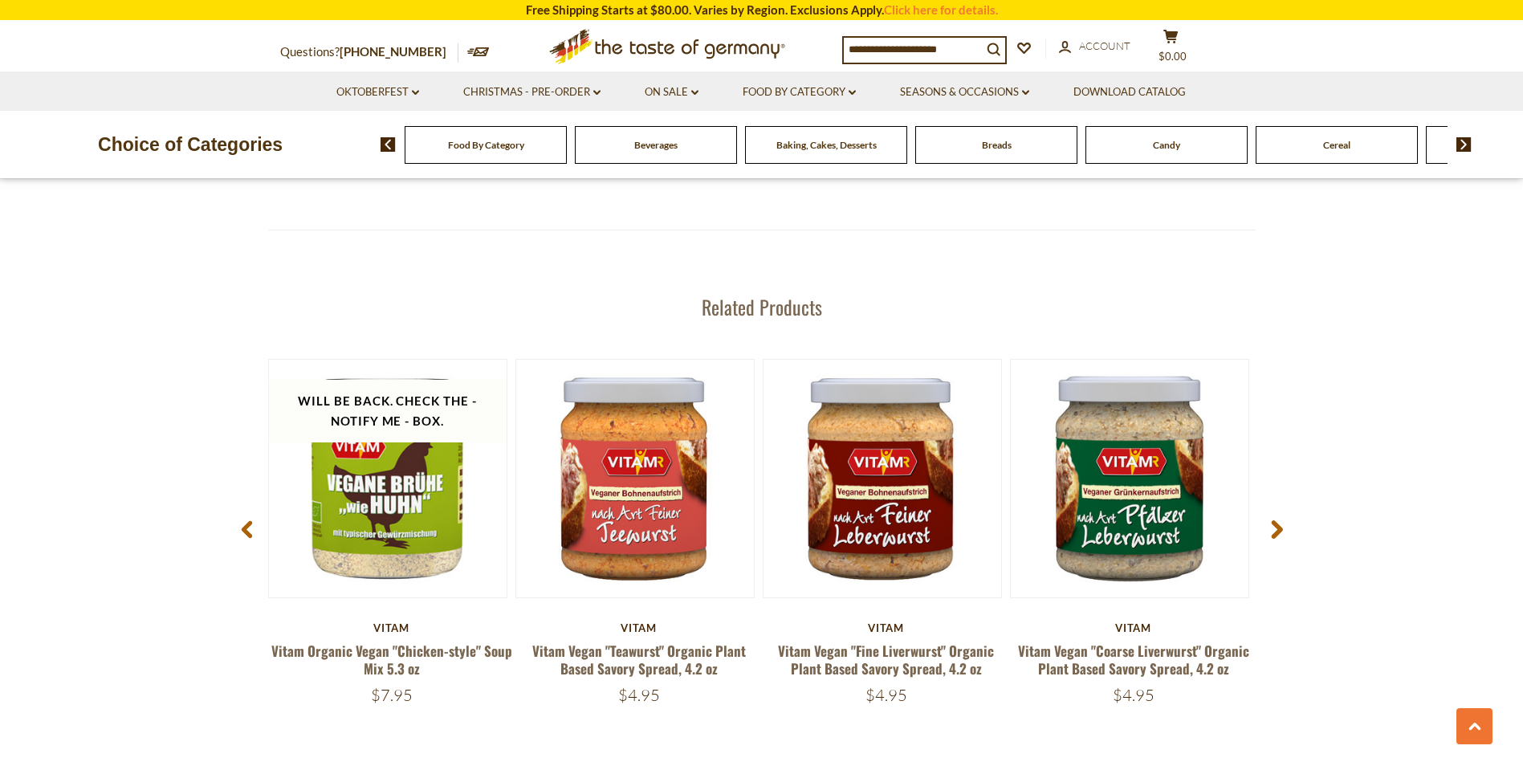
scroll to position [1968, 0]
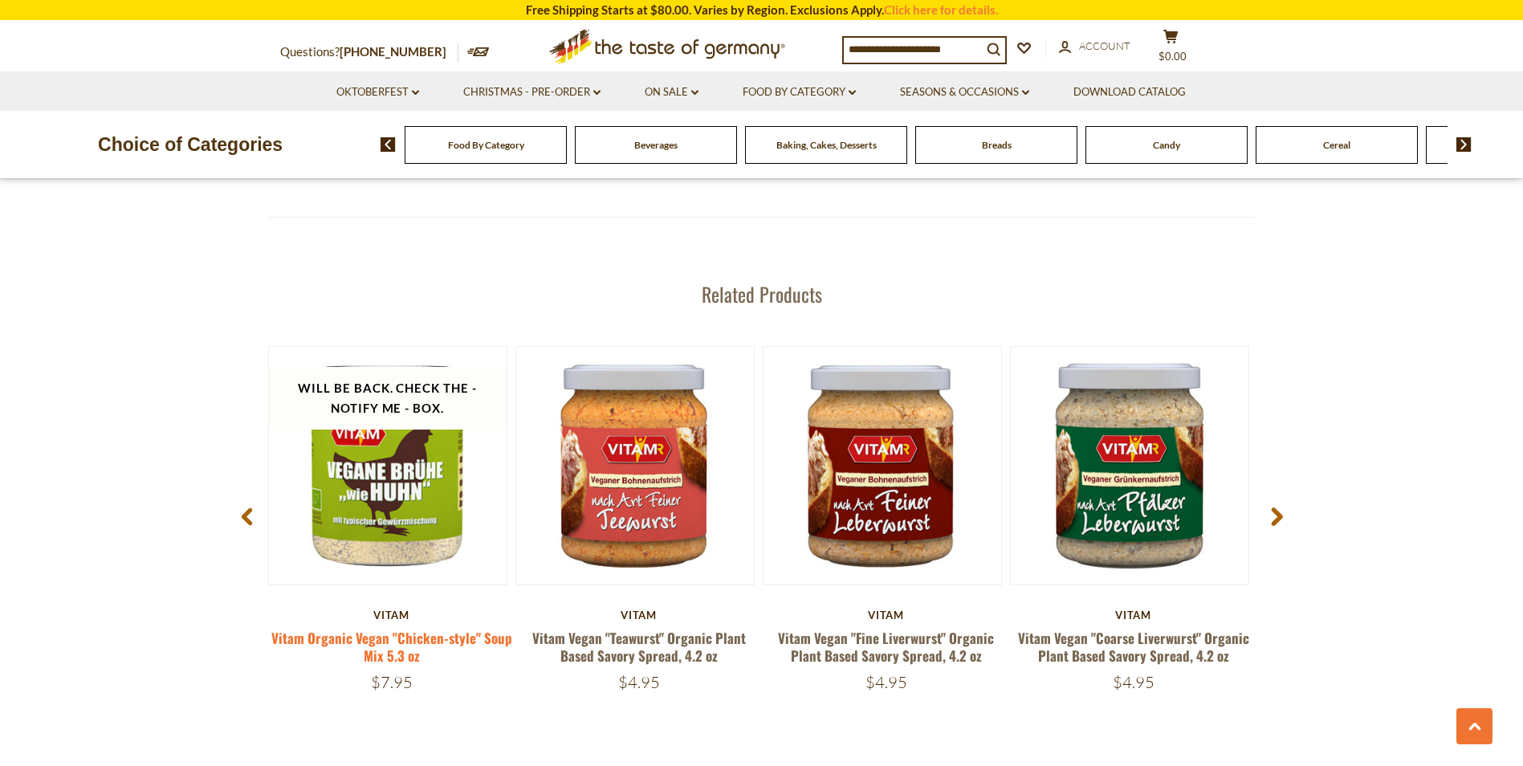
click at [458, 635] on link "Vitam Organic Vegan "Chicken-style" Soup Mix 5.3 oz" at bounding box center [391, 646] width 241 height 37
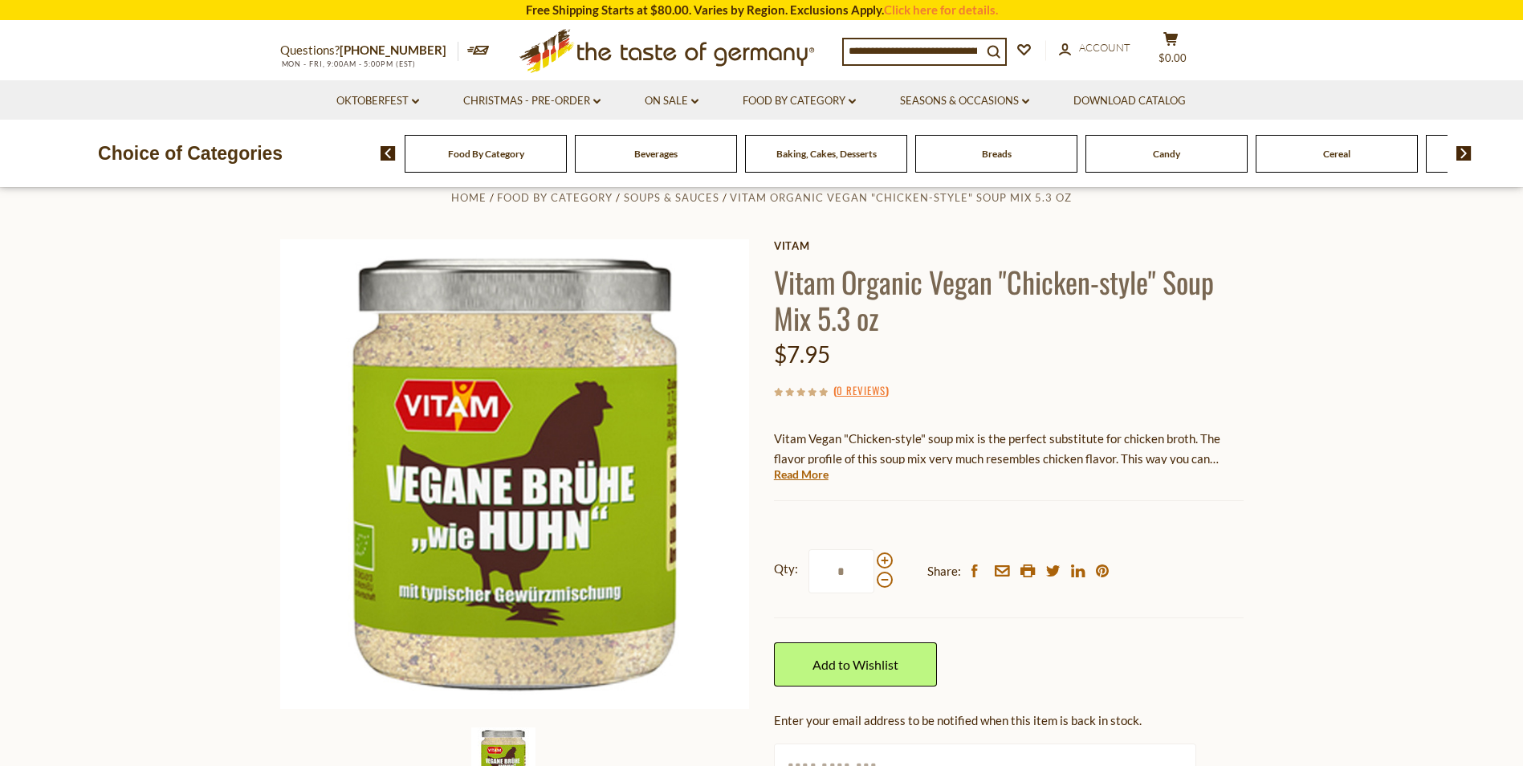
scroll to position [37, 0]
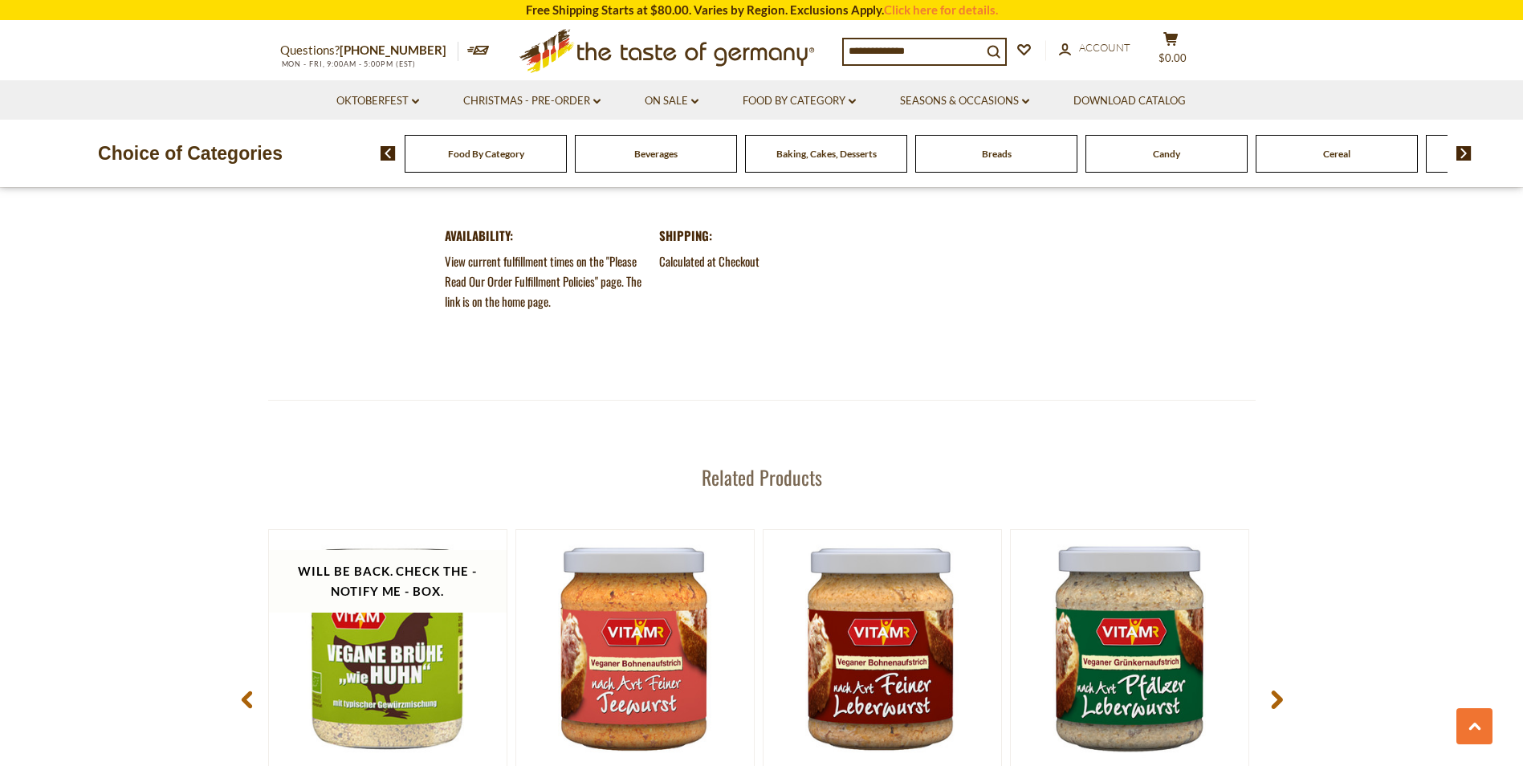
scroll to position [1968, 0]
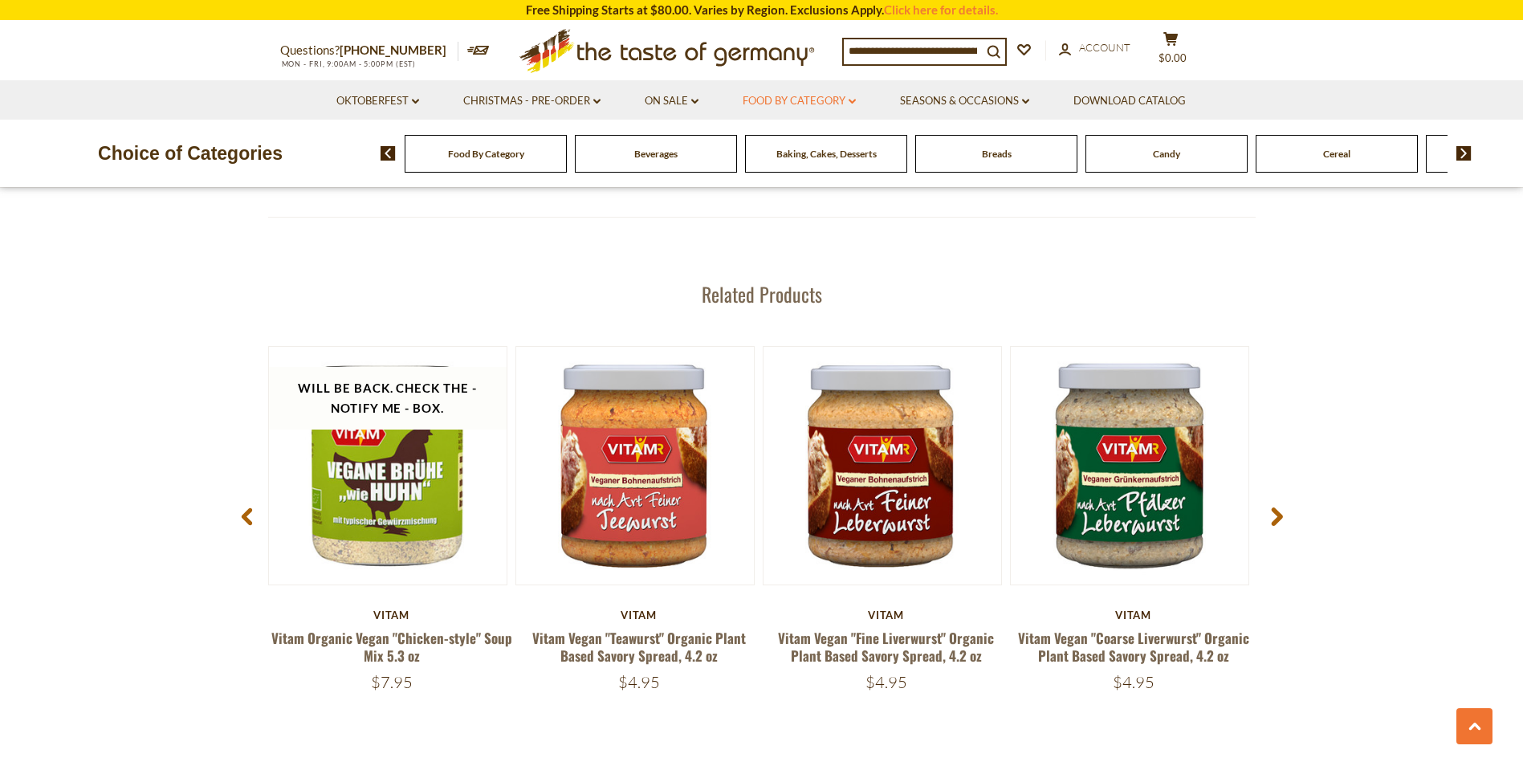
click at [851, 100] on icon "dropdown_arrow" at bounding box center [851, 102] width 7 height 6
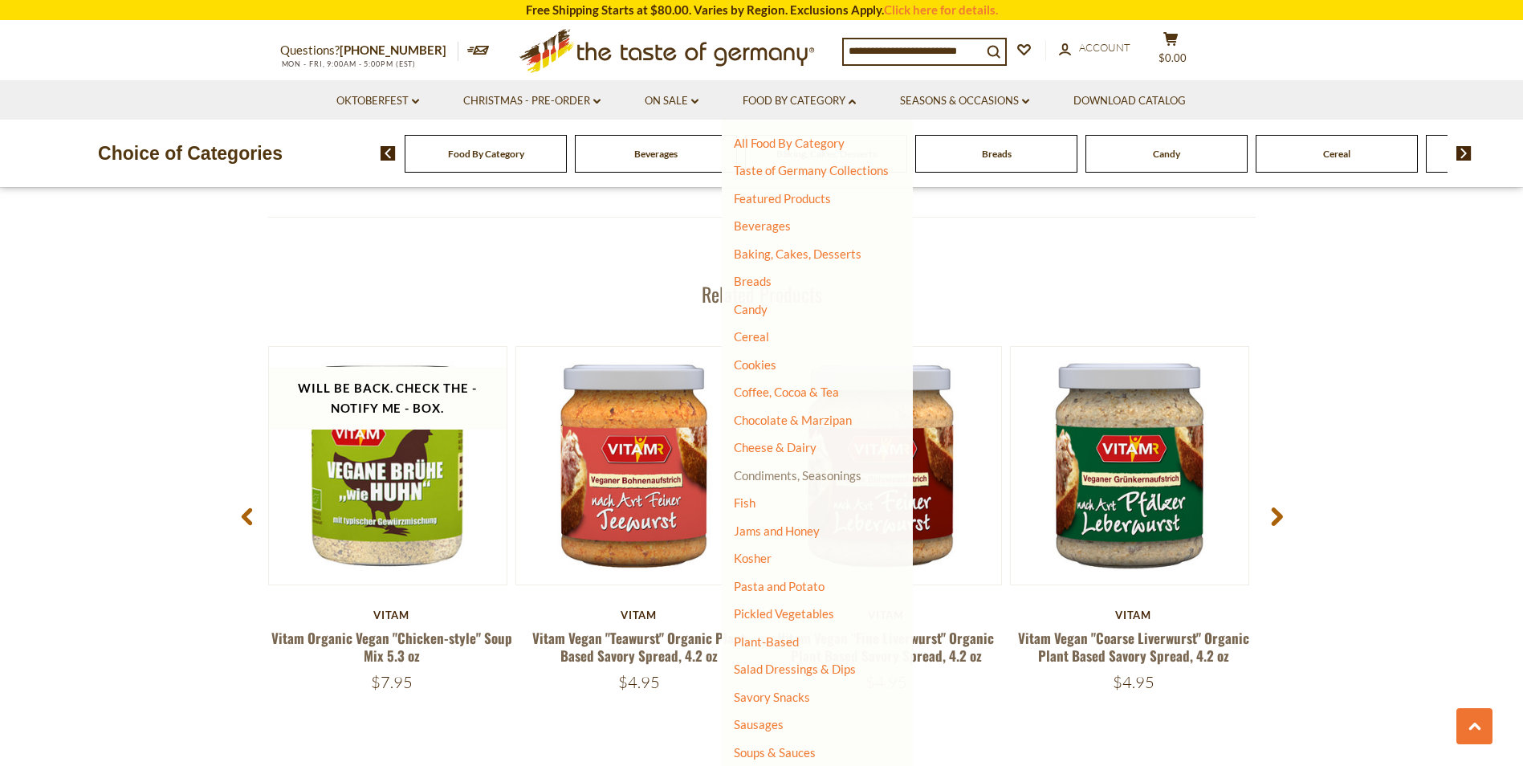
click at [759, 474] on link "Condiments, Seasonings" at bounding box center [798, 475] width 128 height 14
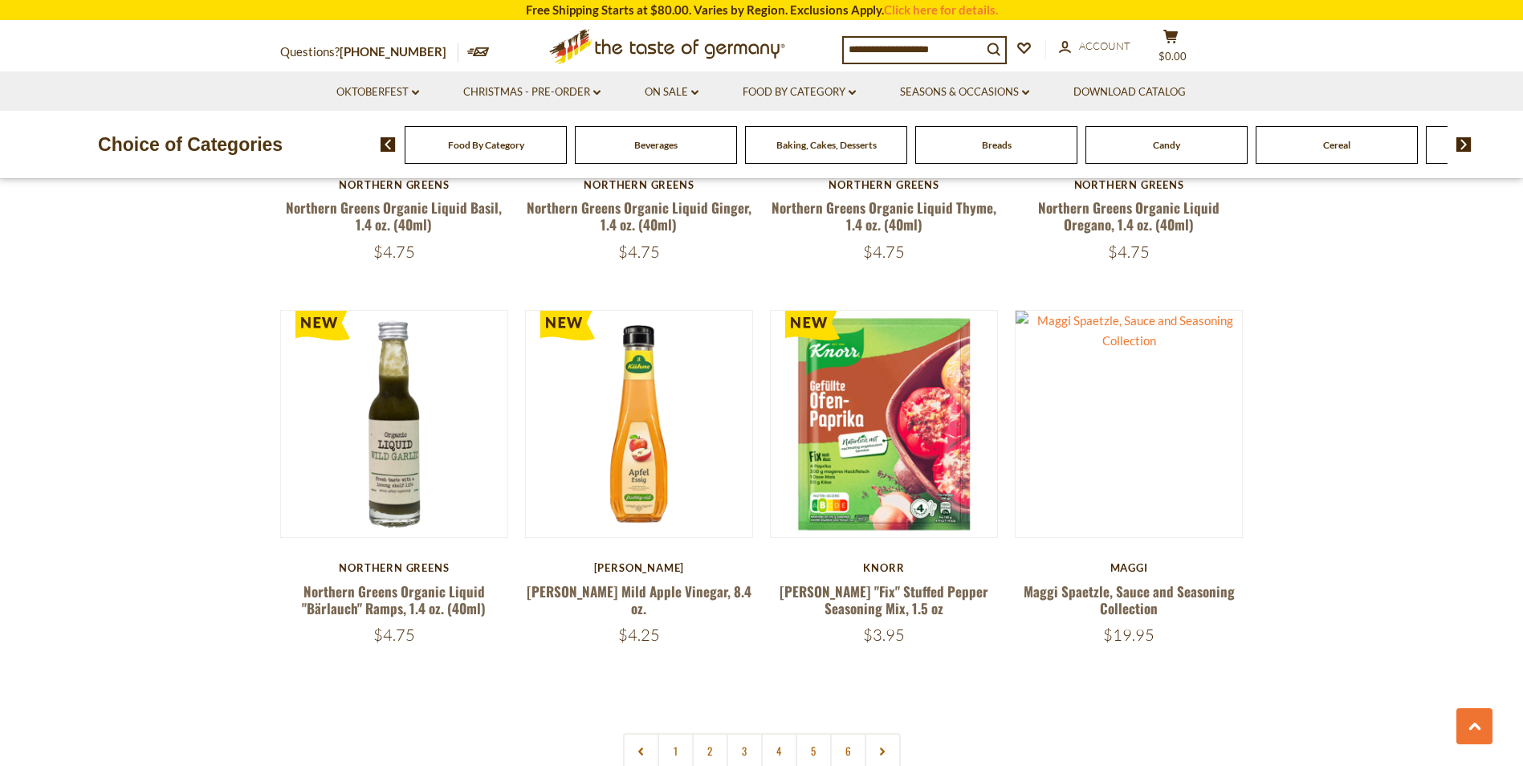
scroll to position [3661, 0]
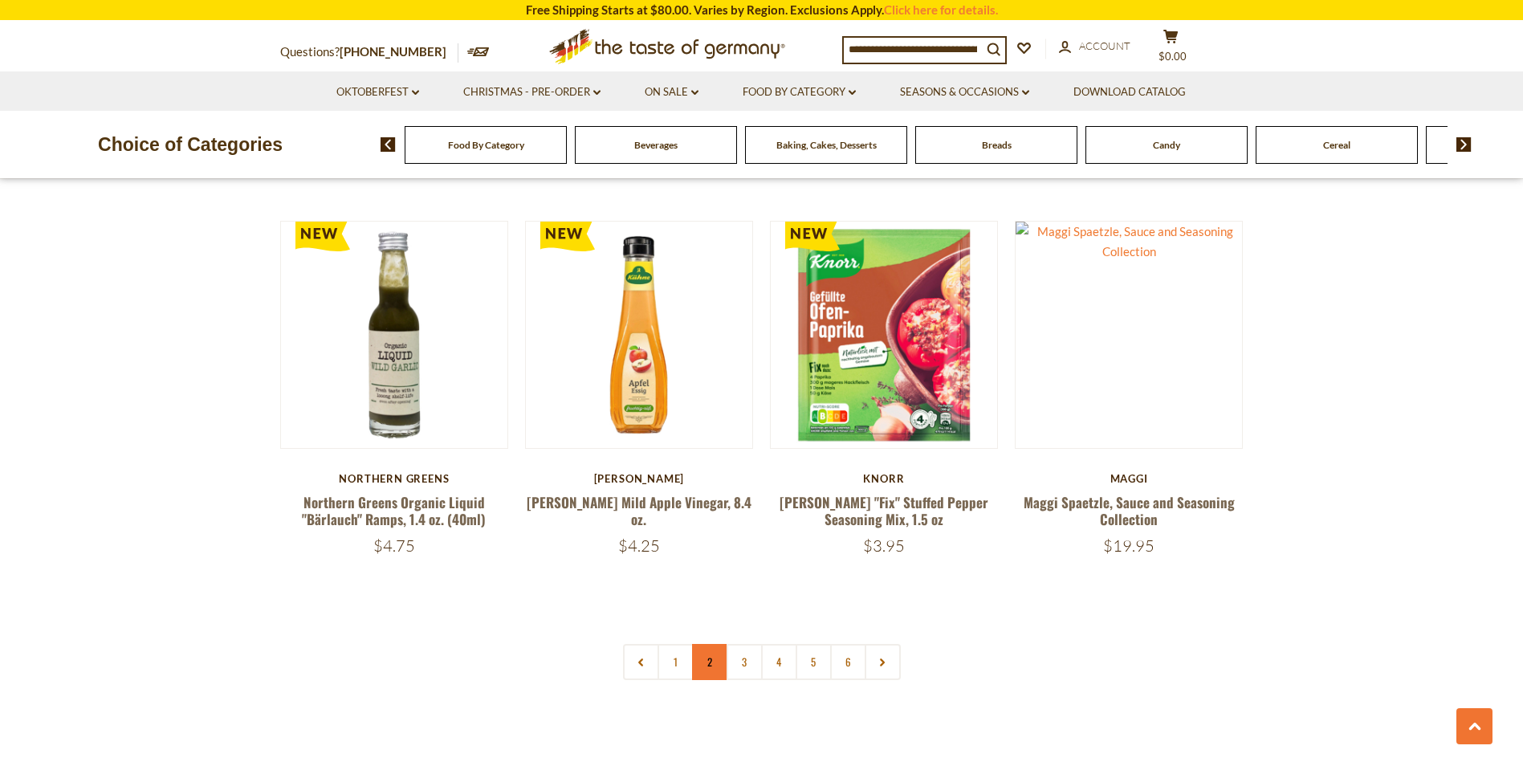
click at [704, 644] on link "2" at bounding box center [710, 662] width 36 height 36
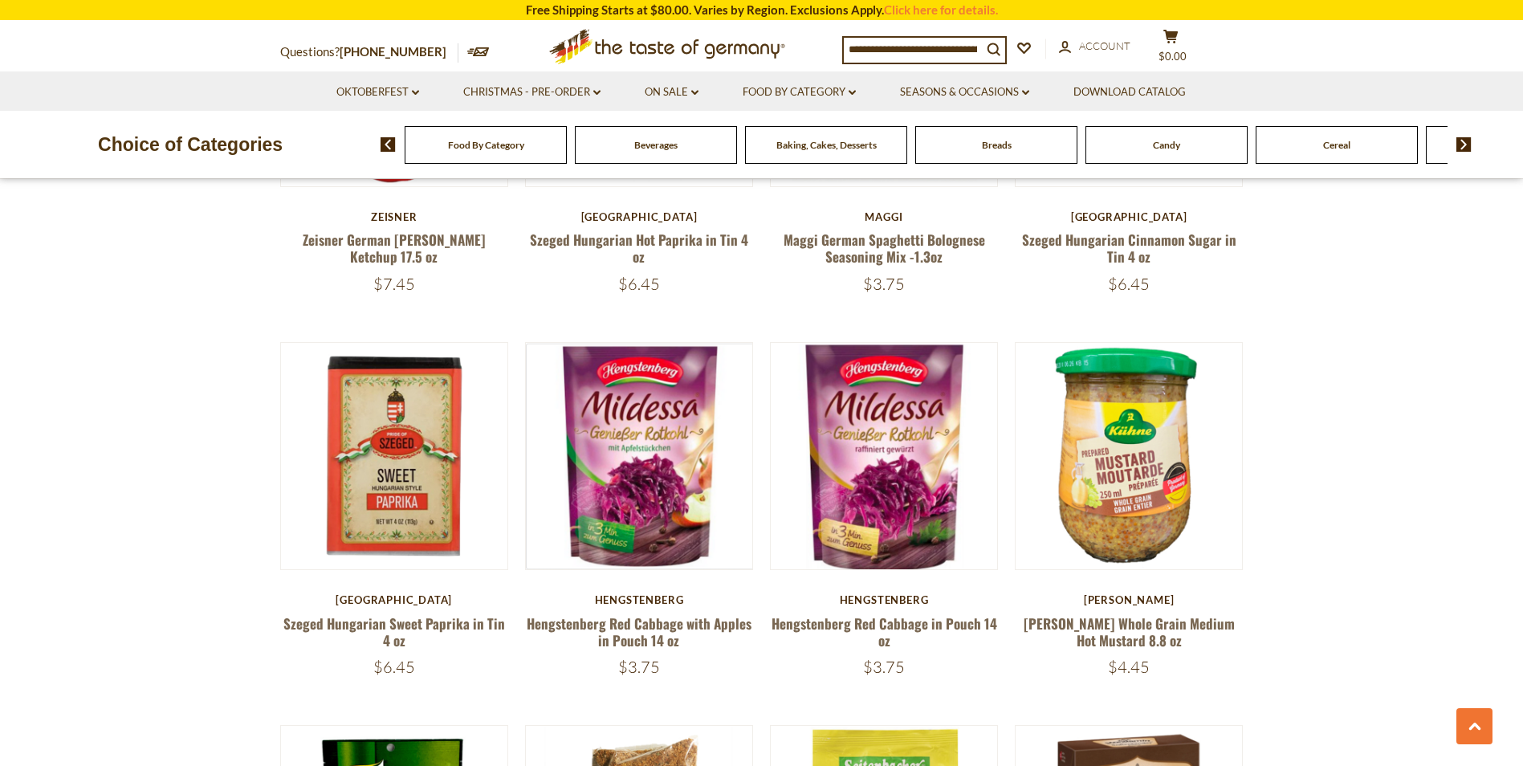
scroll to position [3162, 0]
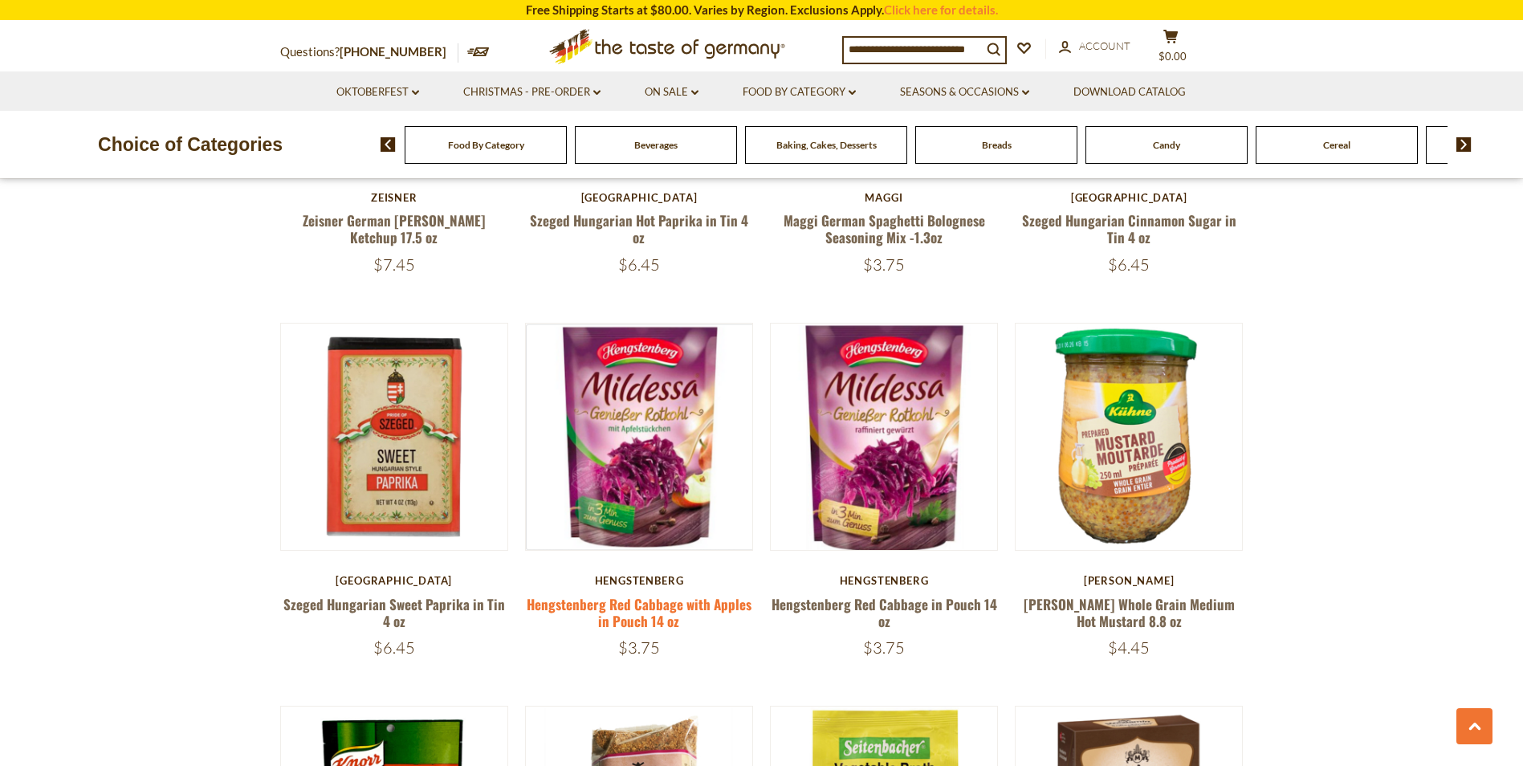
click at [579, 594] on link "Hengstenberg Red Cabbage with Apples in Pouch 14 oz" at bounding box center [639, 612] width 225 height 37
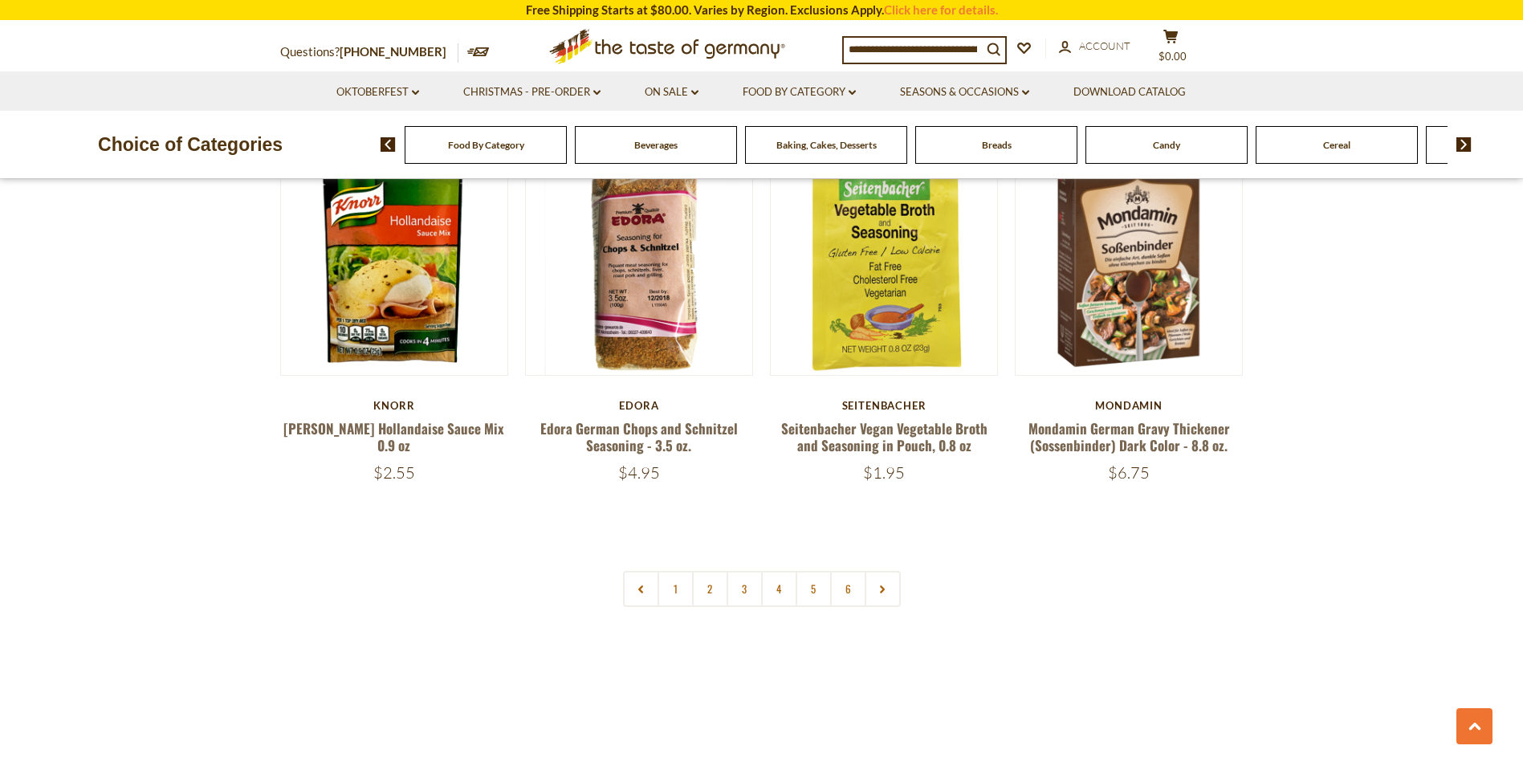
scroll to position [3745, 0]
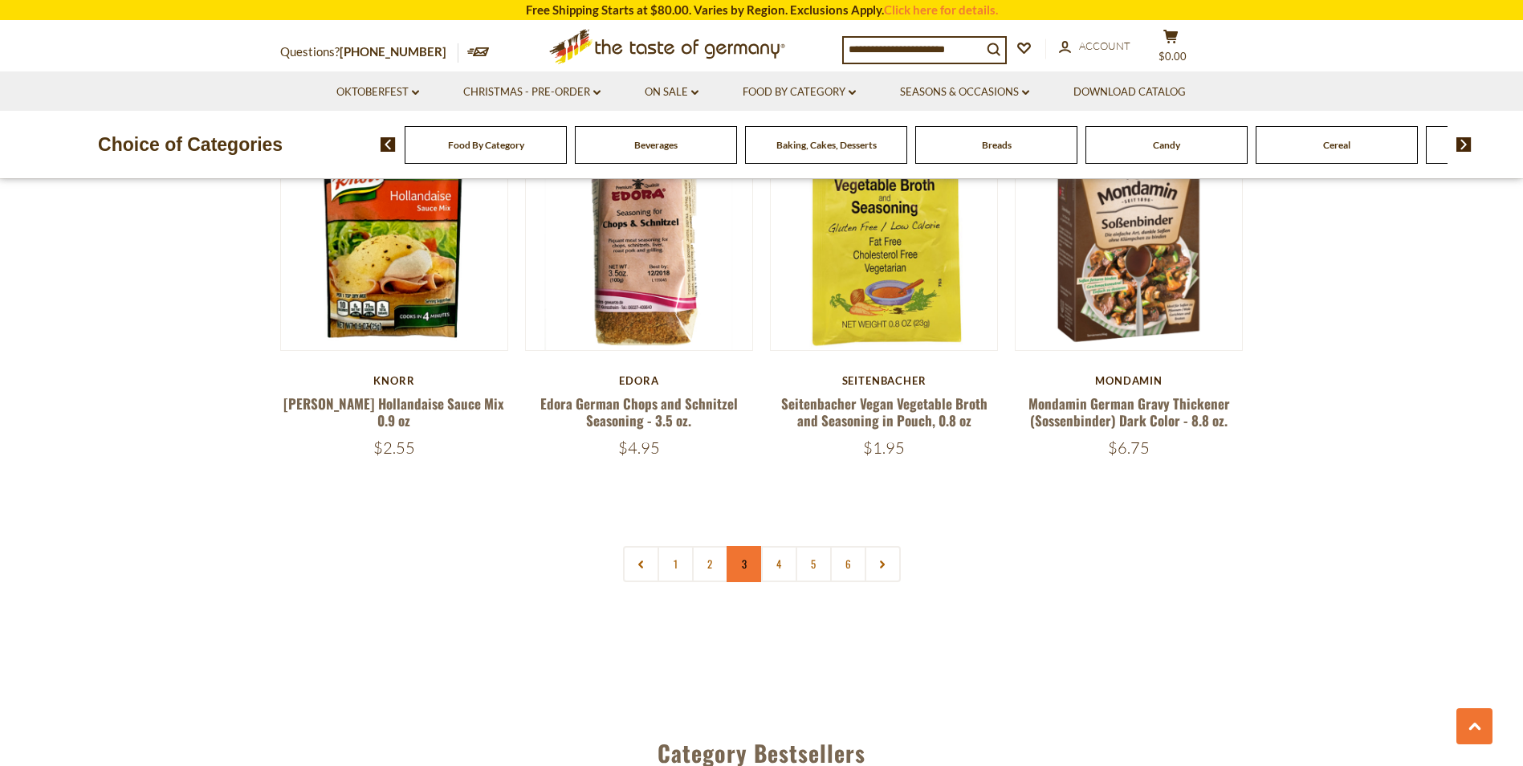
click at [747, 546] on link "3" at bounding box center [744, 564] width 36 height 36
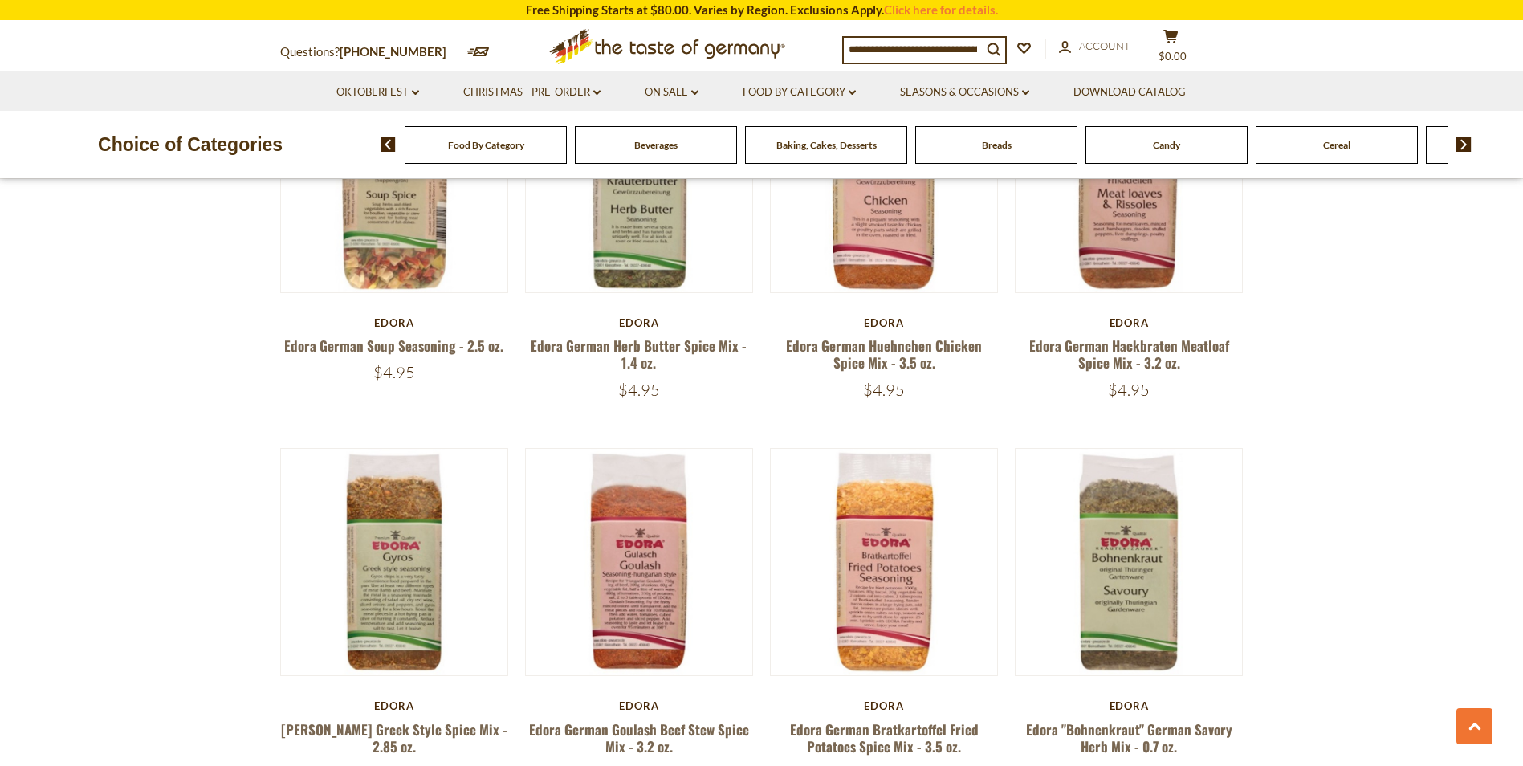
scroll to position [1489, 0]
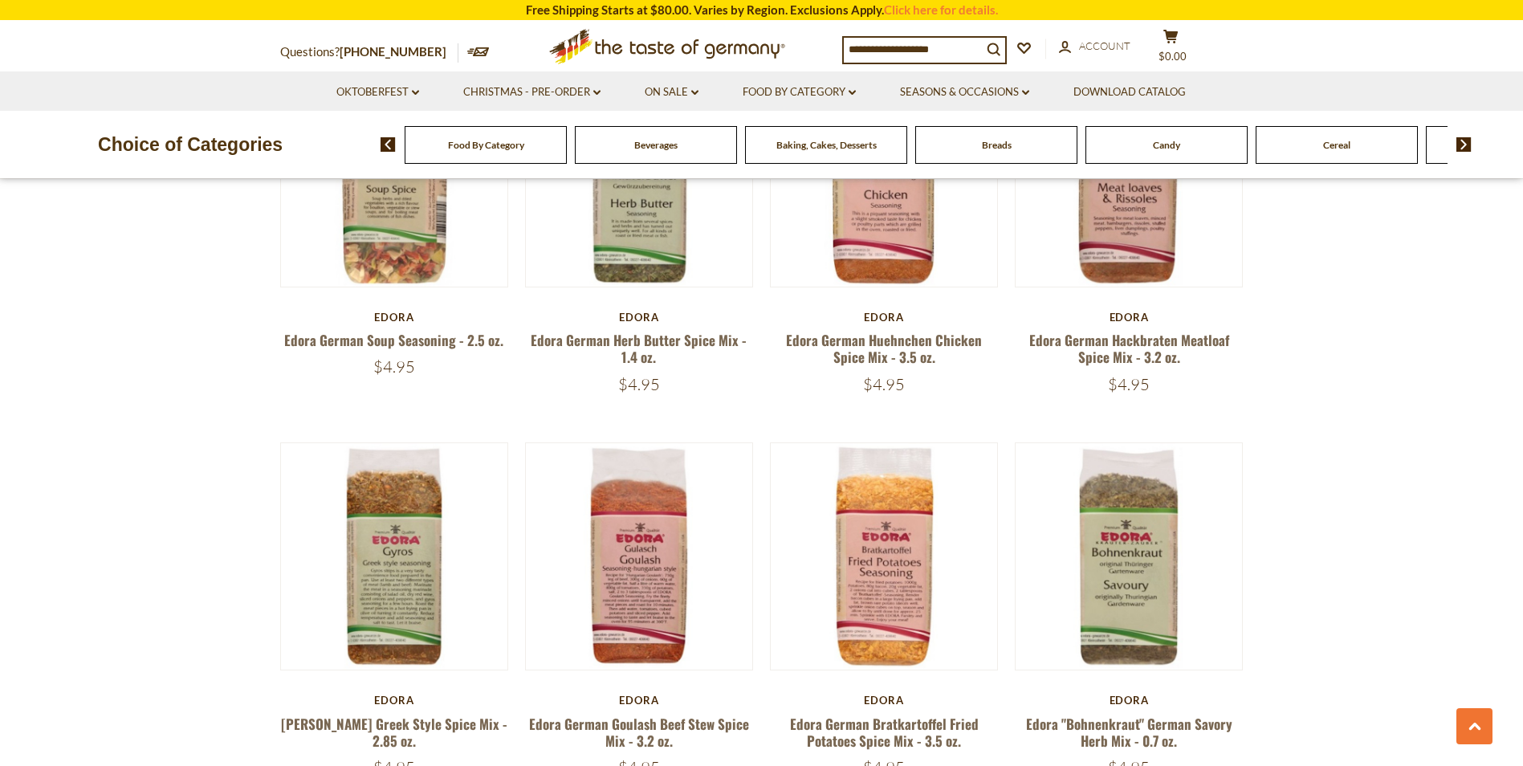
click at [718, 693] on div "Edora" at bounding box center [639, 699] width 229 height 13
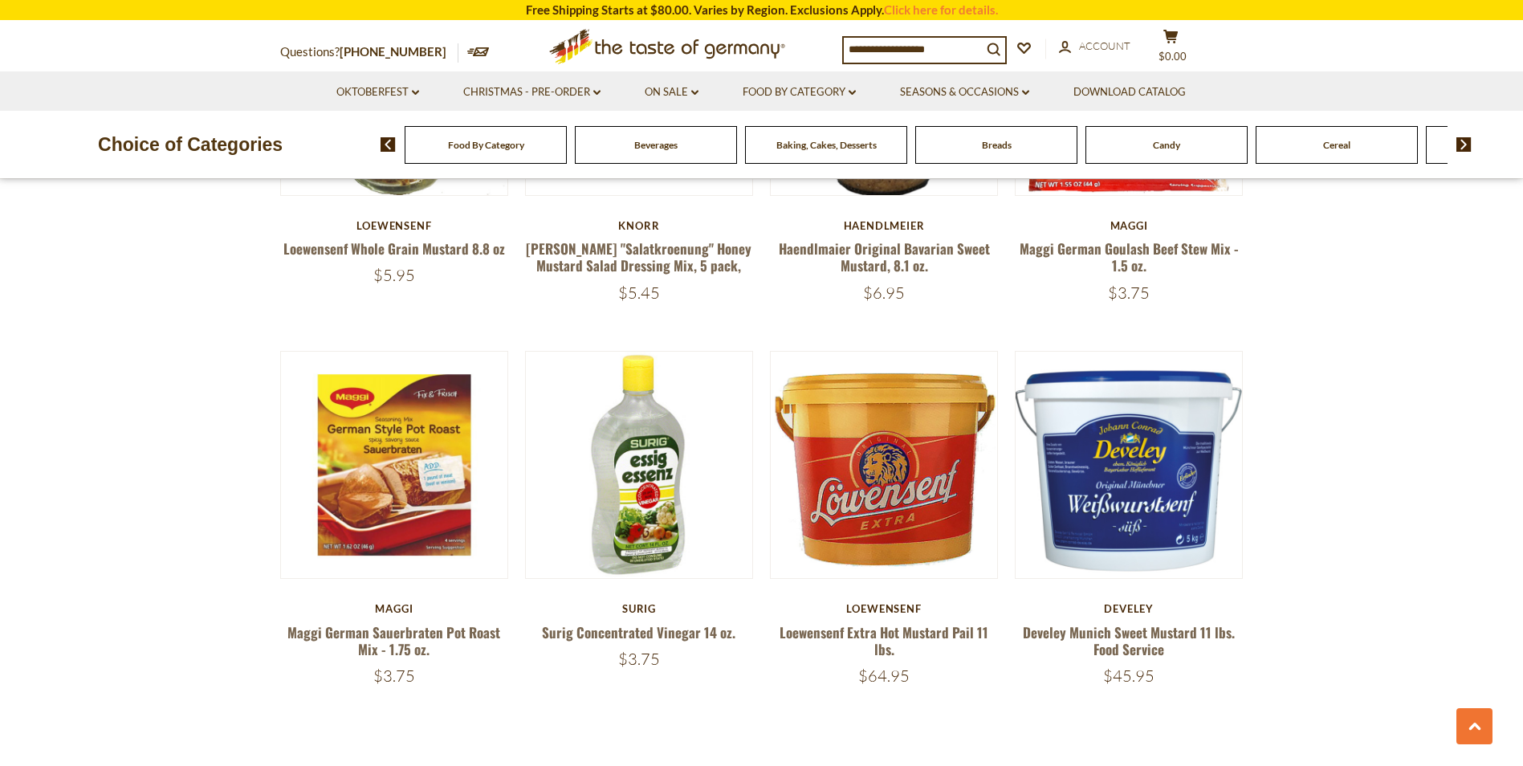
scroll to position [3575, 0]
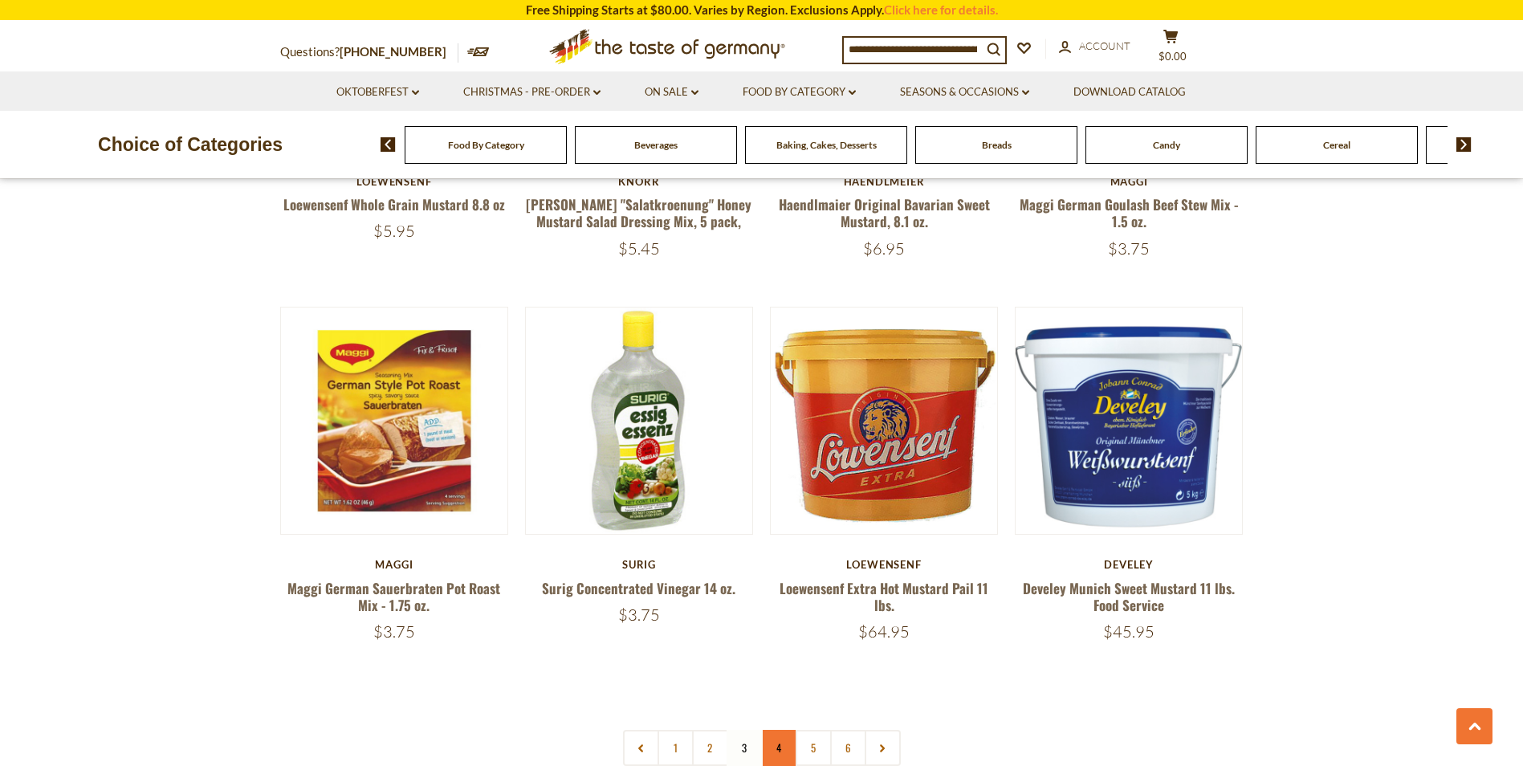
click at [775, 730] on link "4" at bounding box center [779, 748] width 36 height 36
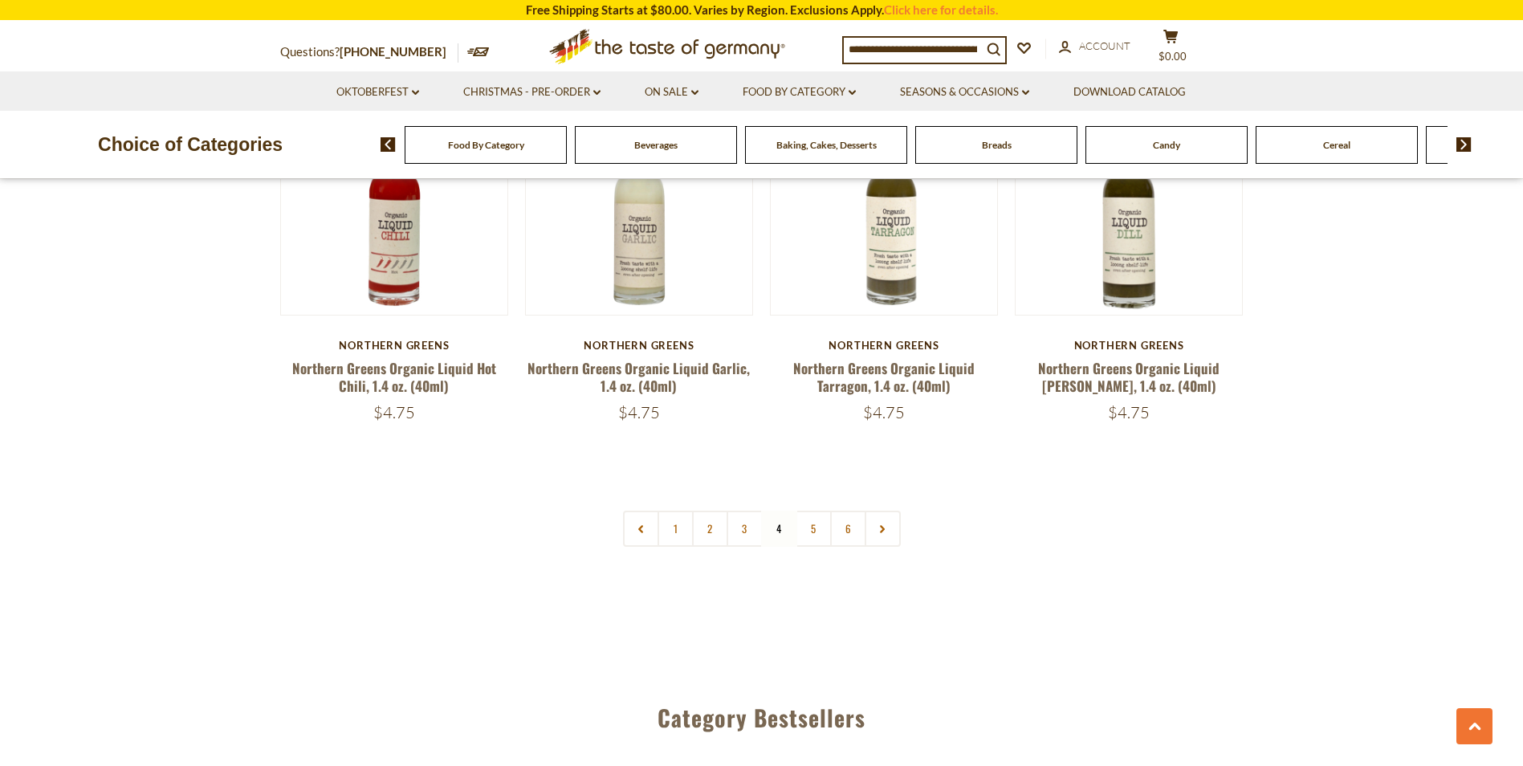
scroll to position [3979, 0]
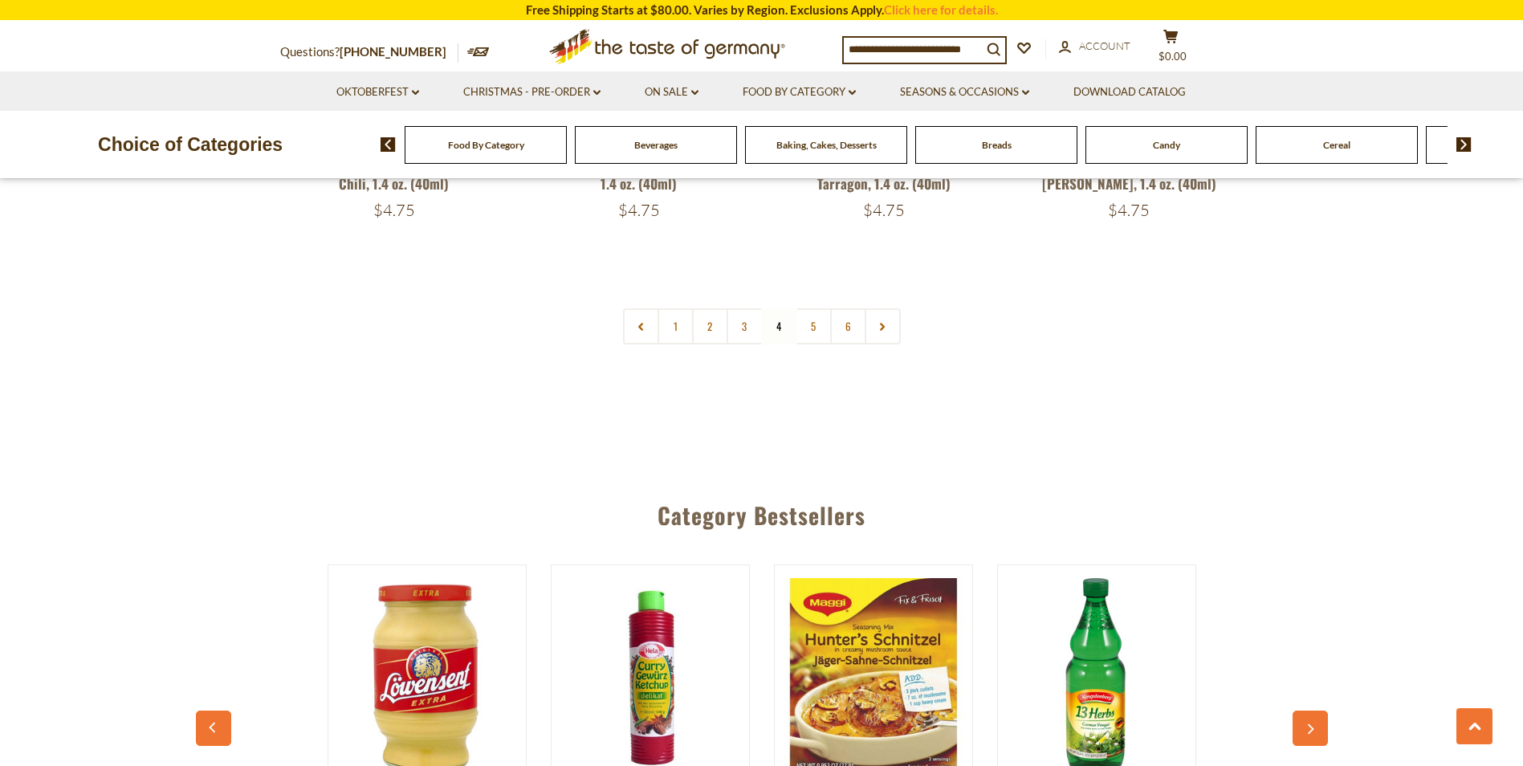
click at [779, 308] on nav "1 2 3 4 5 6" at bounding box center [762, 326] width 278 height 36
click at [778, 308] on nav "1 2 3 4 5 6" at bounding box center [762, 326] width 278 height 36
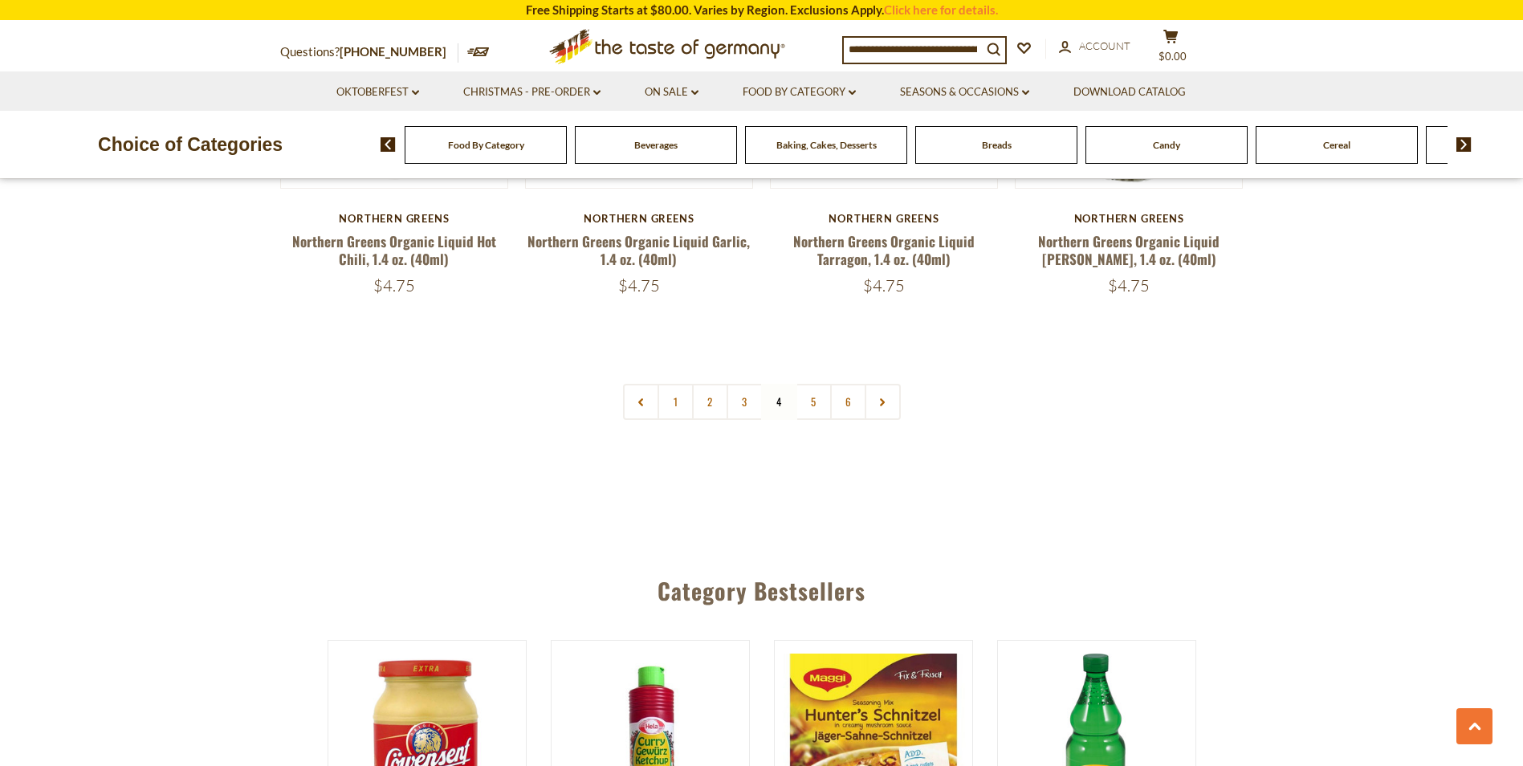
scroll to position [3834, 0]
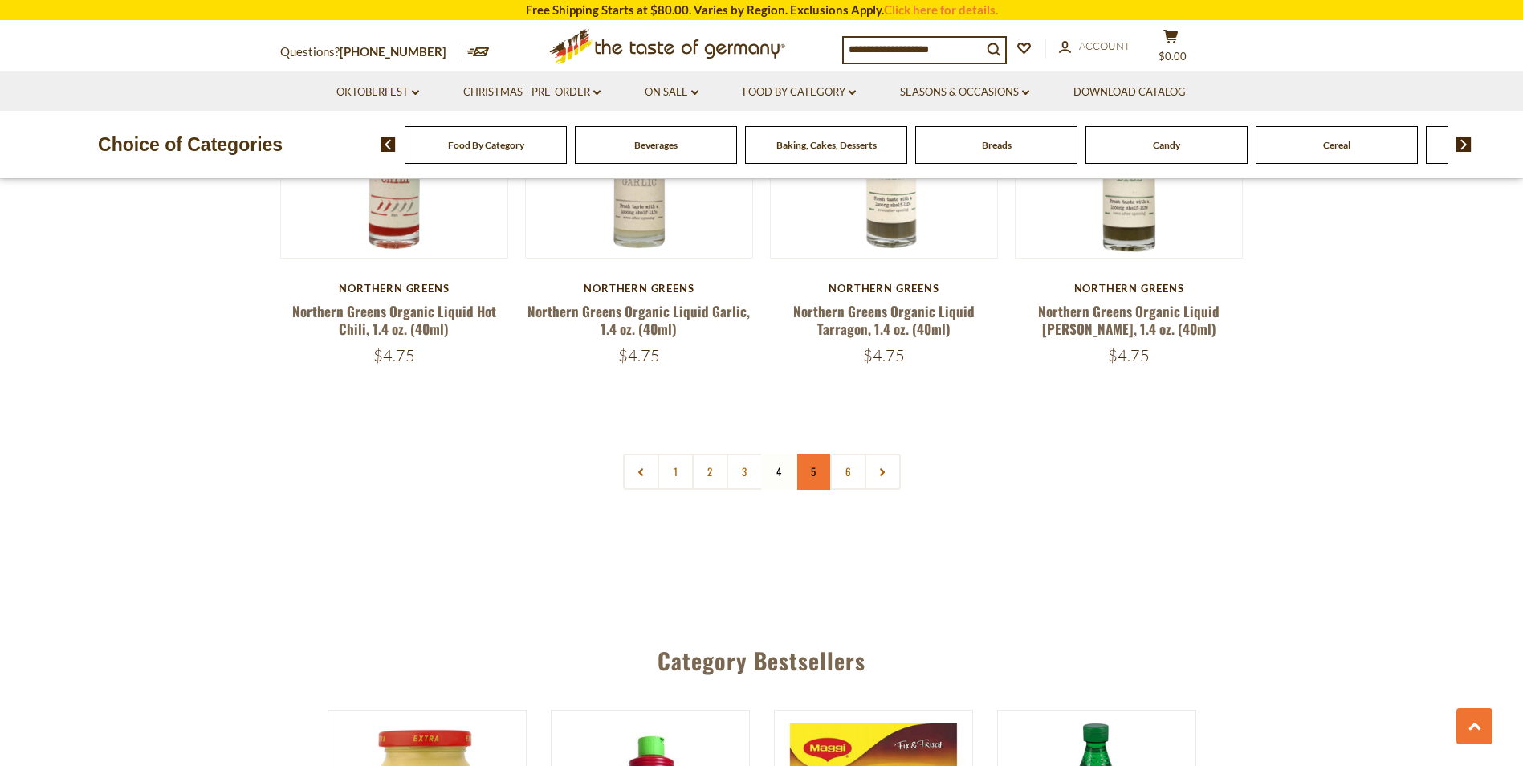
click at [812, 453] on link "5" at bounding box center [813, 471] width 36 height 36
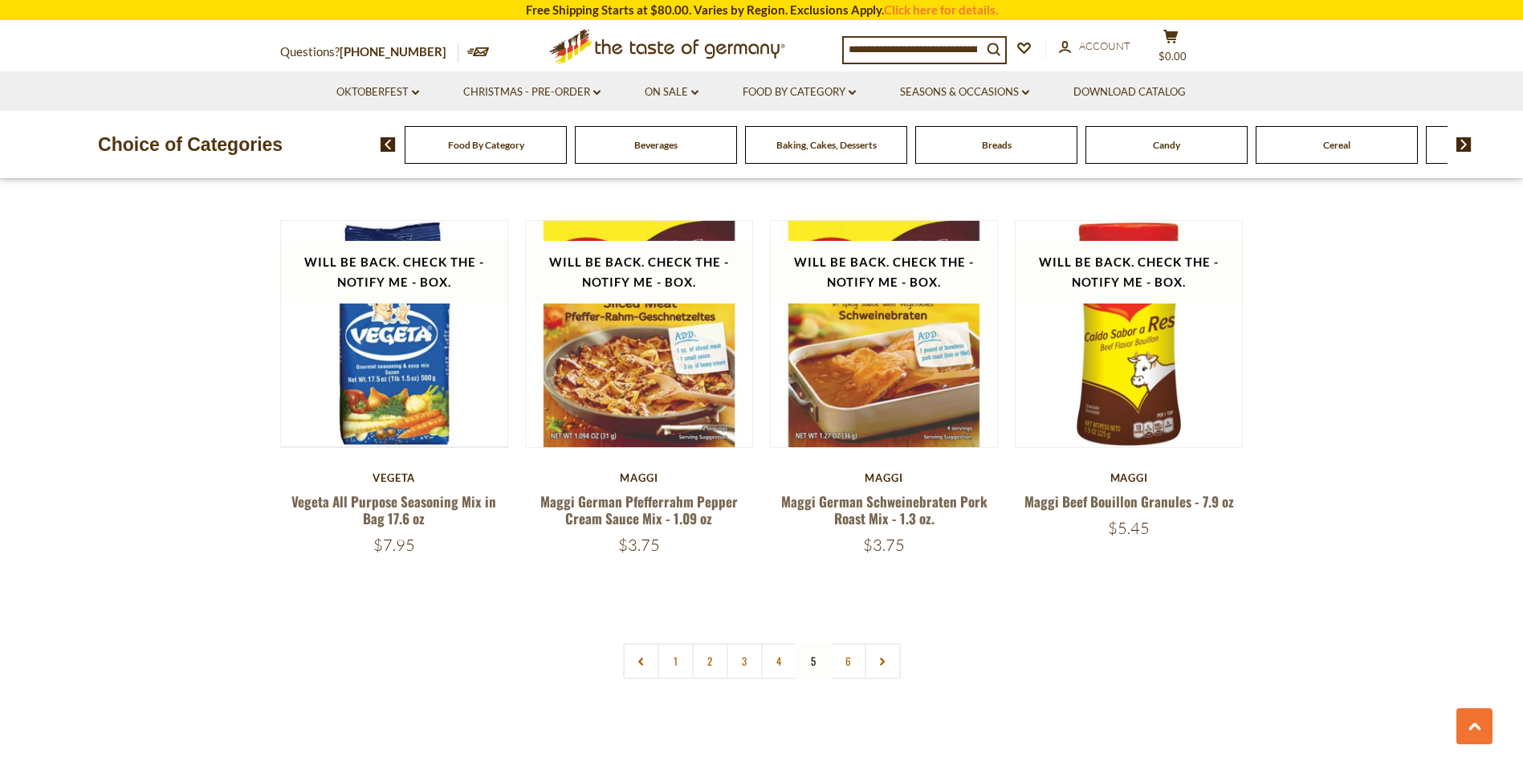
scroll to position [3688, 0]
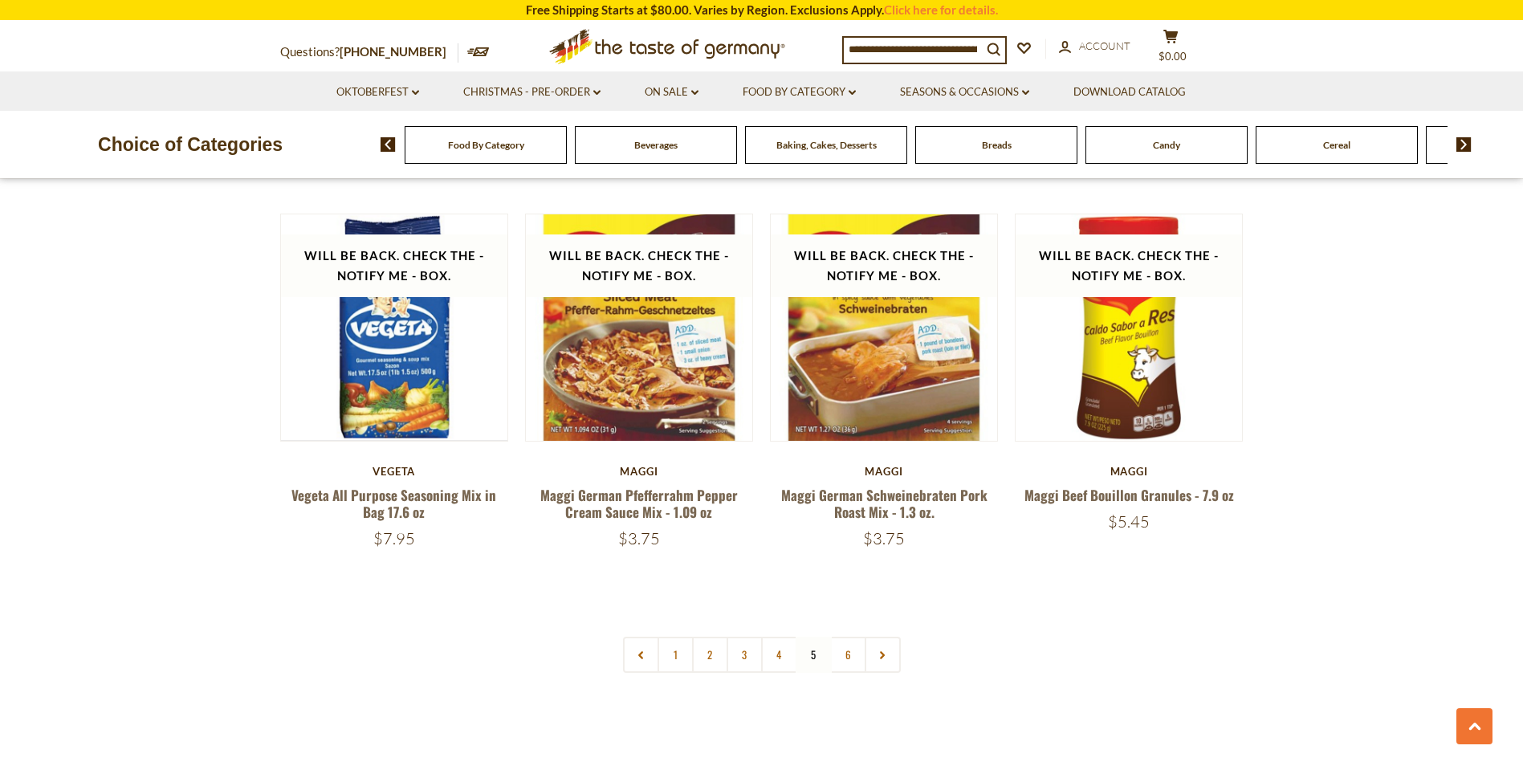
click at [811, 636] on nav "1 2 3 4 5 6" at bounding box center [762, 654] width 278 height 36
click at [844, 636] on link "6" at bounding box center [848, 654] width 36 height 36
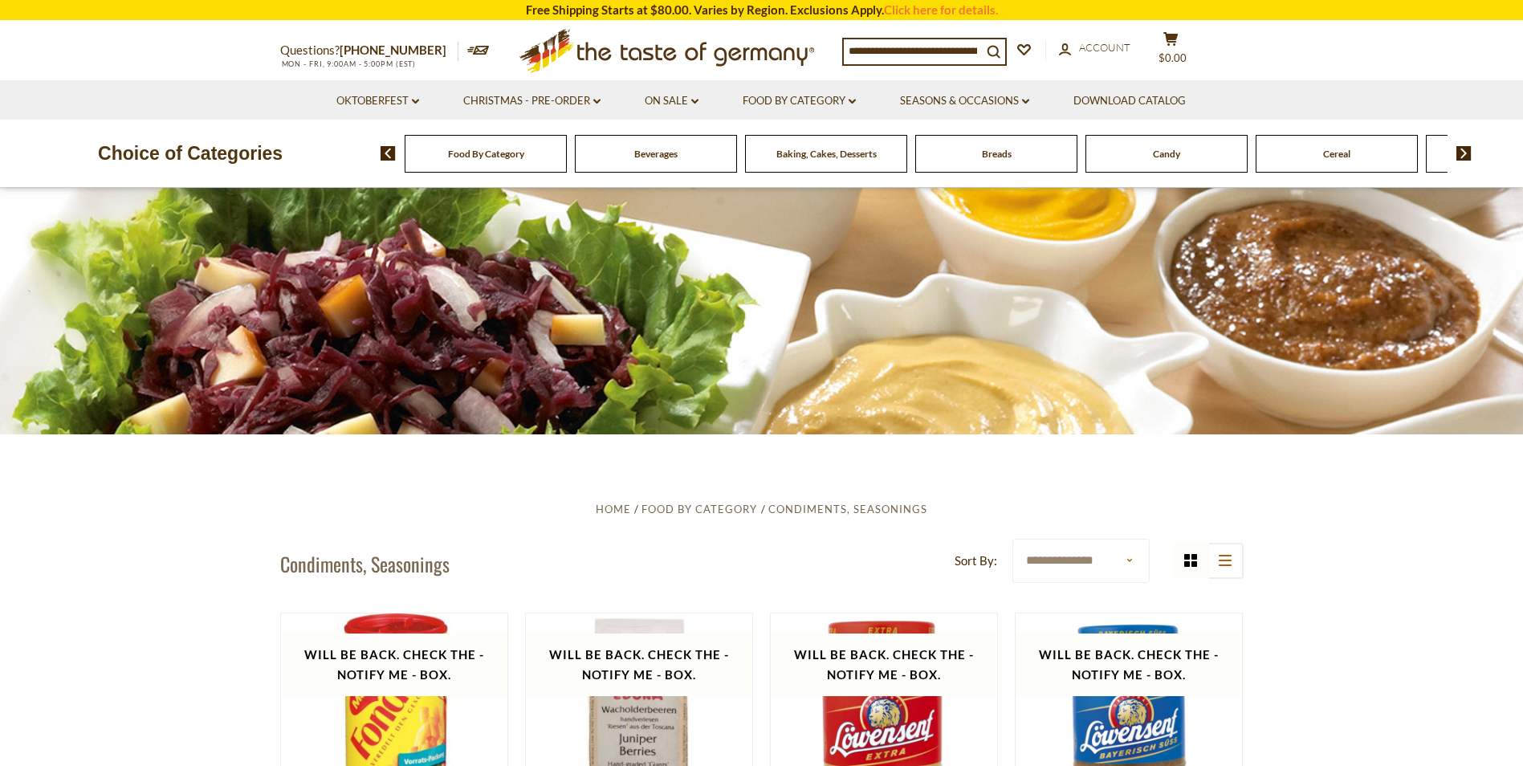
scroll to position [0, 0]
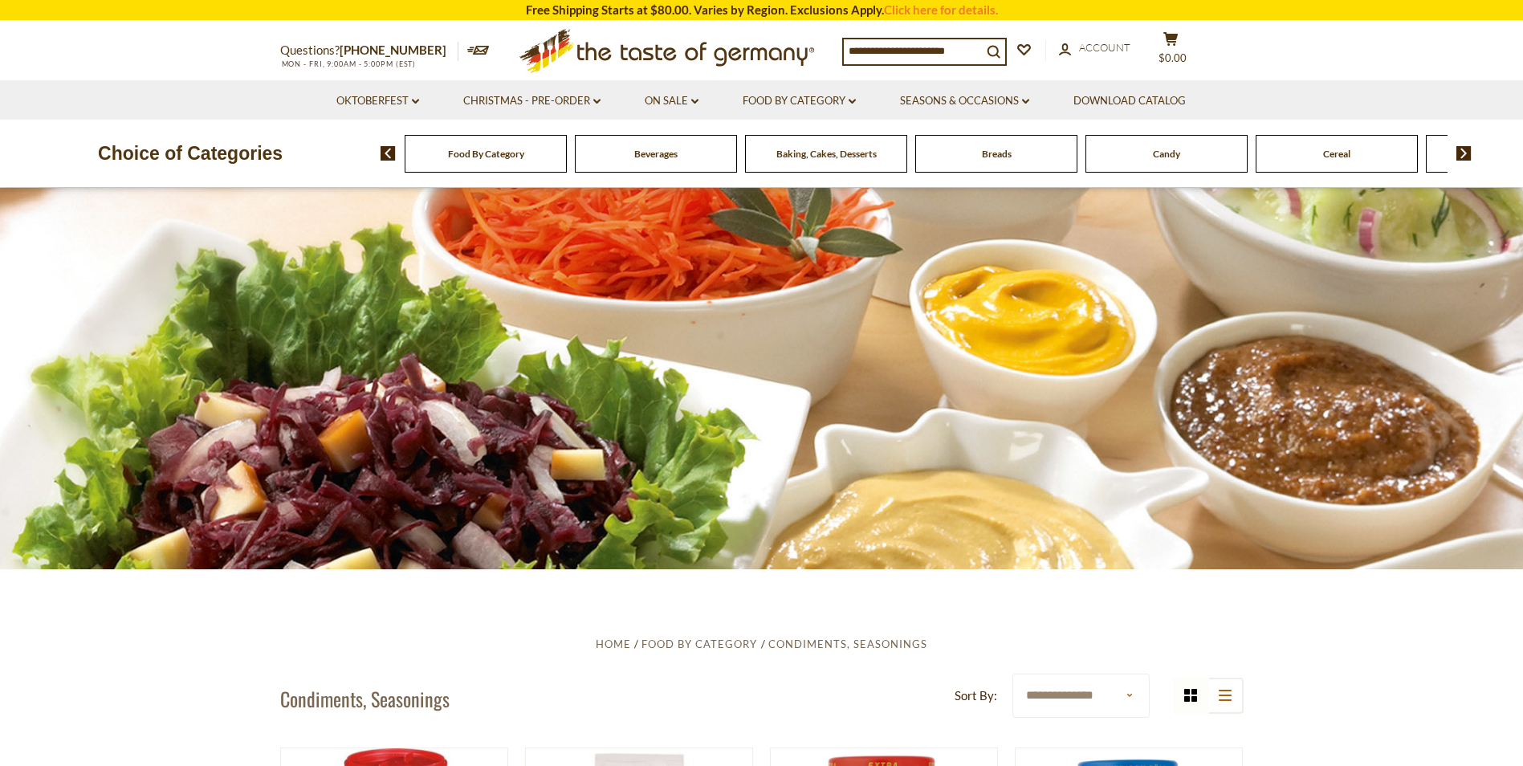
click at [567, 161] on div "Beverages" at bounding box center [486, 154] width 162 height 38
click at [567, 165] on div "Breads" at bounding box center [486, 154] width 162 height 38
click at [567, 163] on div "Candy" at bounding box center [486, 154] width 162 height 38
click at [567, 157] on div "Cereal" at bounding box center [486, 154] width 162 height 38
click at [852, 100] on icon at bounding box center [851, 101] width 7 height 5
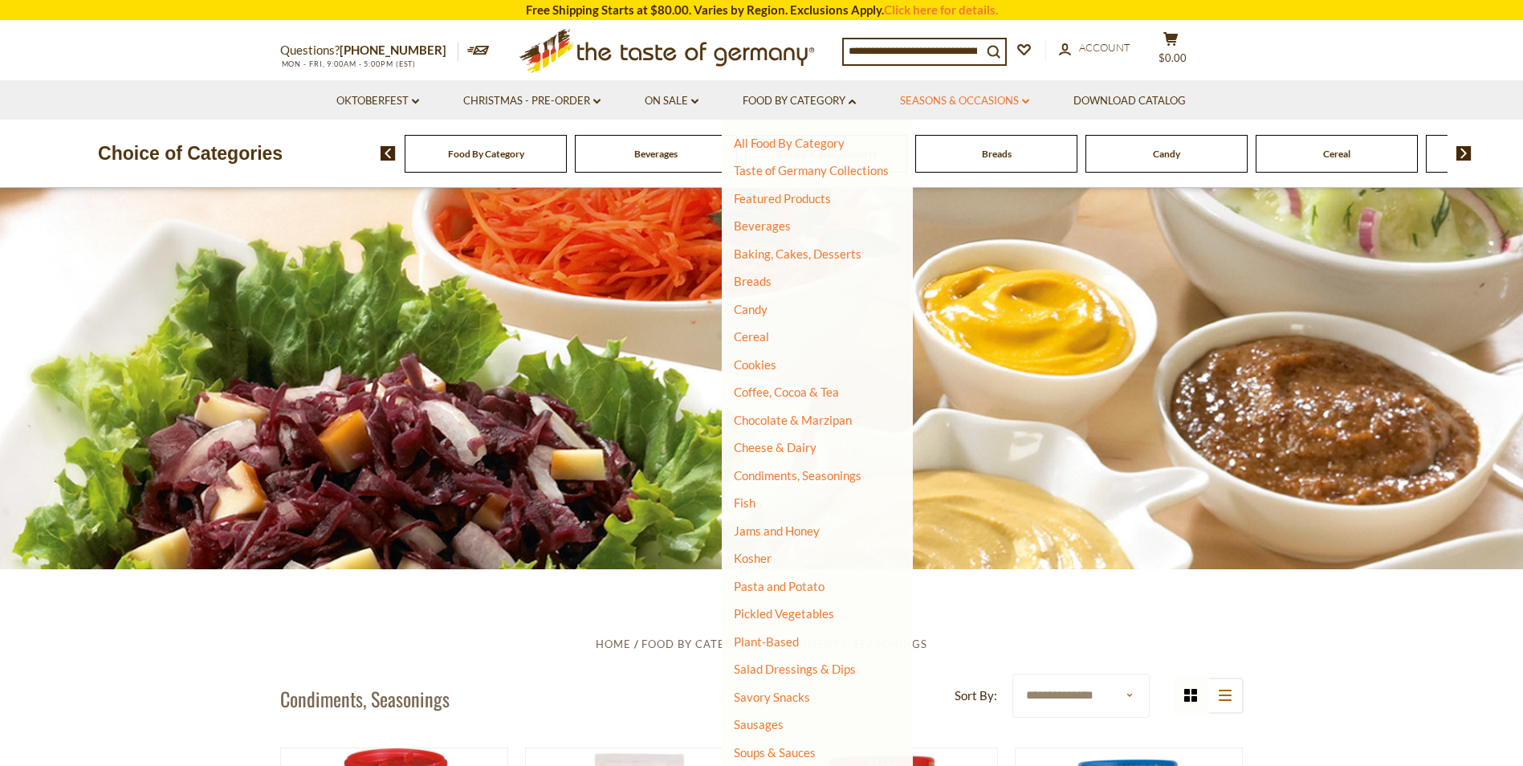
click at [972, 100] on link "Seasons & Occasions dropdown_arrow" at bounding box center [964, 101] width 129 height 18
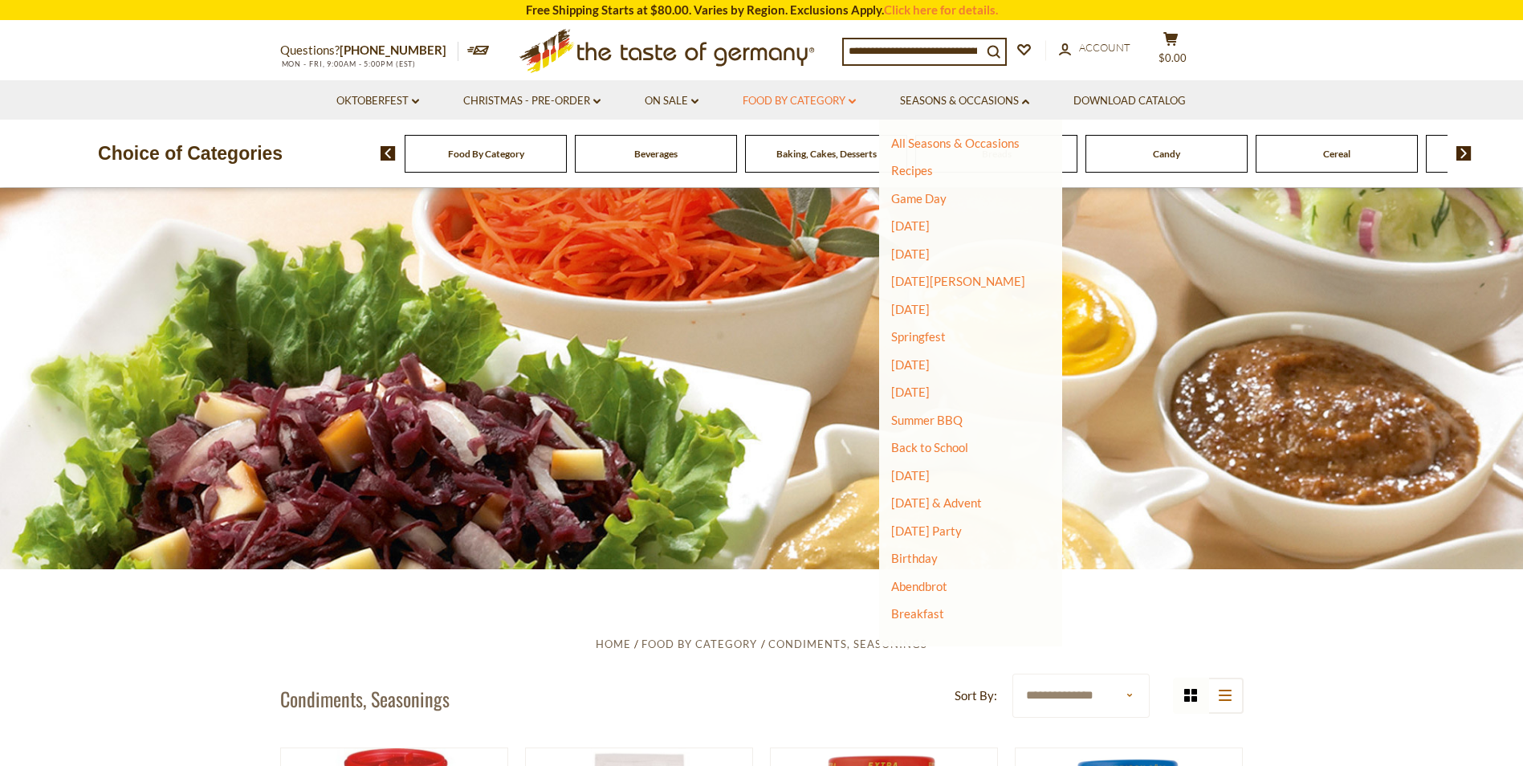
click at [844, 97] on link "Food By Category dropdown_arrow" at bounding box center [798, 101] width 113 height 18
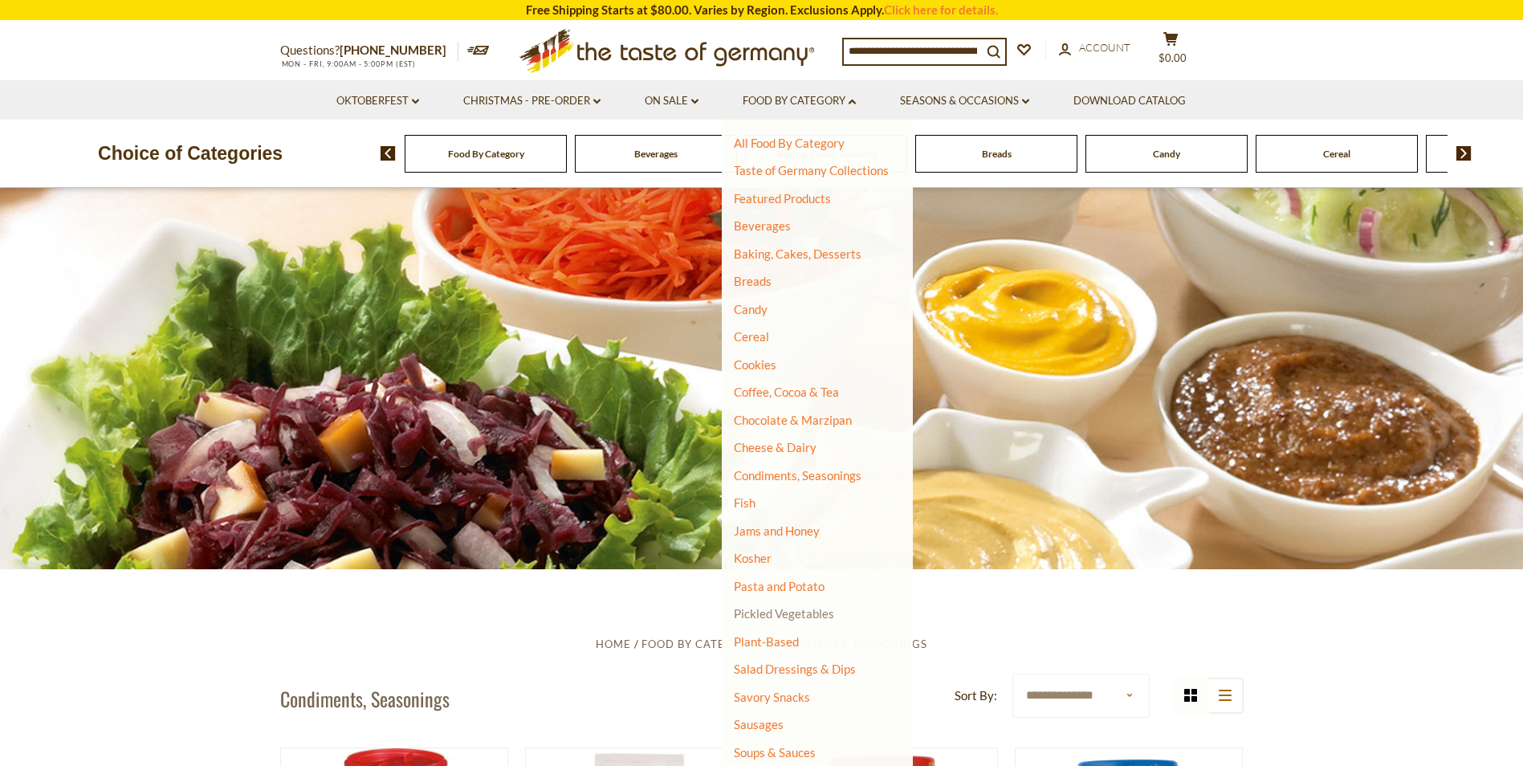
click at [816, 613] on link "Pickled Vegetables" at bounding box center [784, 613] width 100 height 14
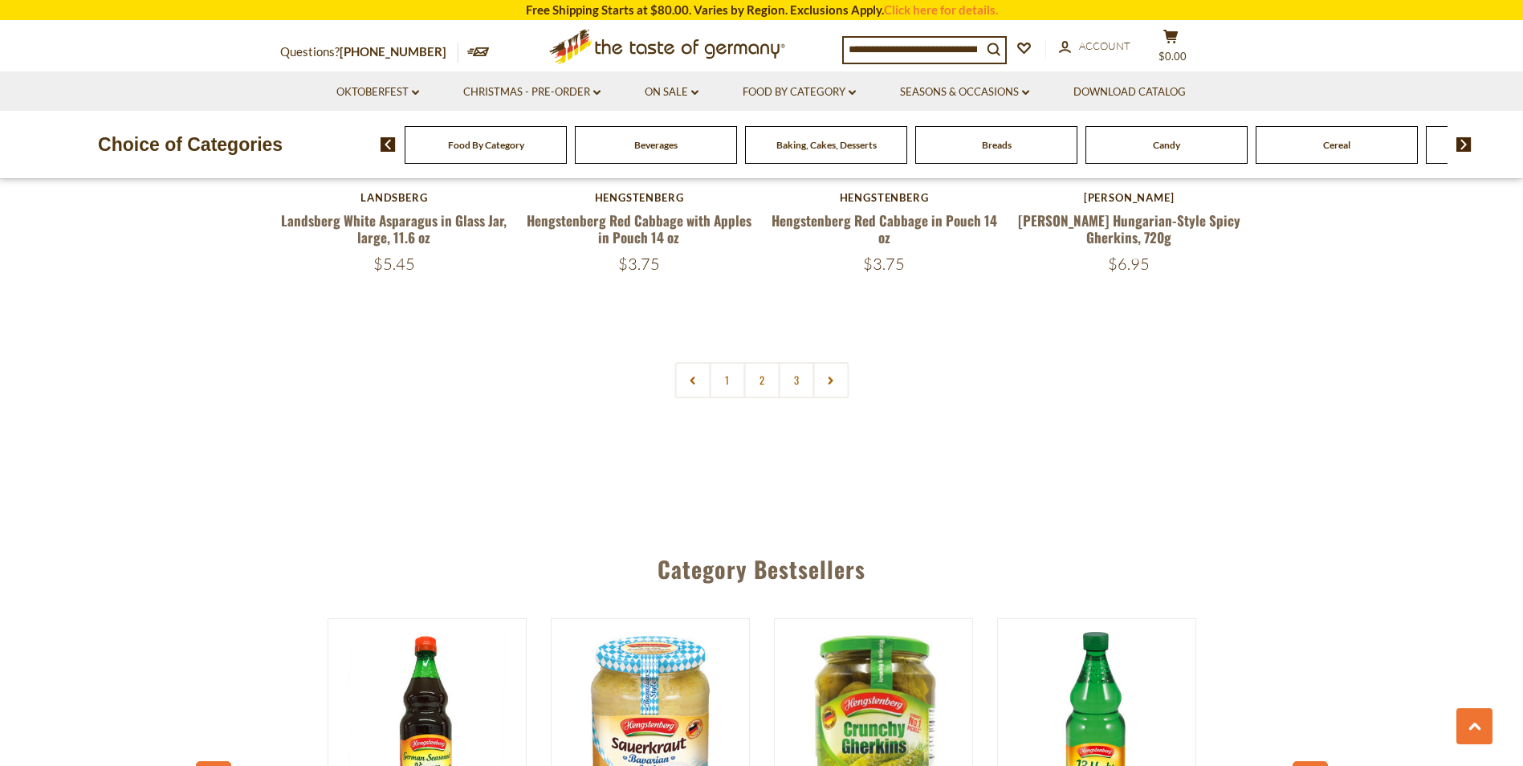
scroll to position [3905, 0]
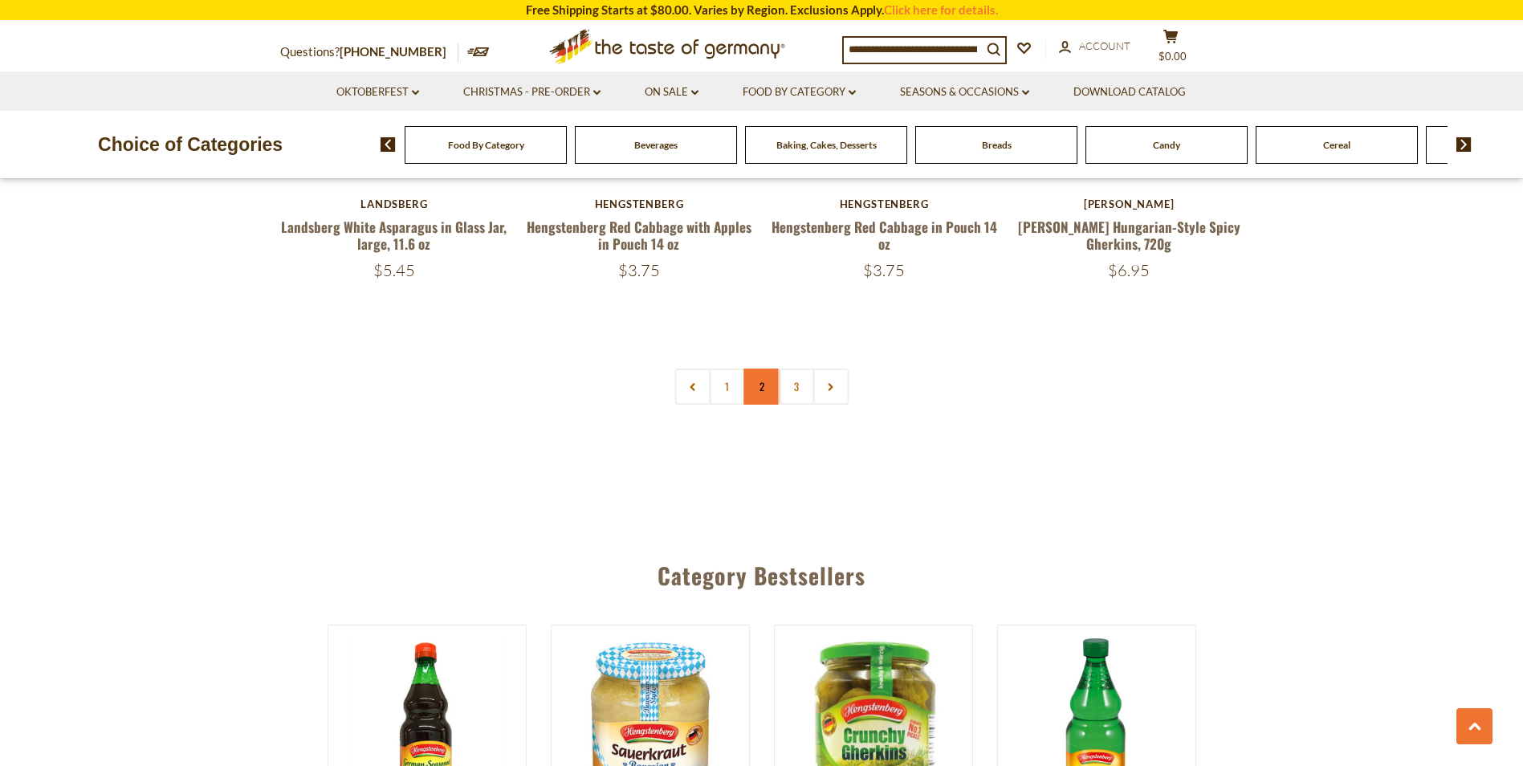
click at [754, 387] on link "2" at bounding box center [761, 386] width 36 height 36
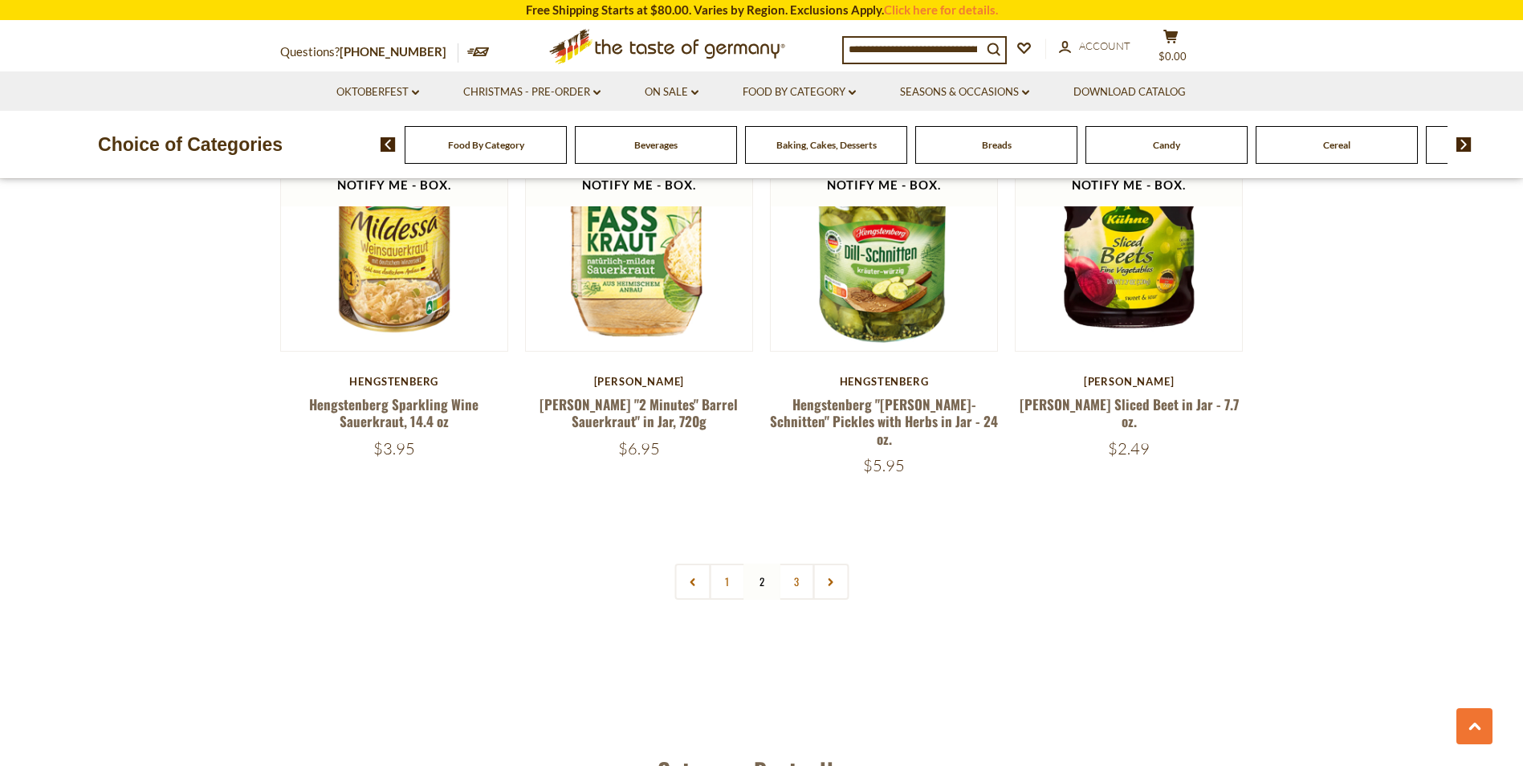
scroll to position [3763, 0]
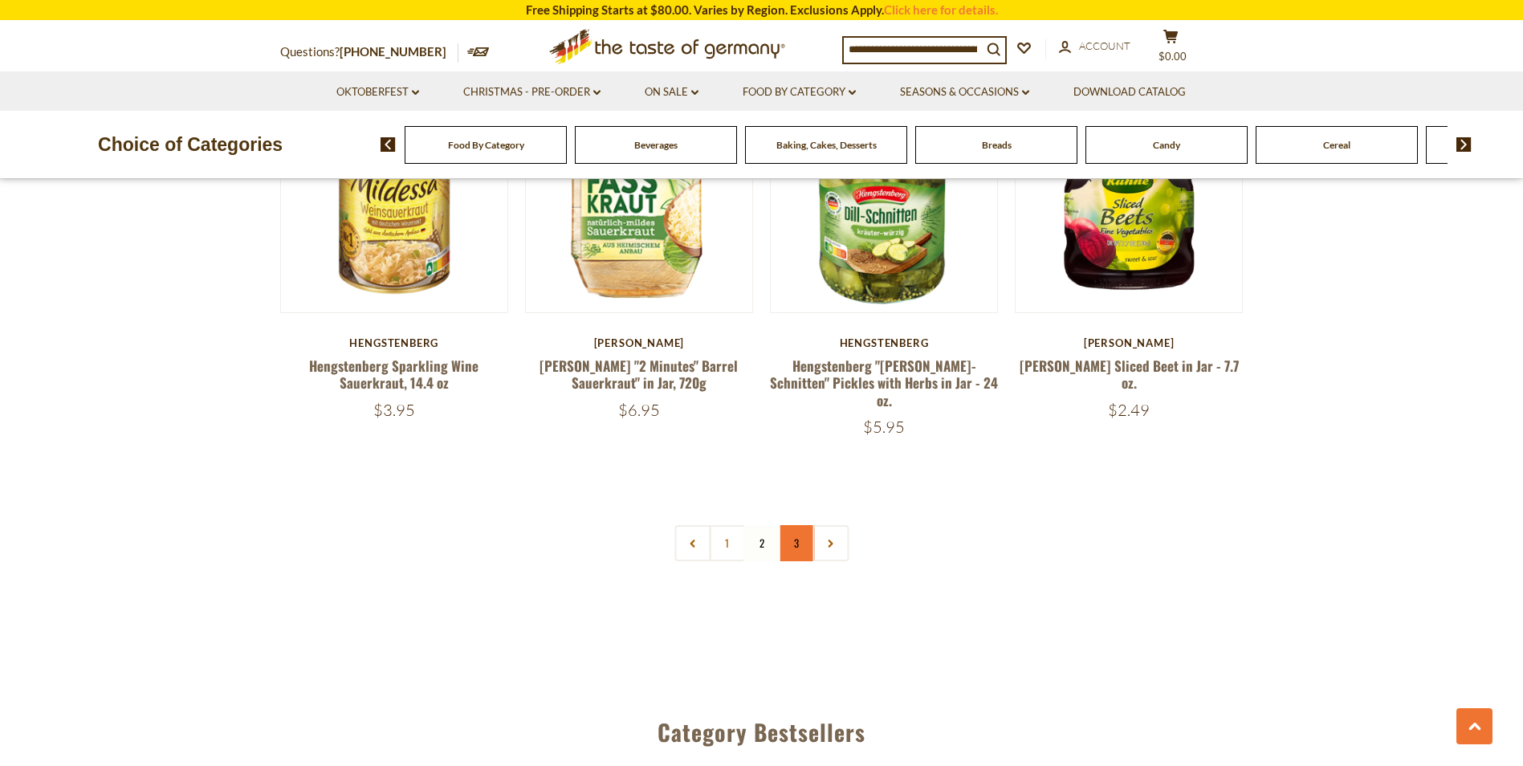
click at [798, 525] on link "3" at bounding box center [796, 543] width 36 height 36
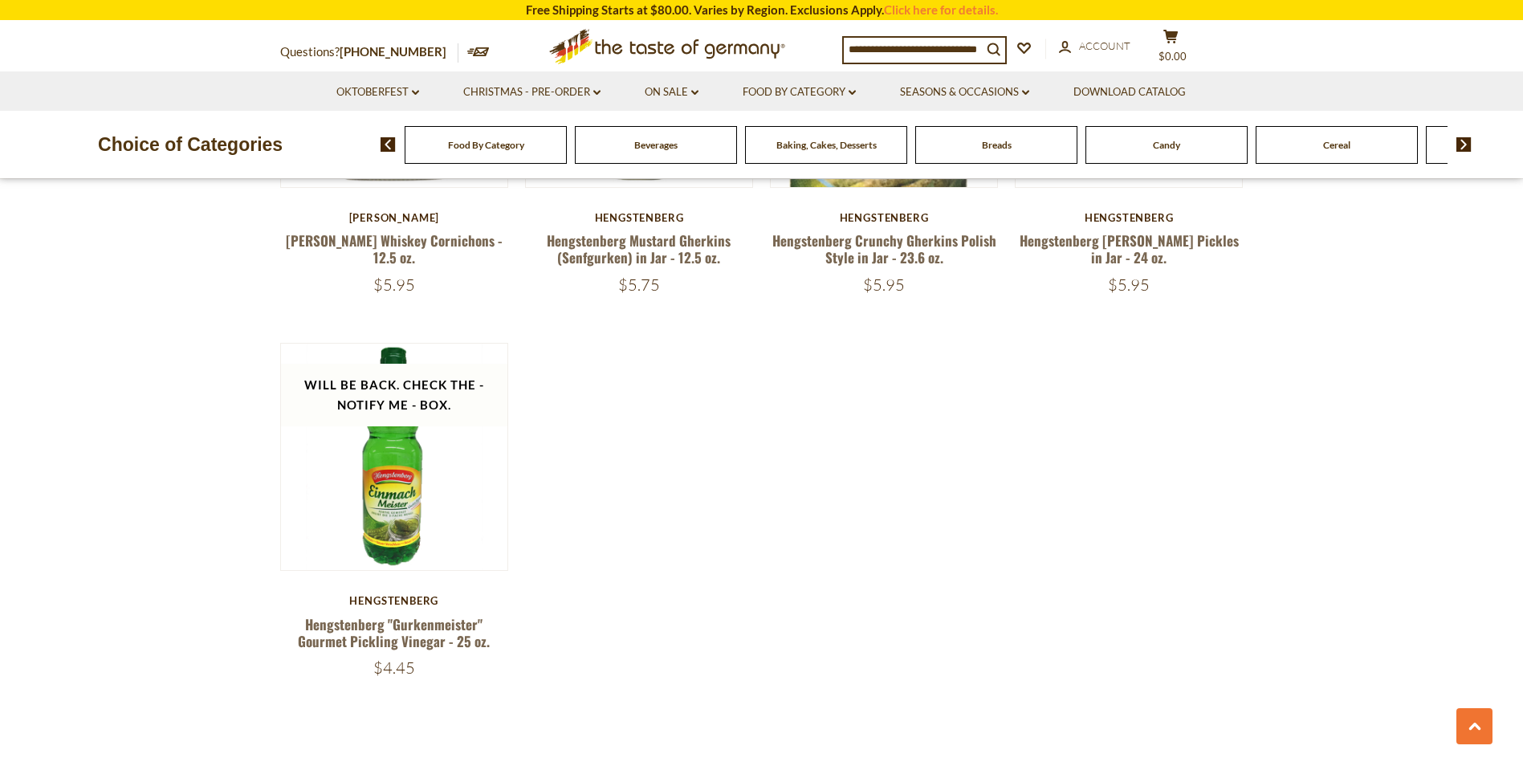
scroll to position [2026, 0]
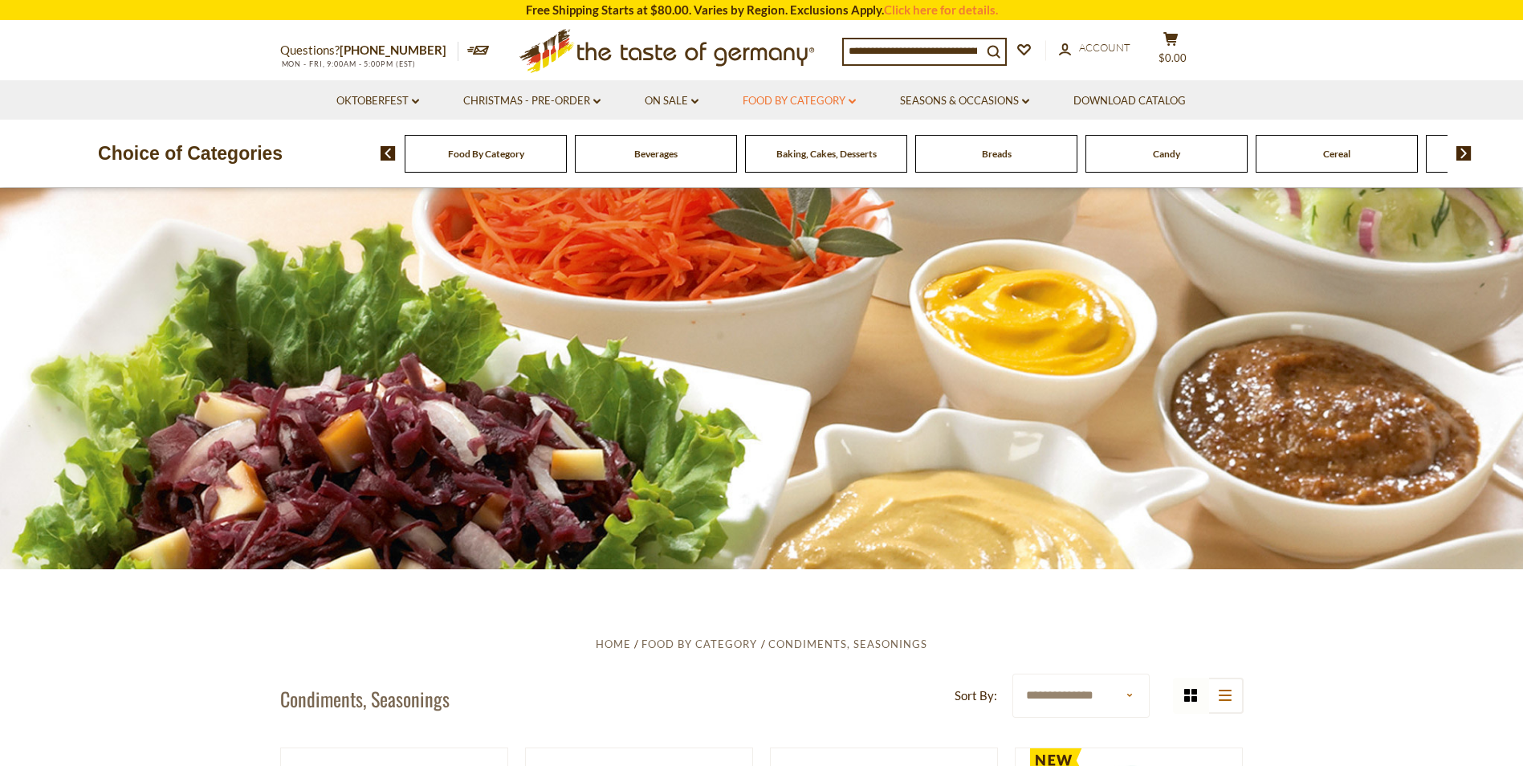
click at [846, 96] on link "Food By Category dropdown_arrow" at bounding box center [798, 101] width 113 height 18
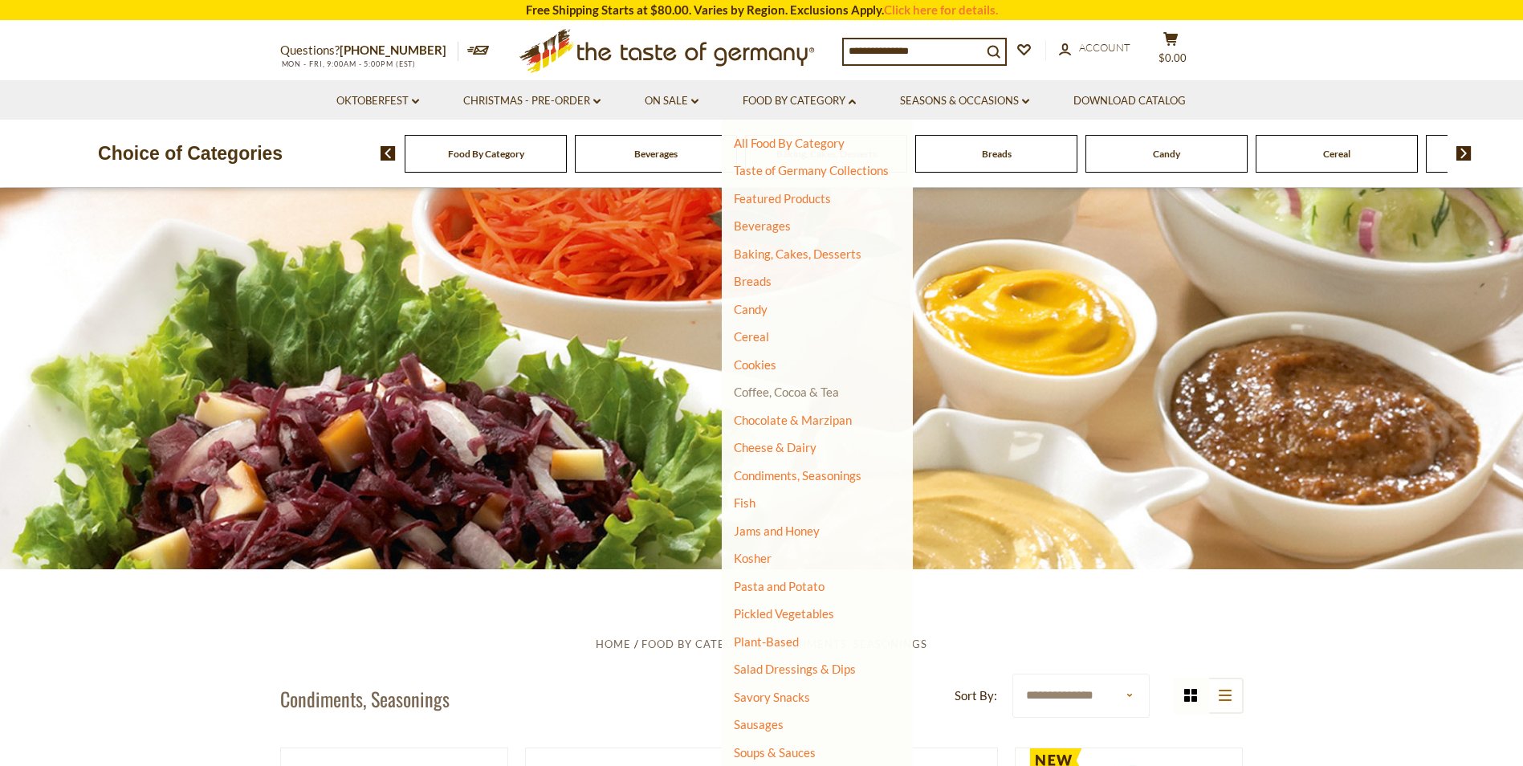
click at [799, 392] on link "Coffee, Cocoa & Tea" at bounding box center [786, 391] width 105 height 14
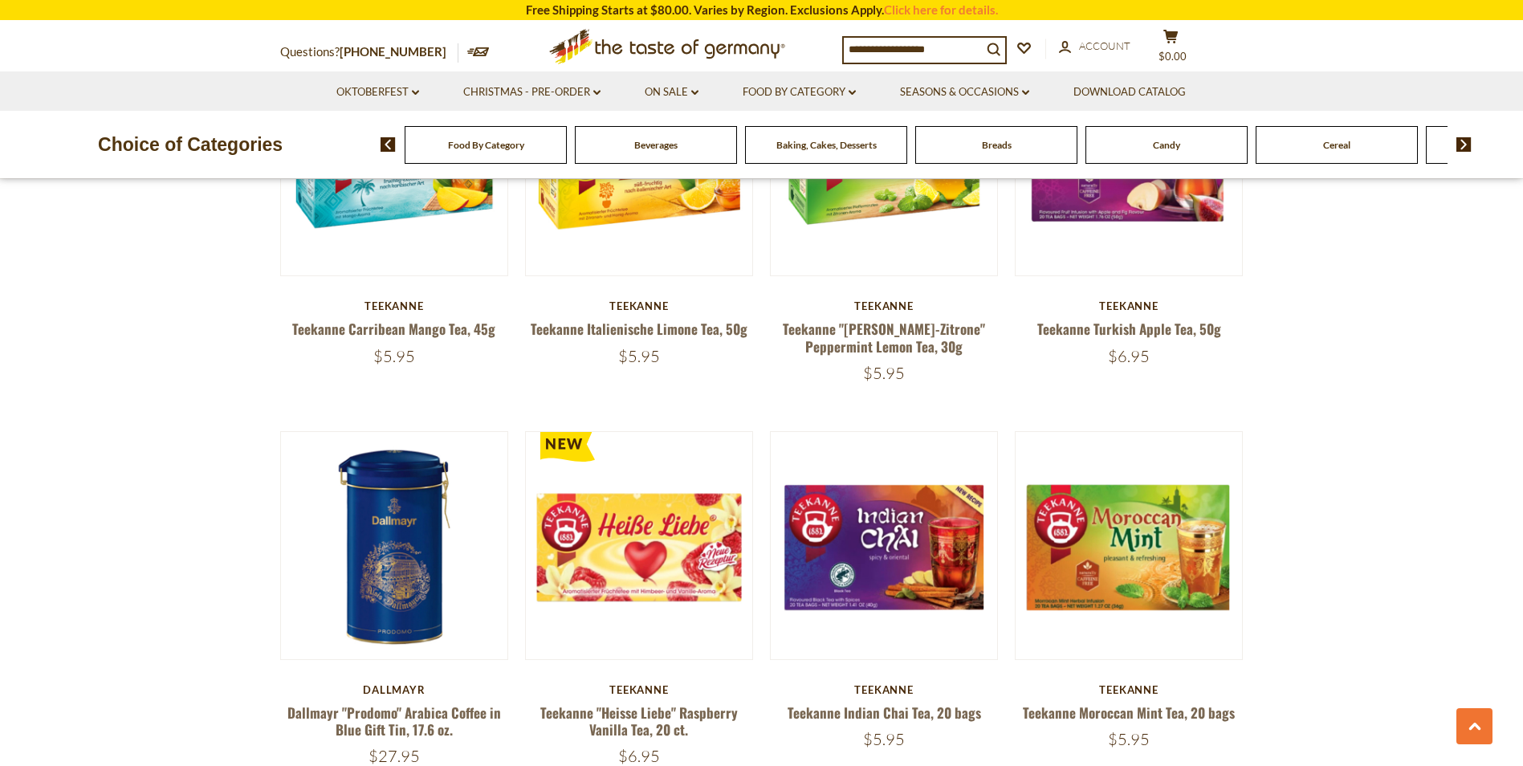
scroll to position [3114, 0]
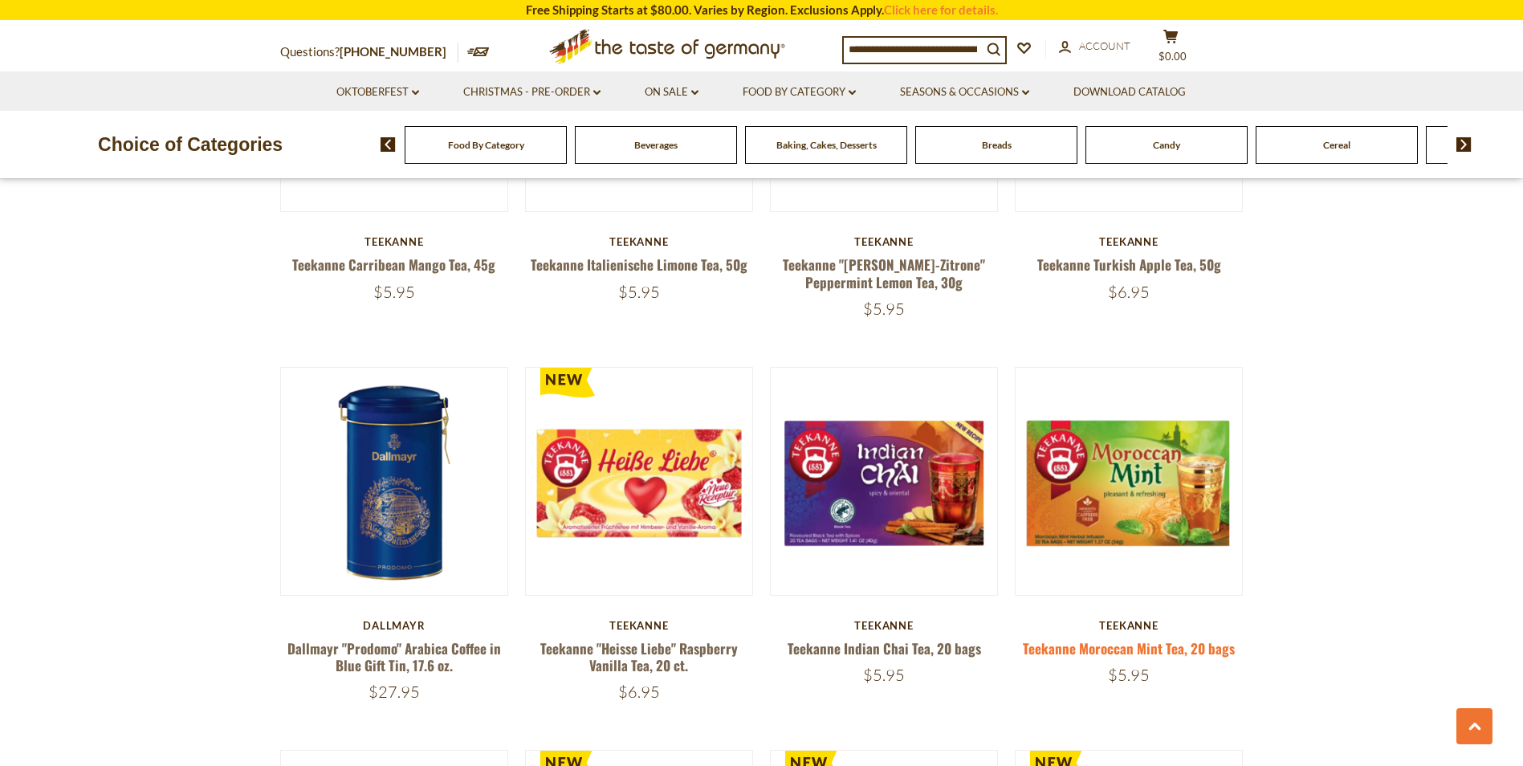
click at [1055, 638] on link "Teekanne Moroccan Mint Tea, 20 bags" at bounding box center [1129, 648] width 212 height 20
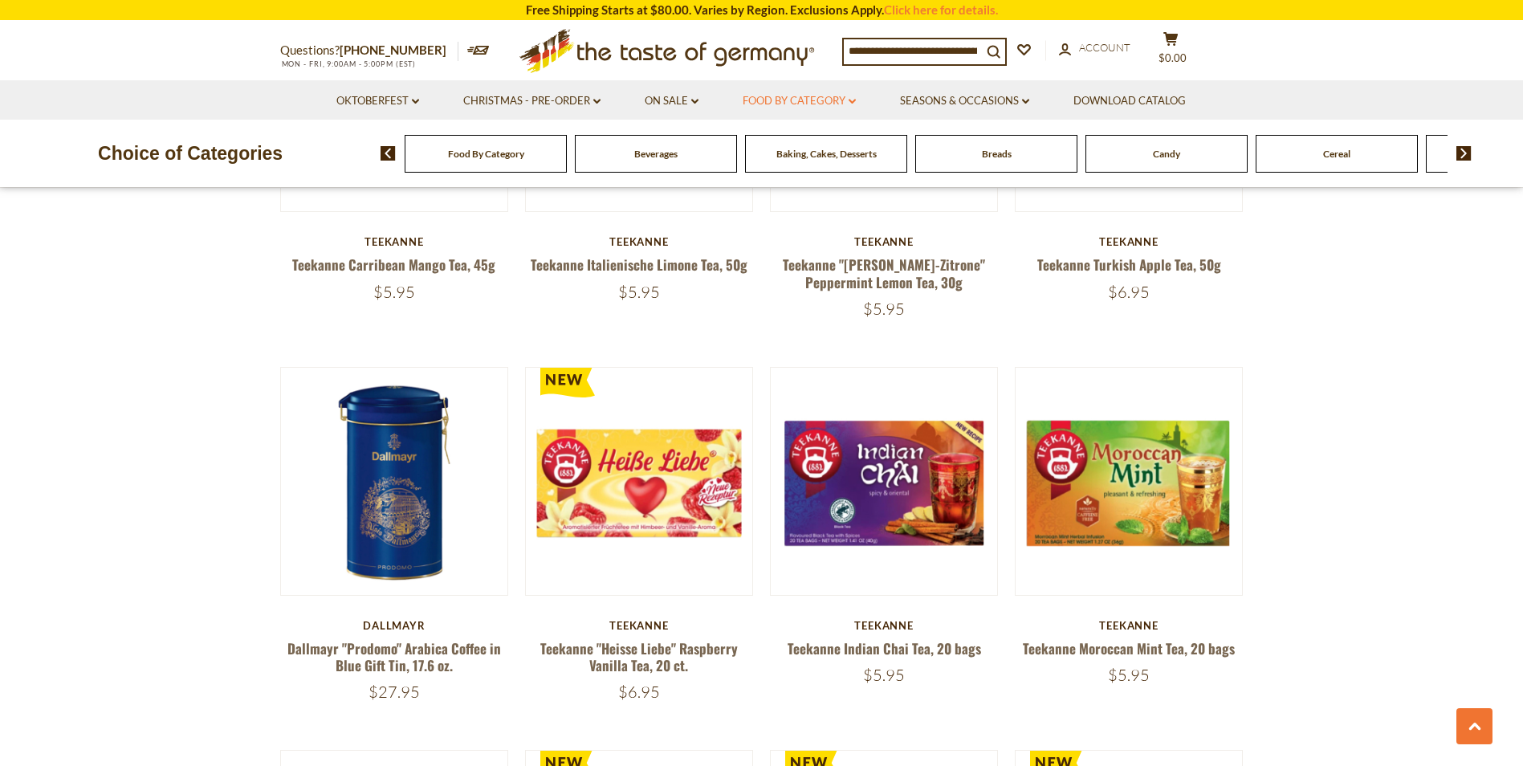
click at [854, 100] on icon "dropdown_arrow" at bounding box center [851, 102] width 7 height 6
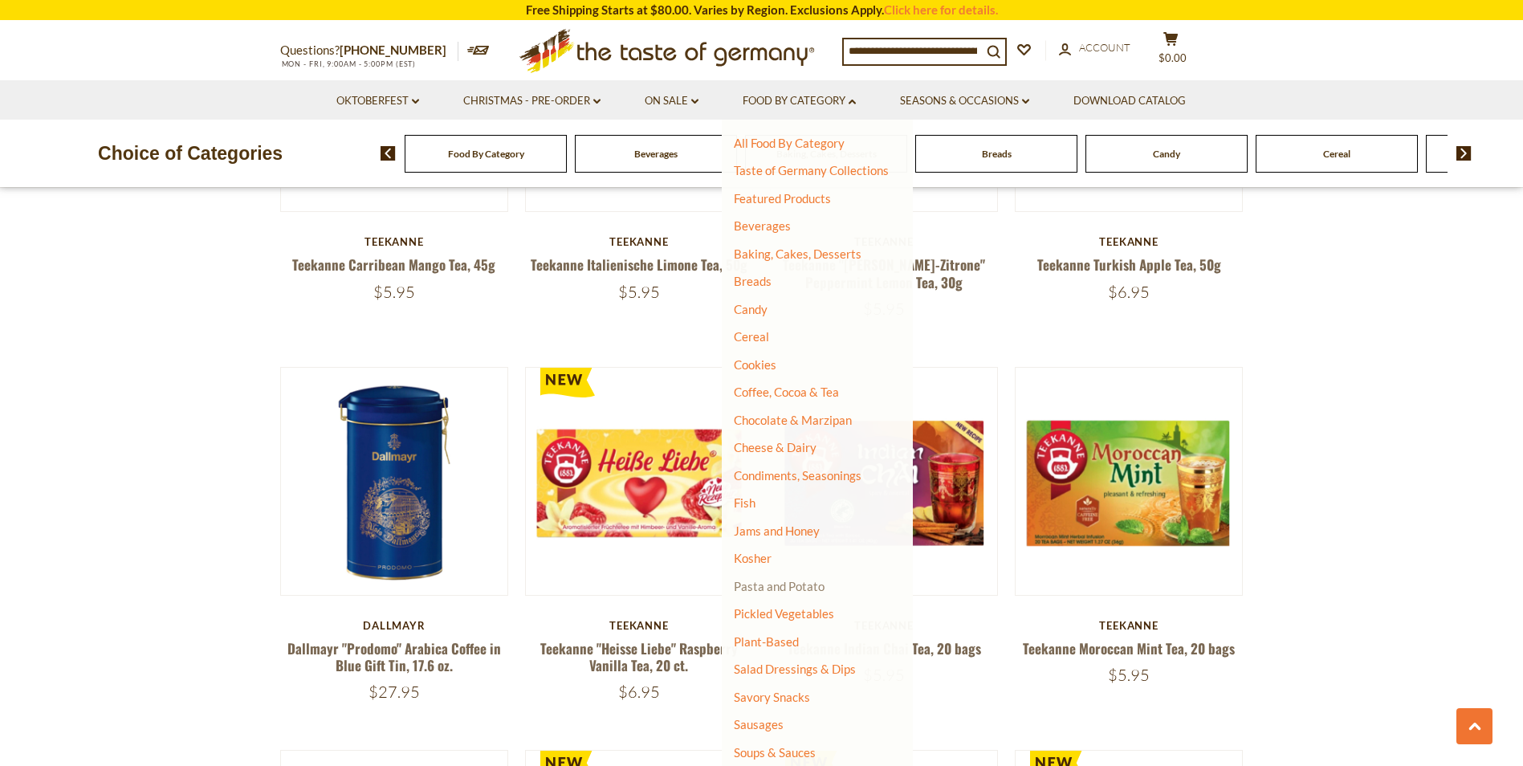
click at [803, 584] on link "Pasta and Potato" at bounding box center [779, 586] width 91 height 14
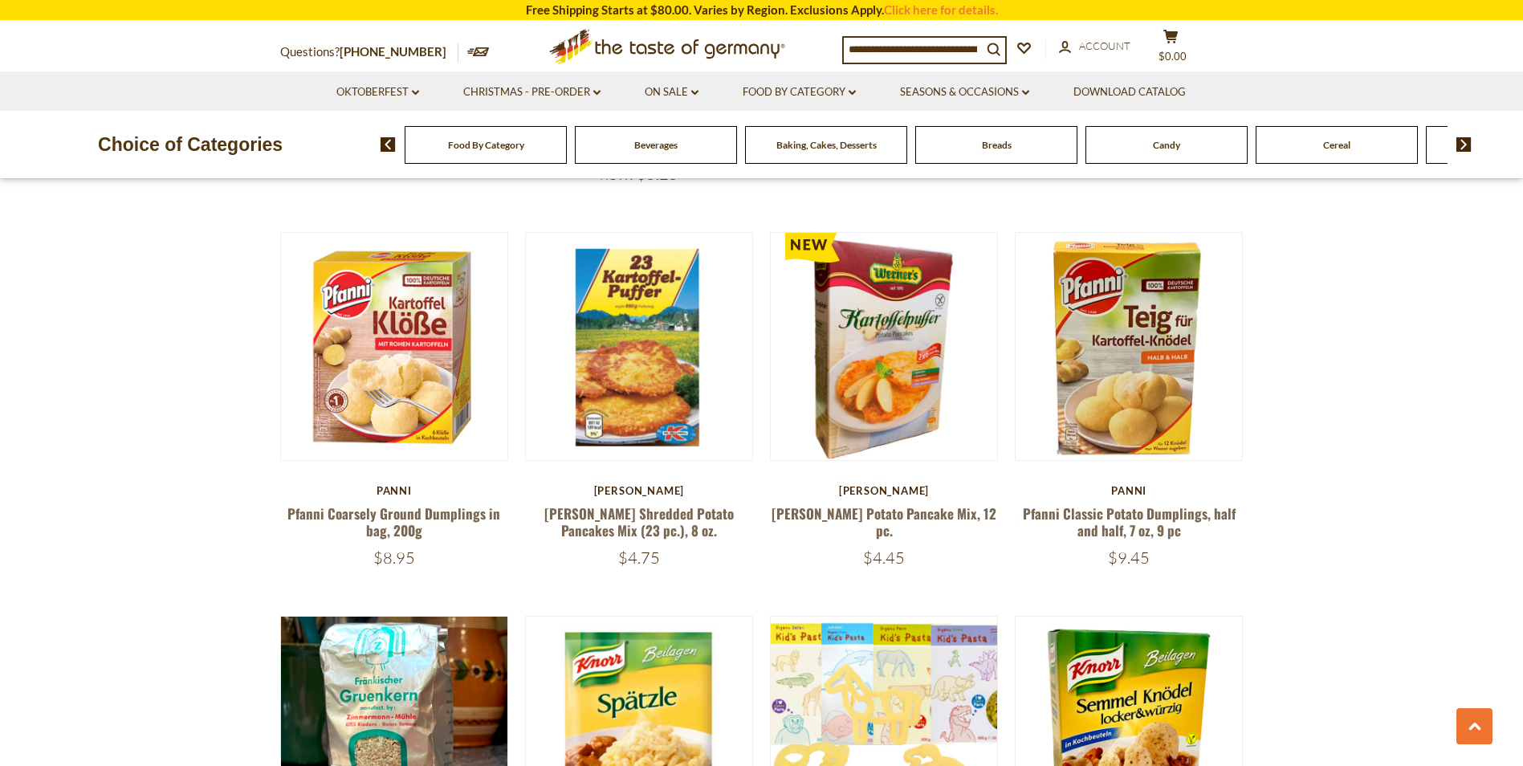
scroll to position [873, 0]
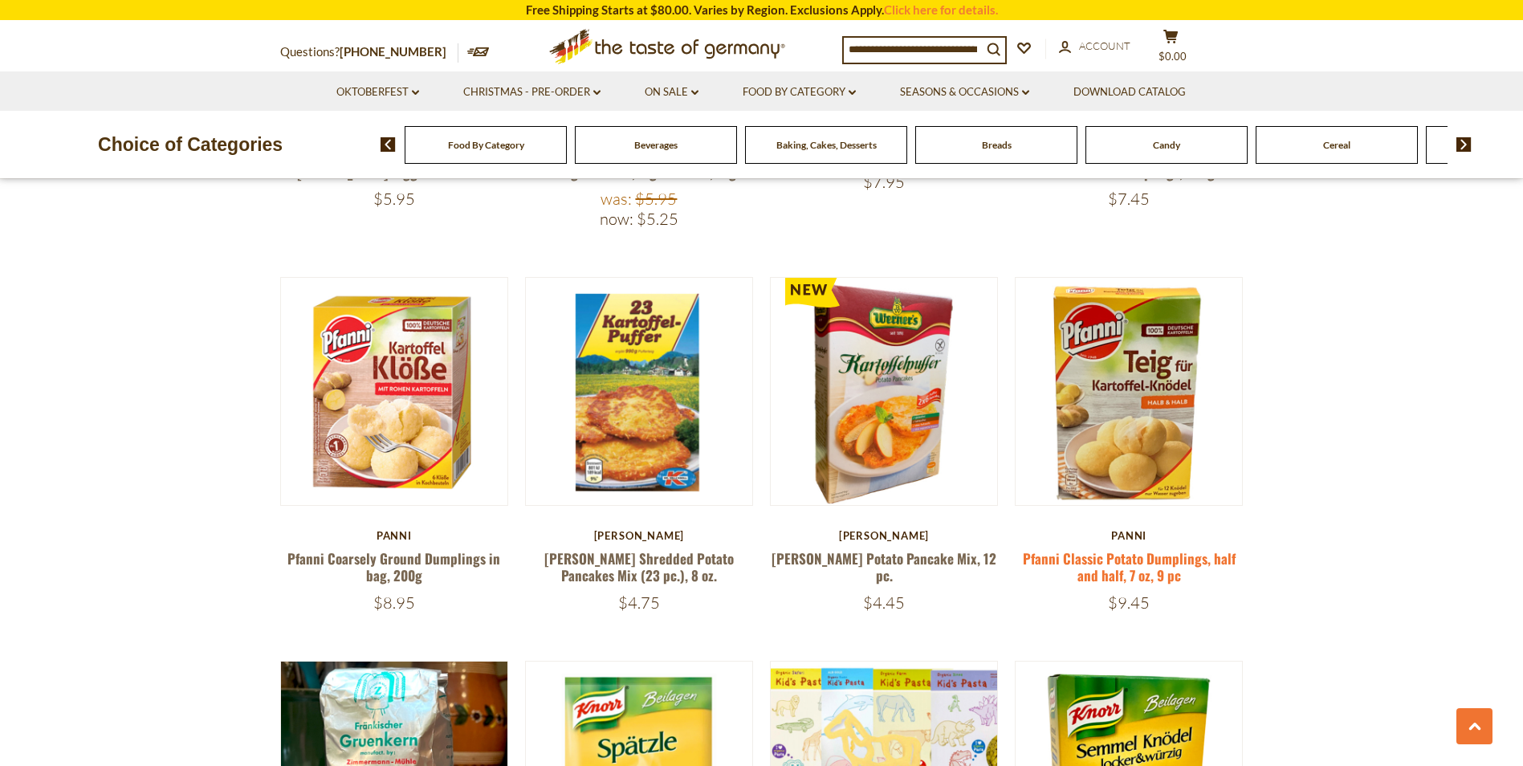
click at [1195, 552] on link "Pfanni Classic Potato Dumplings, half and half, 7 oz, 9 pc" at bounding box center [1129, 566] width 213 height 37
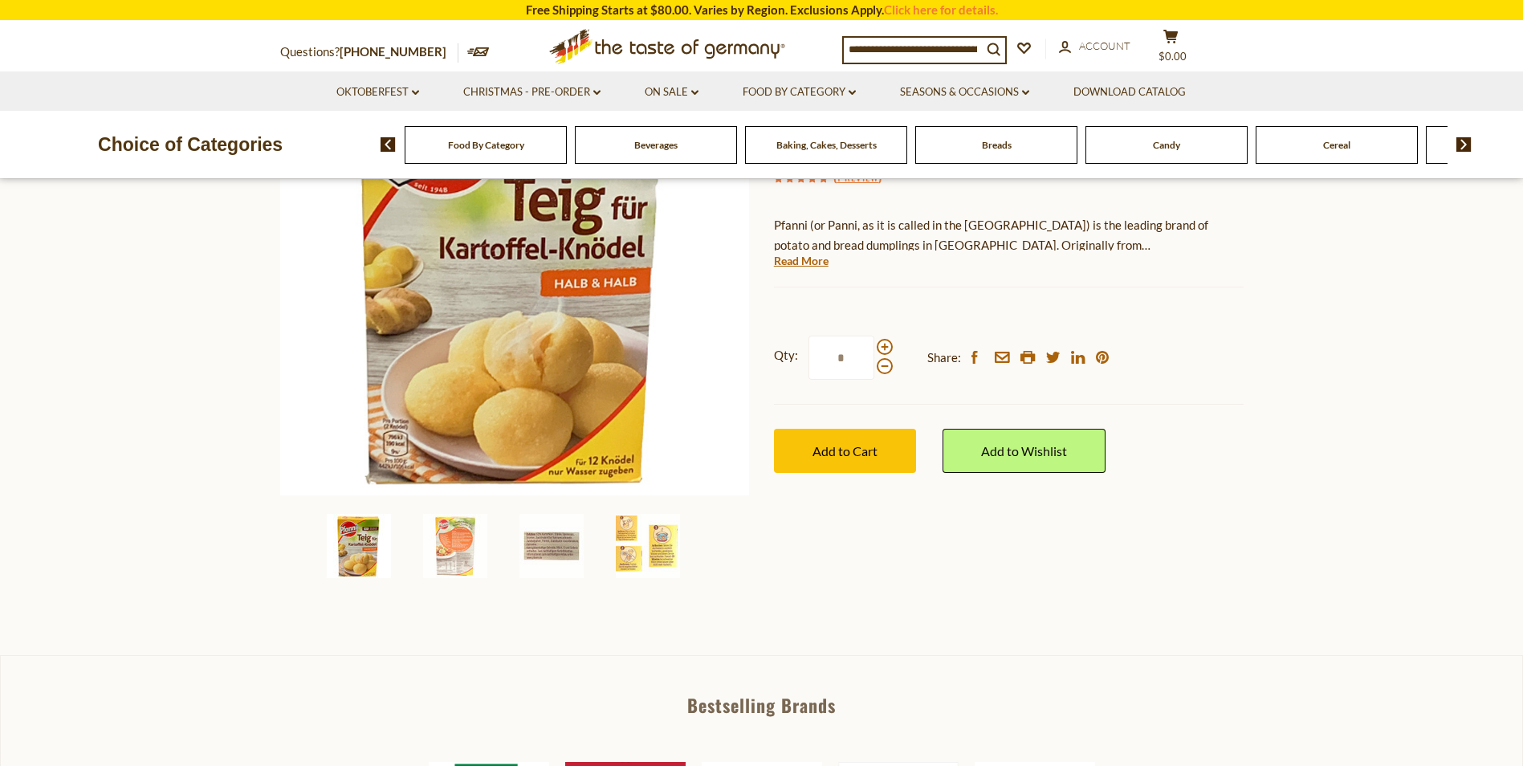
scroll to position [331, 0]
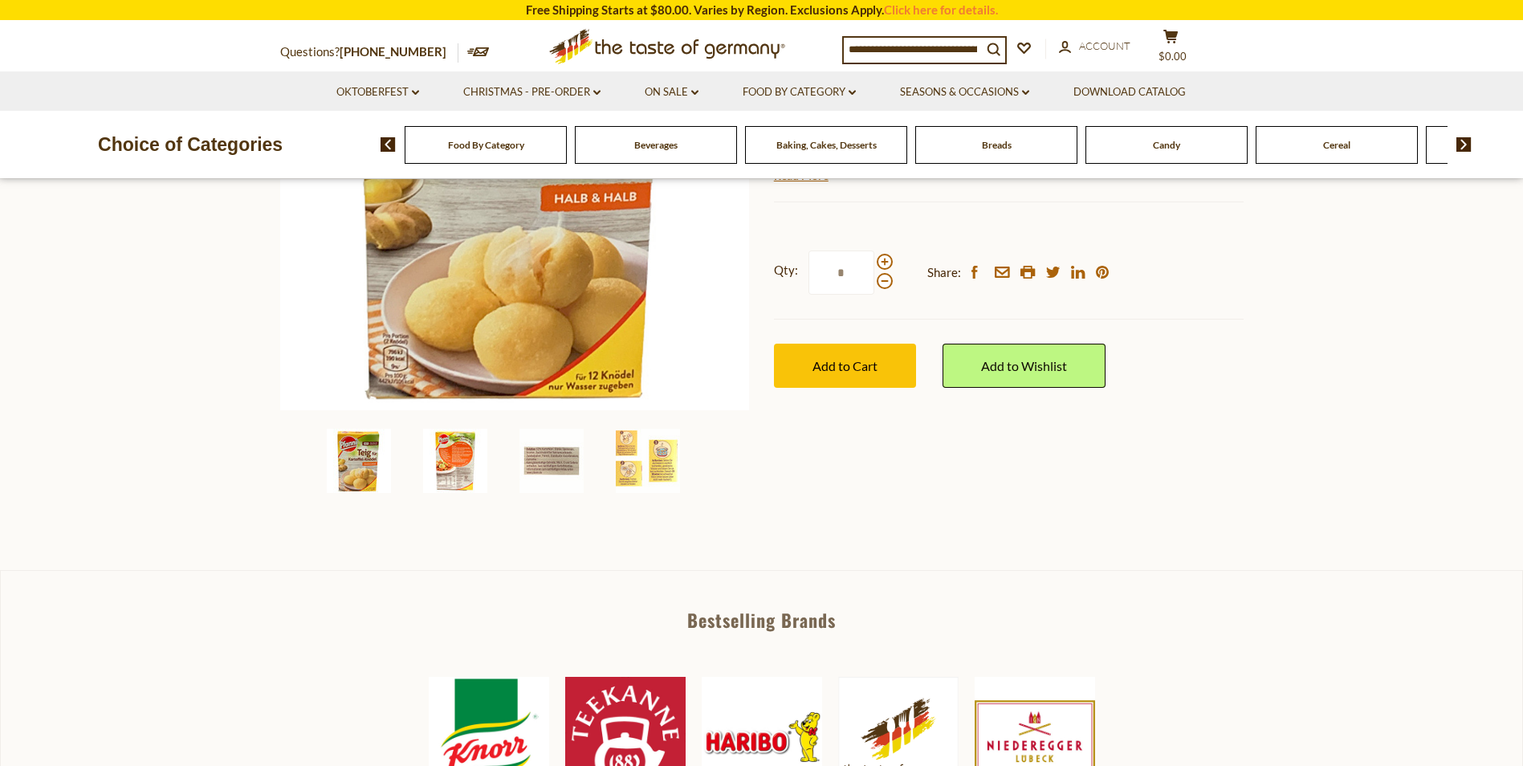
click at [452, 466] on img at bounding box center [455, 461] width 64 height 64
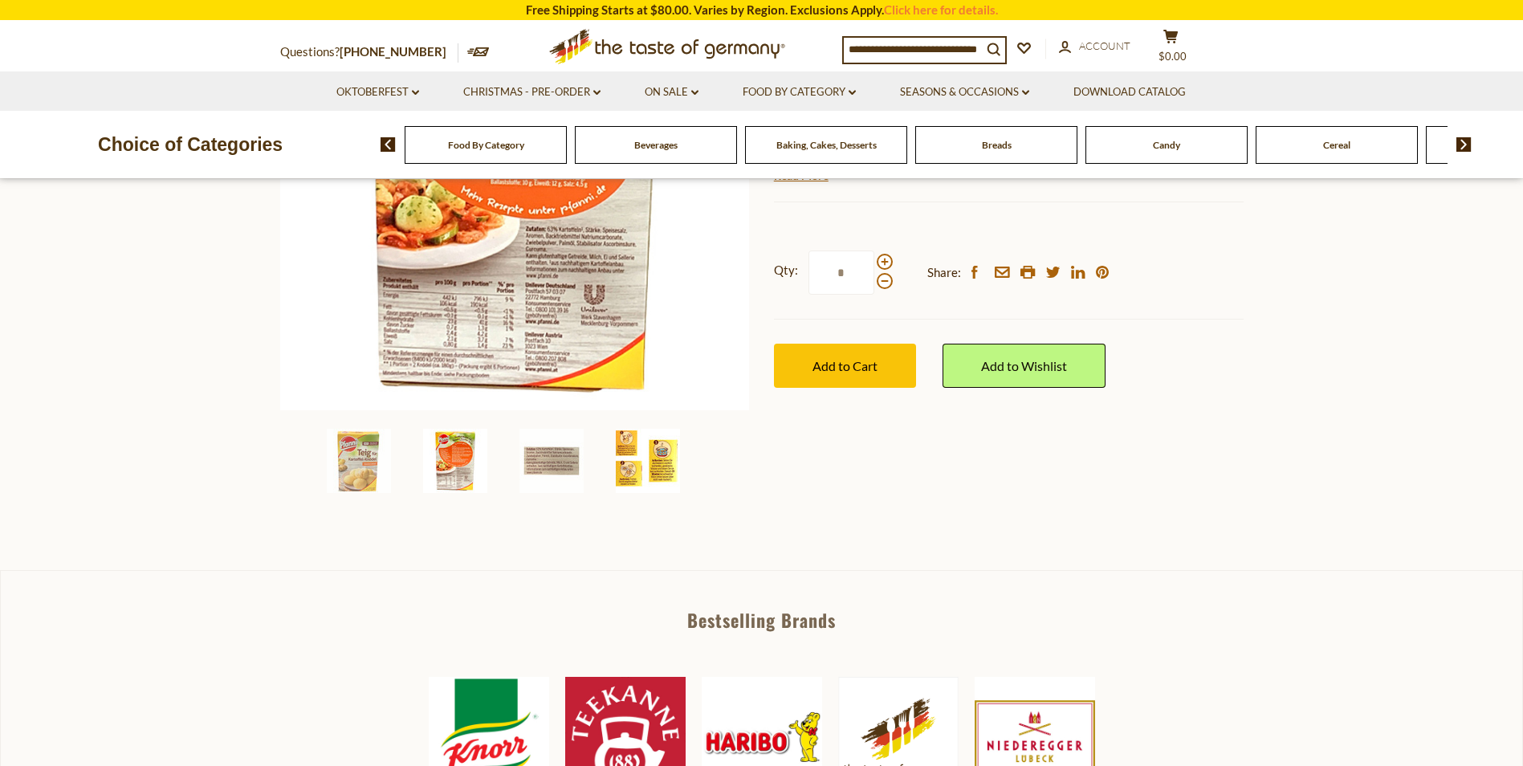
click at [659, 457] on img at bounding box center [648, 461] width 64 height 64
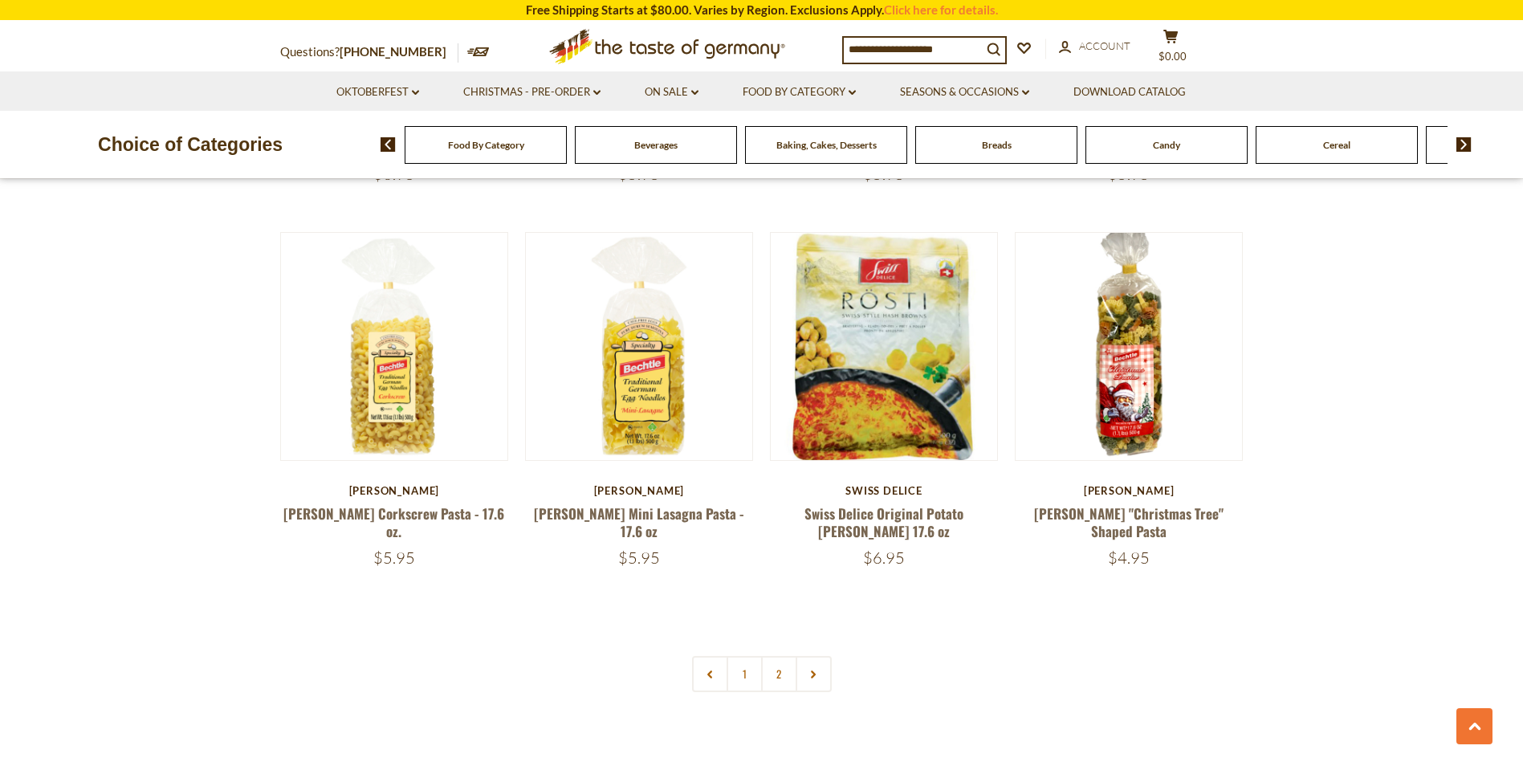
scroll to position [3730, 0]
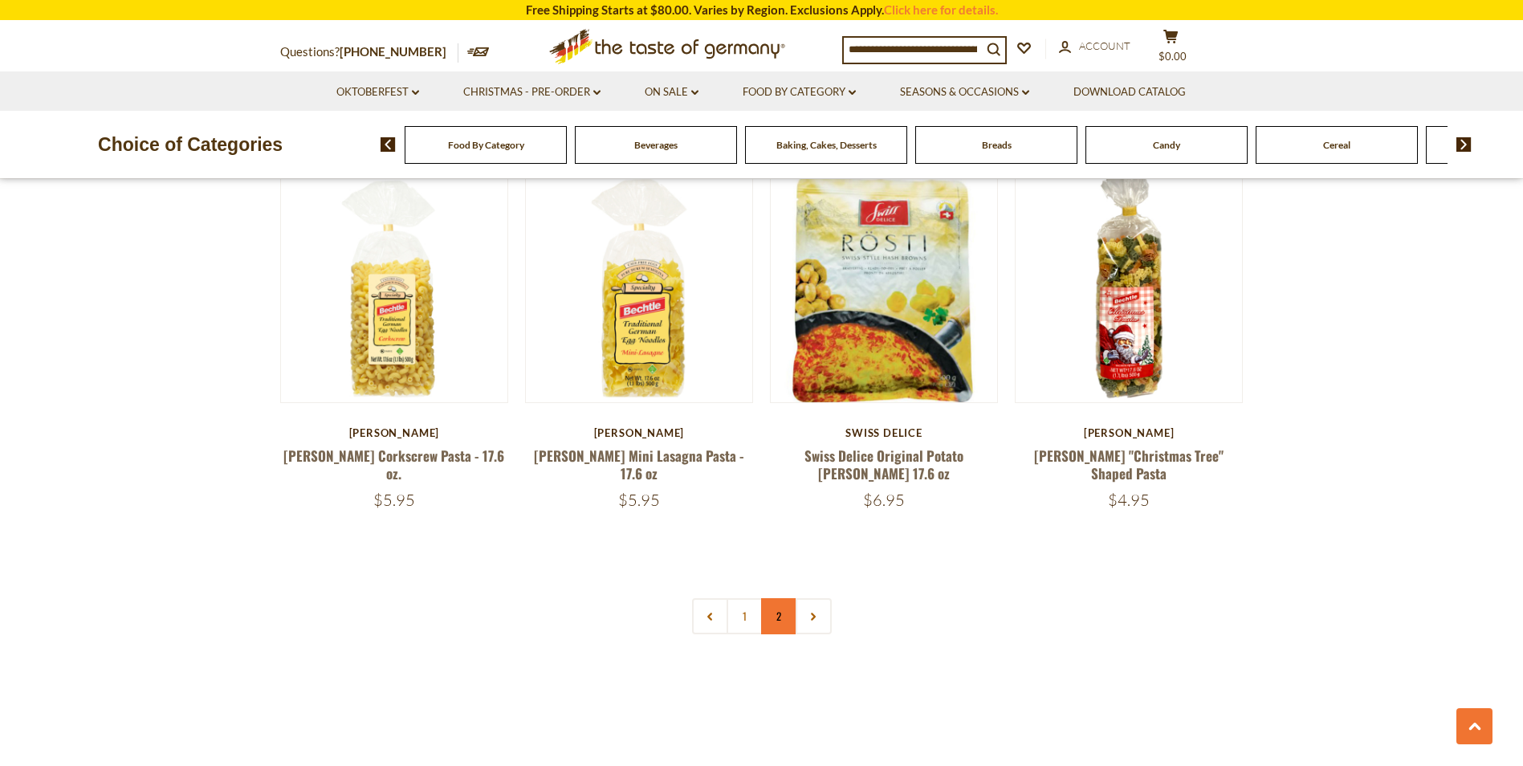
click at [775, 598] on link "2" at bounding box center [779, 616] width 36 height 36
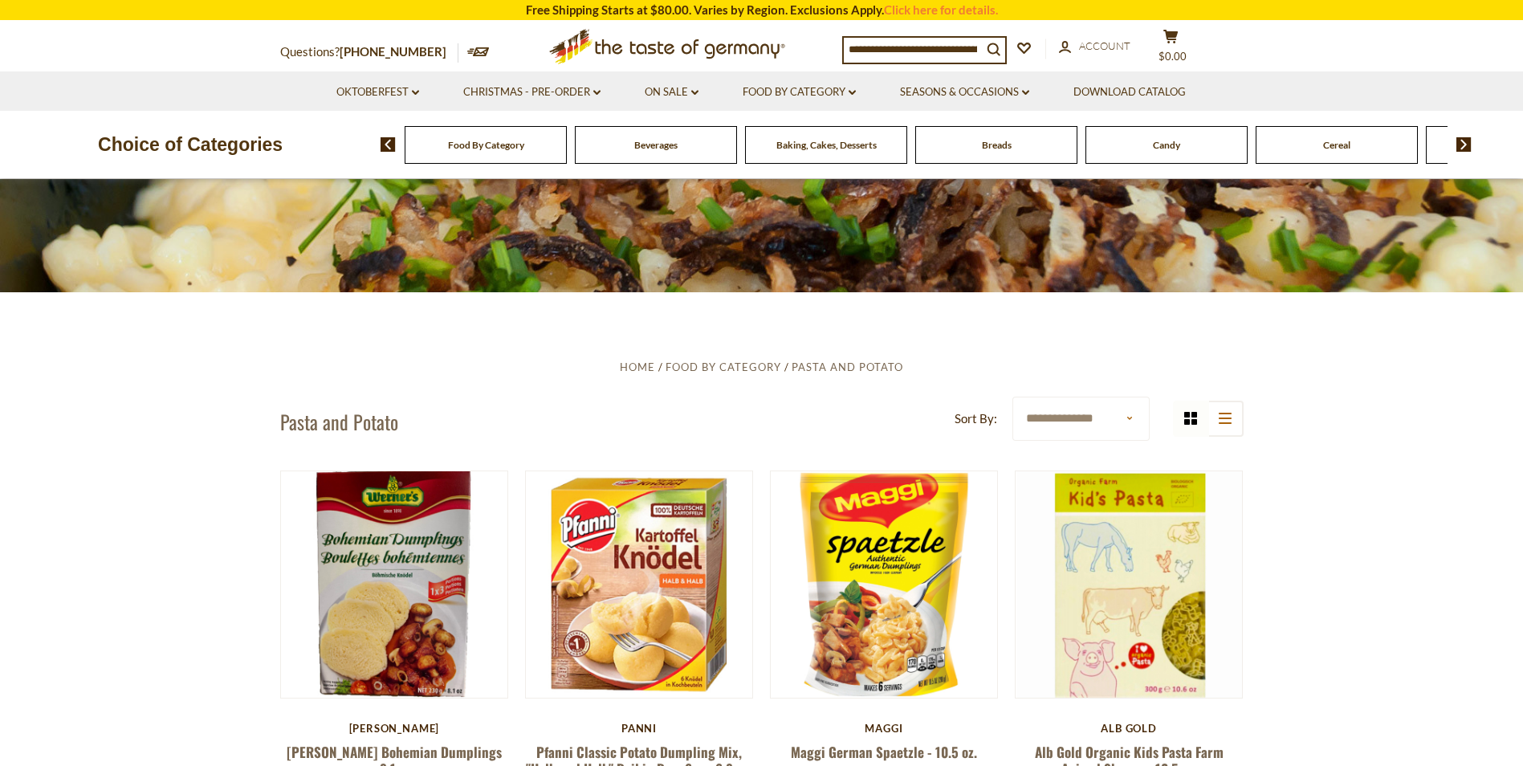
scroll to position [0, 0]
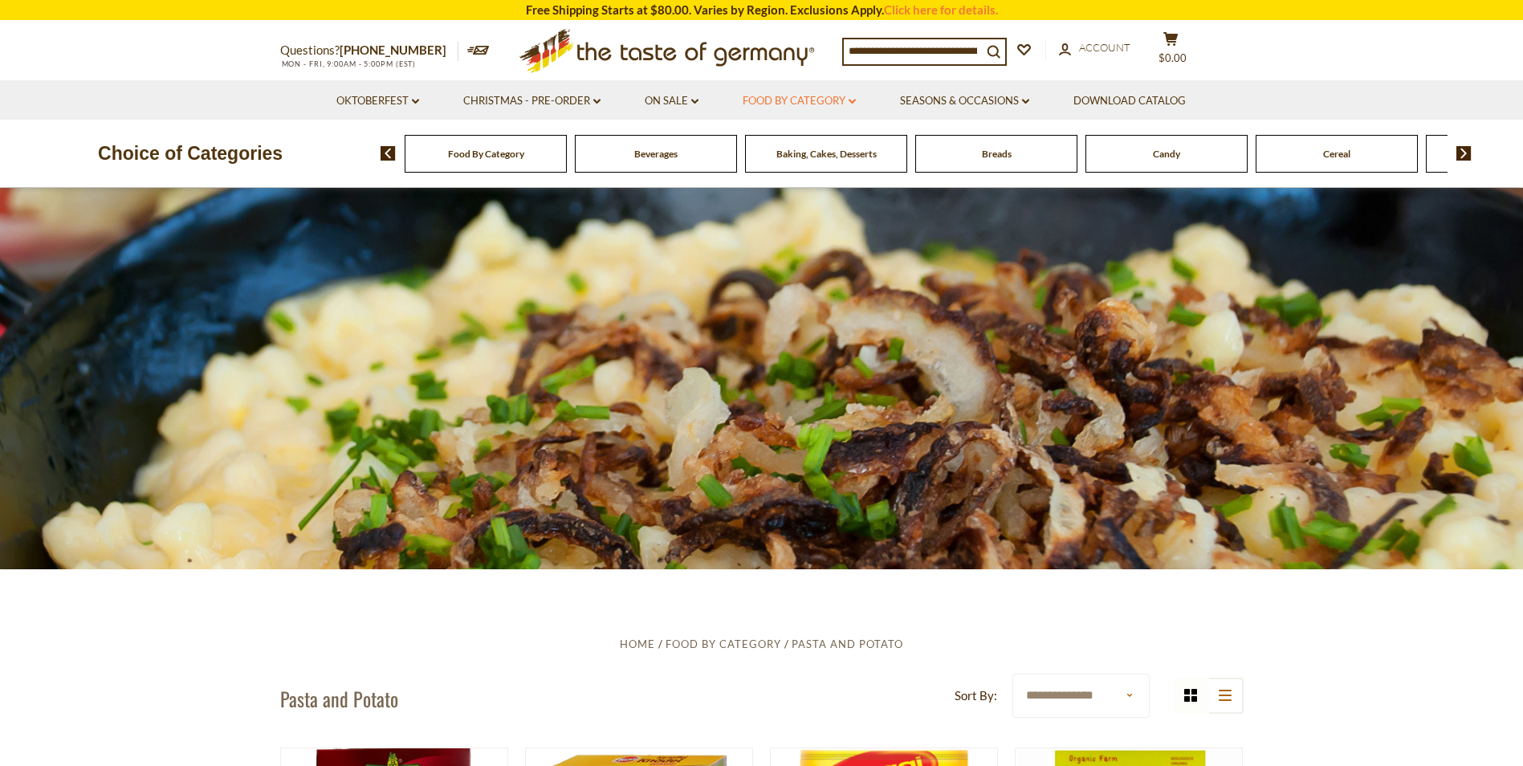
click at [847, 101] on link "Food By Category dropdown_arrow" at bounding box center [798, 101] width 113 height 18
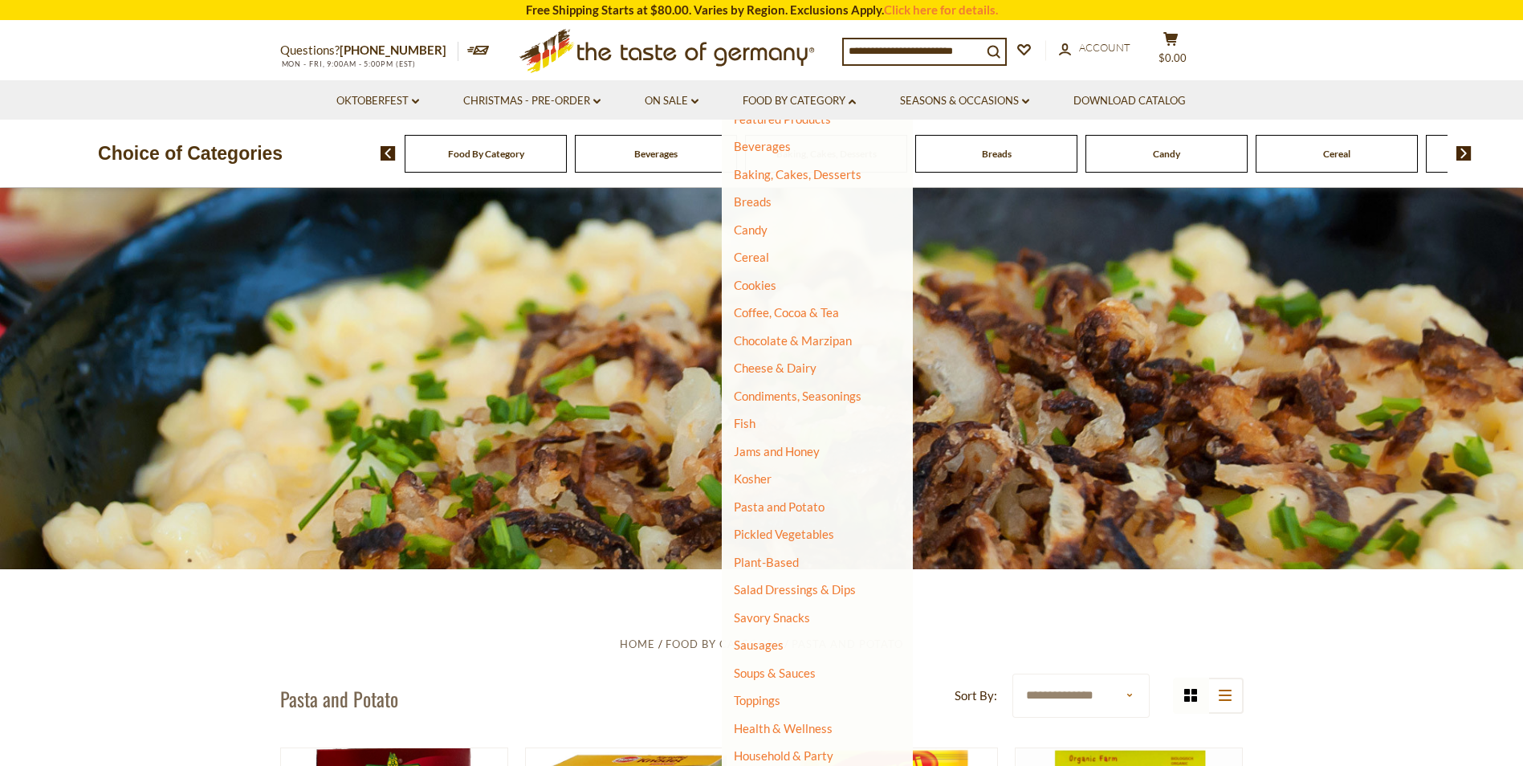
scroll to position [100, 0]
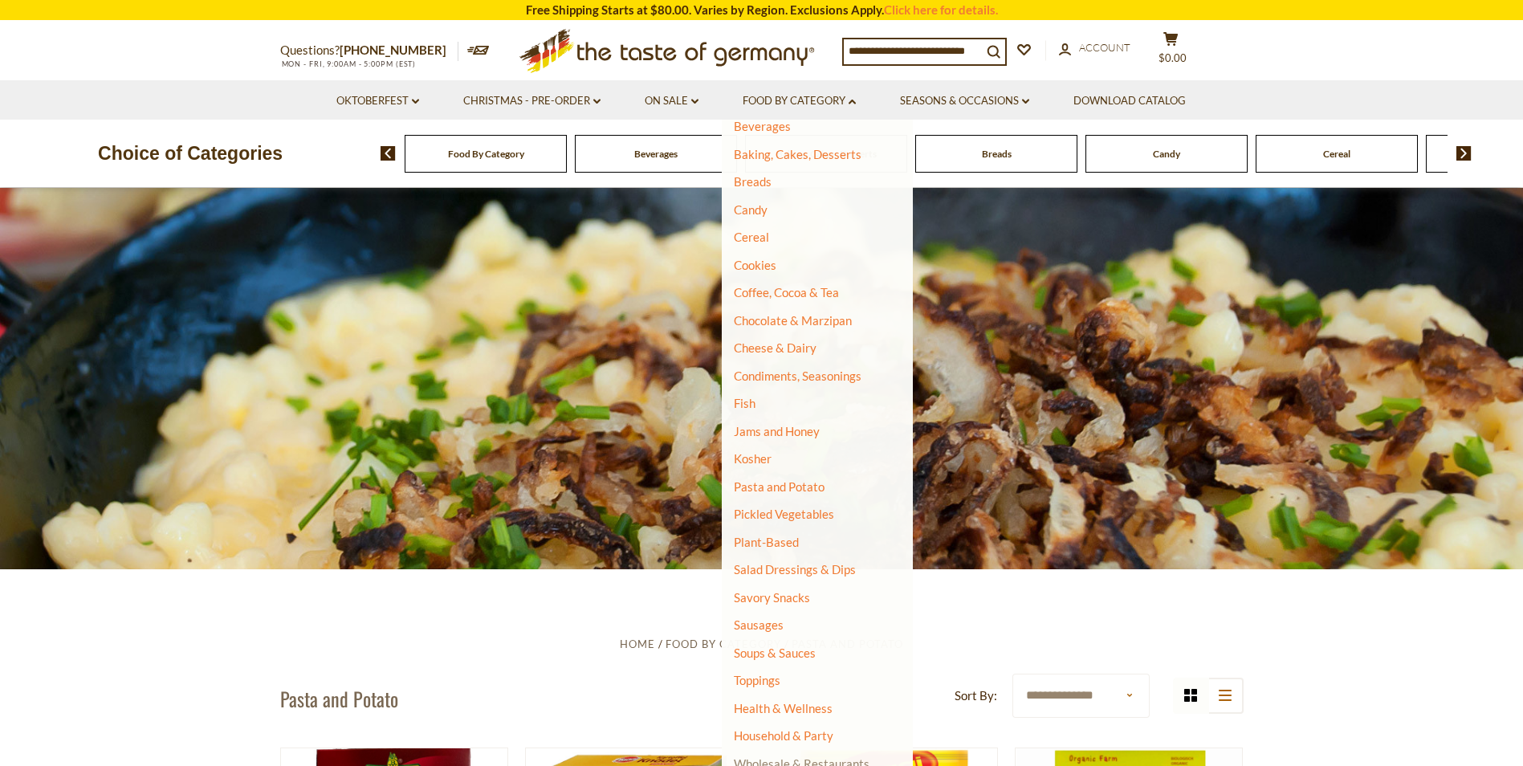
click at [813, 763] on link "Wholesale & Restaurants" at bounding box center [802, 763] width 136 height 22
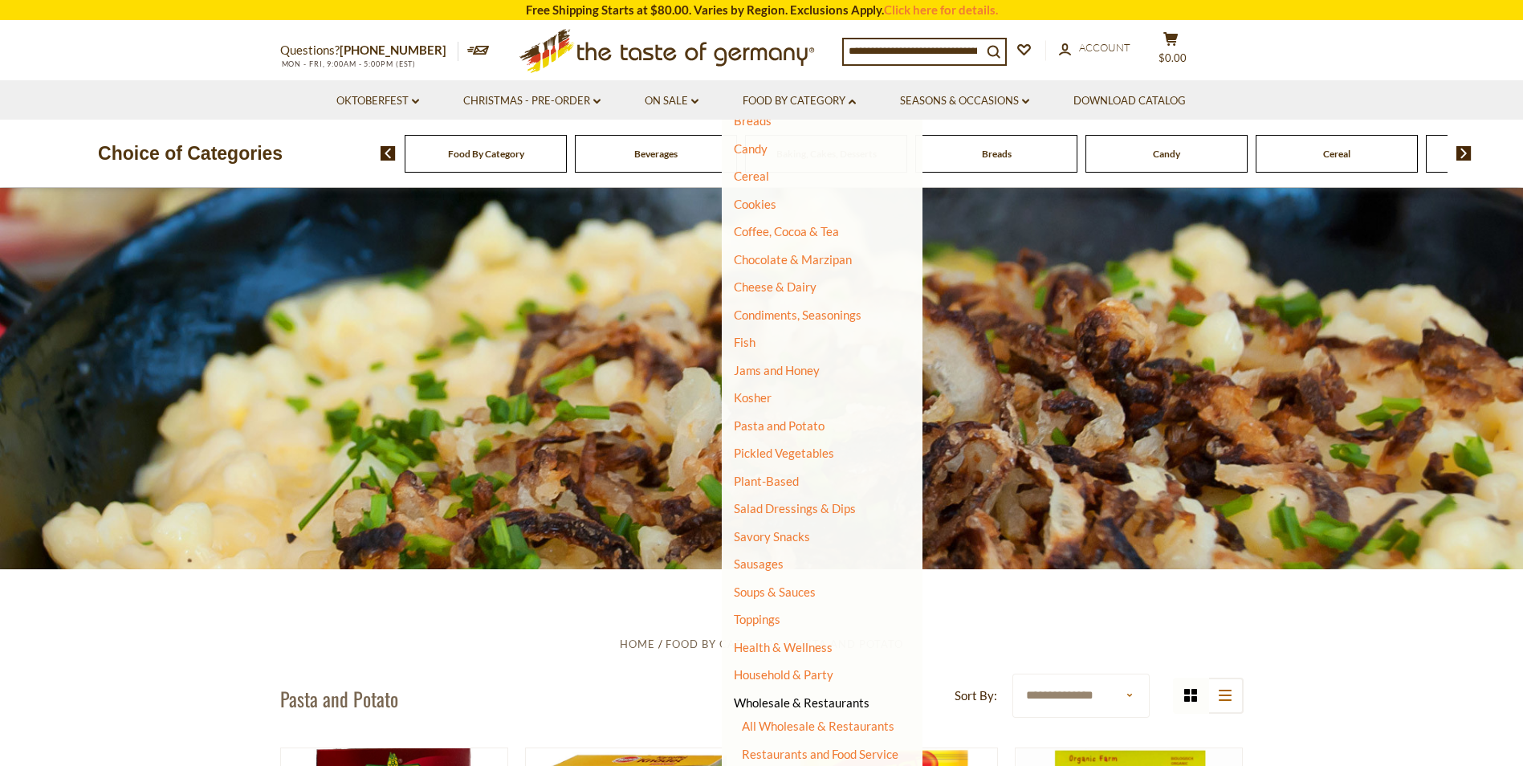
scroll to position [179, 0]
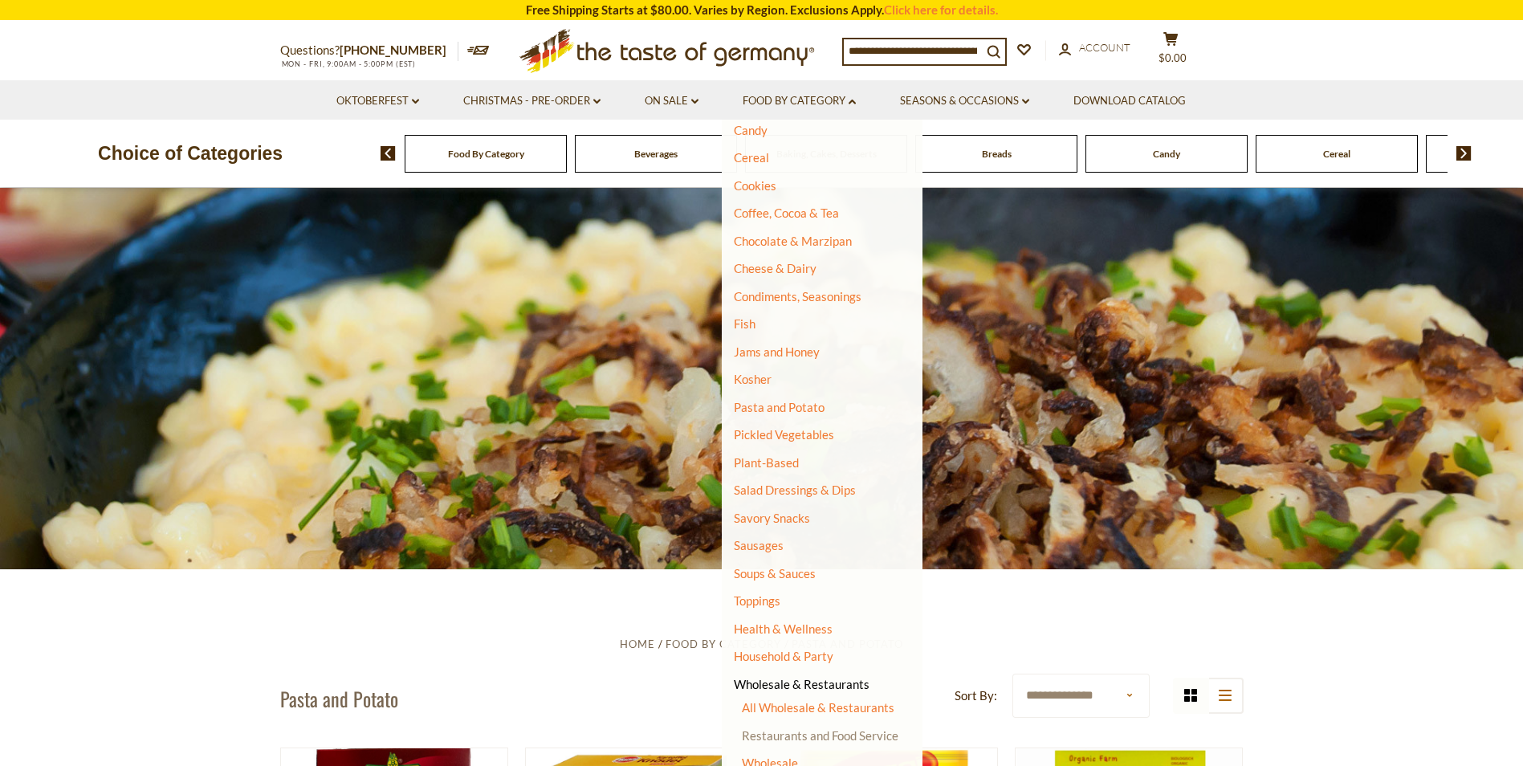
click at [816, 733] on link "Restaurants and Food Service" at bounding box center [820, 735] width 157 height 14
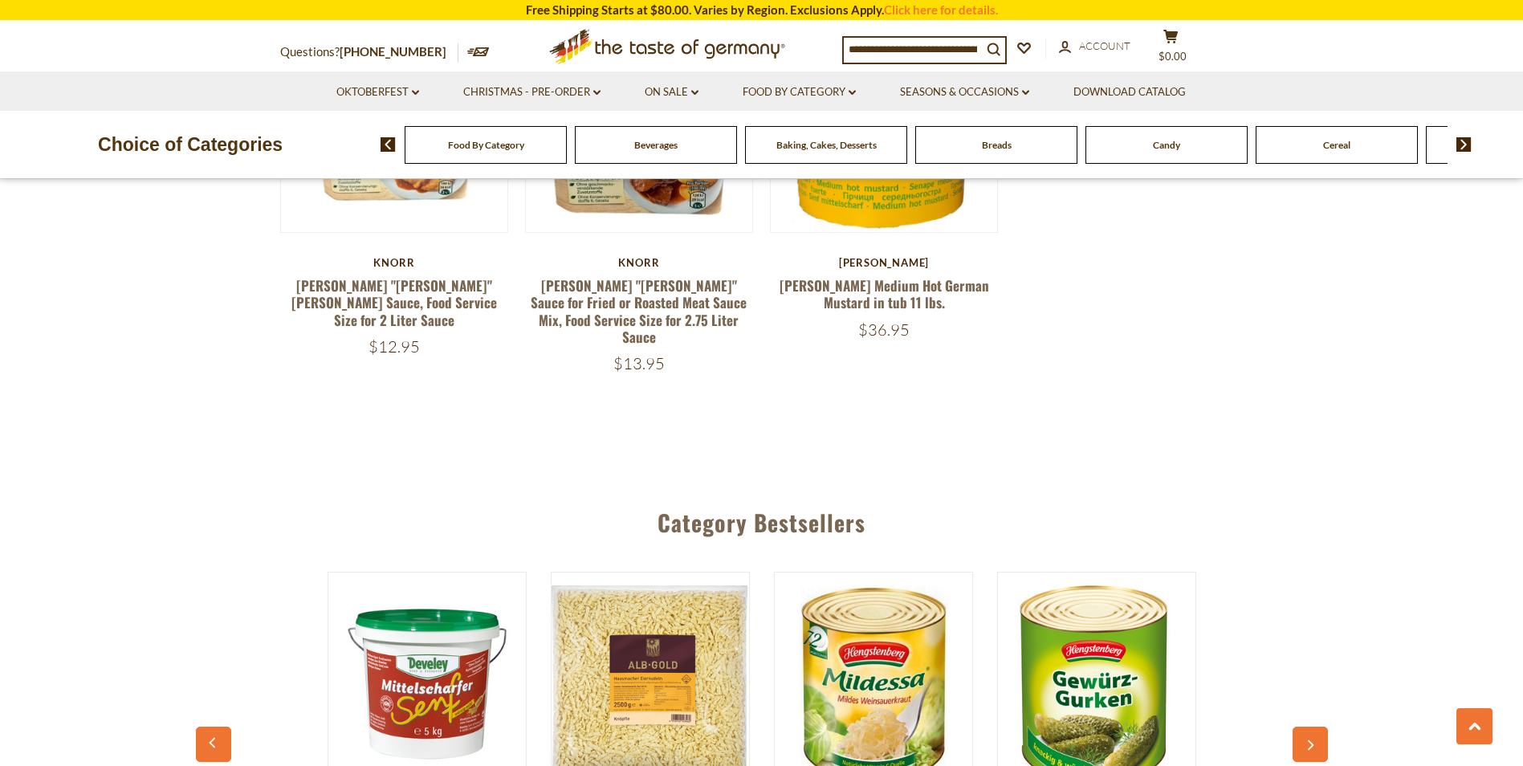
scroll to position [3459, 0]
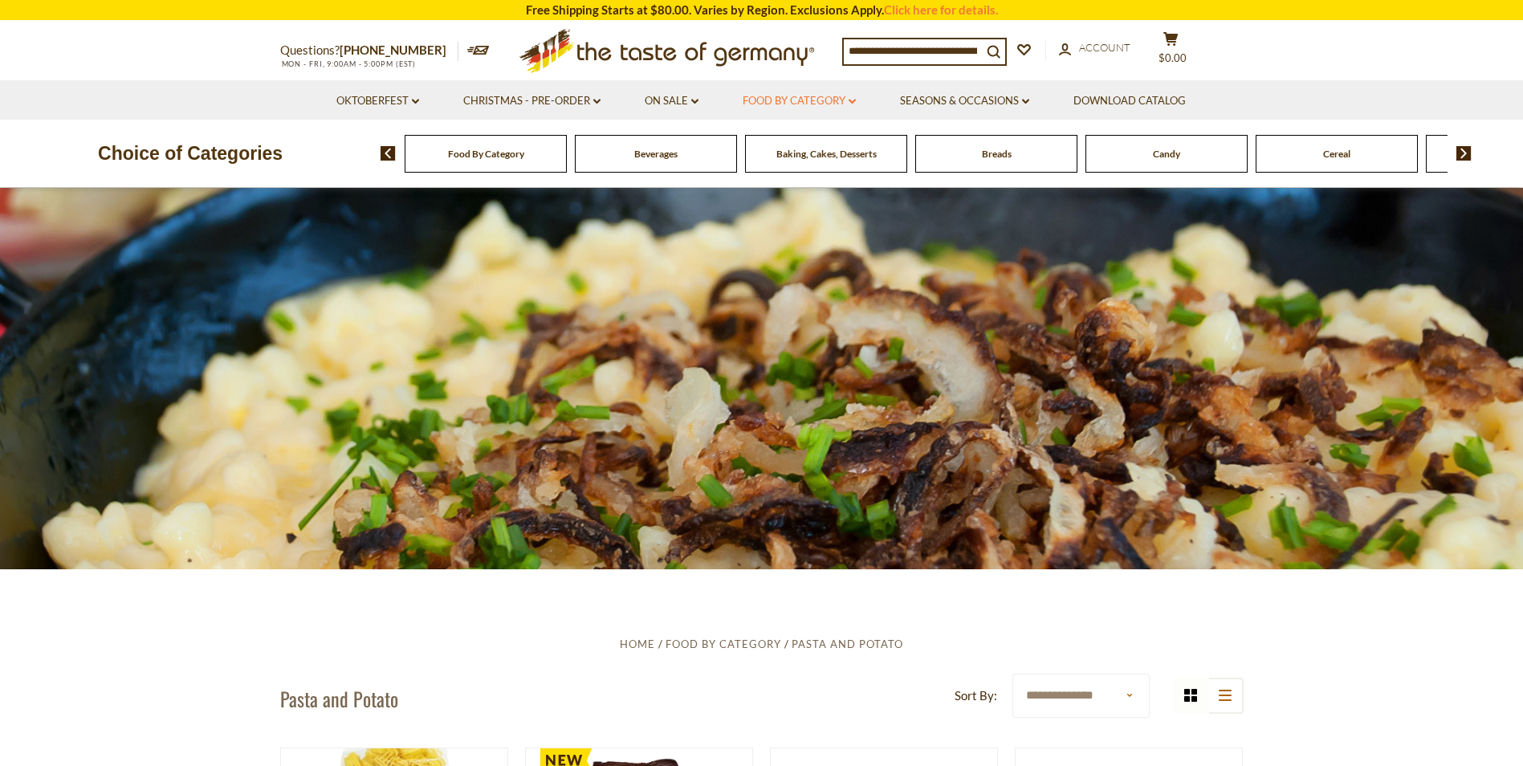
click at [849, 99] on link "Food By Category dropdown_arrow" at bounding box center [798, 101] width 113 height 18
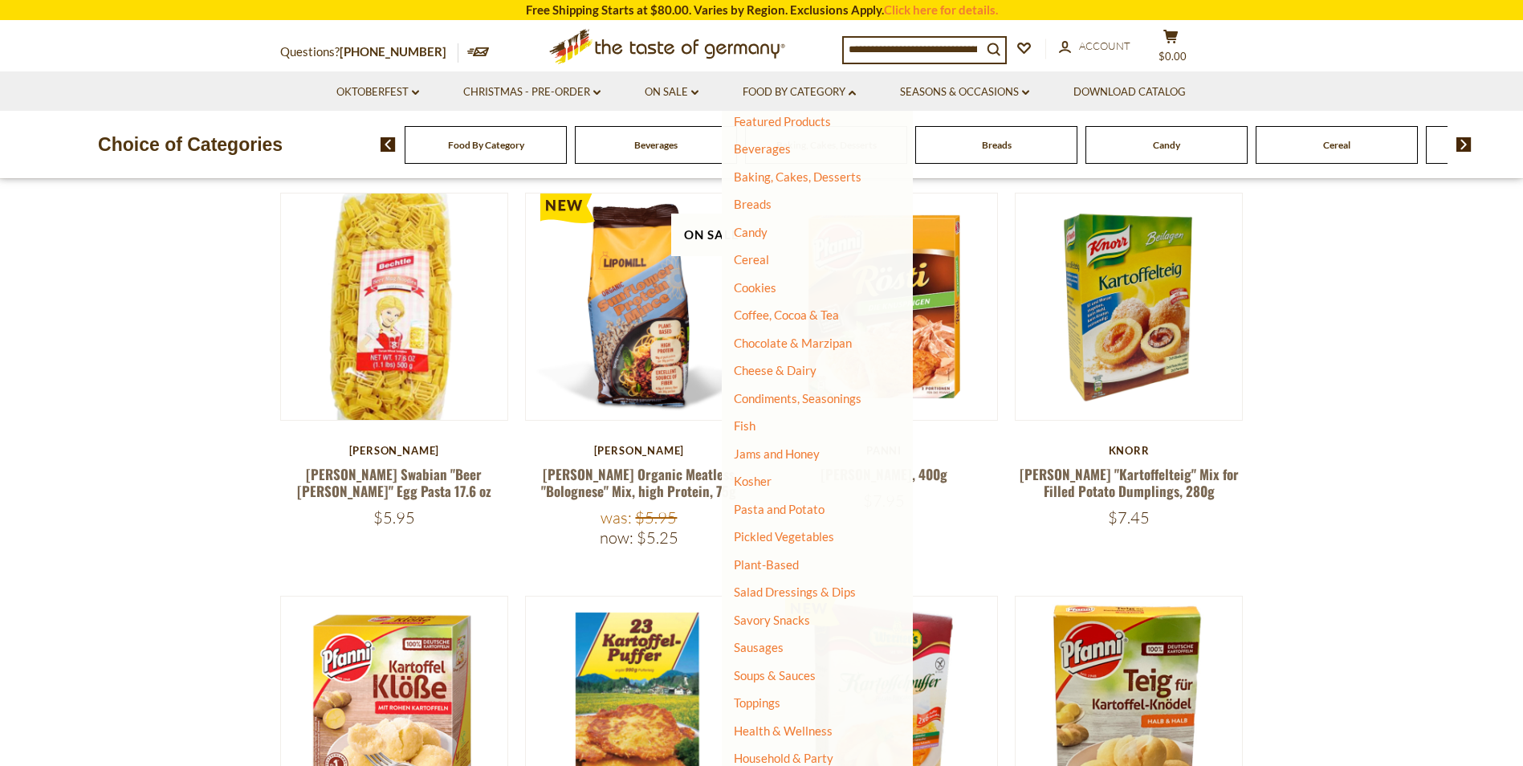
scroll to position [100, 0]
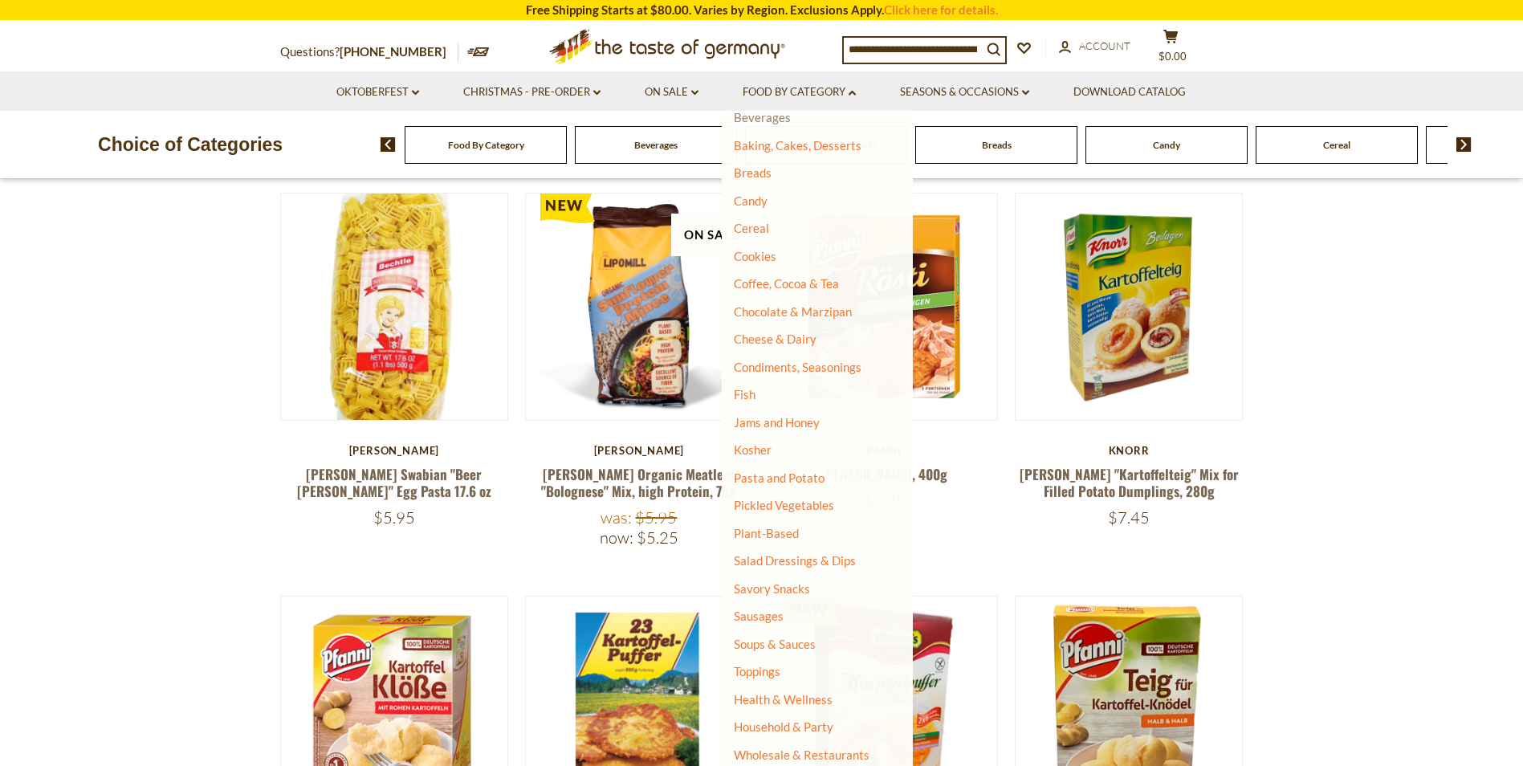
click at [749, 116] on link "Beverages" at bounding box center [762, 117] width 57 height 14
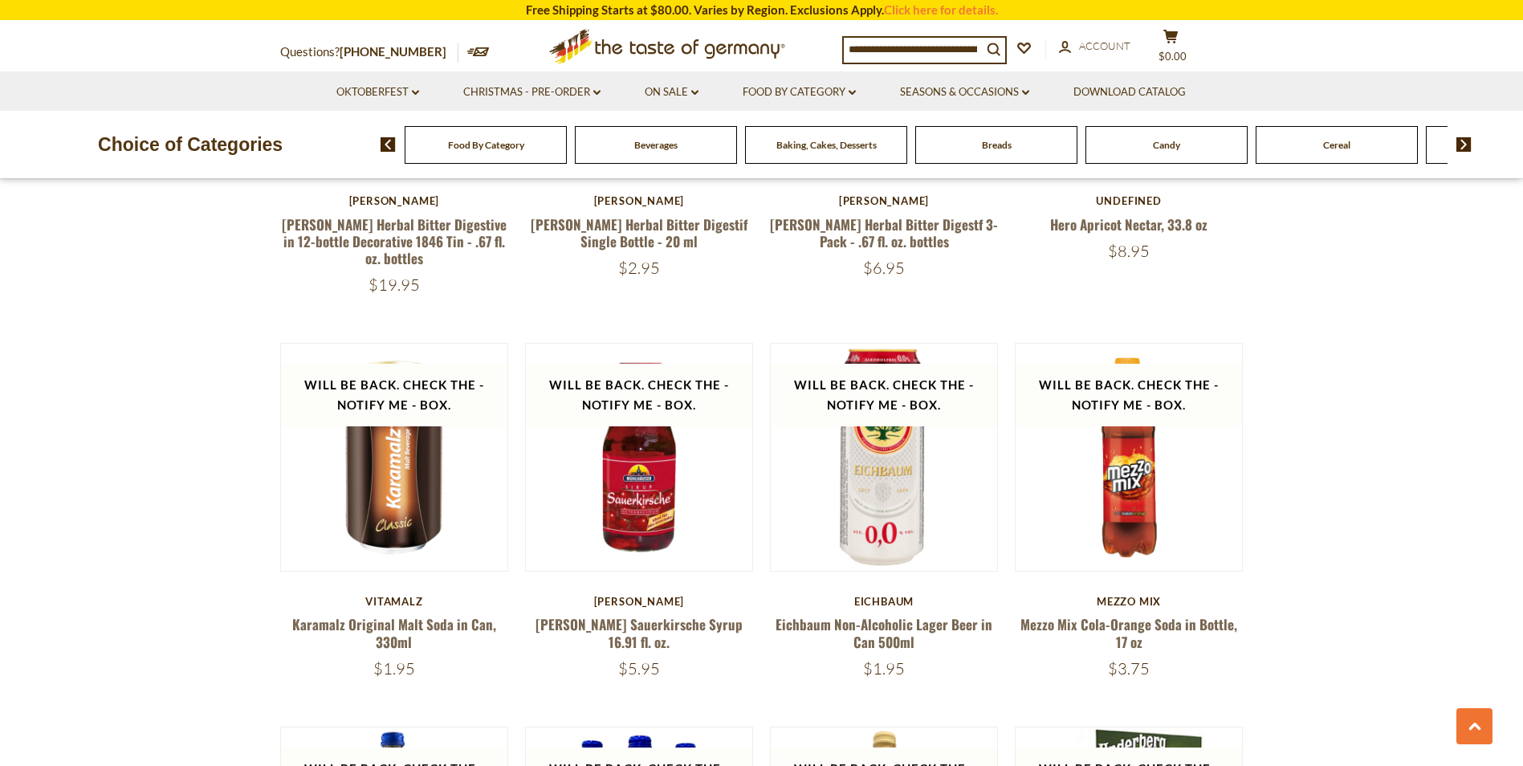
scroll to position [2325, 0]
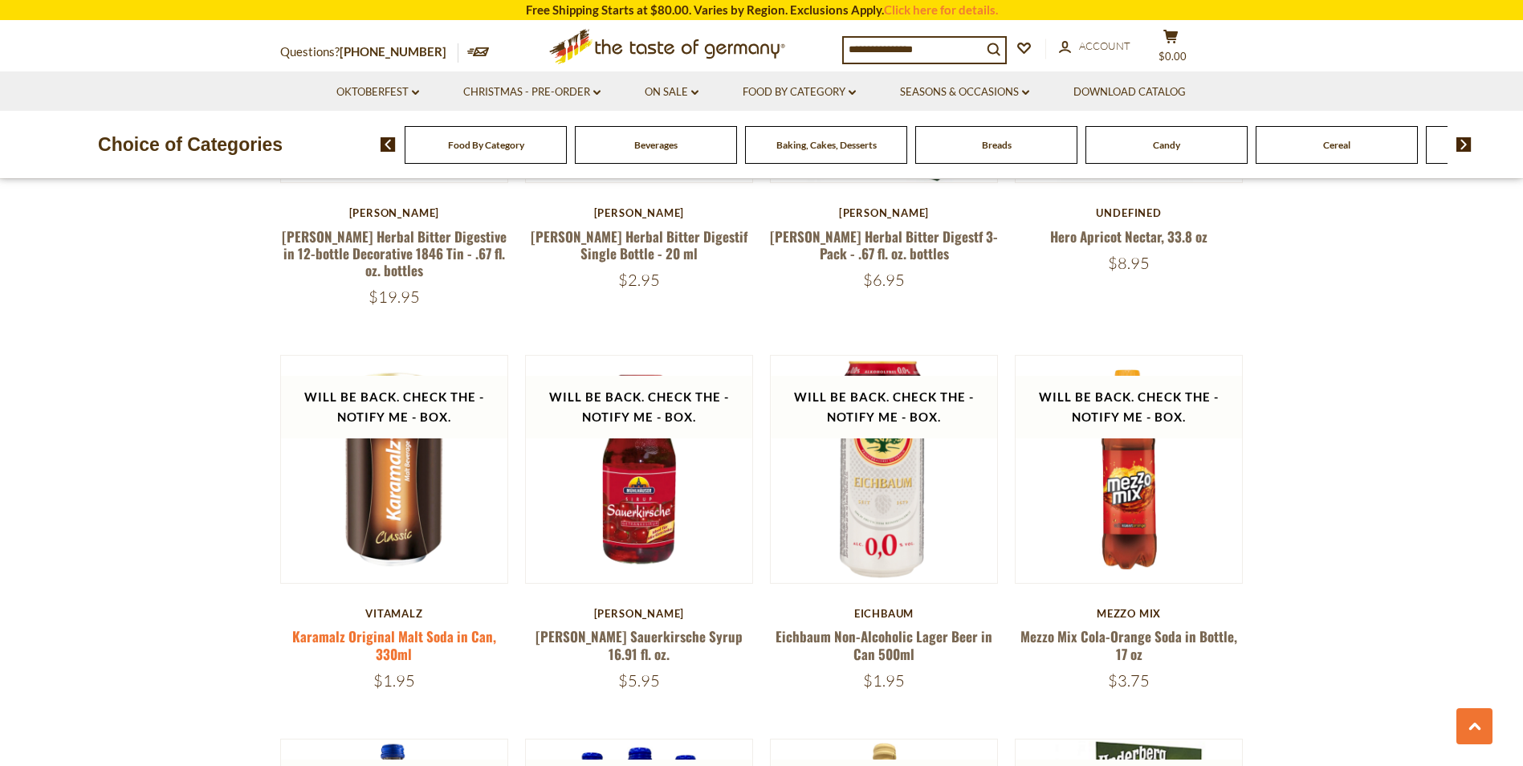
click at [413, 640] on link "Karamalz Original Malt Soda in Can, 330ml" at bounding box center [394, 644] width 204 height 37
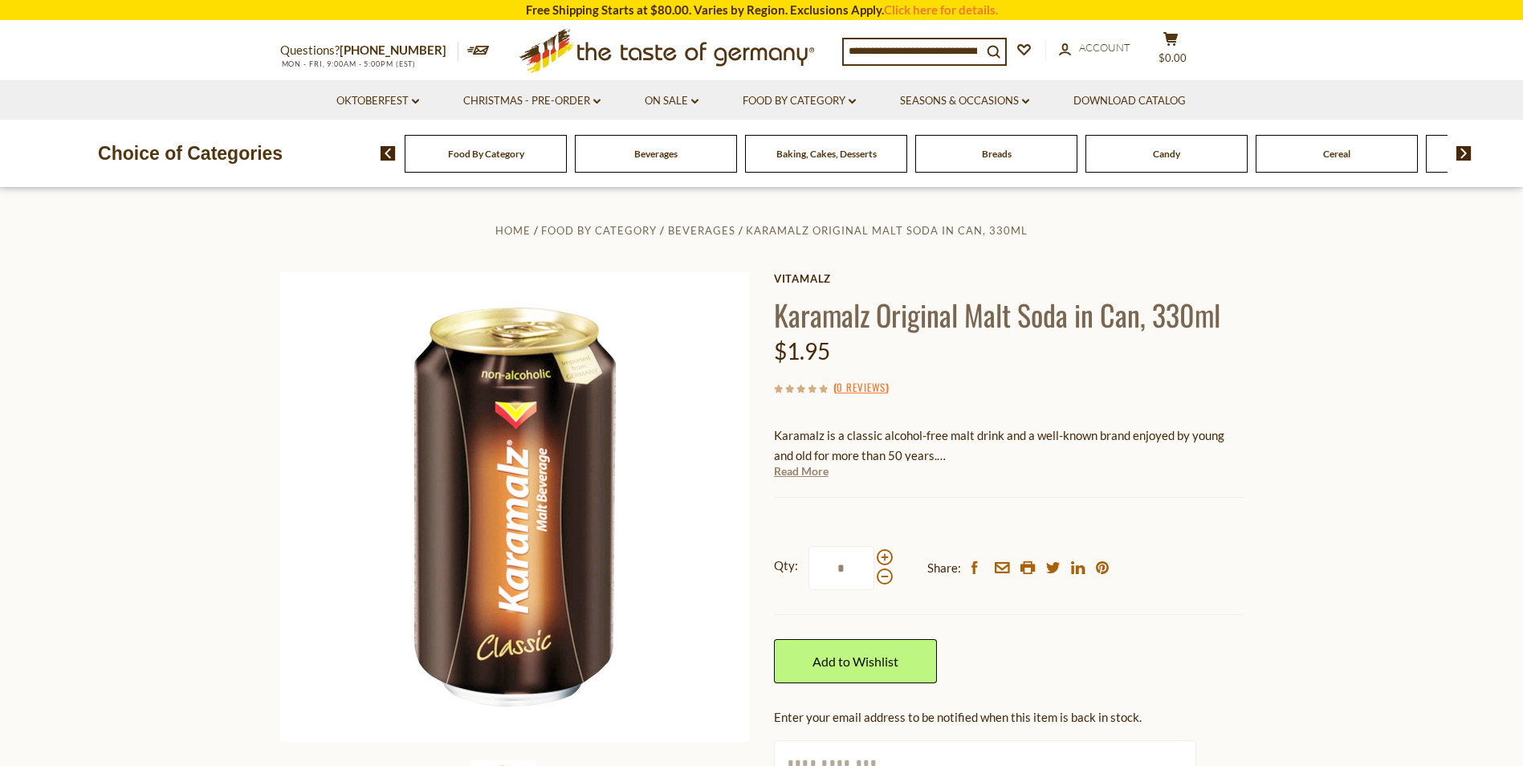
click at [812, 474] on link "Read More" at bounding box center [801, 471] width 55 height 16
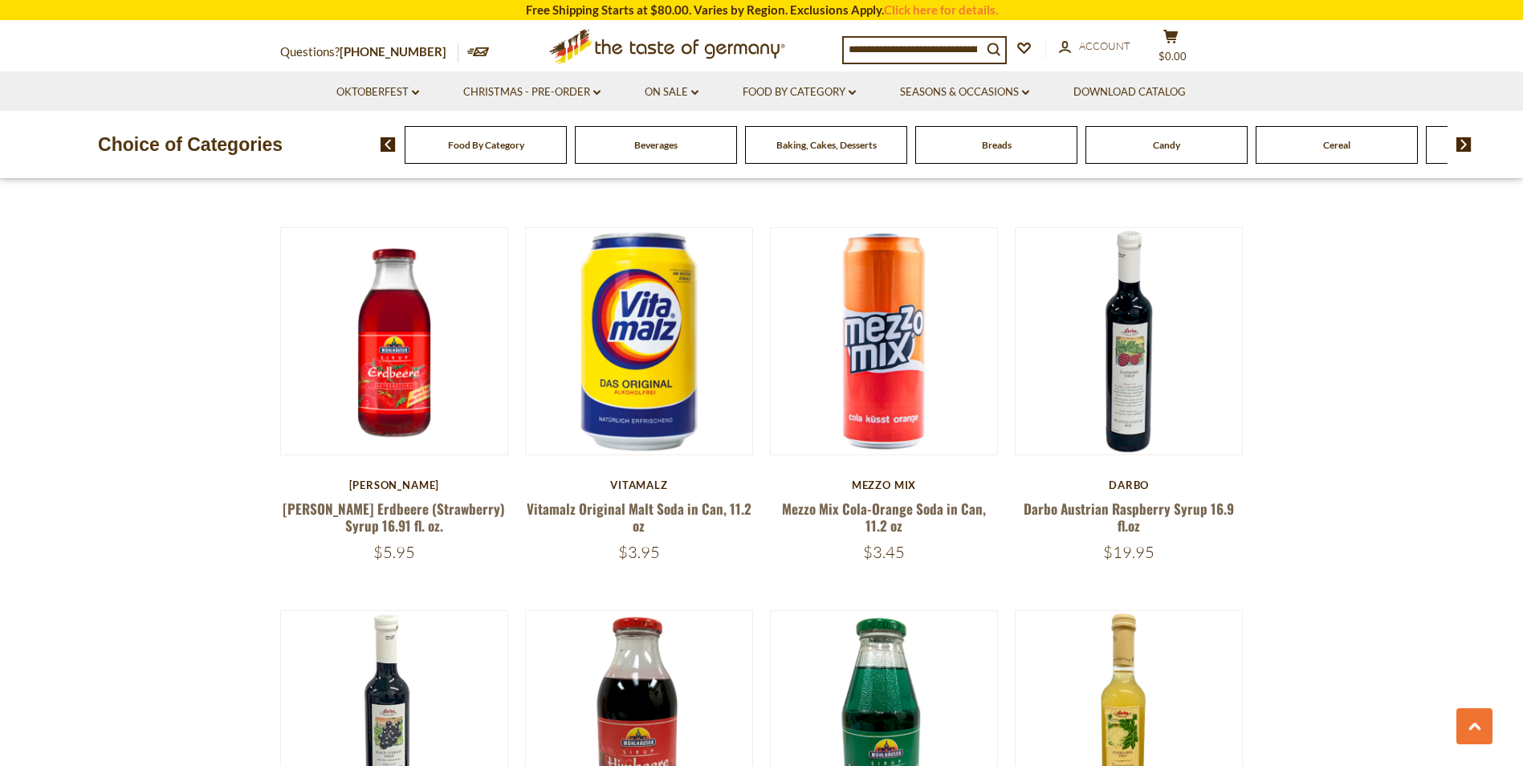
scroll to position [1263, 0]
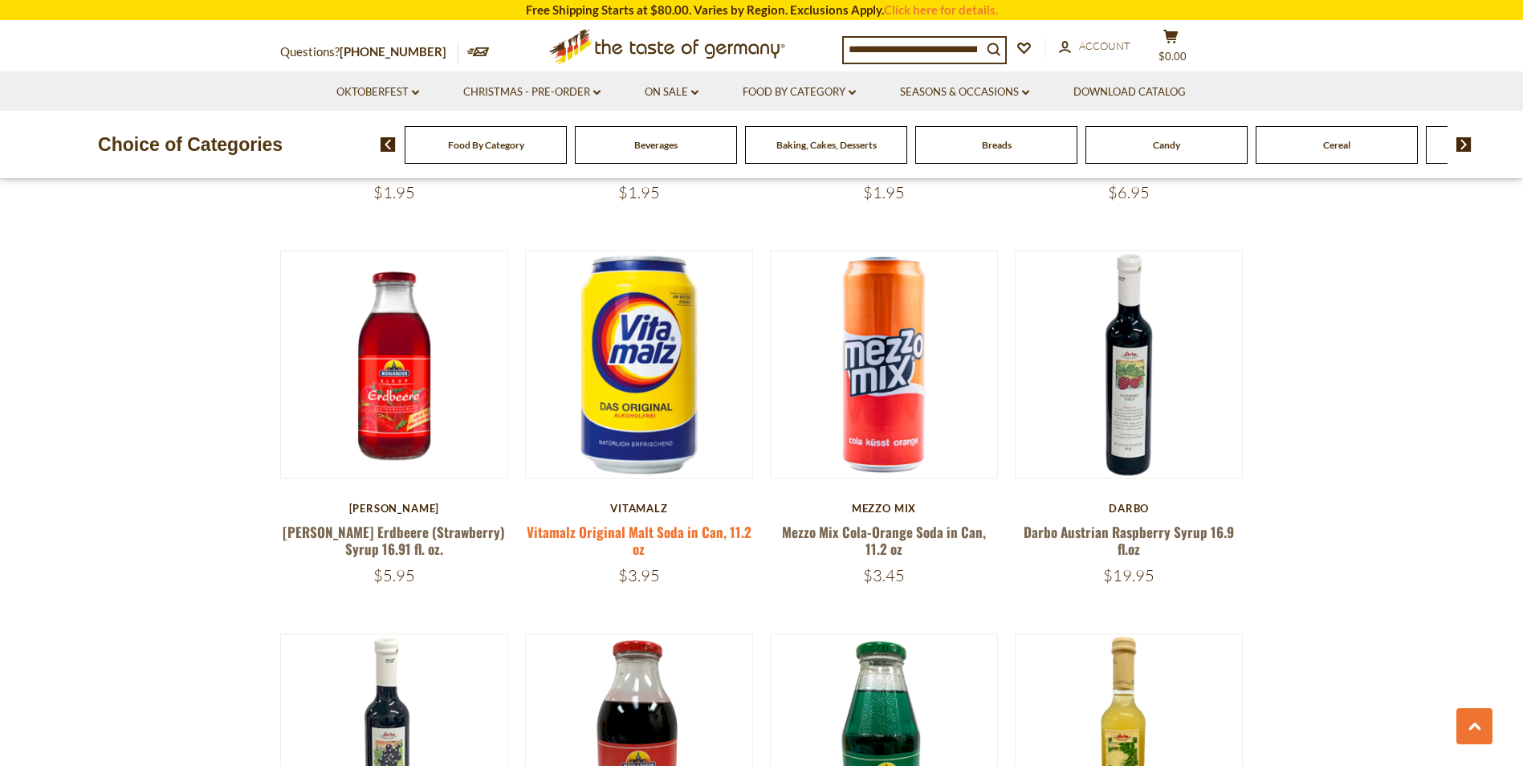
click at [635, 531] on link "Vitamalz Original Malt Soda in Can, 11.2 oz" at bounding box center [639, 540] width 225 height 37
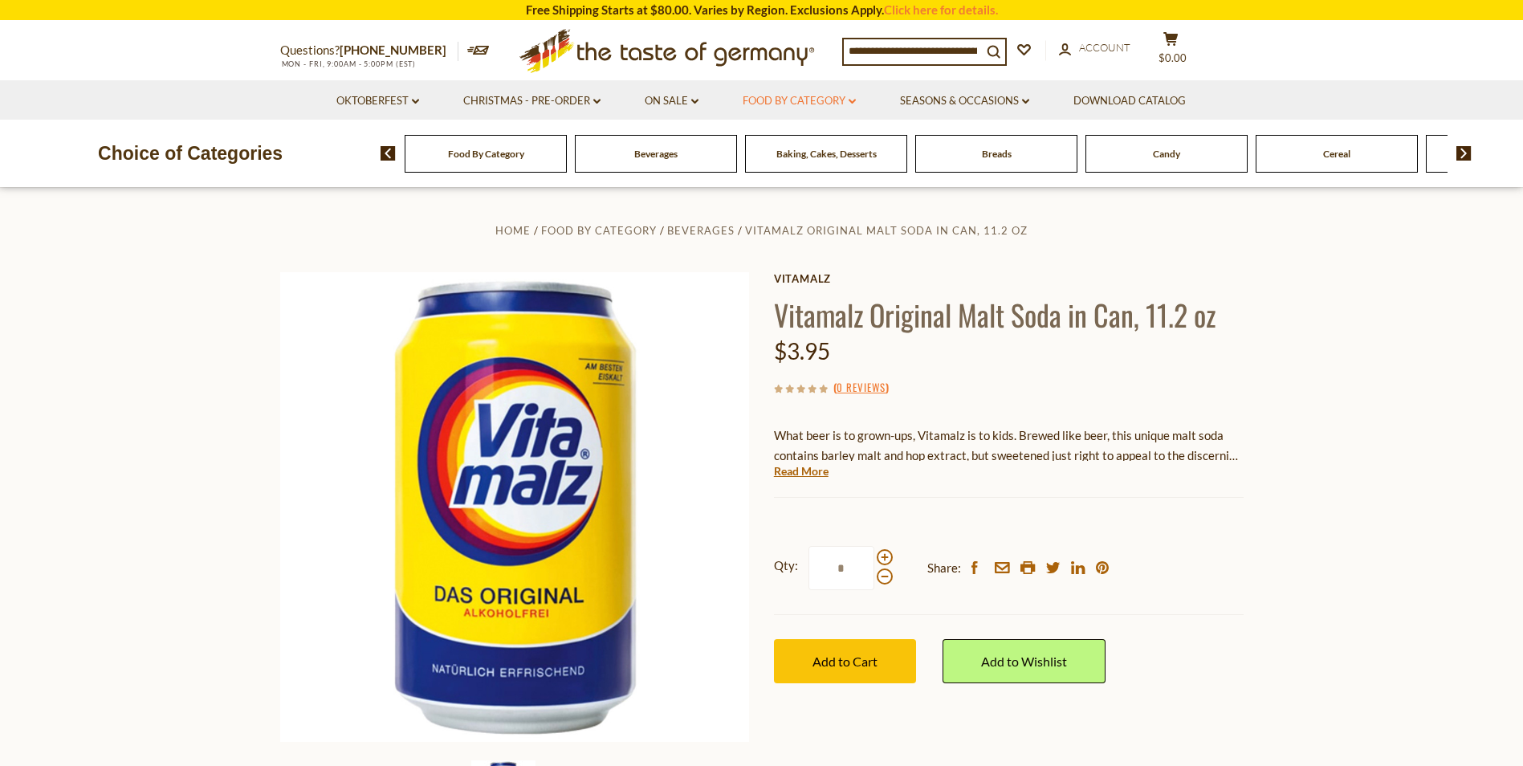
click at [854, 100] on icon "dropdown_arrow" at bounding box center [851, 102] width 7 height 6
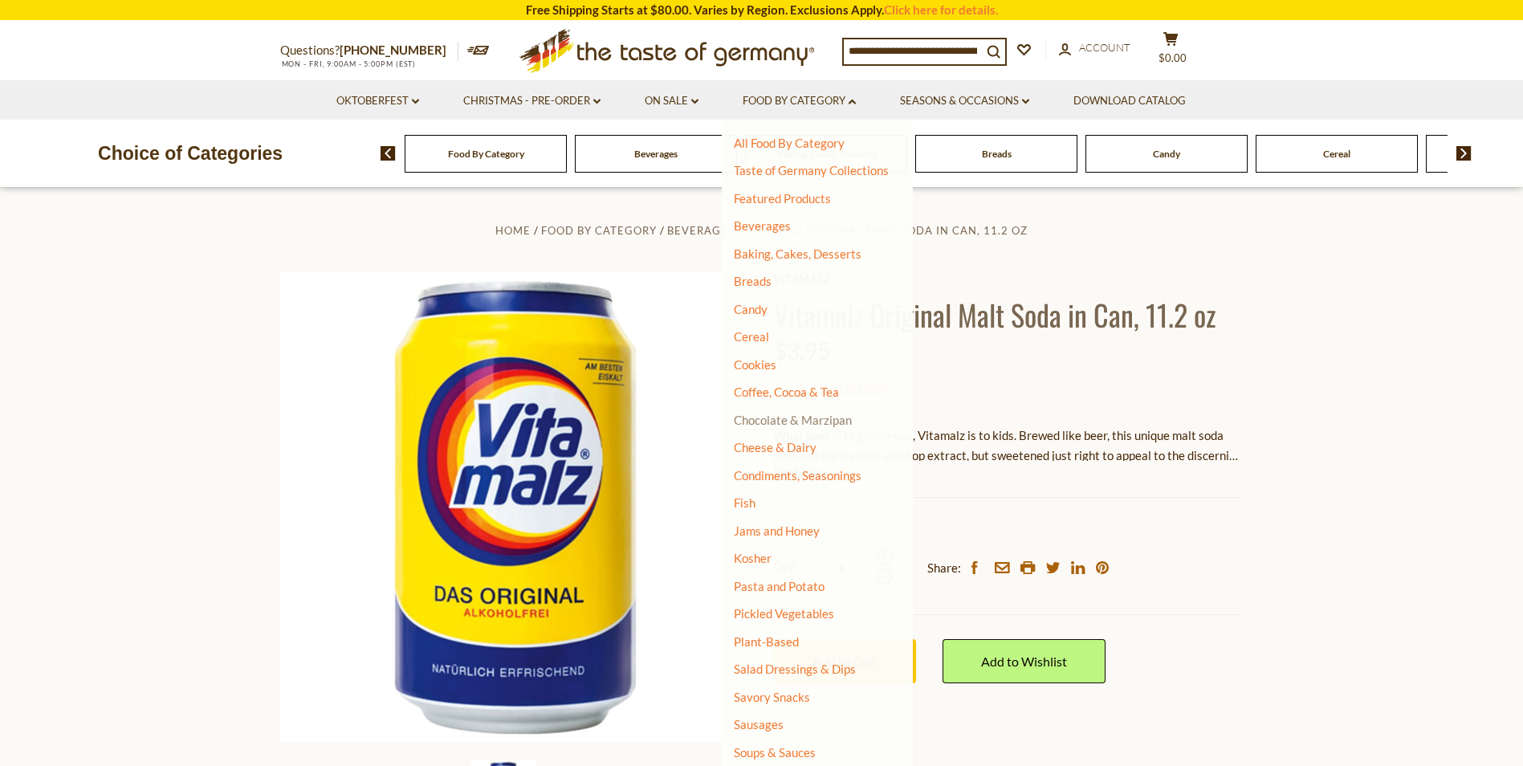
click at [759, 421] on link "Chocolate & Marzipan" at bounding box center [793, 420] width 118 height 14
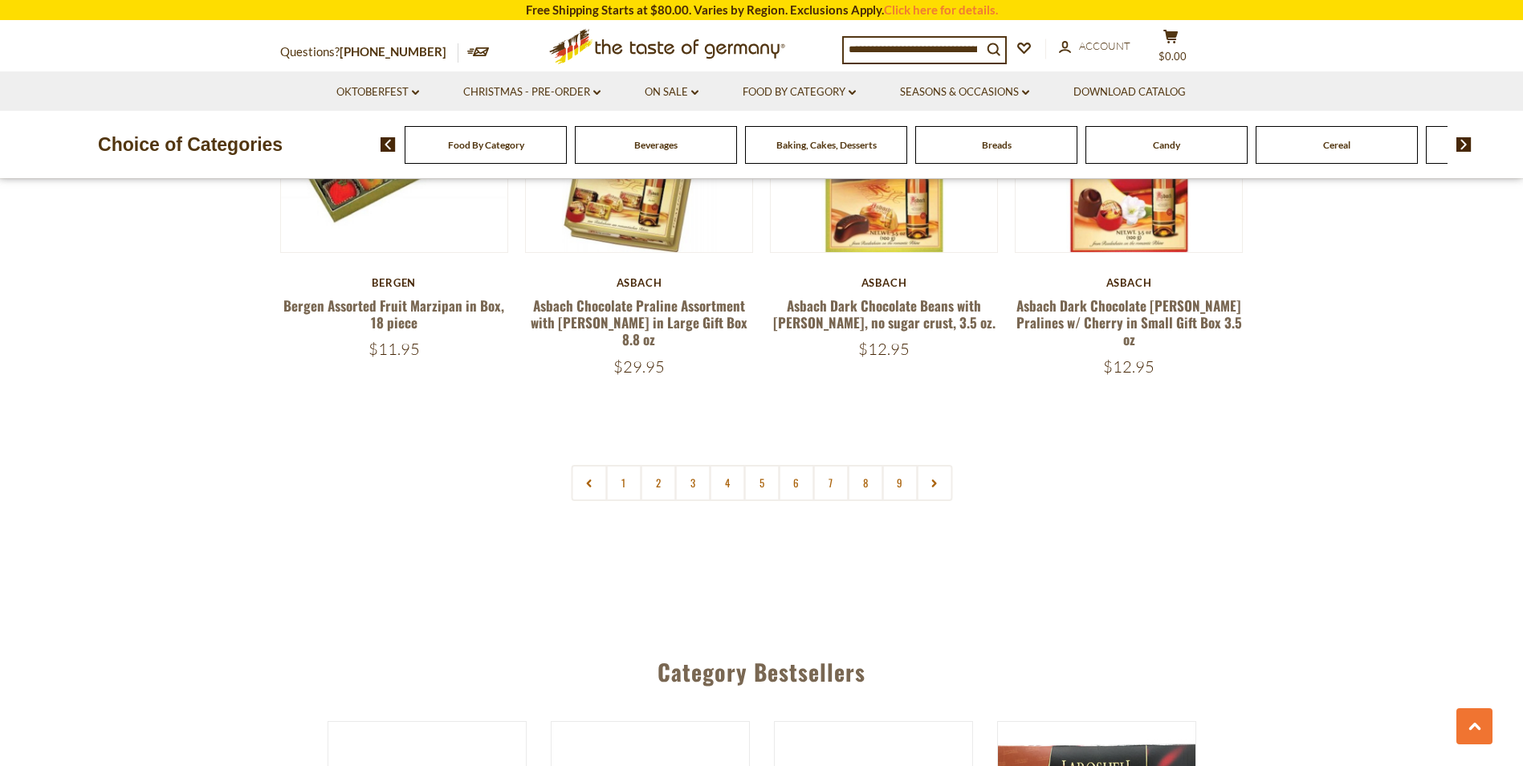
scroll to position [4003, 0]
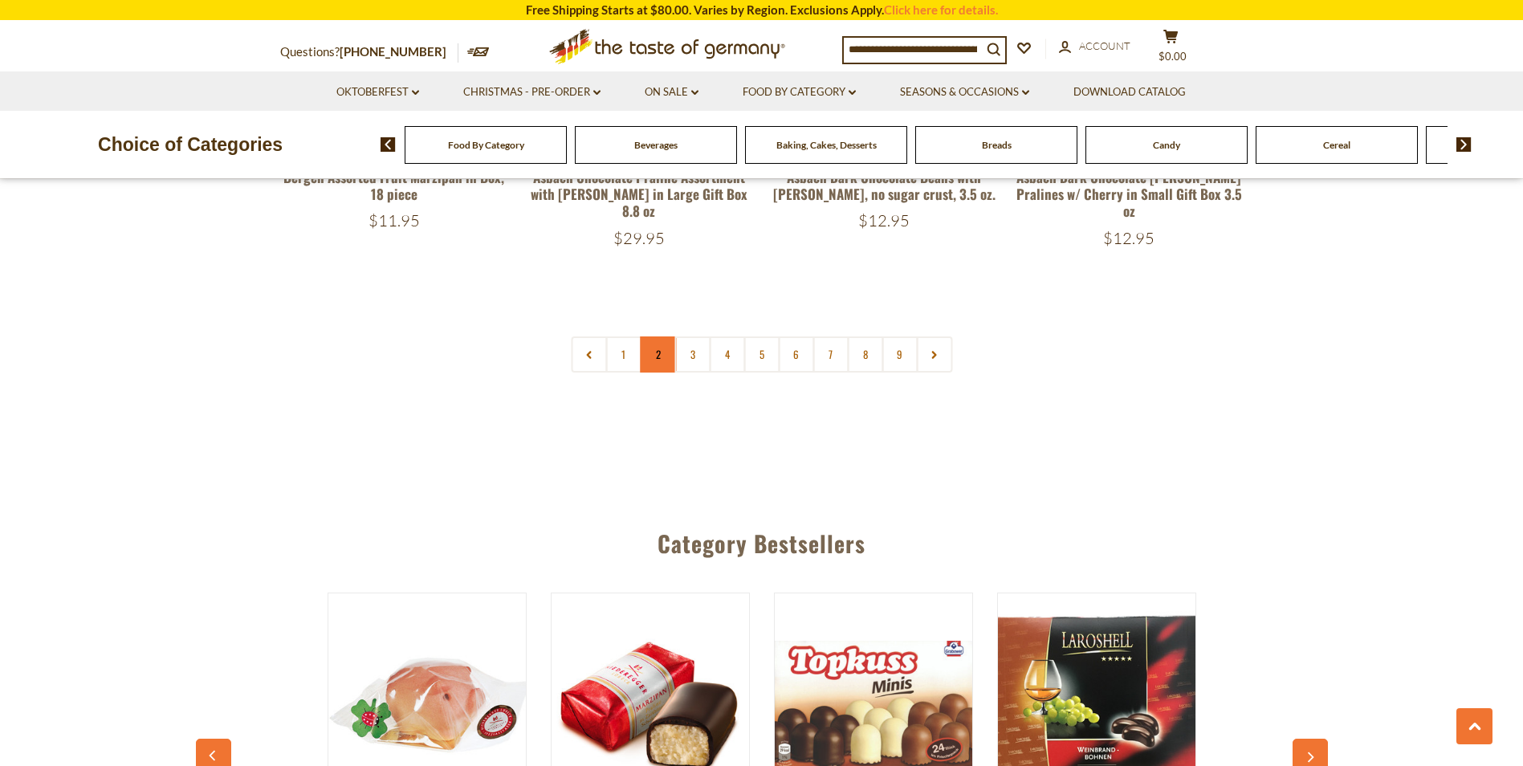
click at [646, 336] on link "2" at bounding box center [658, 354] width 36 height 36
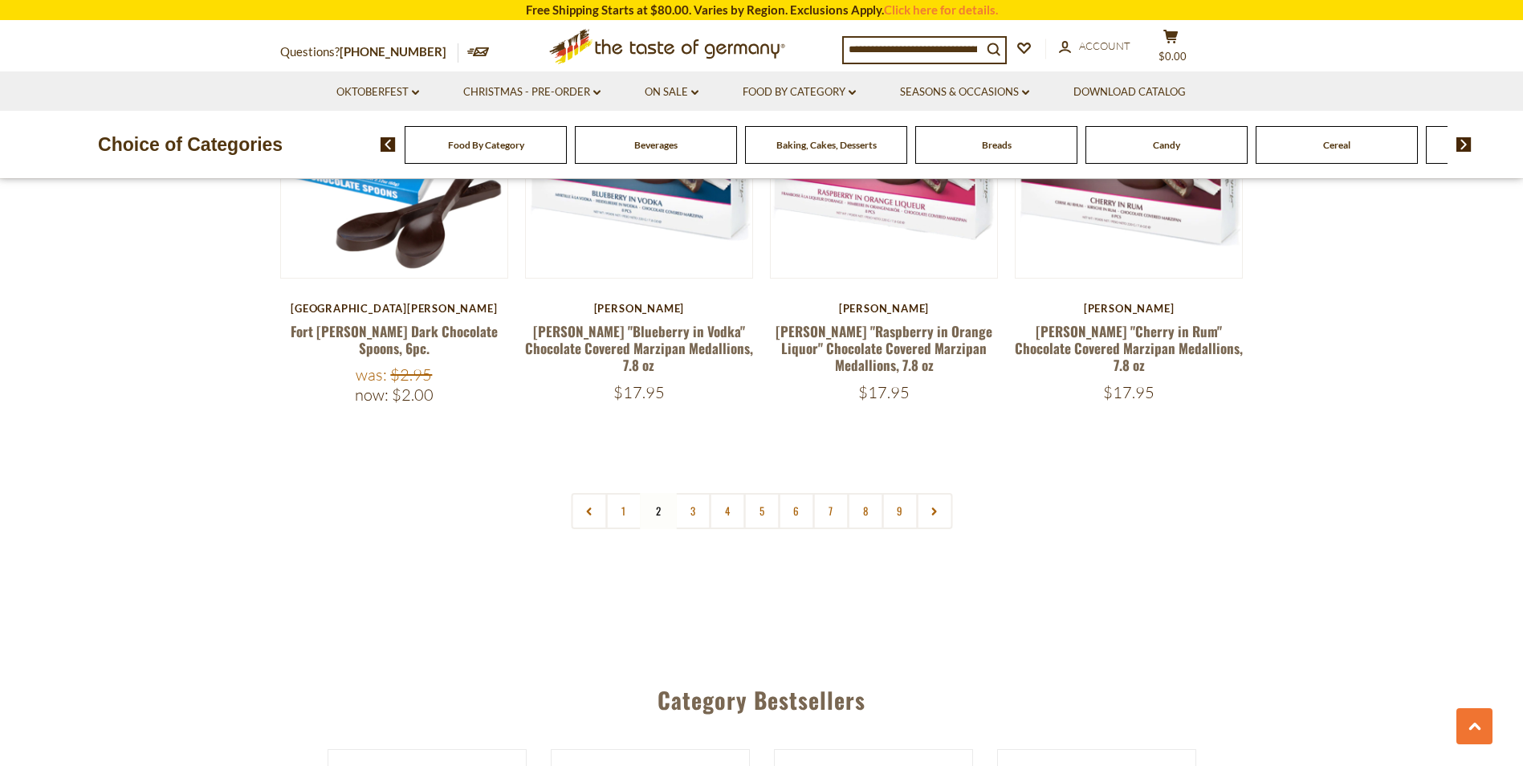
scroll to position [3837, 0]
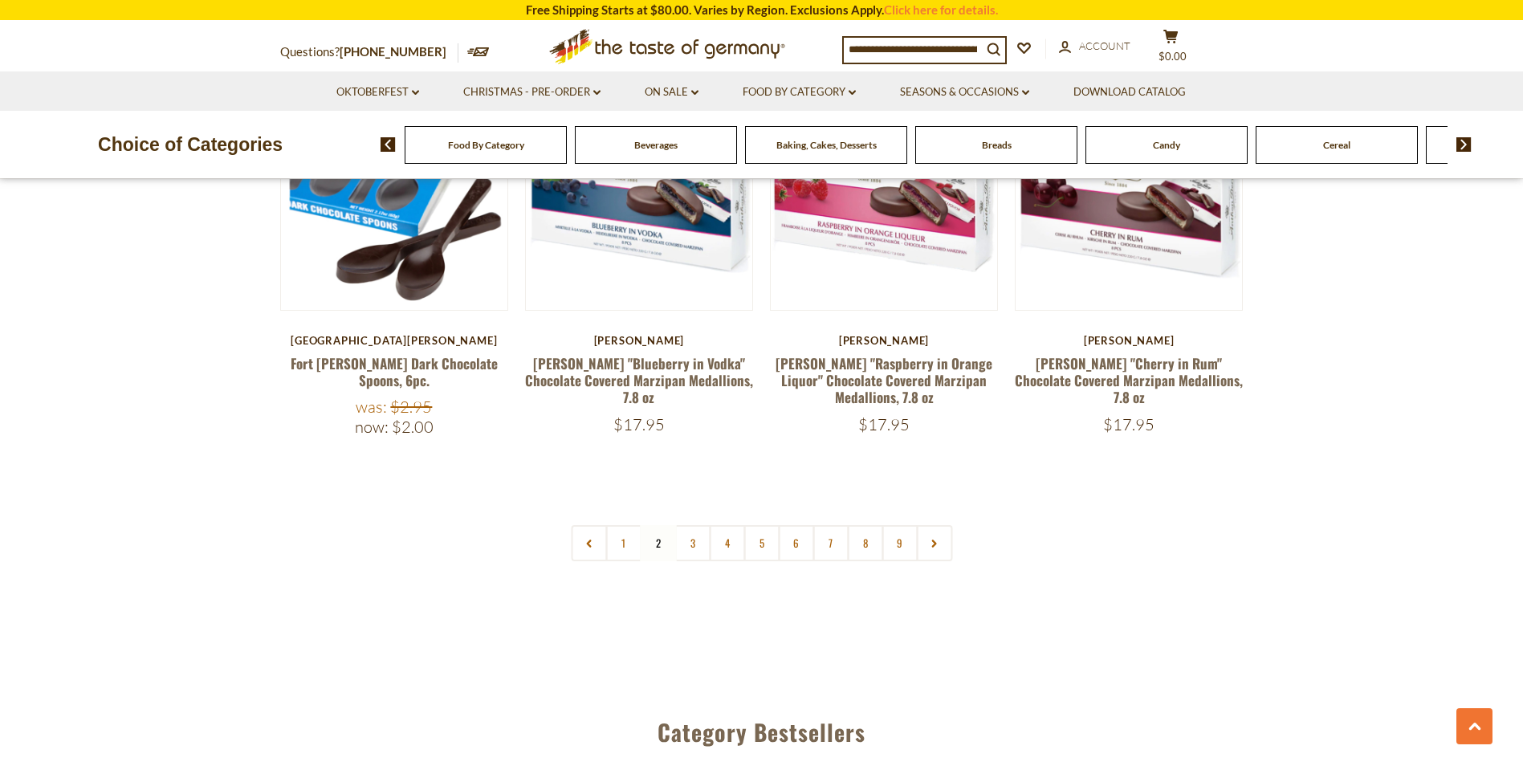
click at [688, 525] on link "3" at bounding box center [692, 543] width 36 height 36
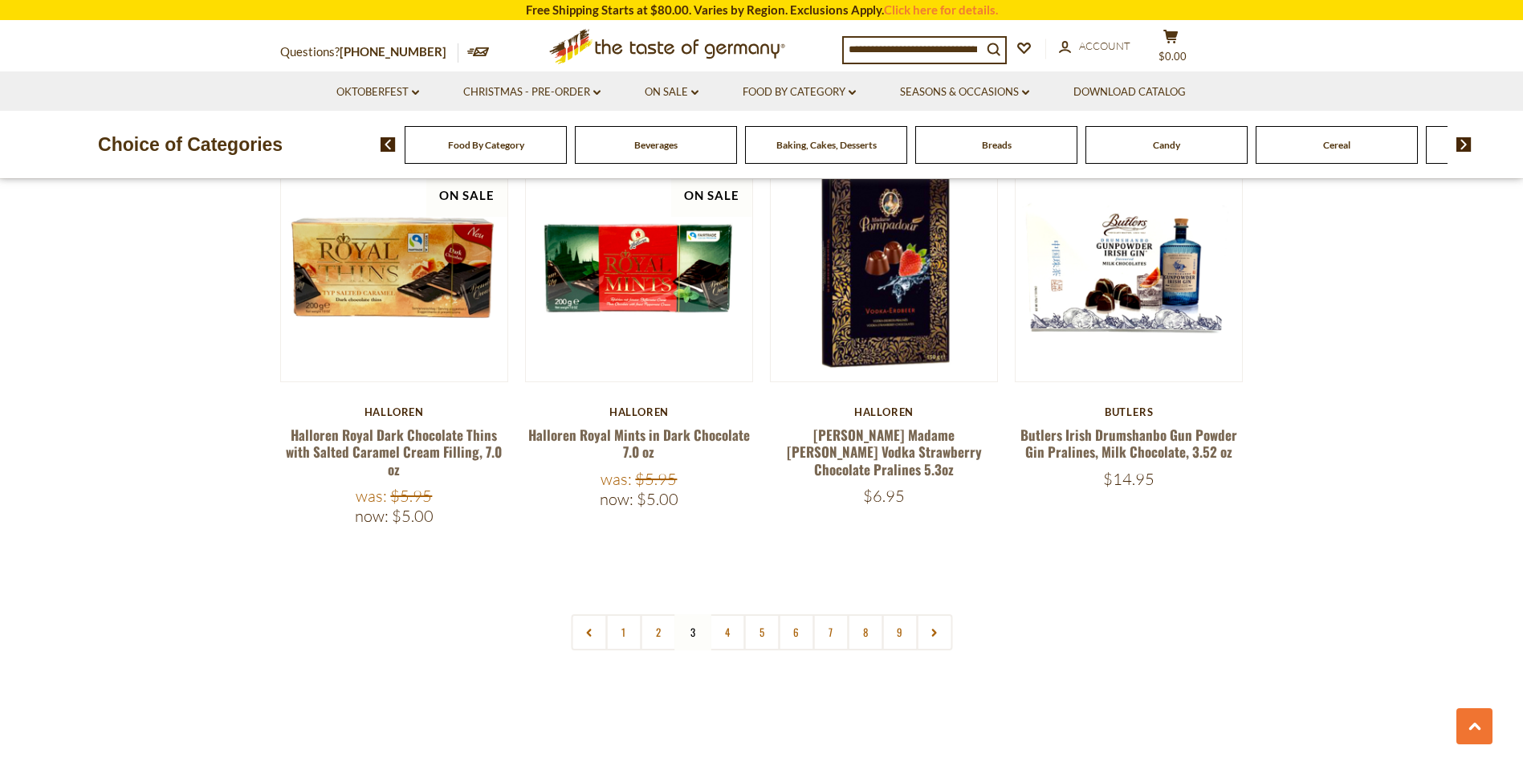
scroll to position [3755, 0]
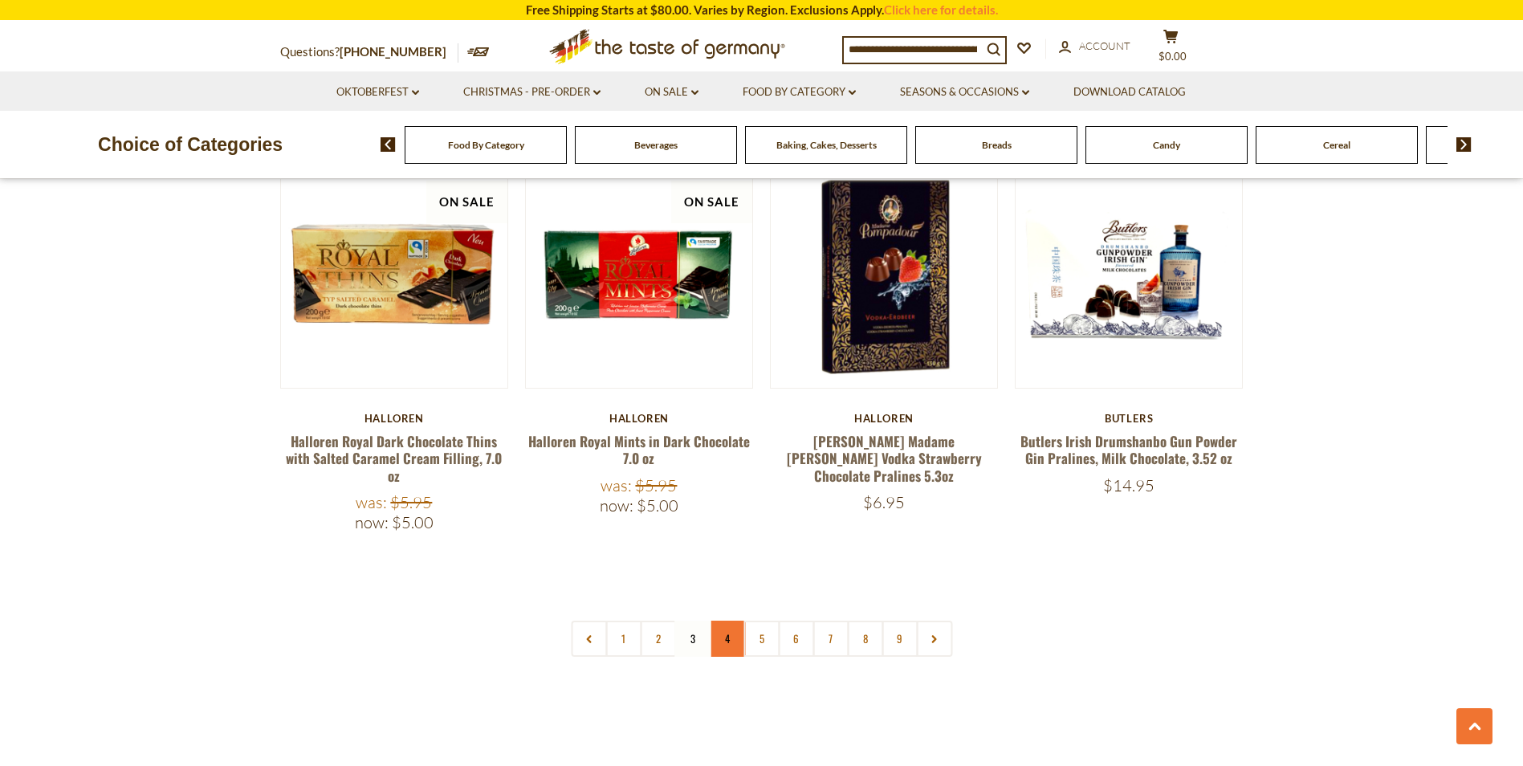
click at [726, 620] on link "4" at bounding box center [727, 638] width 36 height 36
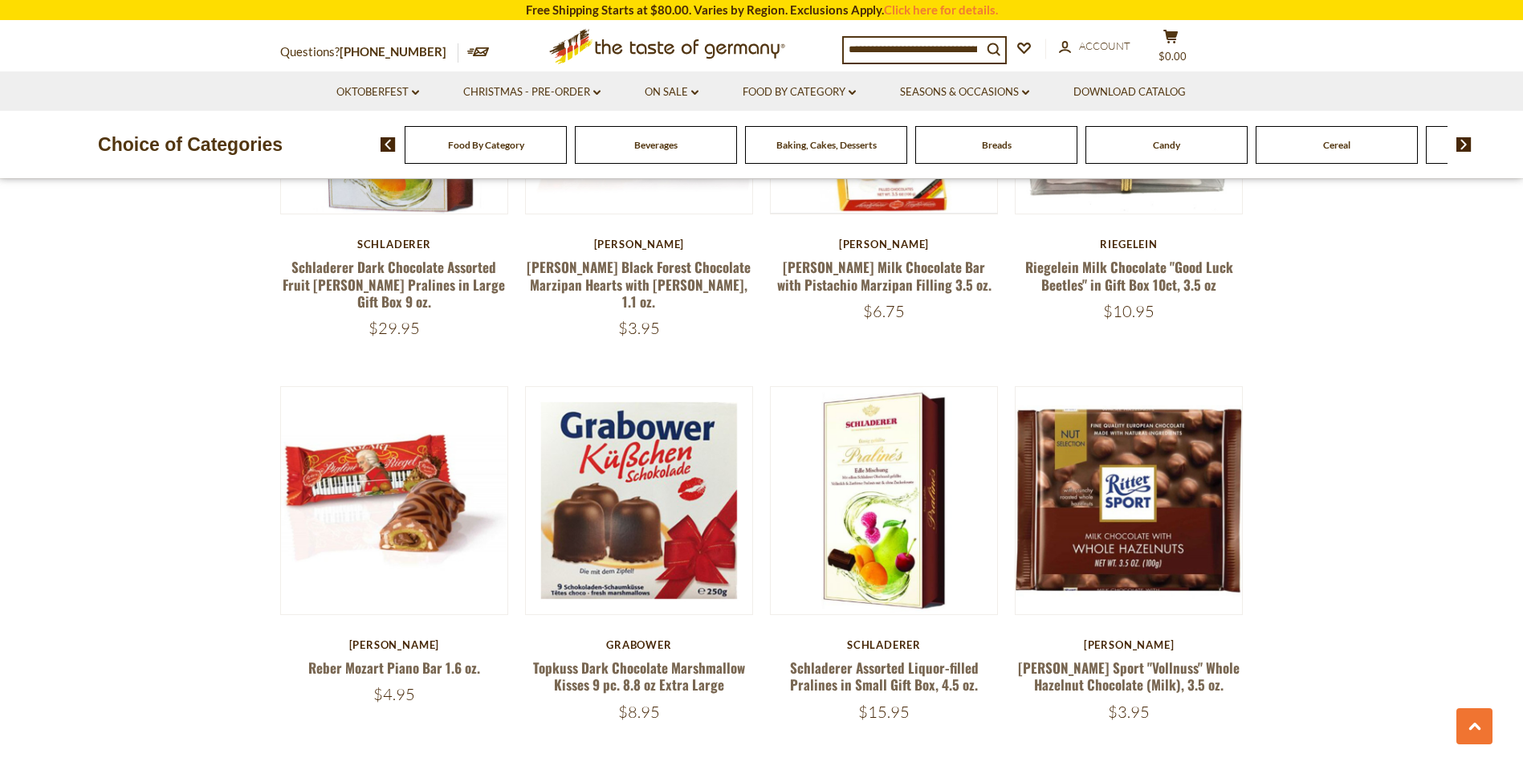
scroll to position [3600, 0]
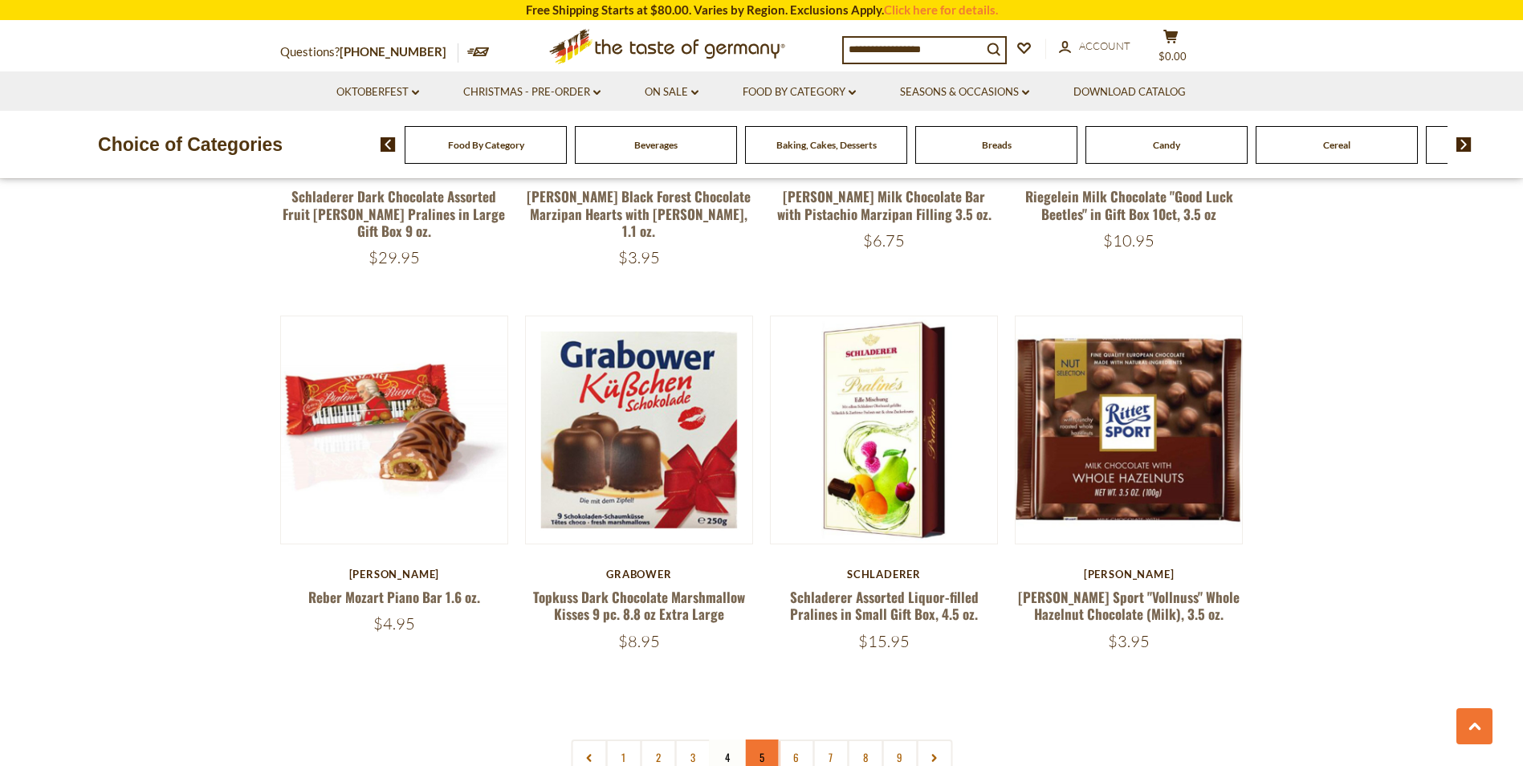
click at [758, 739] on link "5" at bounding box center [761, 757] width 36 height 36
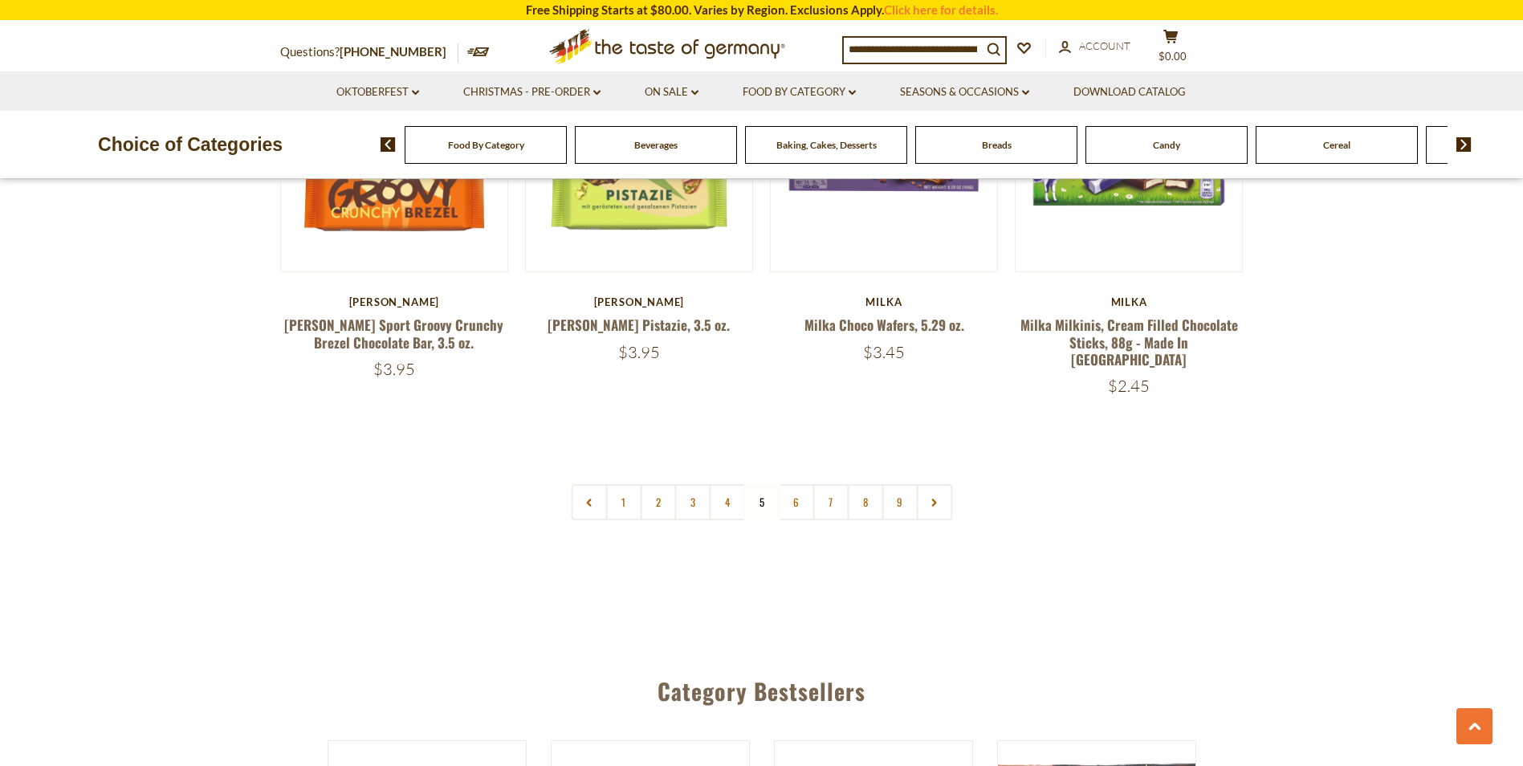
scroll to position [3853, 0]
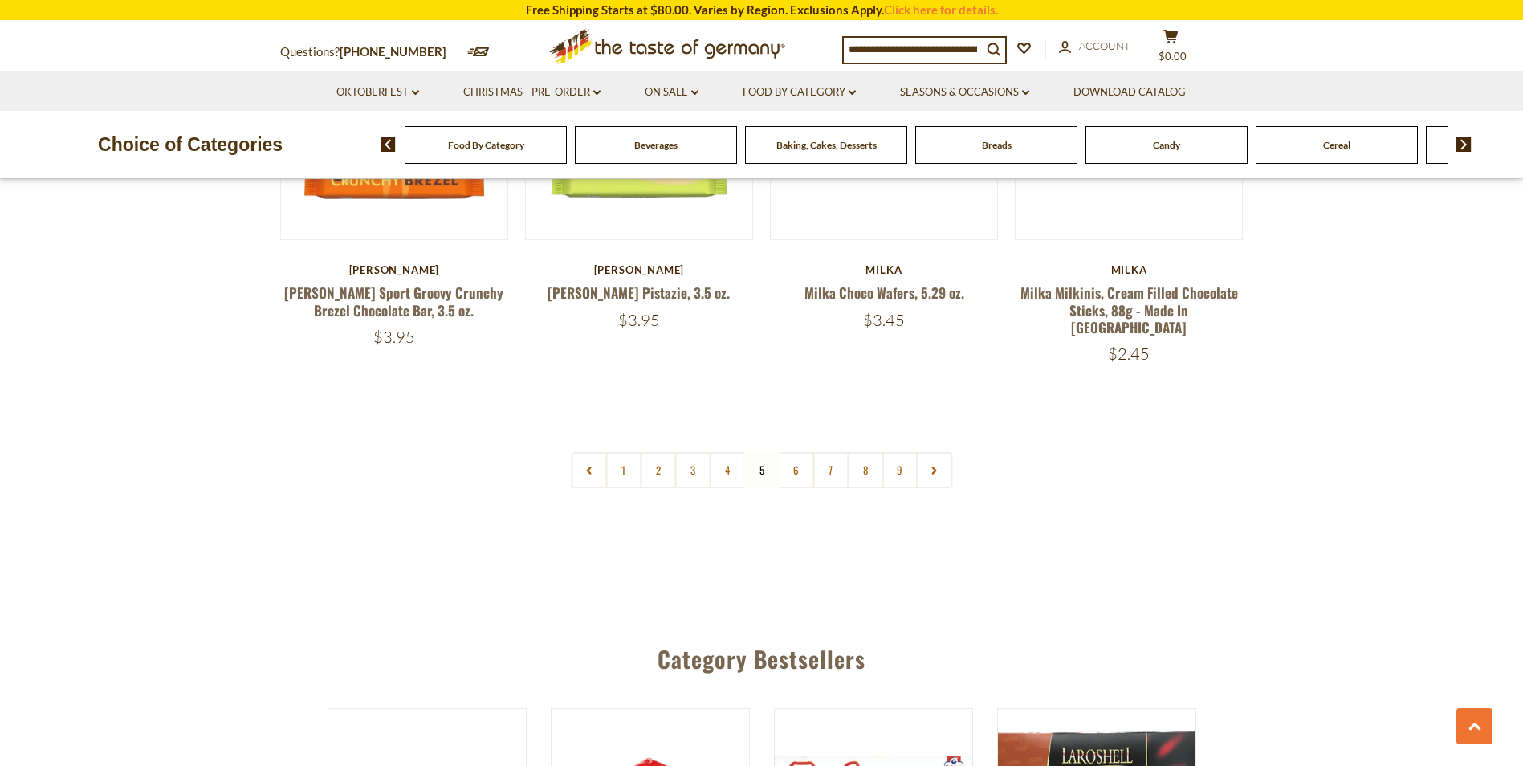
click at [811, 452] on link "6" at bounding box center [796, 470] width 36 height 36
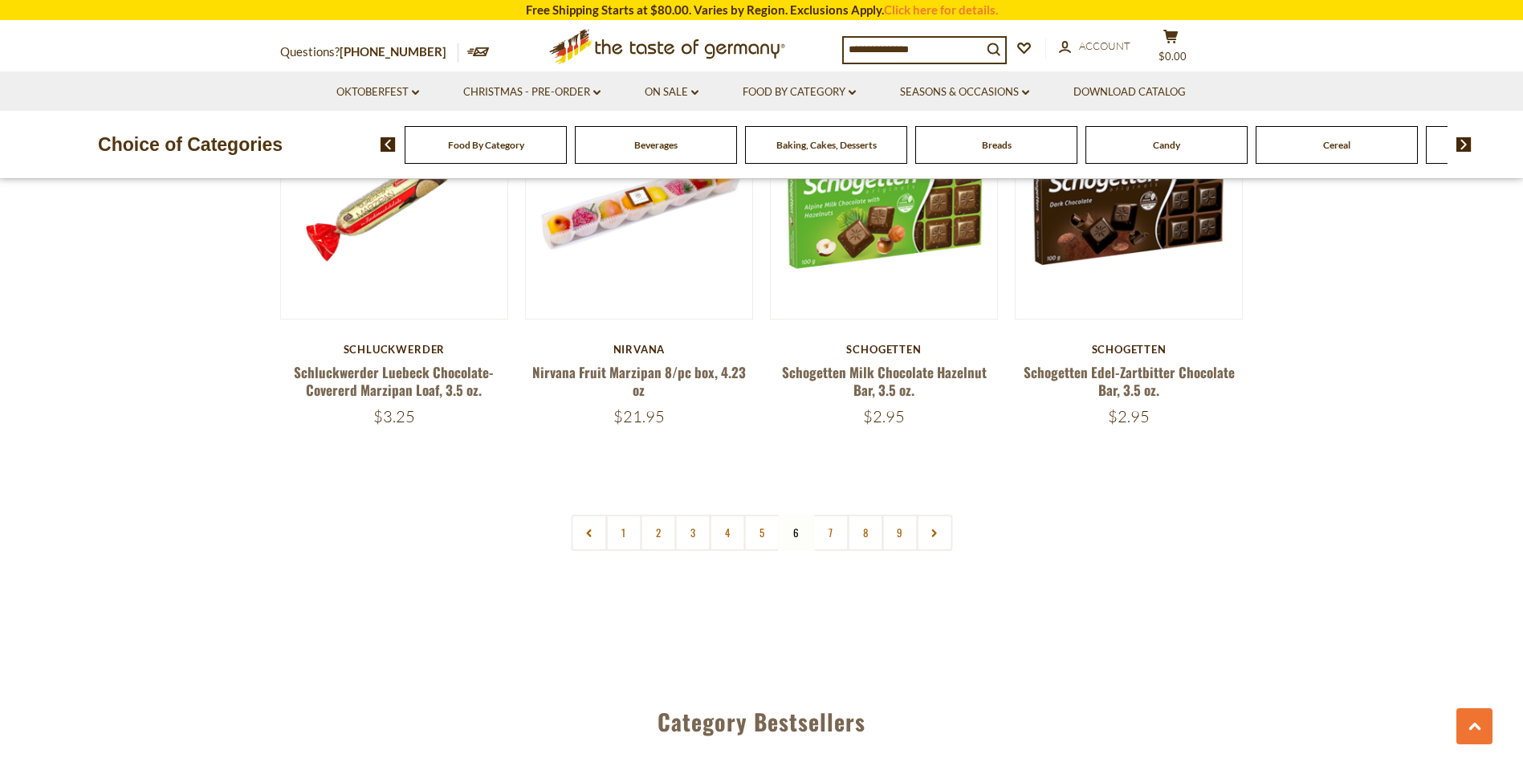
scroll to position [3800, 0]
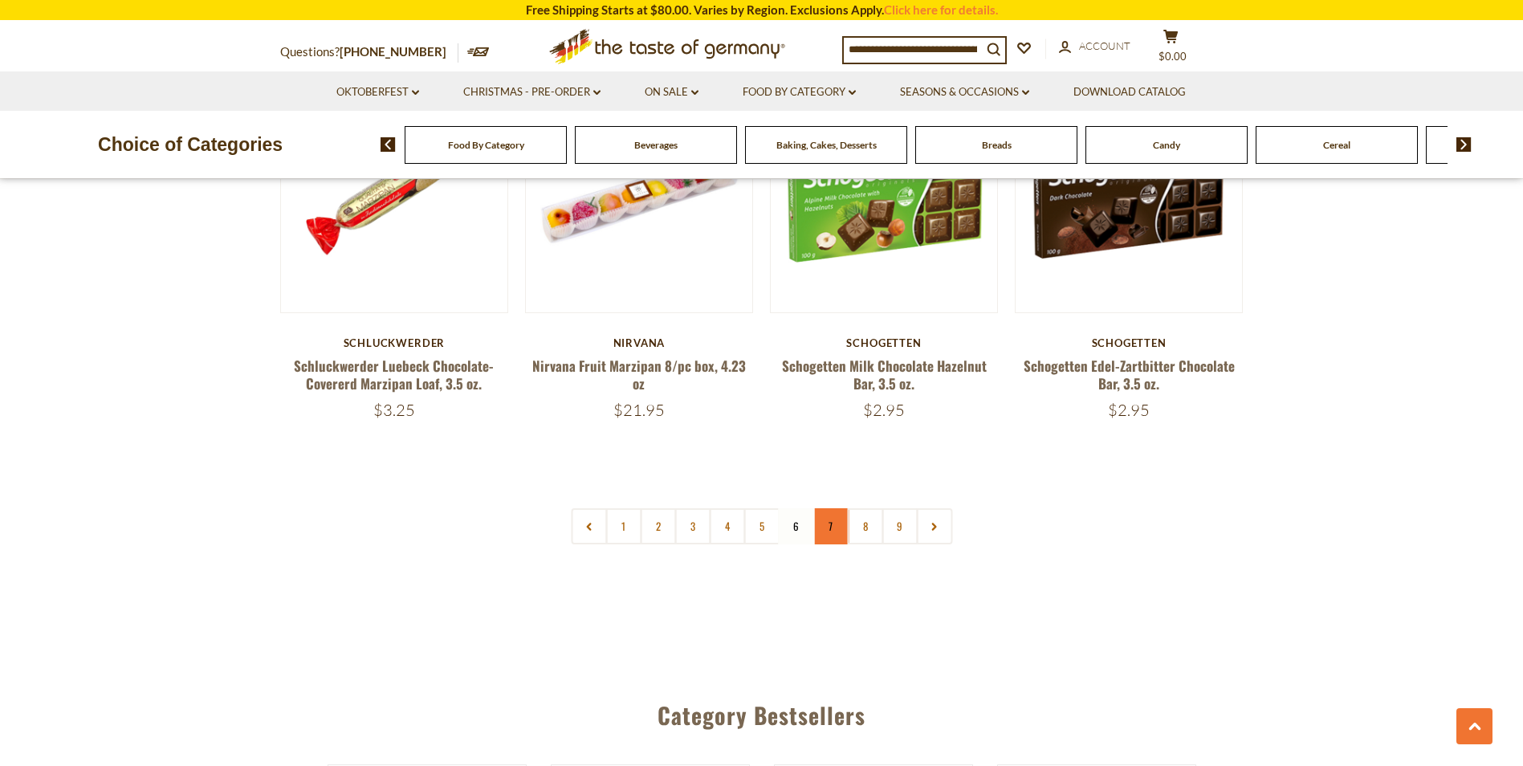
click at [828, 524] on link "7" at bounding box center [830, 526] width 36 height 36
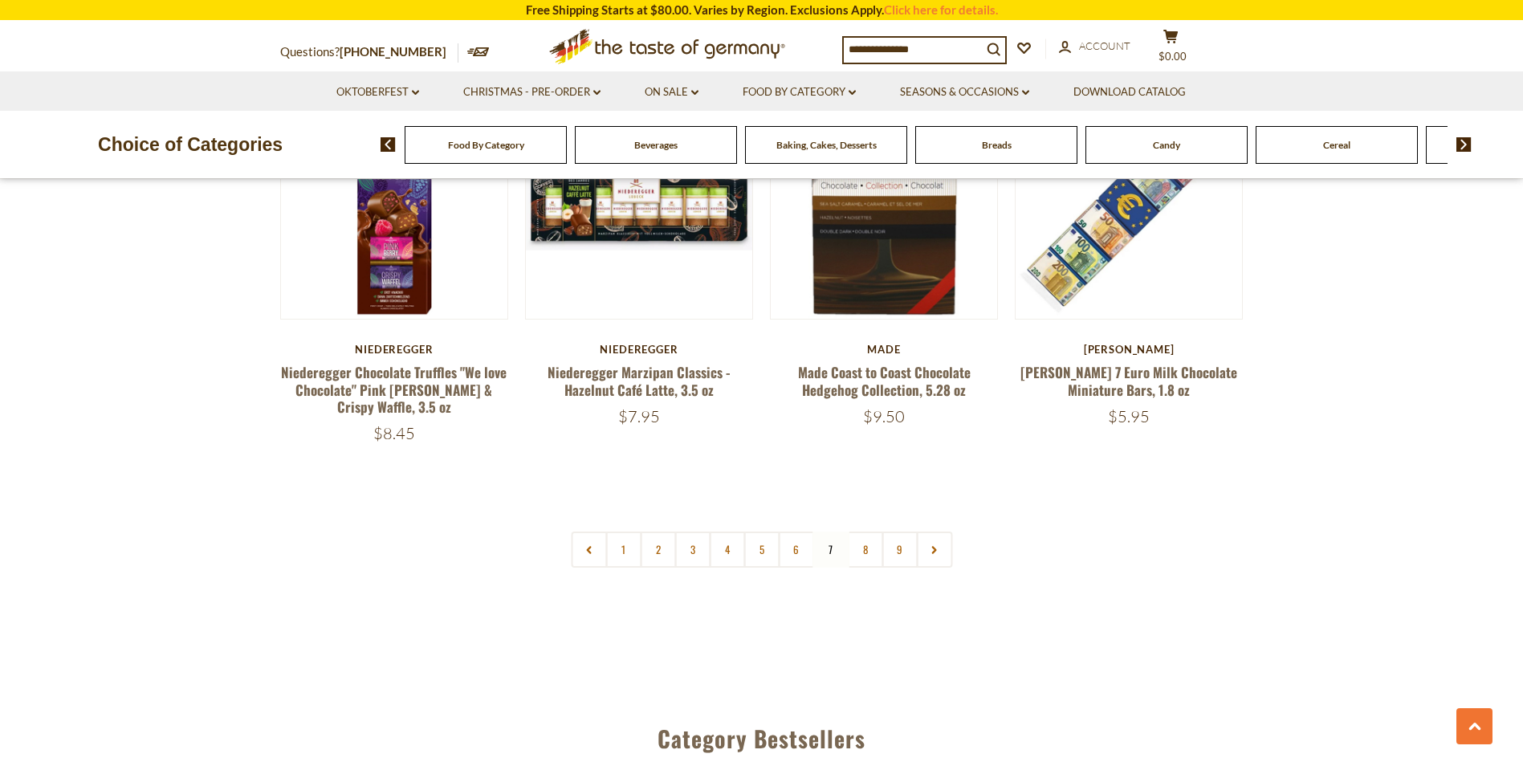
scroll to position [3780, 0]
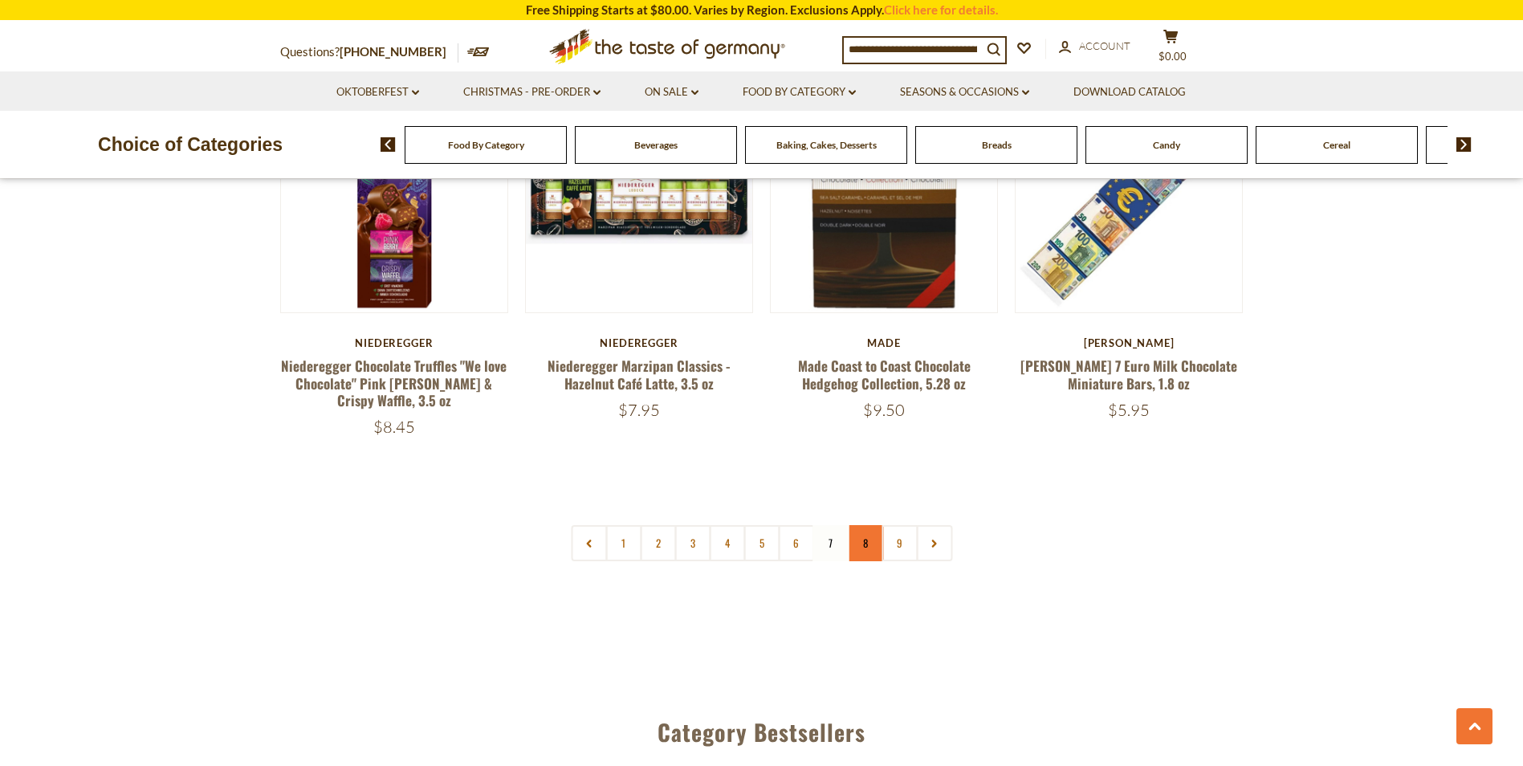
click at [861, 539] on link "8" at bounding box center [865, 543] width 36 height 36
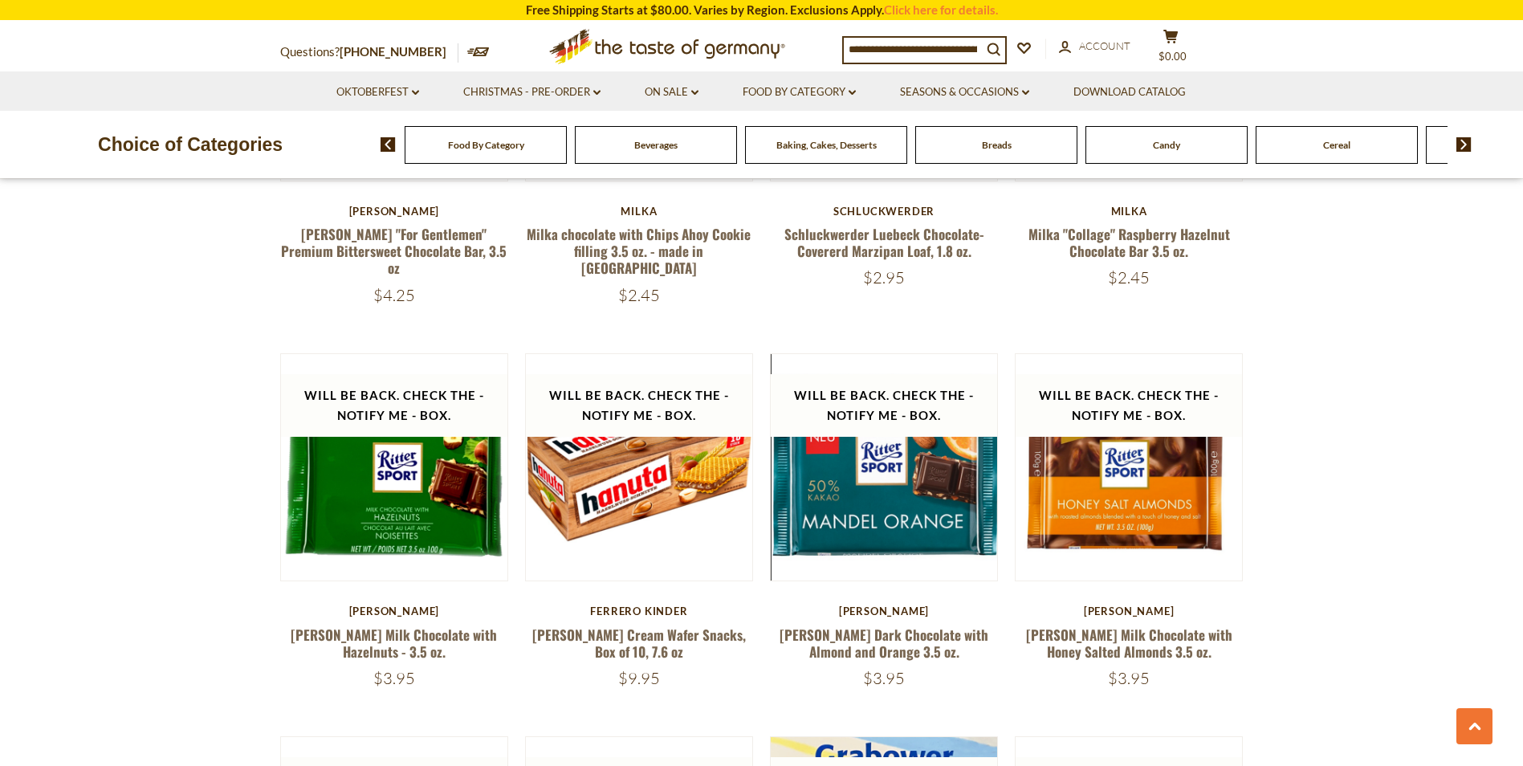
scroll to position [1604, 0]
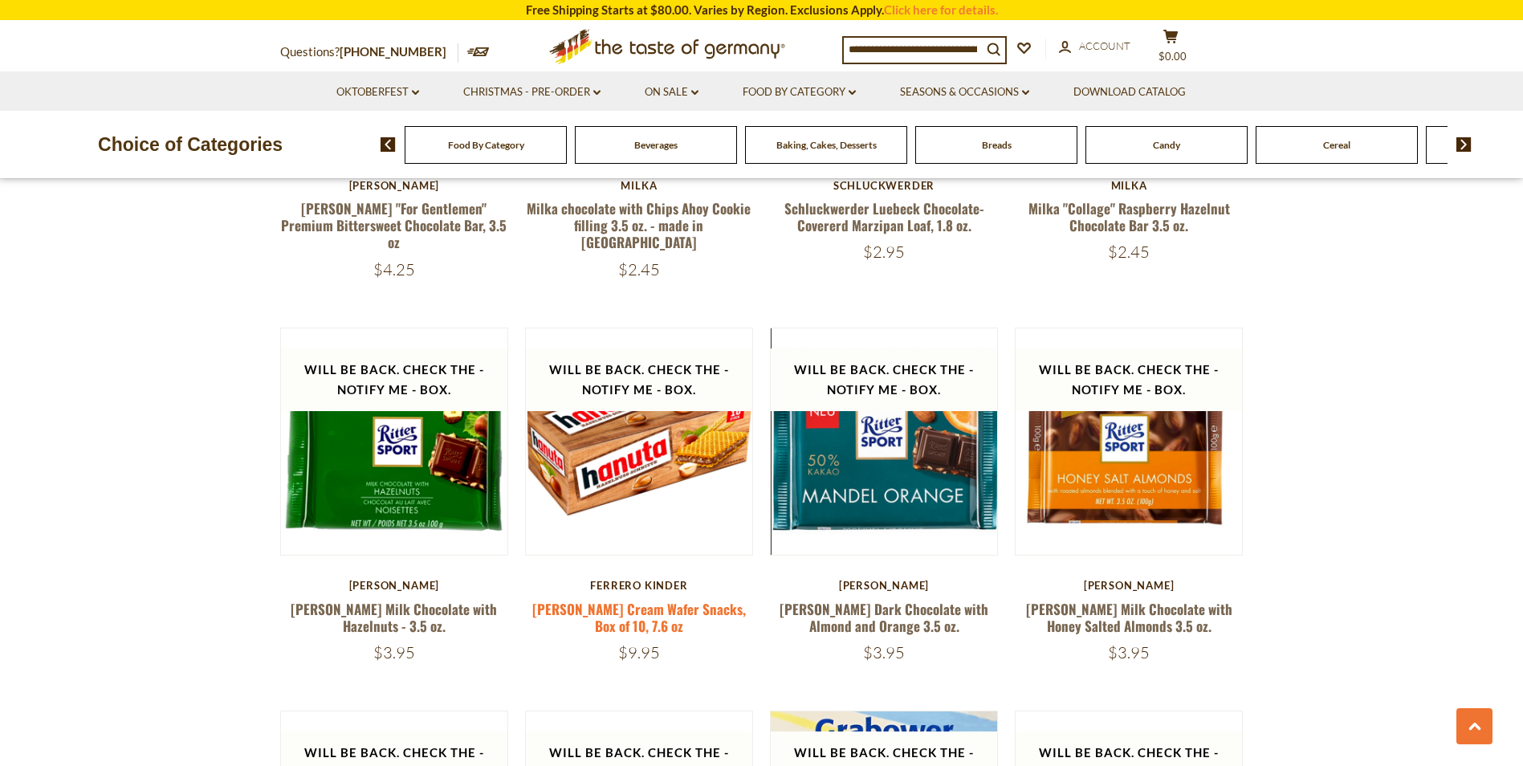
click at [651, 599] on link "Hanuta Hazelnut Cream Wafer Snacks, Box of 10, 7.6 oz" at bounding box center [638, 617] width 213 height 37
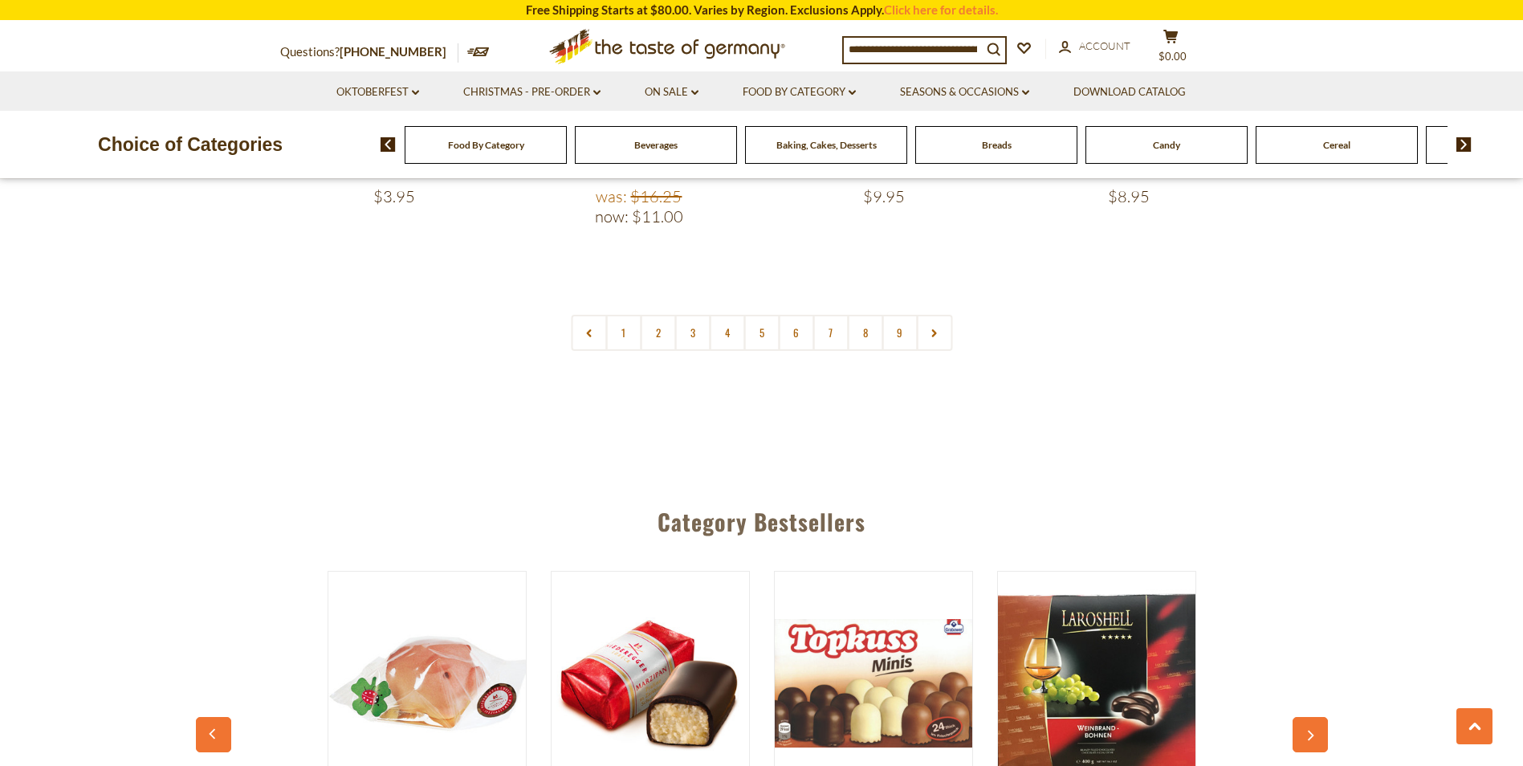
scroll to position [3949, 0]
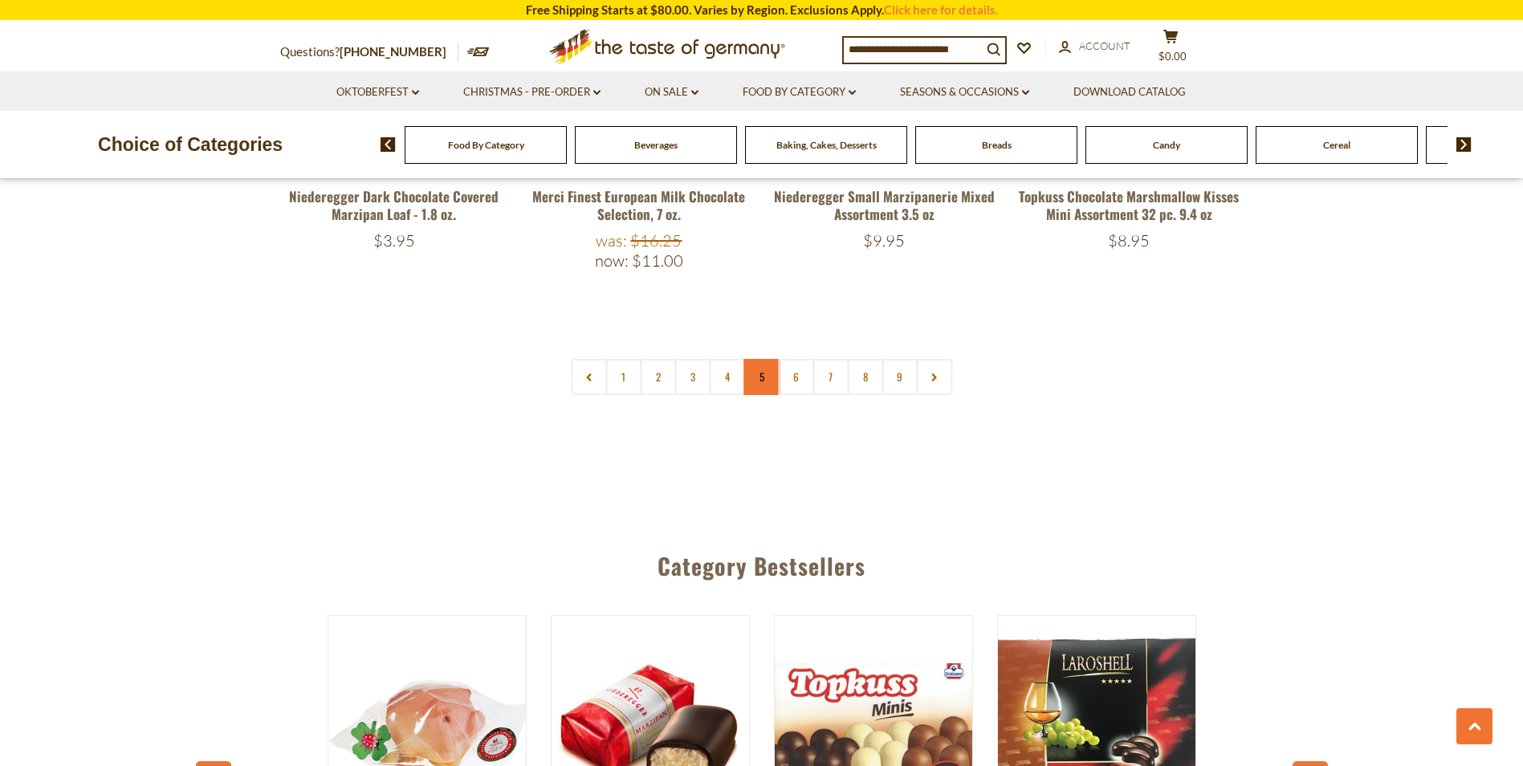
click at [766, 359] on link "5" at bounding box center [761, 377] width 36 height 36
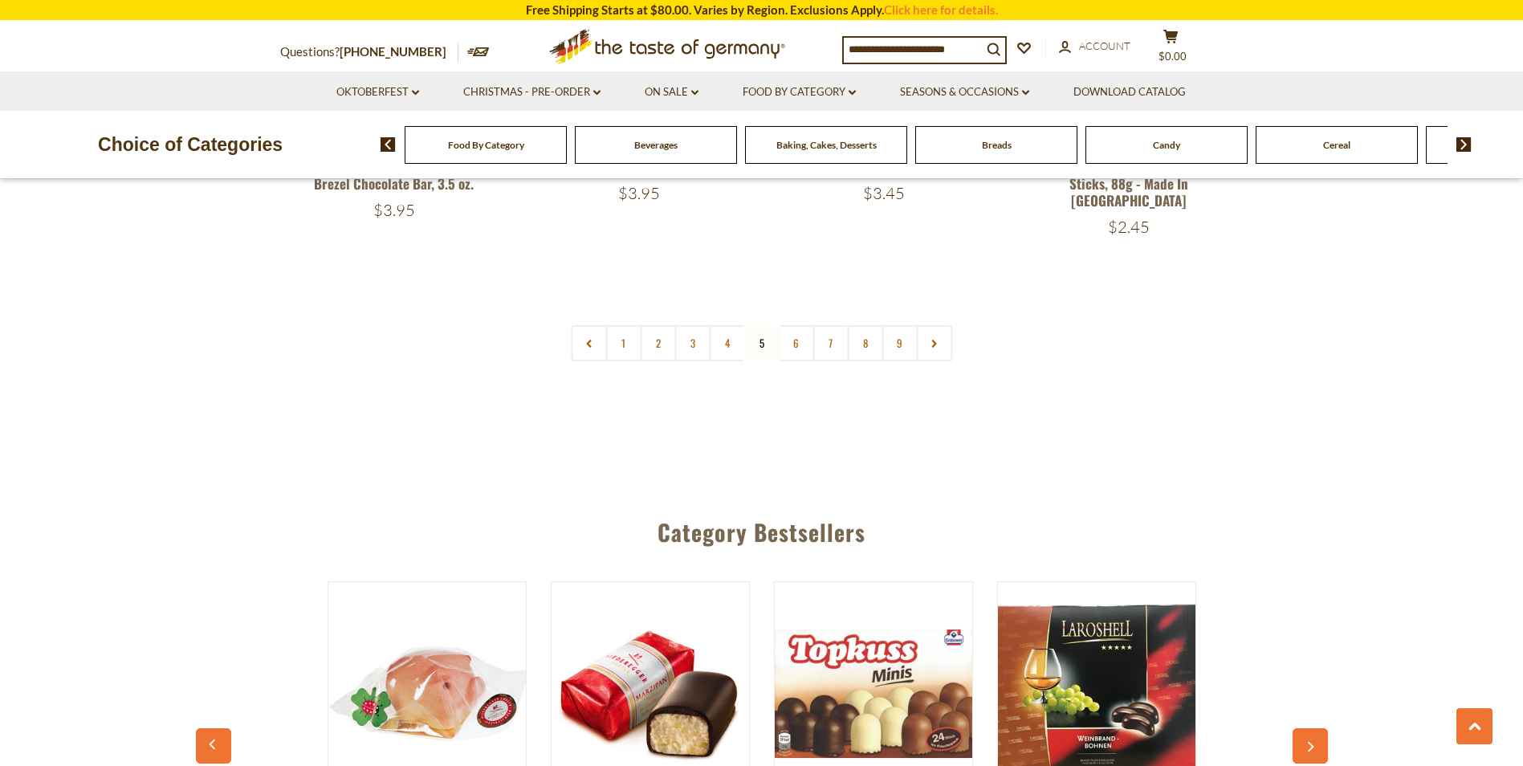
scroll to position [3985, 0]
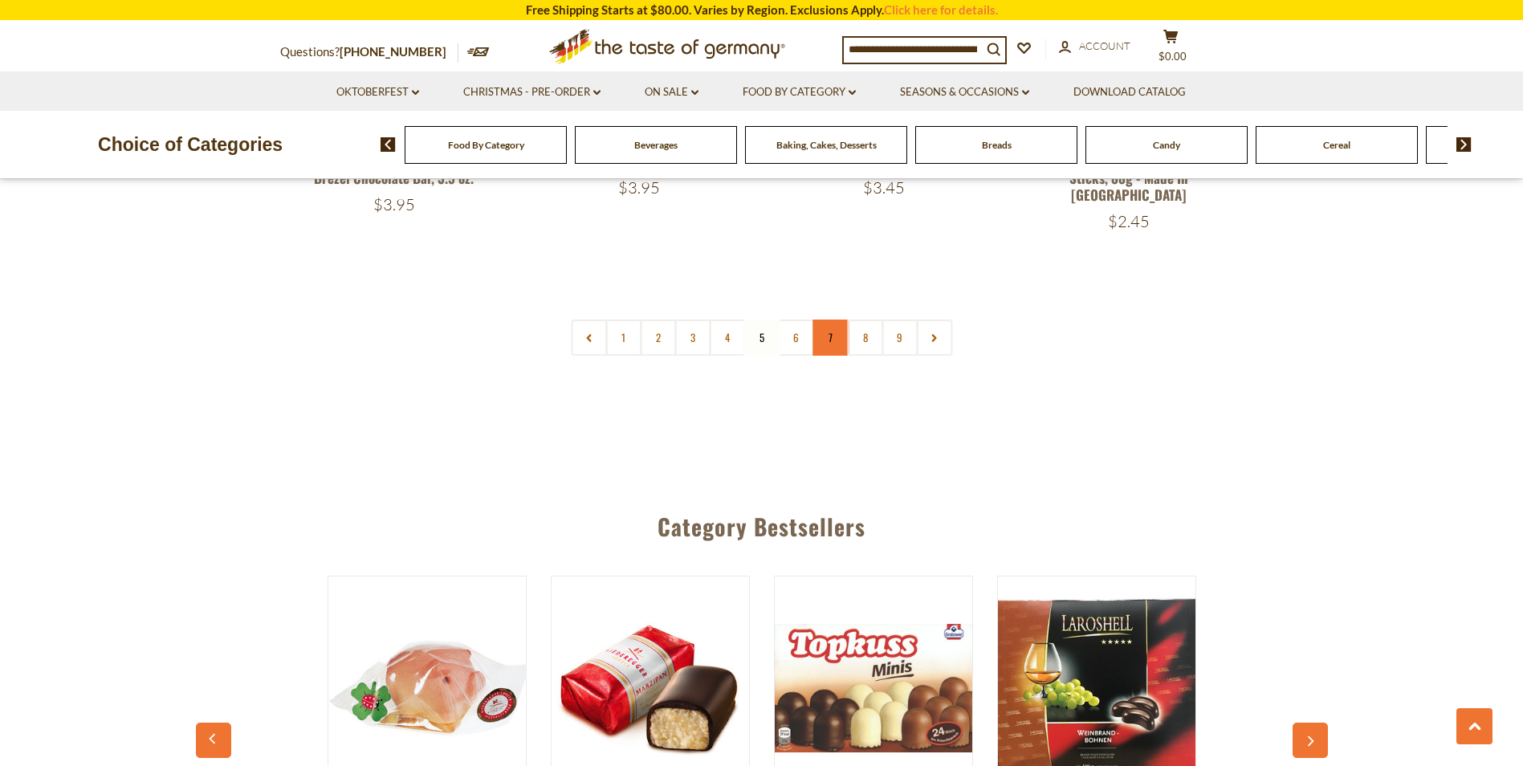
click at [835, 319] on link "7" at bounding box center [830, 337] width 36 height 36
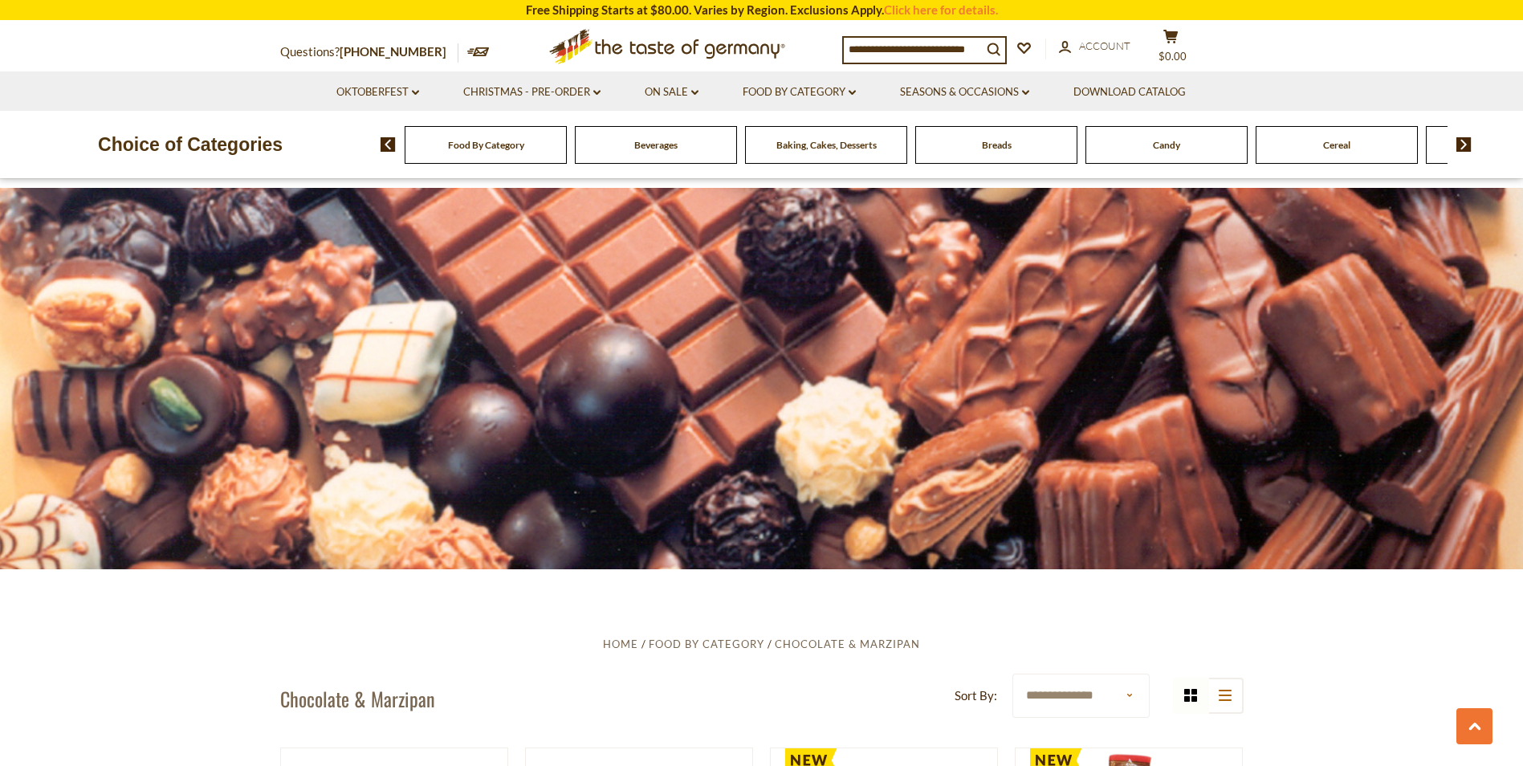
scroll to position [3056, 0]
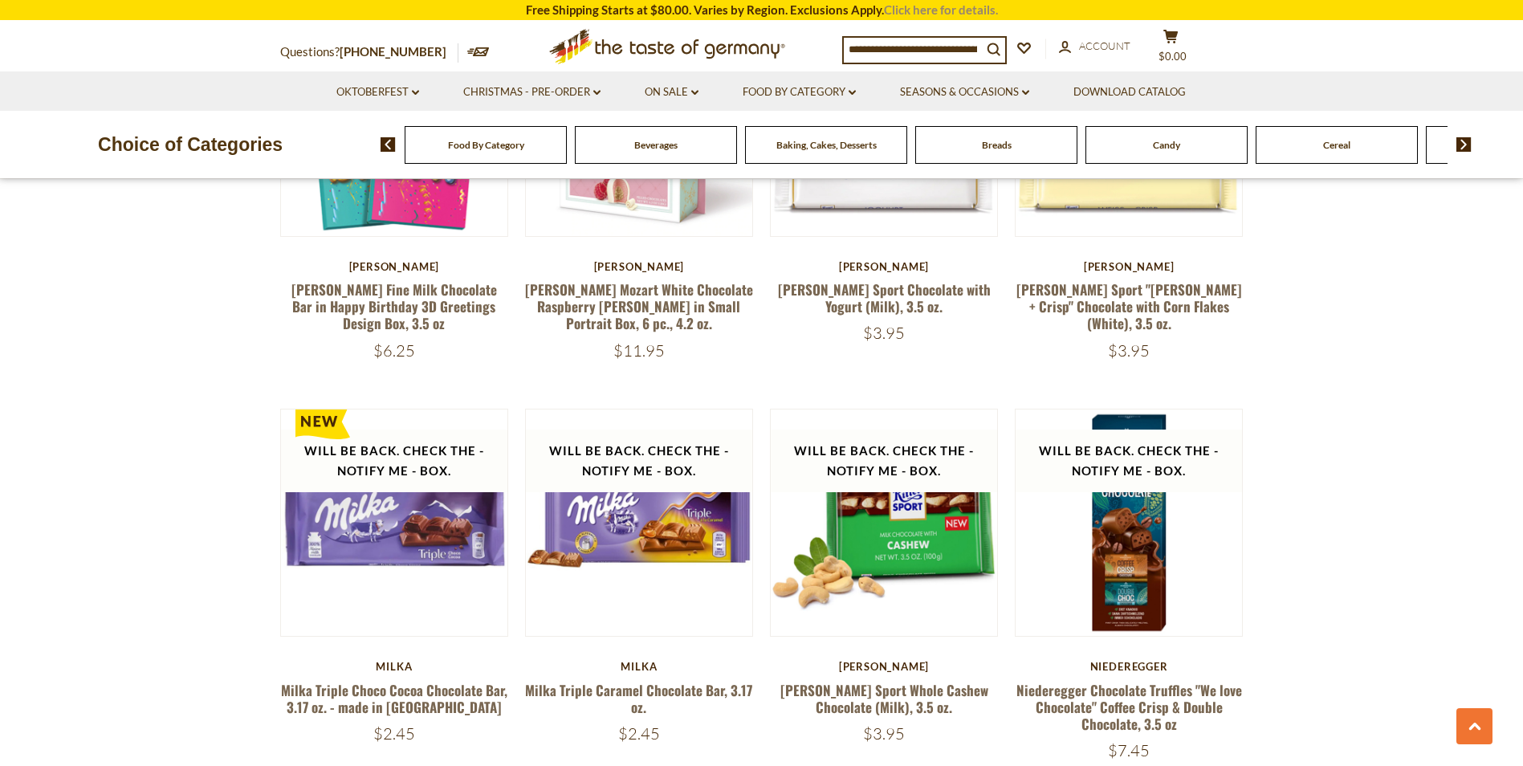
click at [933, 11] on link "Click here for details." at bounding box center [941, 9] width 114 height 14
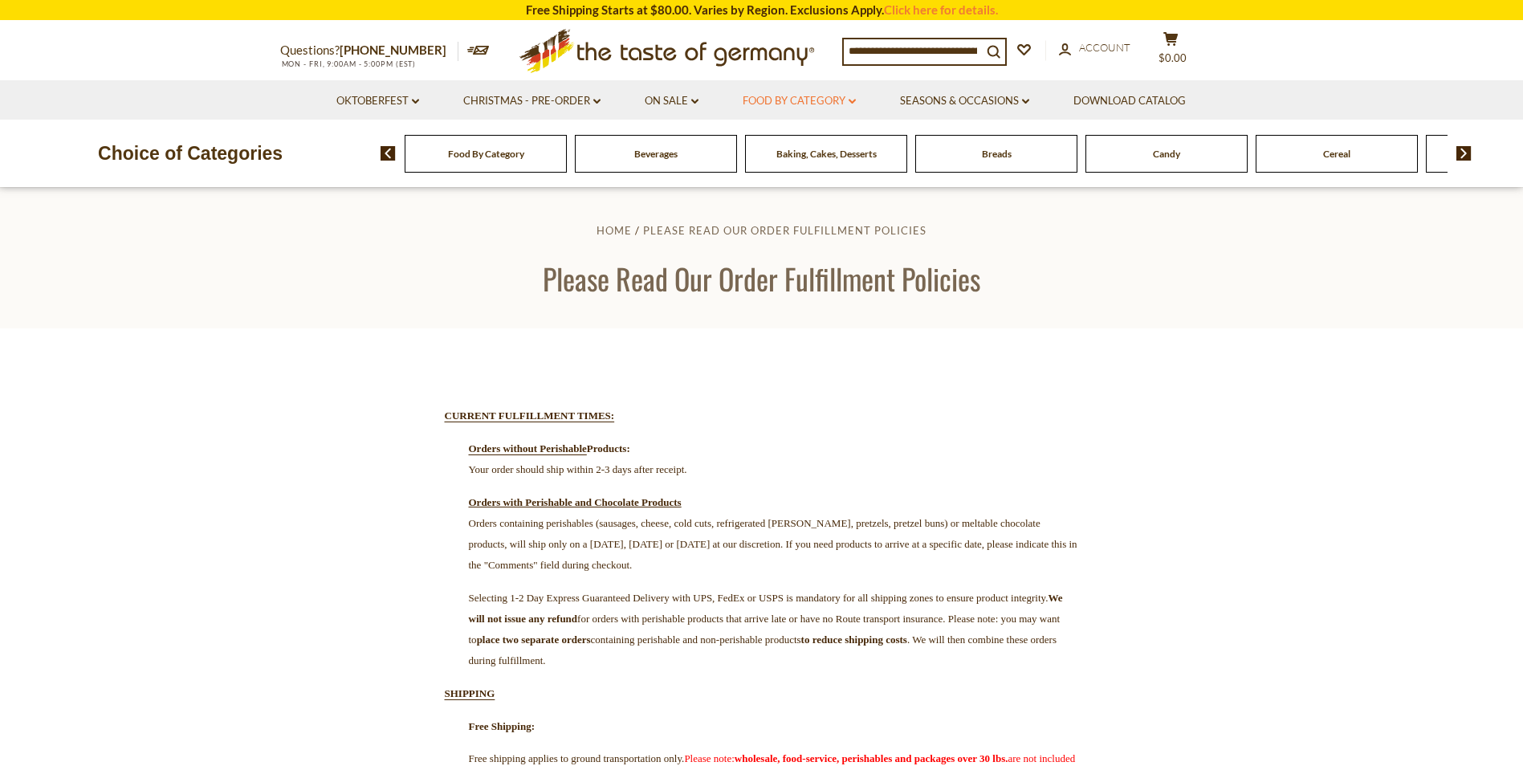
click at [852, 98] on link "Food By Category dropdown_arrow" at bounding box center [798, 101] width 113 height 18
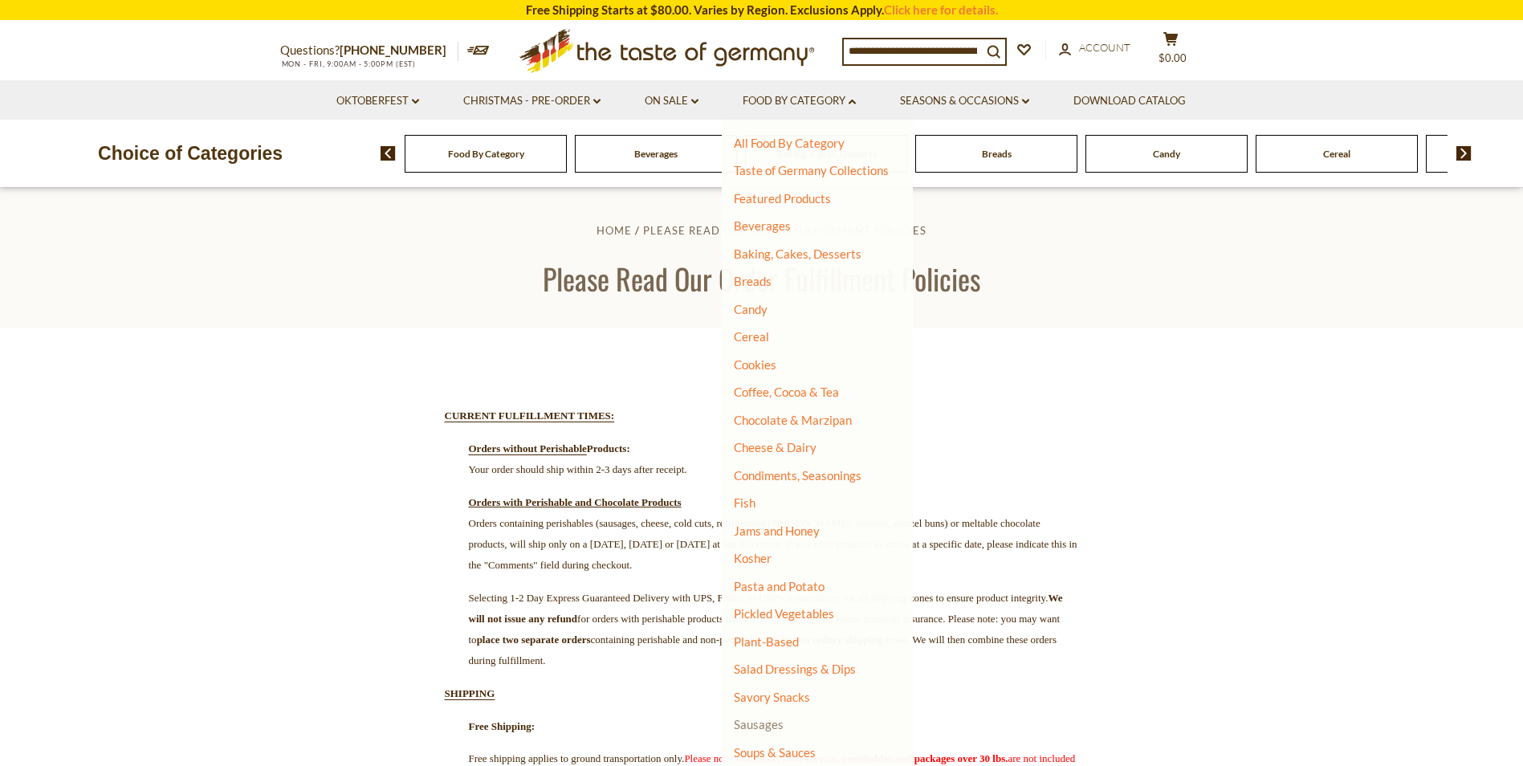
click at [764, 726] on link "Sausages" at bounding box center [759, 724] width 50 height 14
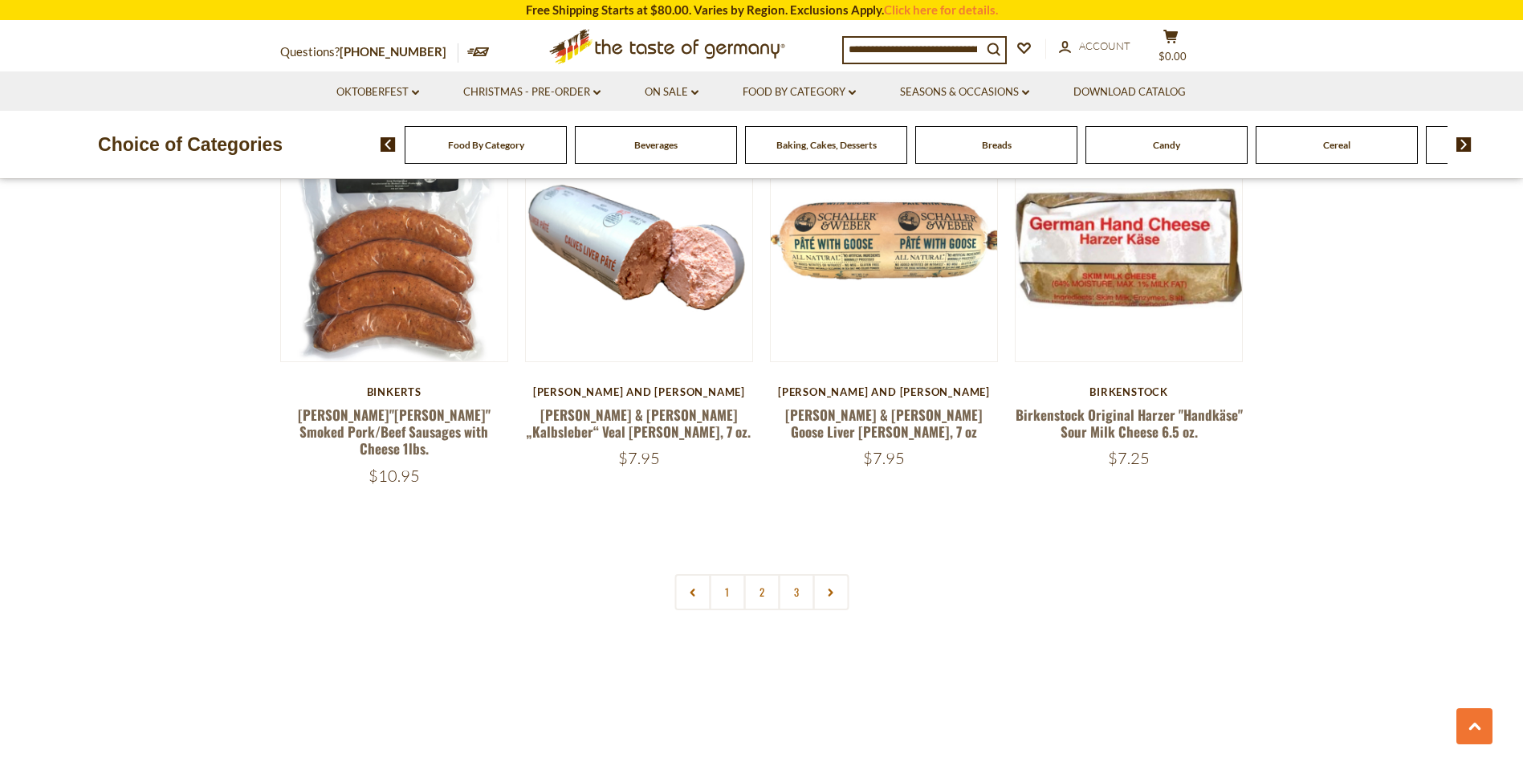
scroll to position [3799, 0]
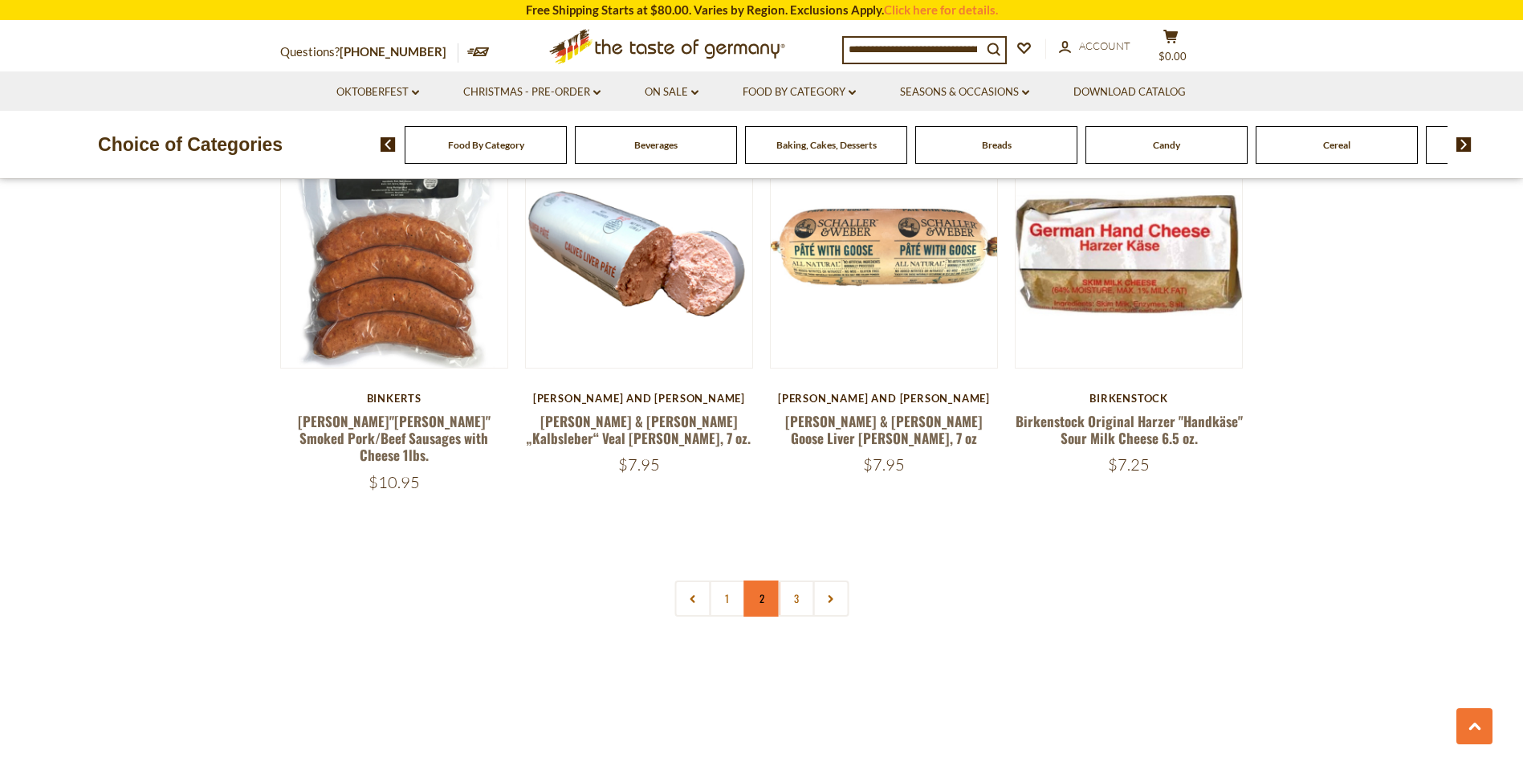
click at [761, 580] on link "2" at bounding box center [761, 598] width 36 height 36
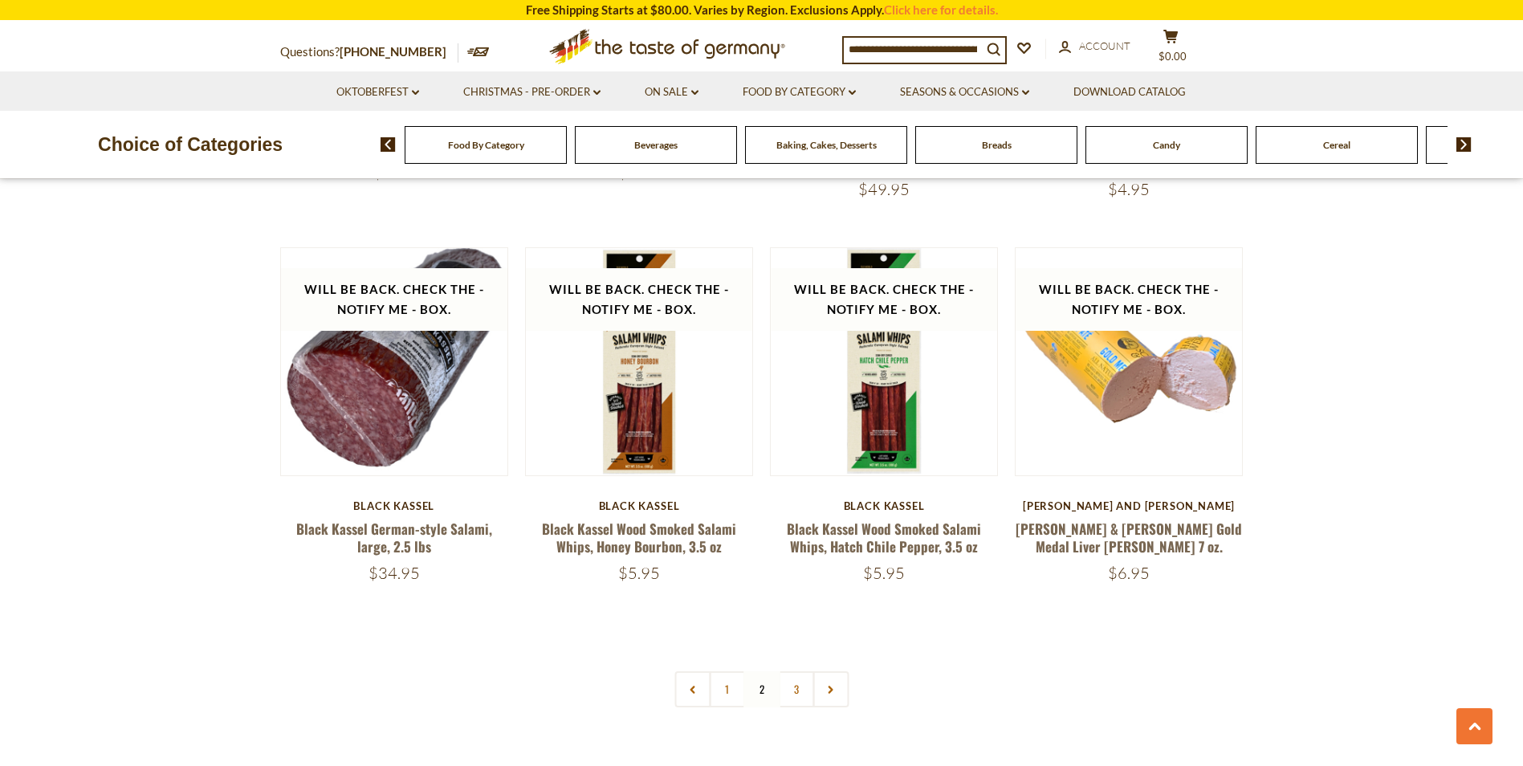
scroll to position [3686, 0]
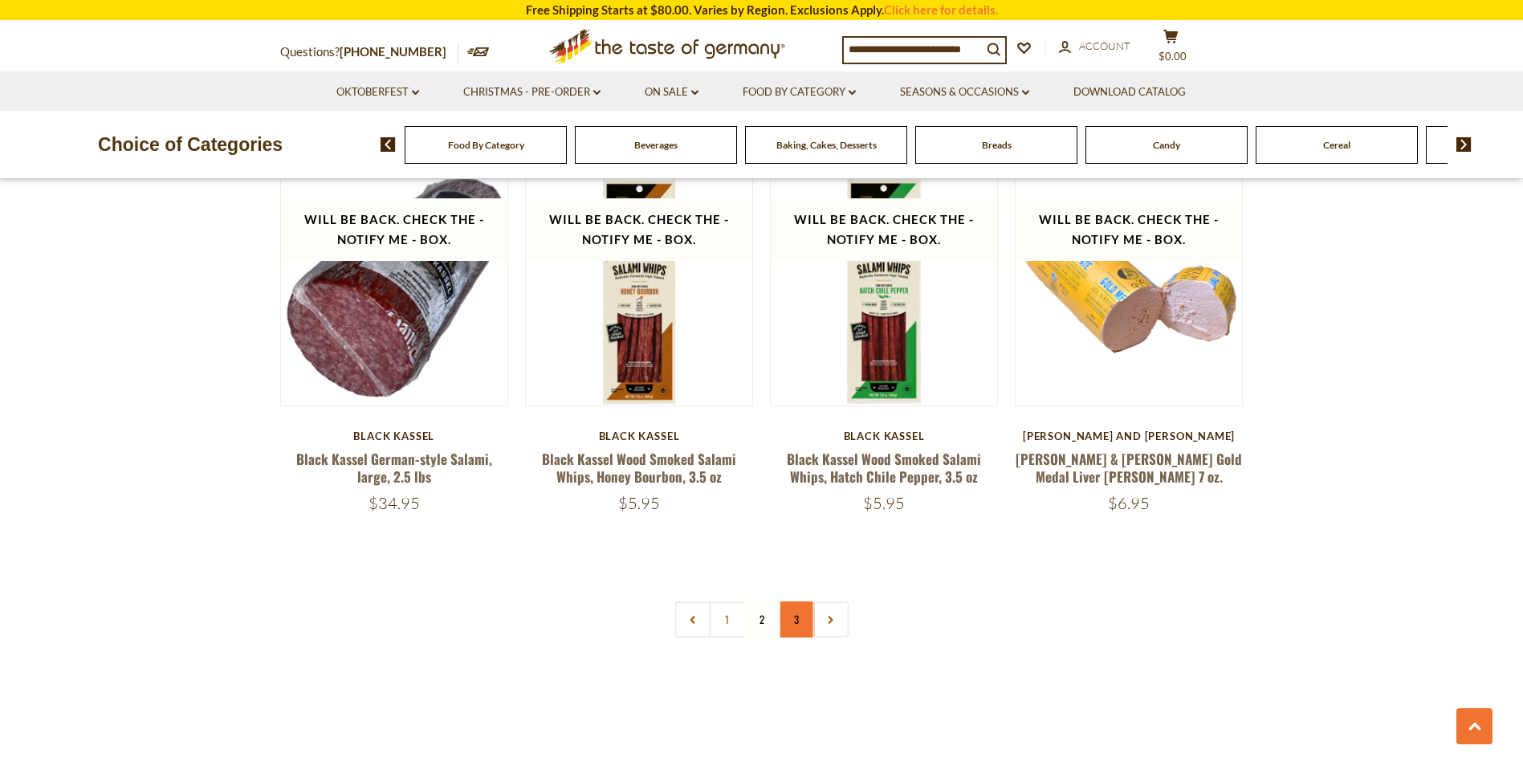
click at [792, 601] on link "3" at bounding box center [796, 619] width 36 height 36
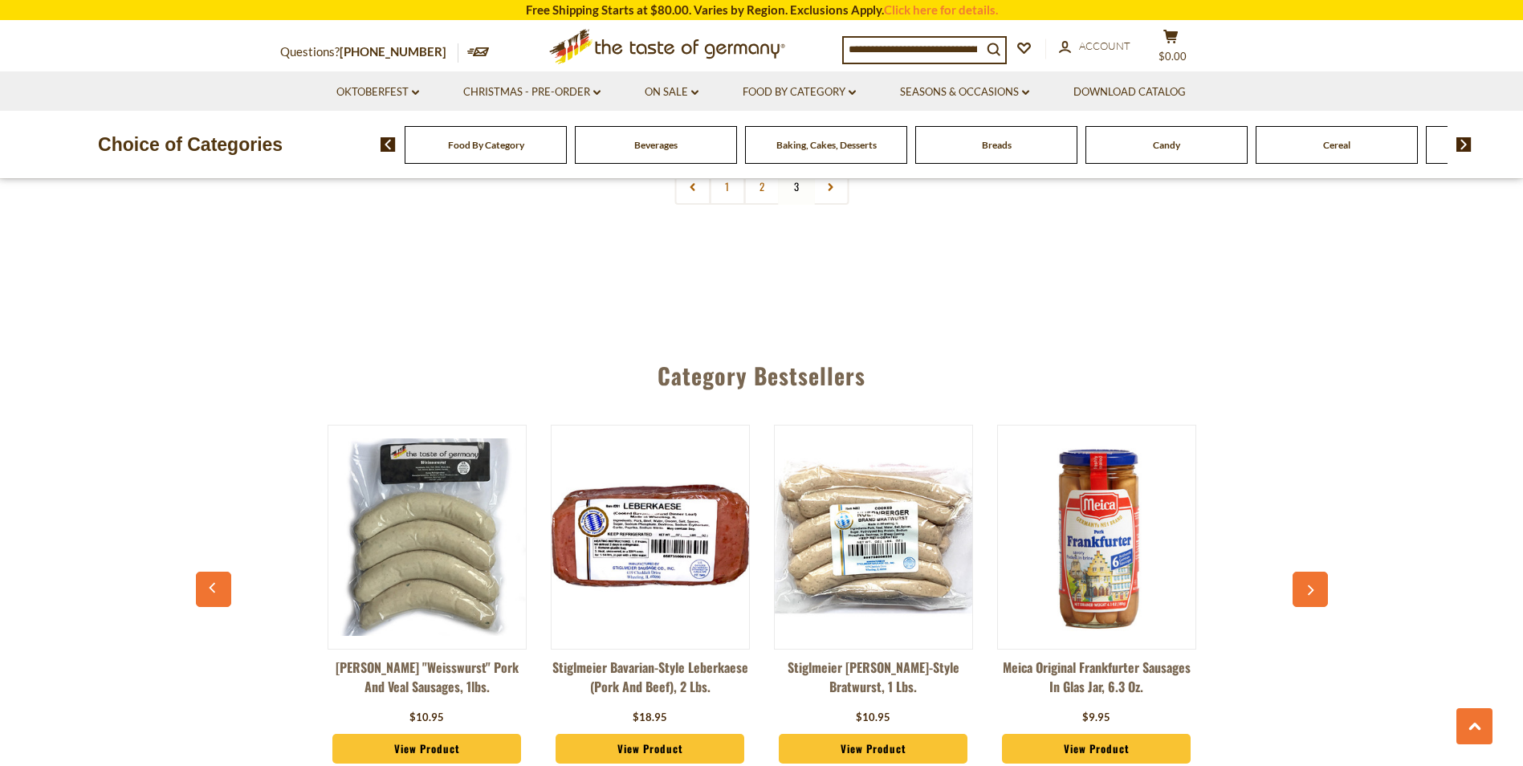
scroll to position [1905, 0]
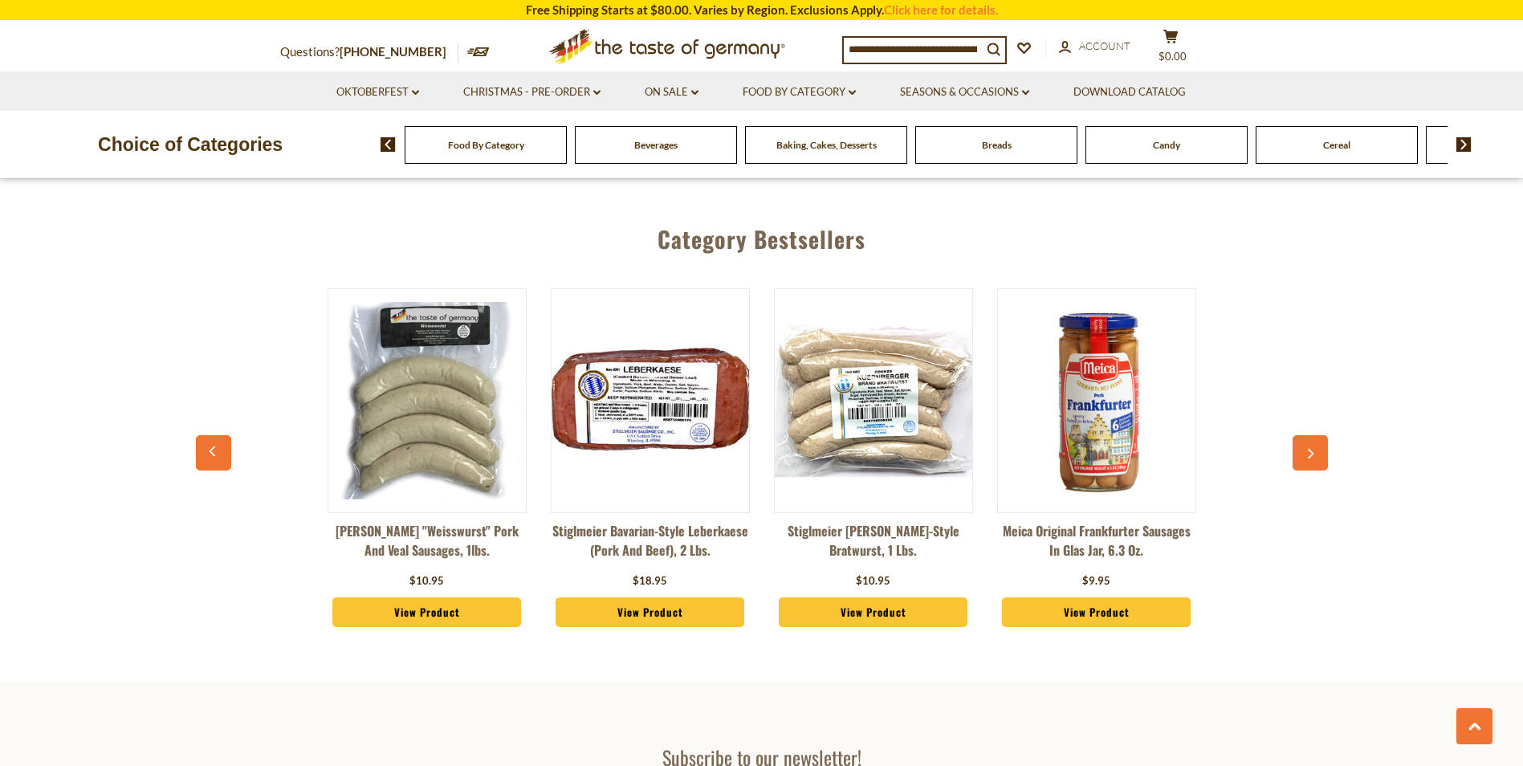
click at [643, 534] on link "Stiglmeier Bavarian-style Leberkaese (pork and beef), 2 lbs." at bounding box center [650, 545] width 199 height 48
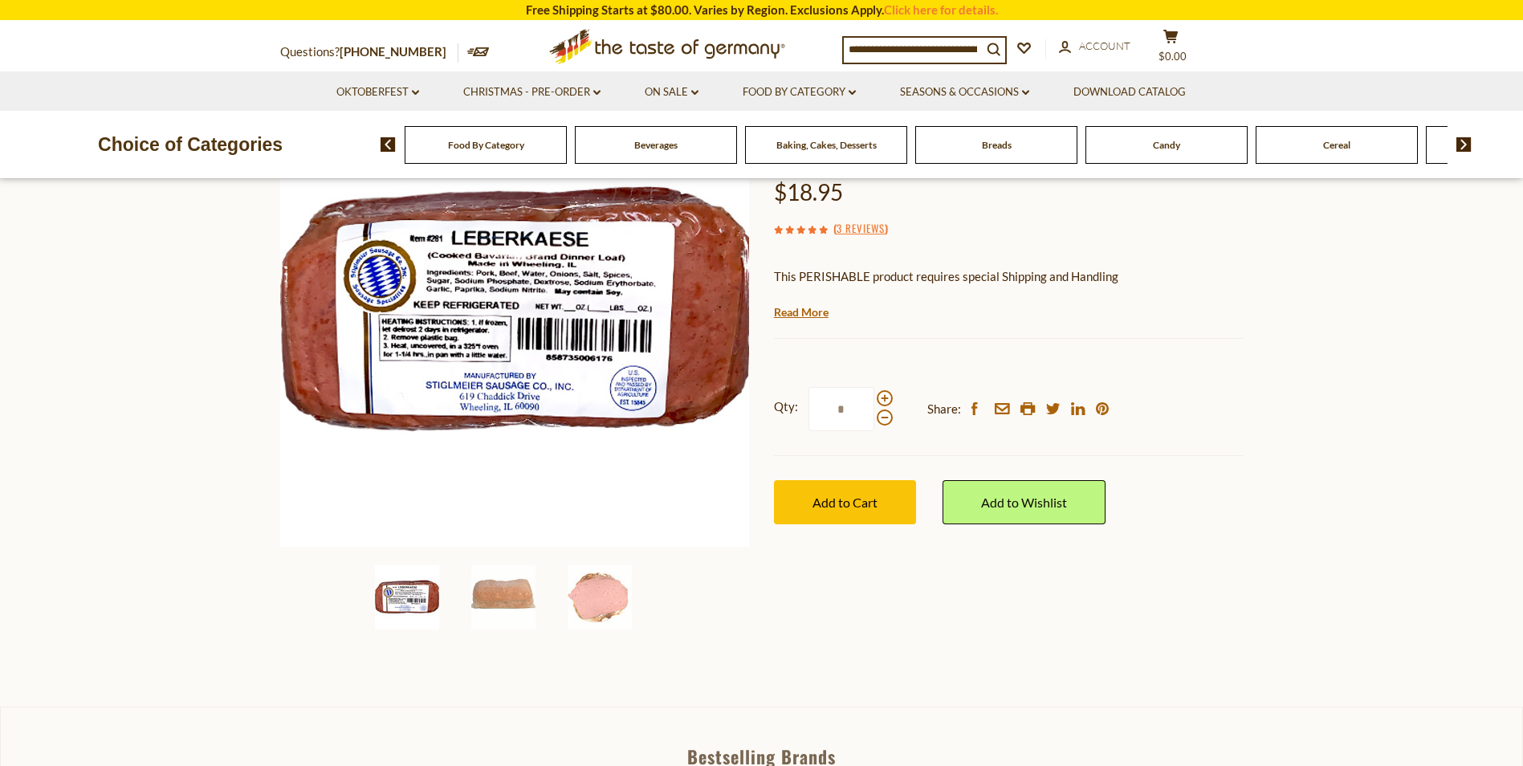
scroll to position [203, 0]
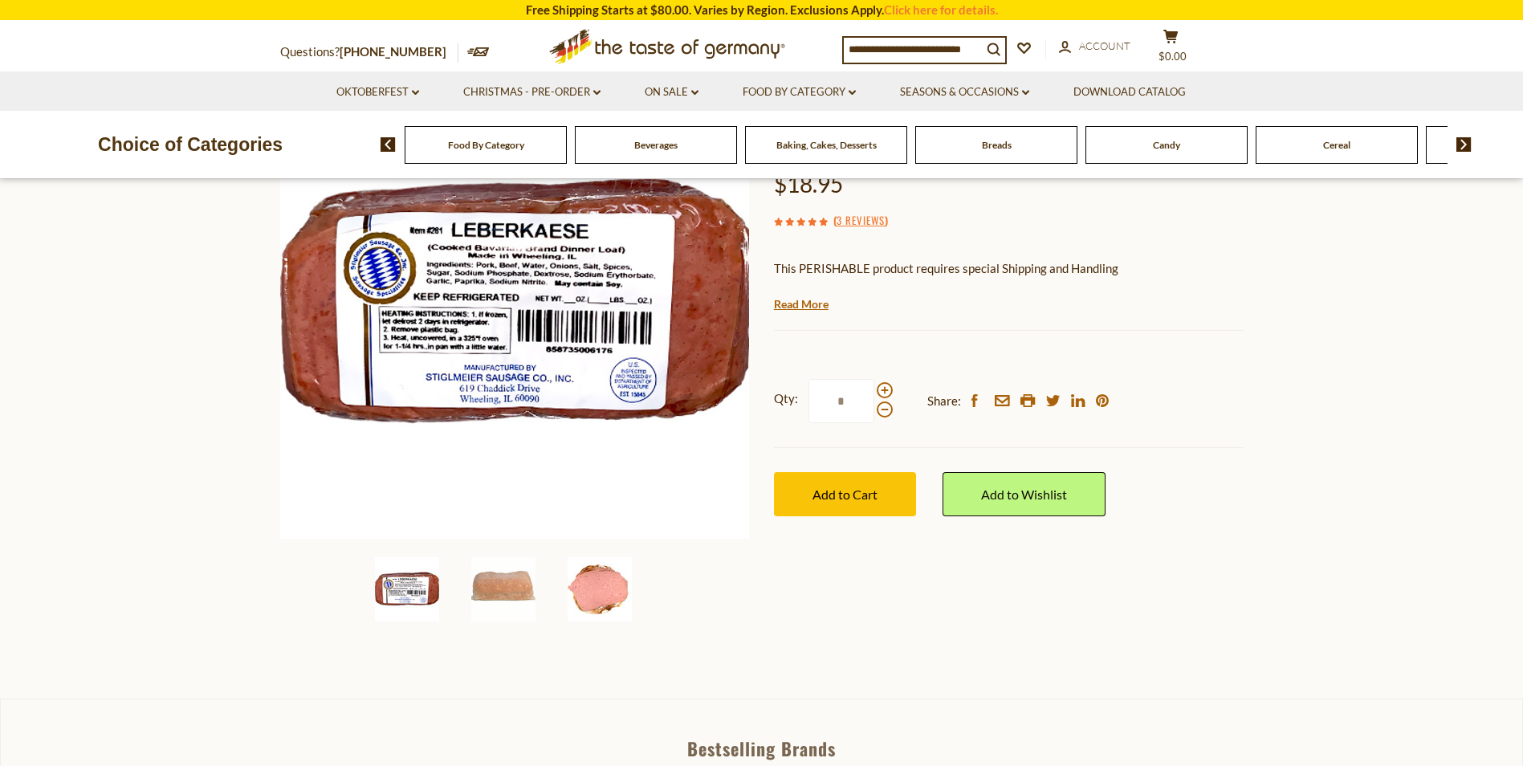
click at [591, 591] on img at bounding box center [599, 589] width 64 height 64
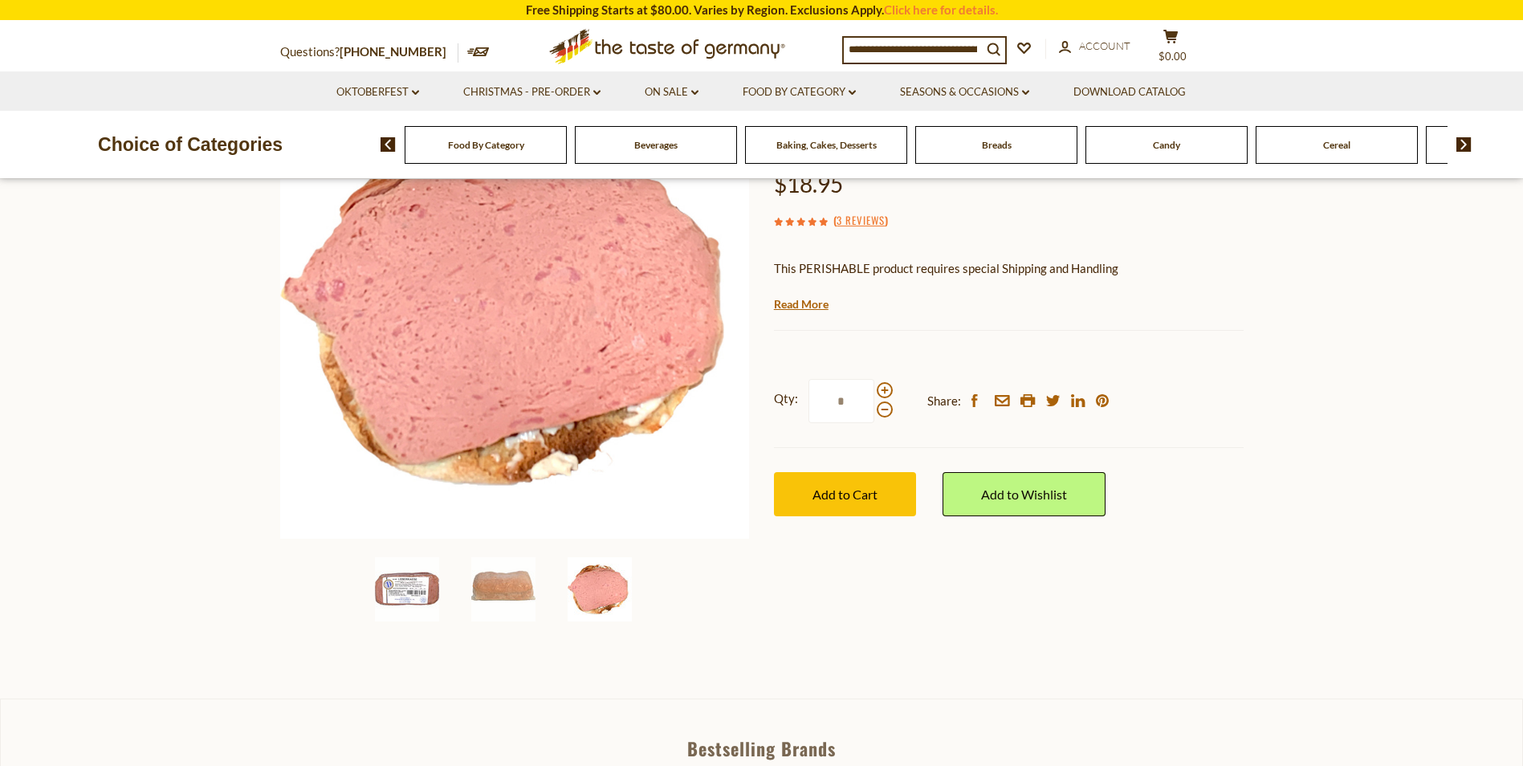
scroll to position [0, 0]
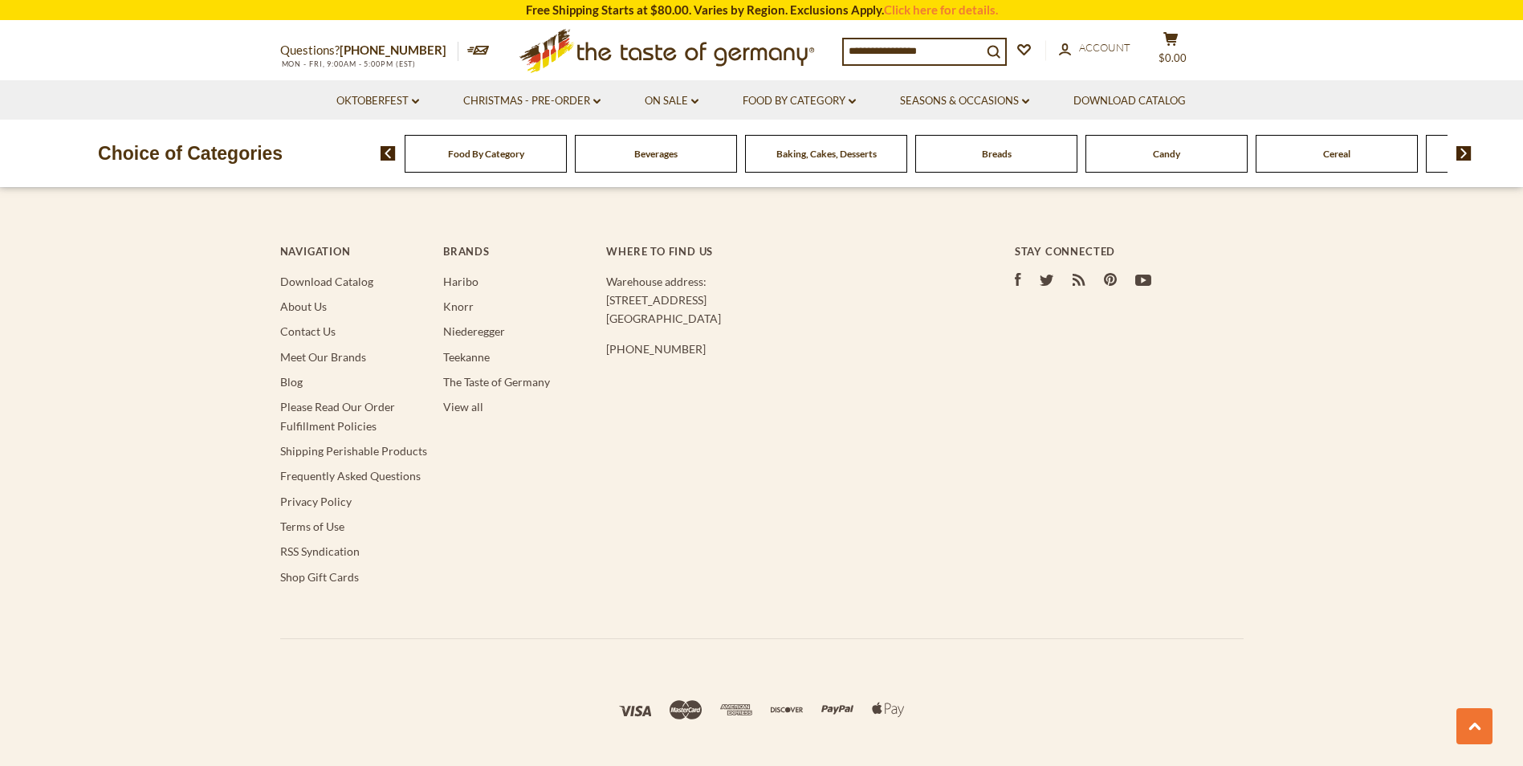
scroll to position [1905, 0]
